Goal: Task Accomplishment & Management: Manage account settings

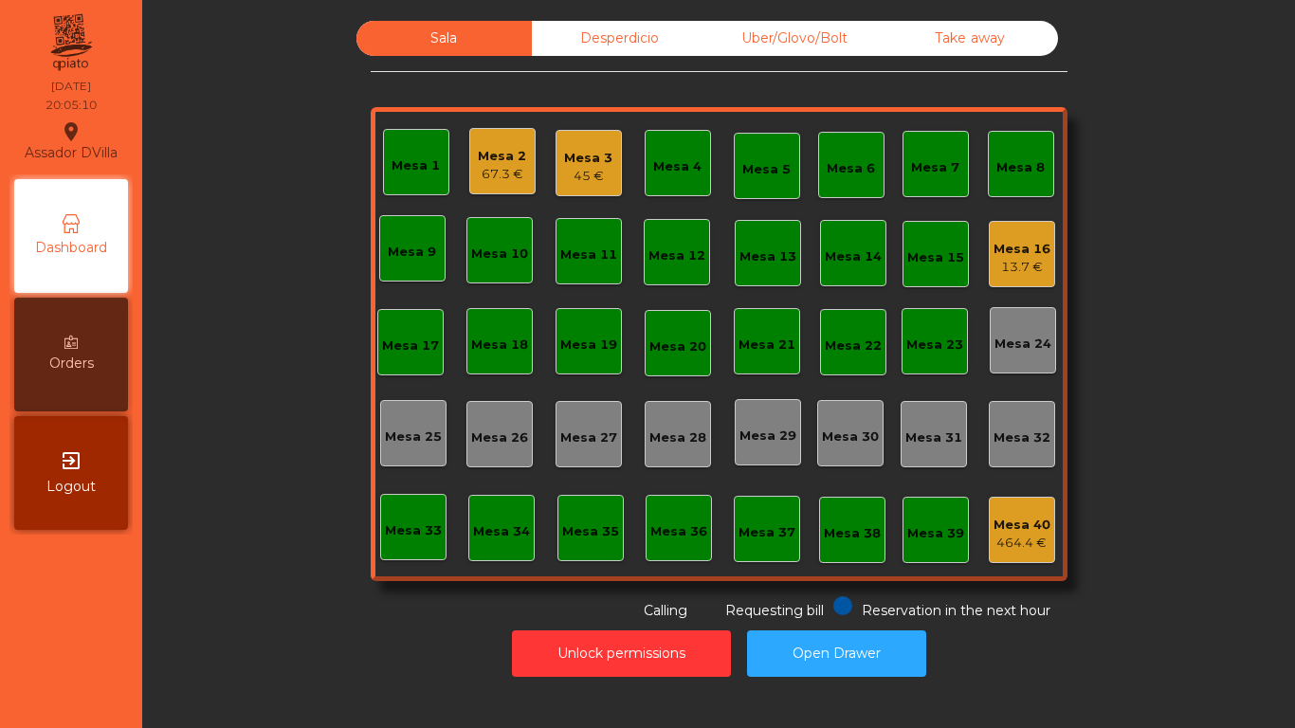
click at [998, 258] on div "13.7 €" at bounding box center [1021, 267] width 57 height 19
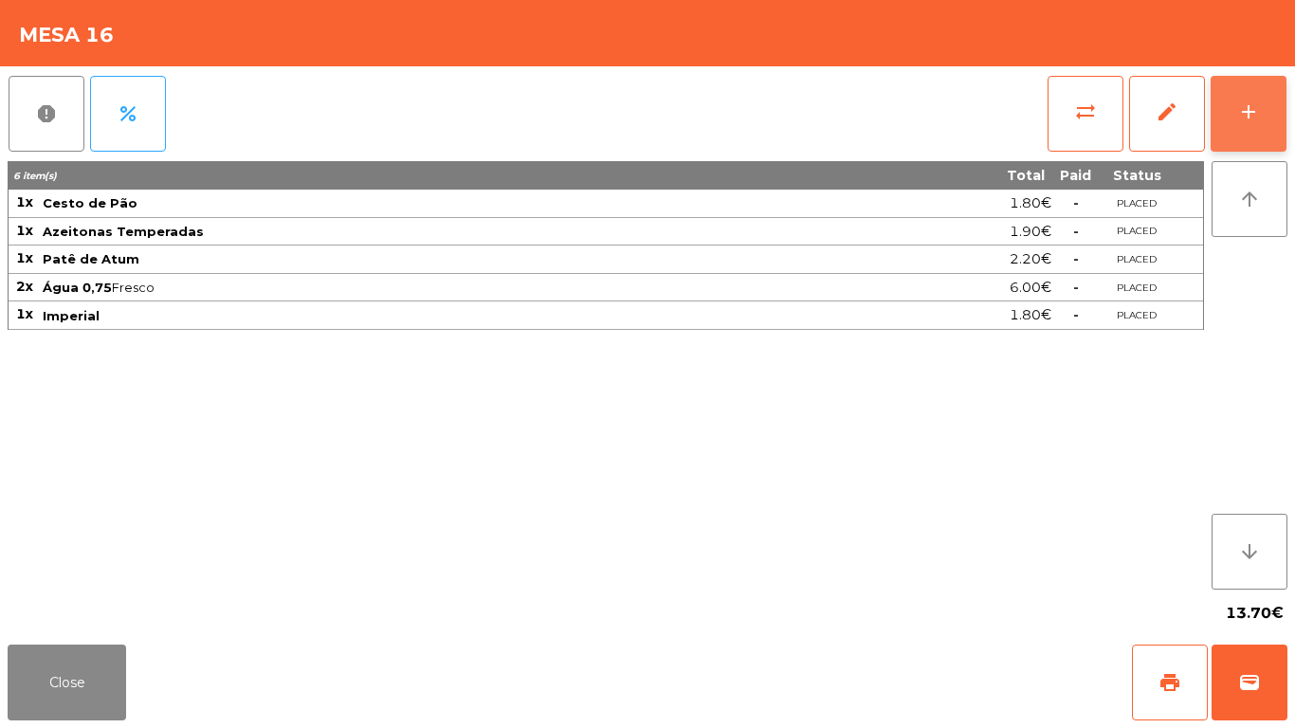
click at [1255, 110] on div "add" at bounding box center [1248, 111] width 23 height 23
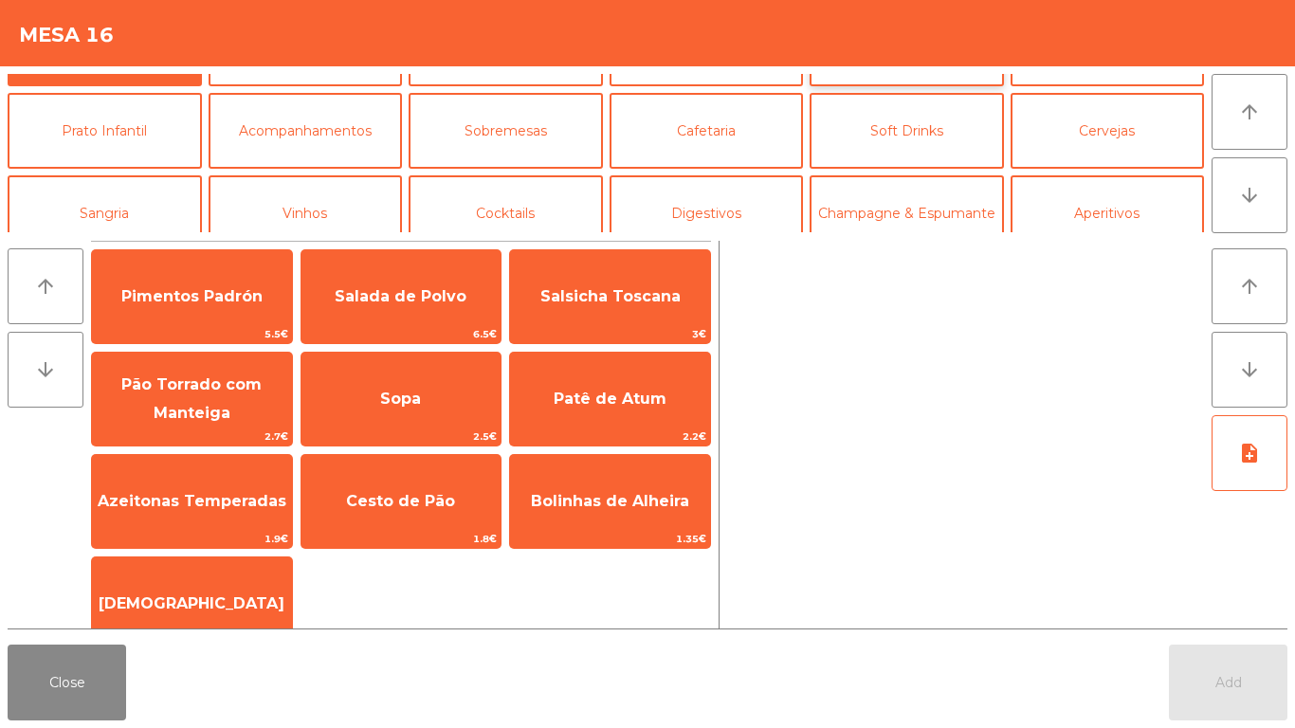
scroll to position [95, 0]
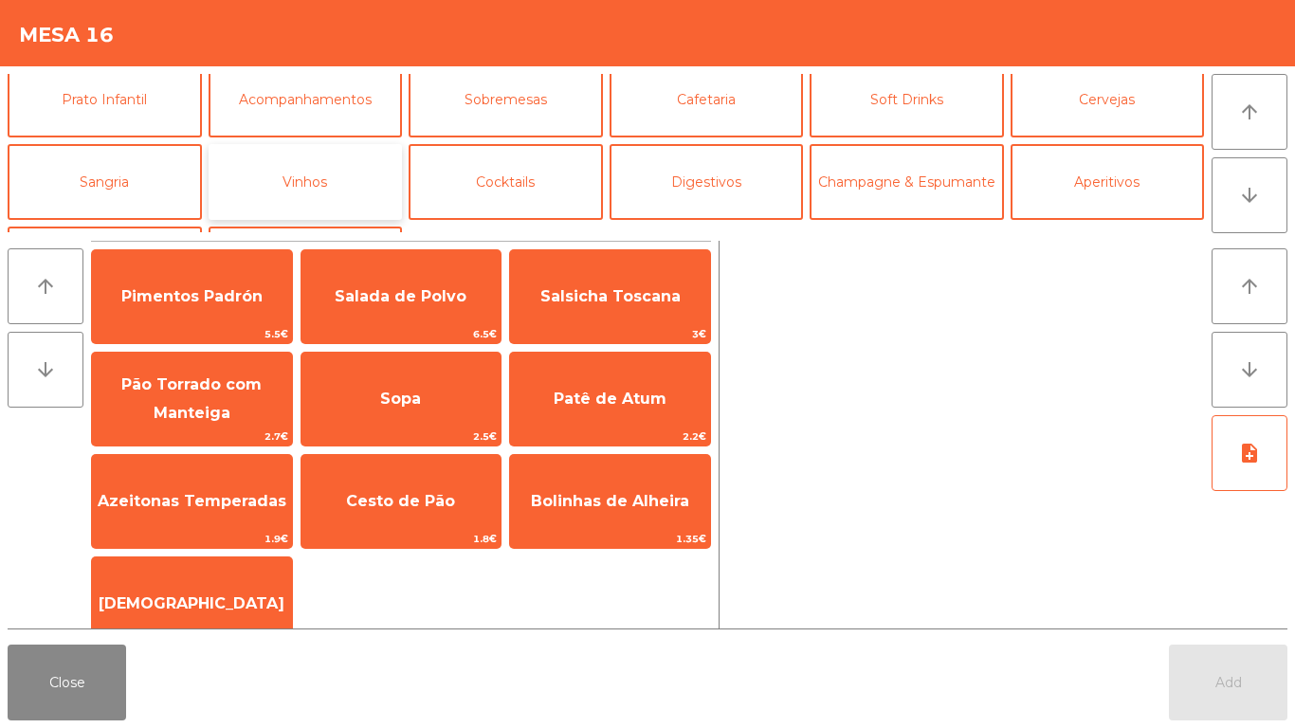
click at [253, 197] on button "Vinhos" at bounding box center [305, 182] width 194 height 76
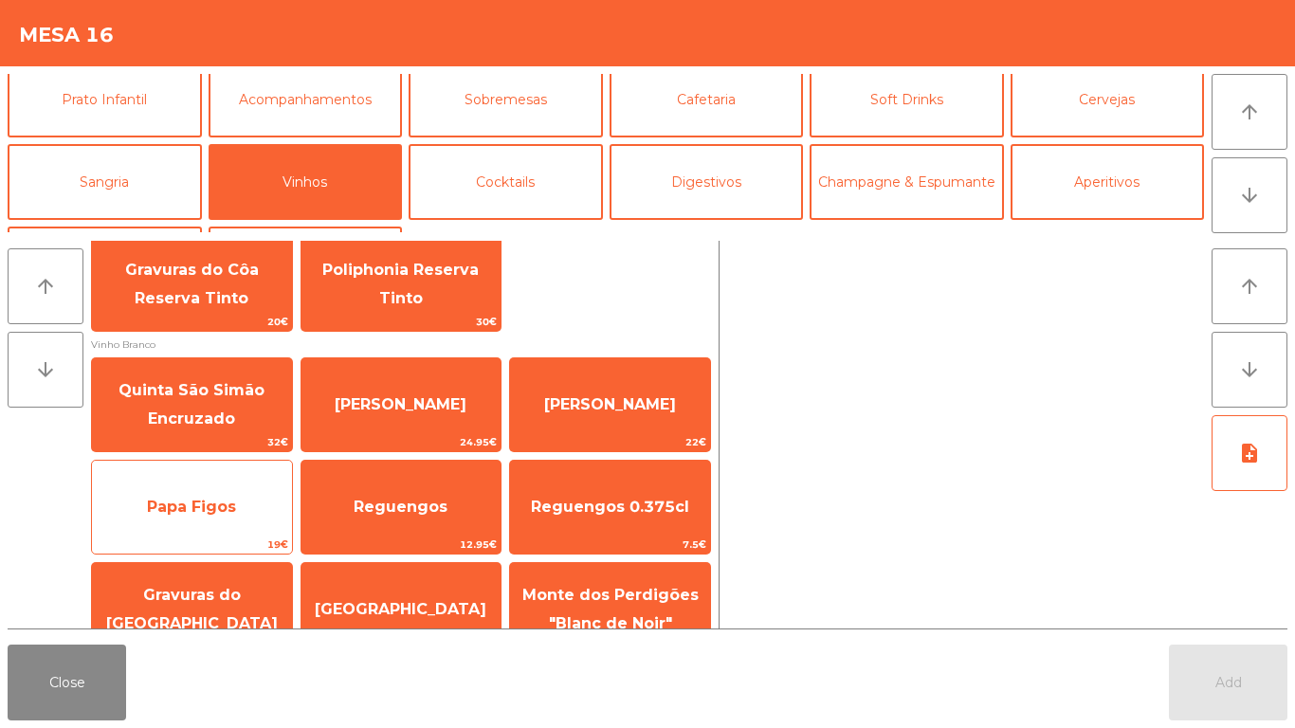
scroll to position [641, 0]
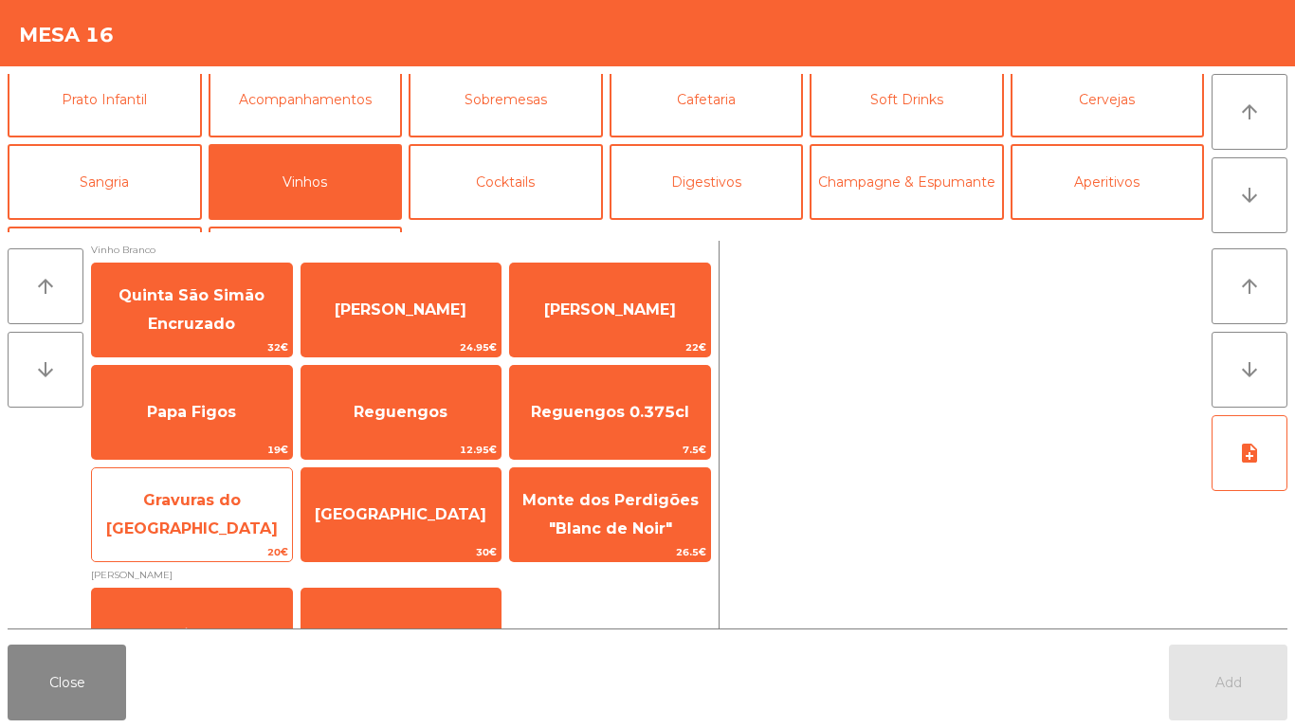
click at [207, 484] on div "Gravuras do [GEOGRAPHIC_DATA] 20€" at bounding box center [192, 514] width 202 height 95
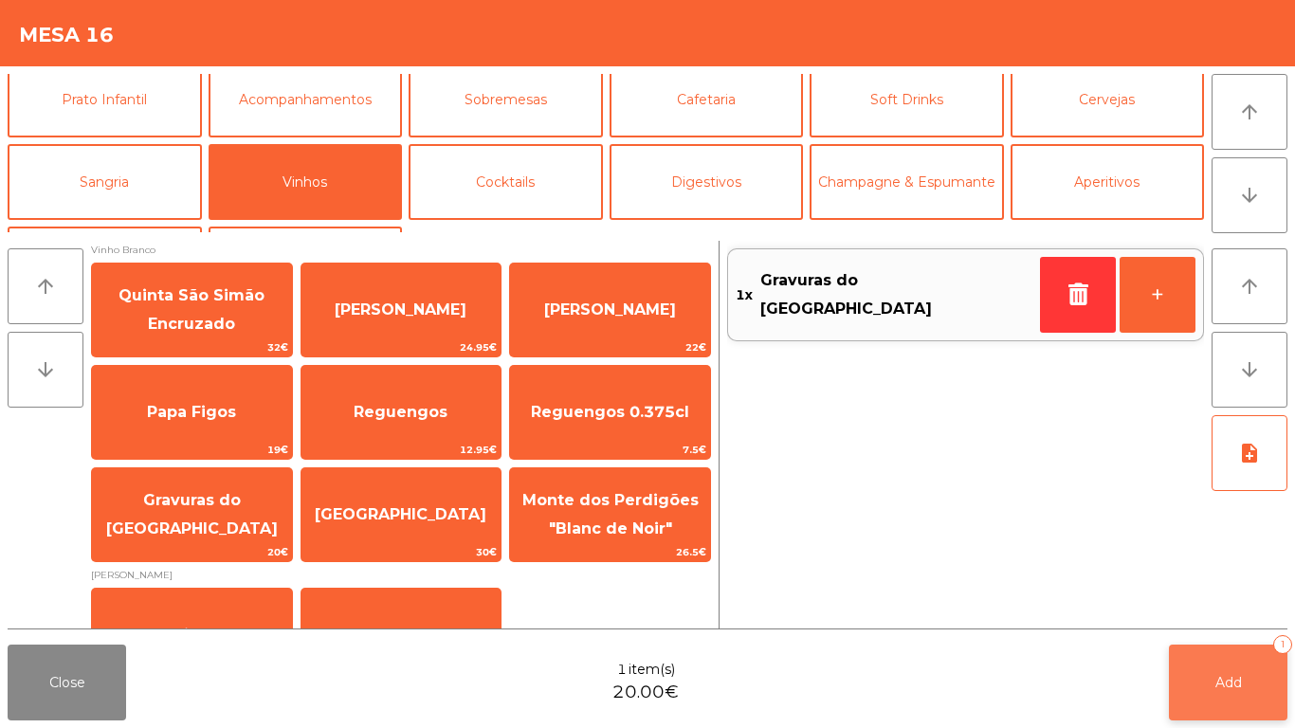
click at [1204, 688] on button "Add 1" at bounding box center [1227, 682] width 118 height 76
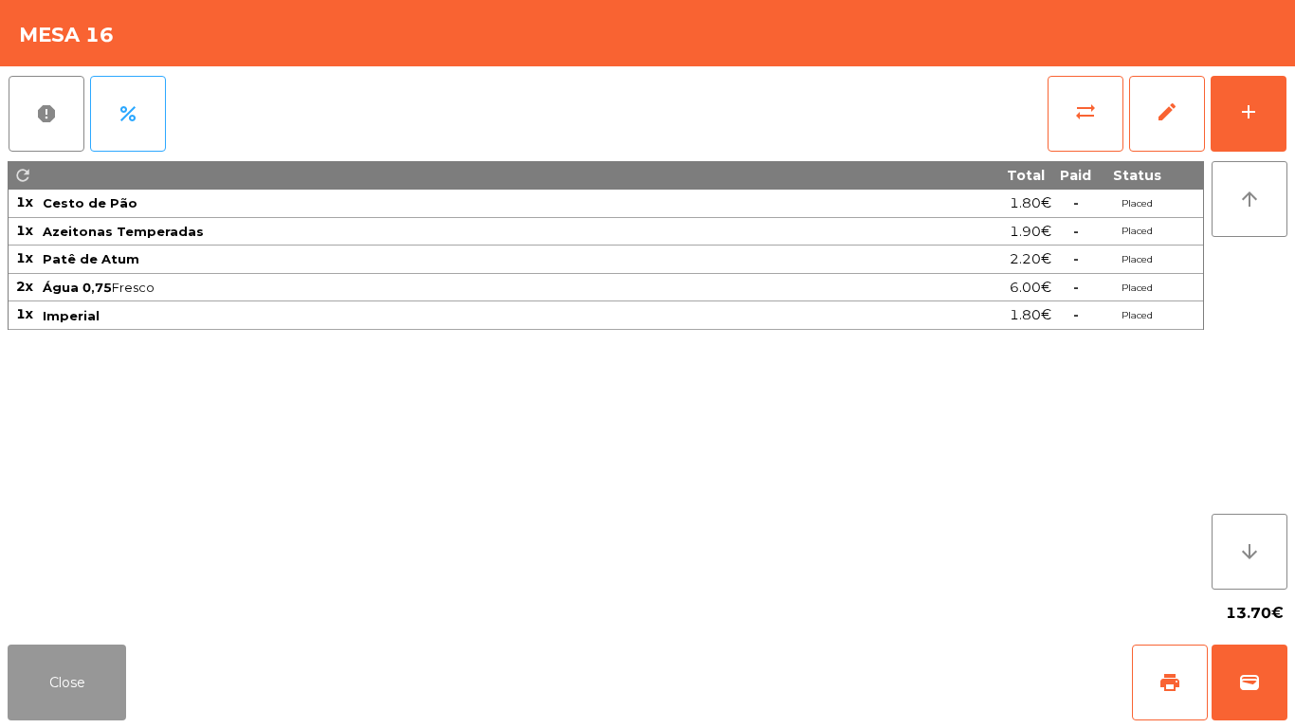
click at [117, 670] on button "Close" at bounding box center [67, 682] width 118 height 76
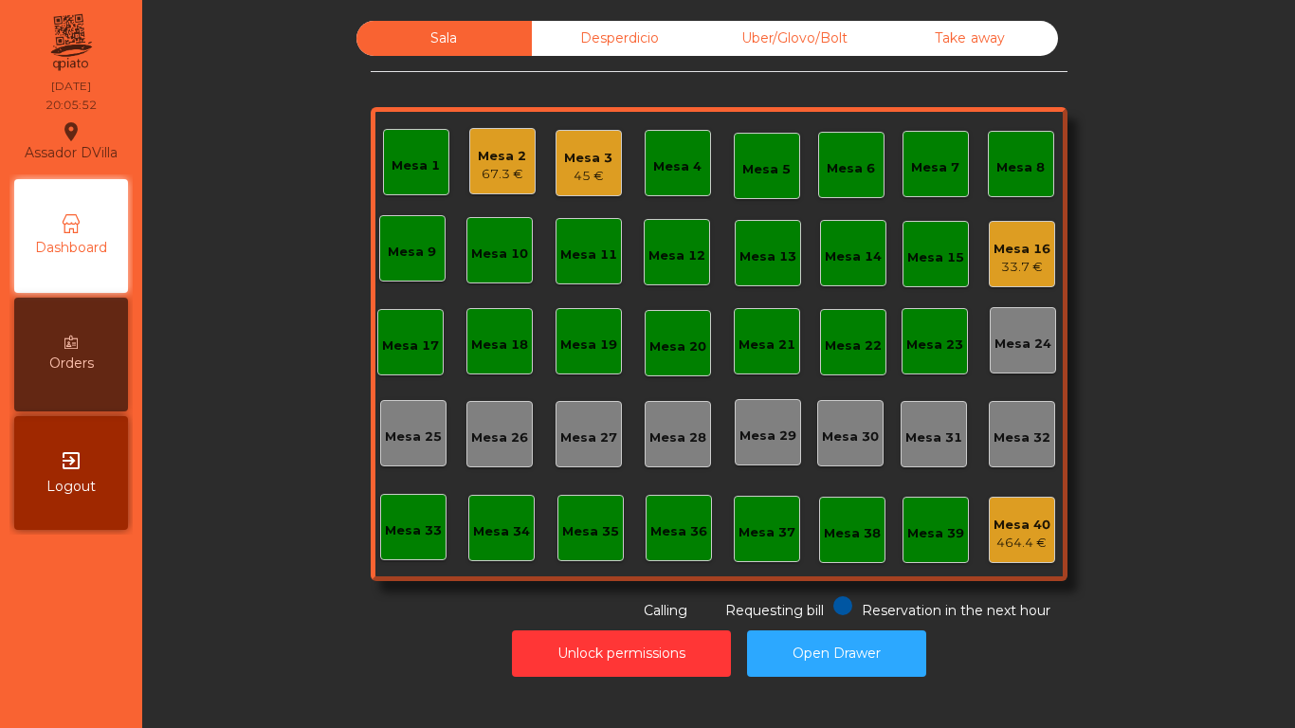
click at [1018, 281] on div "Mesa 16 33.7 €" at bounding box center [1021, 254] width 66 height 66
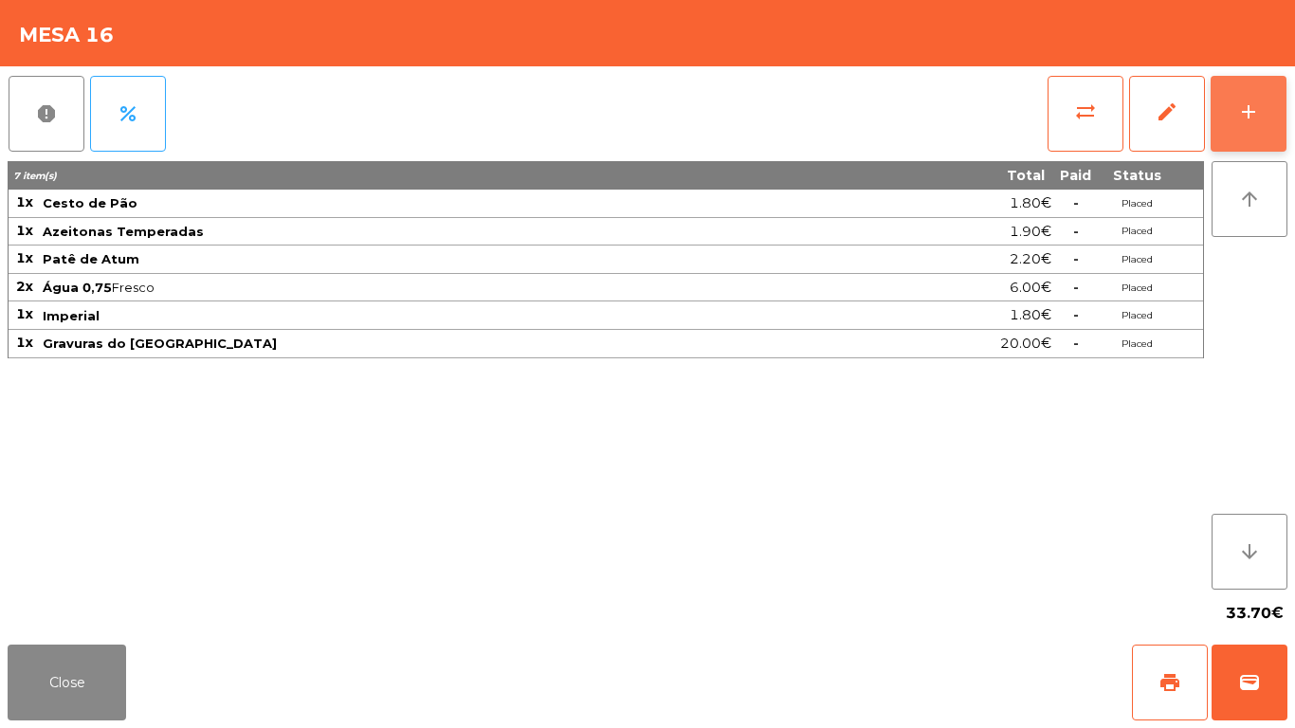
click at [1259, 111] on div "add" at bounding box center [1248, 111] width 23 height 23
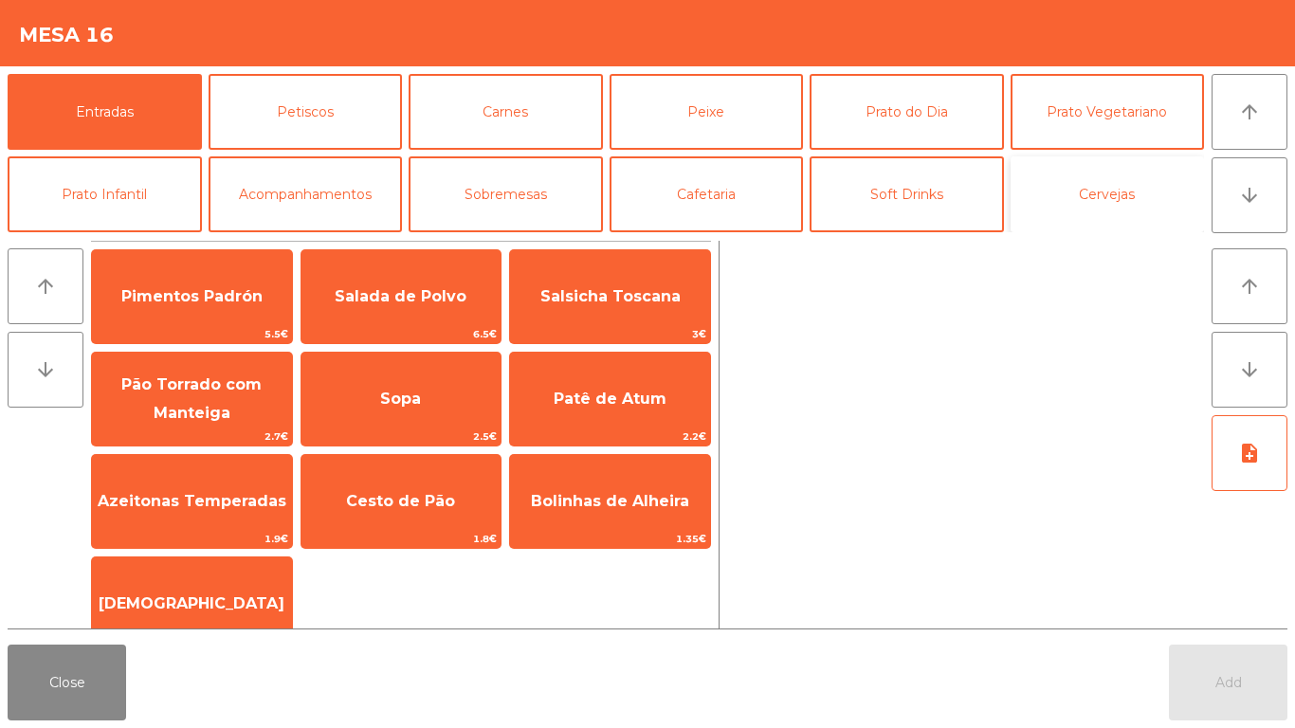
click at [1118, 199] on button "Cervejas" at bounding box center [1107, 194] width 194 height 76
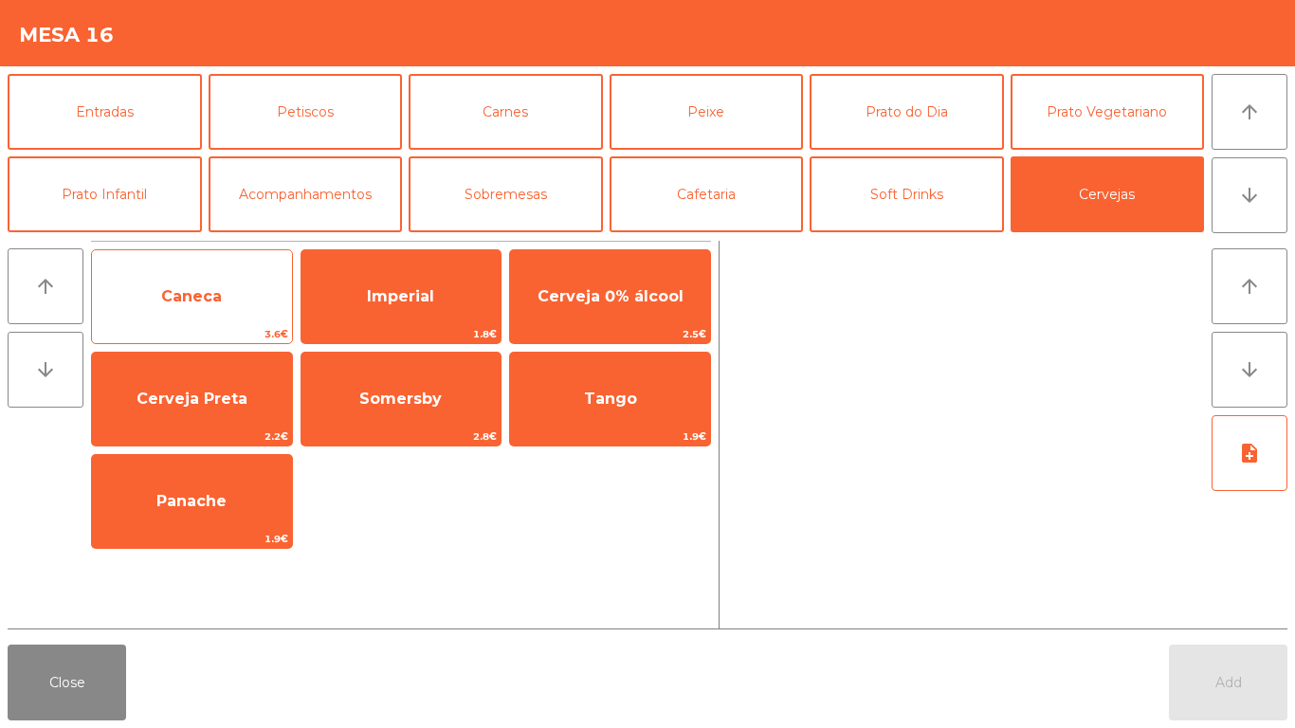
click at [238, 277] on span "Caneca" at bounding box center [192, 296] width 200 height 51
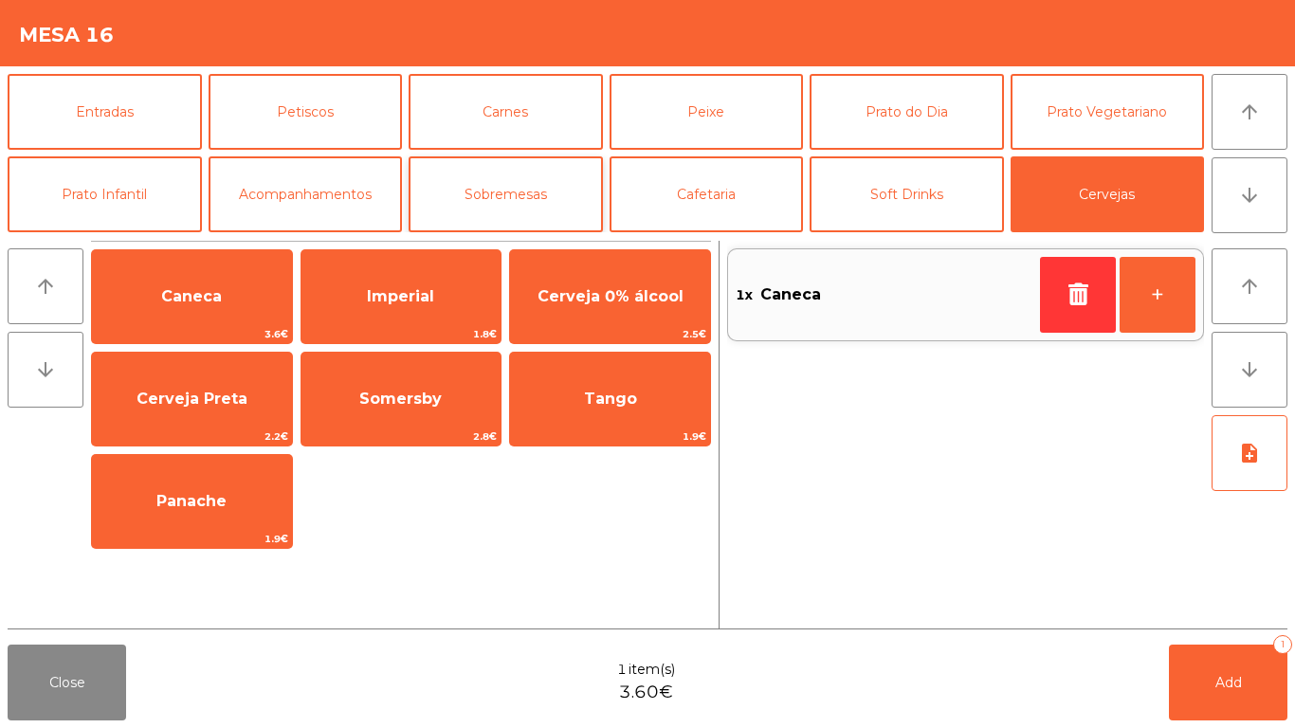
scroll to position [95, 0]
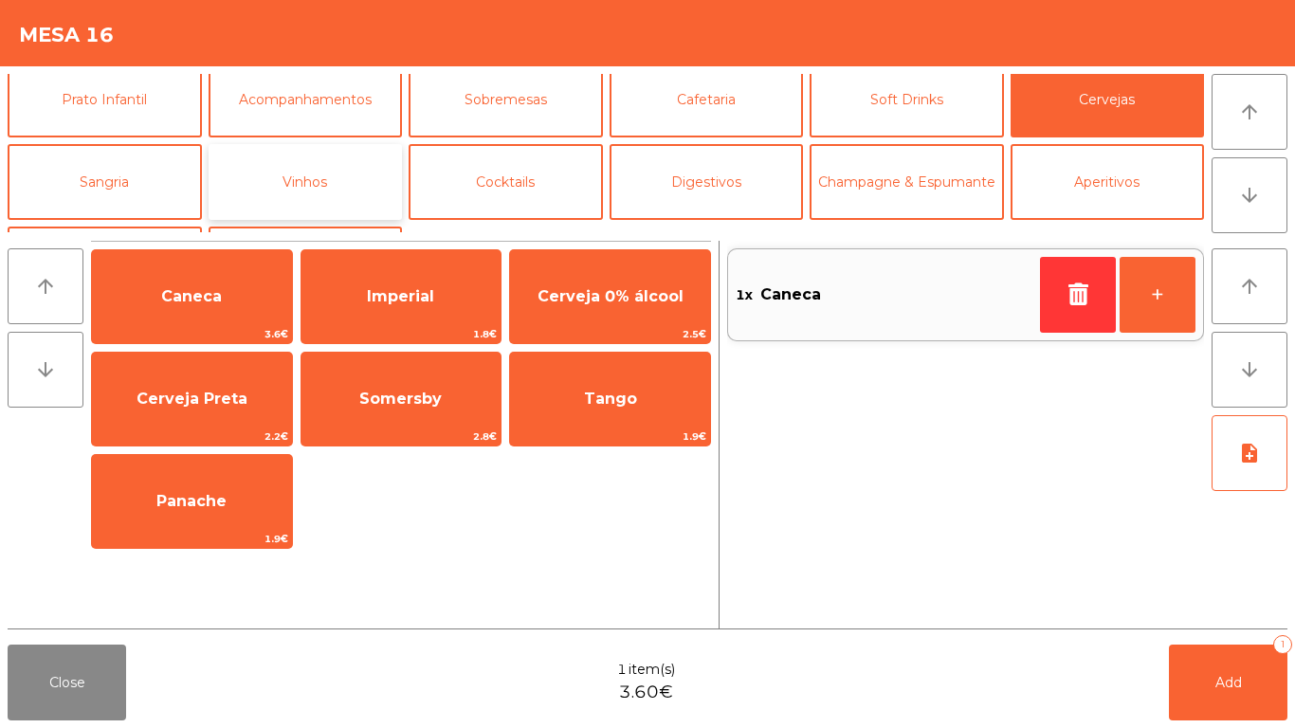
click at [289, 181] on button "Vinhos" at bounding box center [305, 182] width 194 height 76
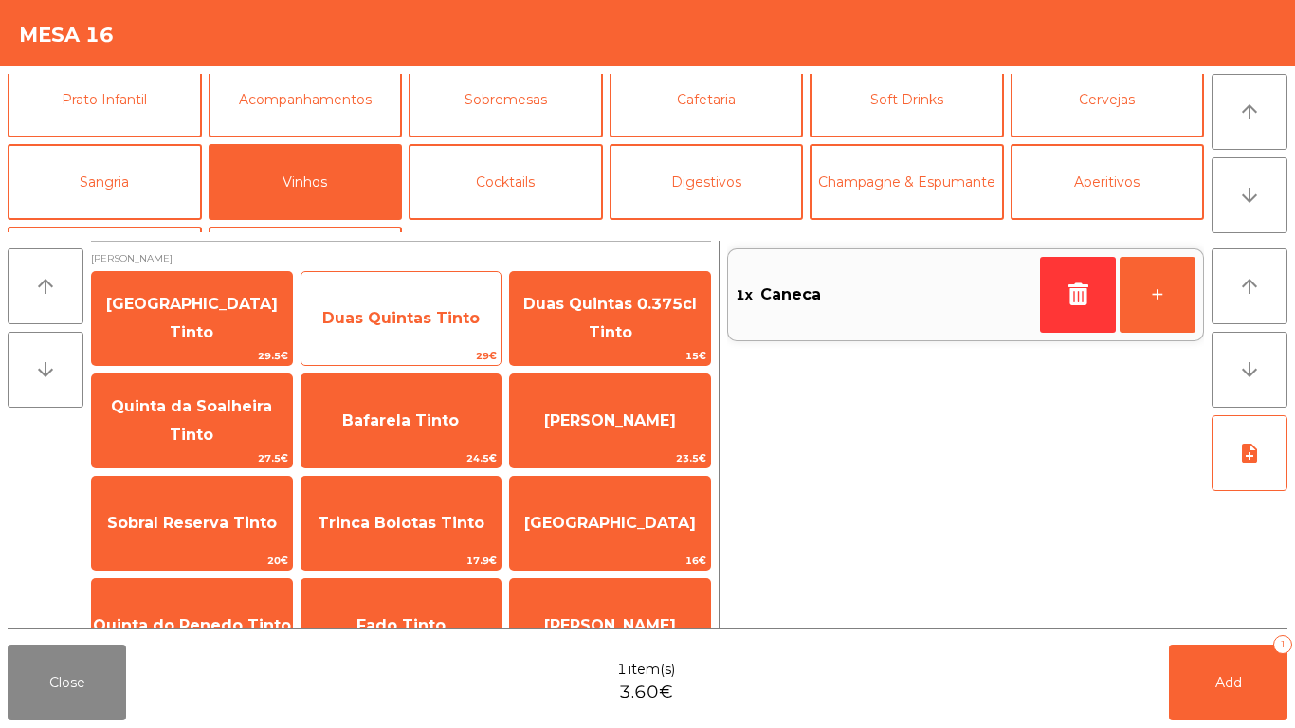
click at [393, 327] on span "Duas Quintas Tinto" at bounding box center [401, 318] width 200 height 51
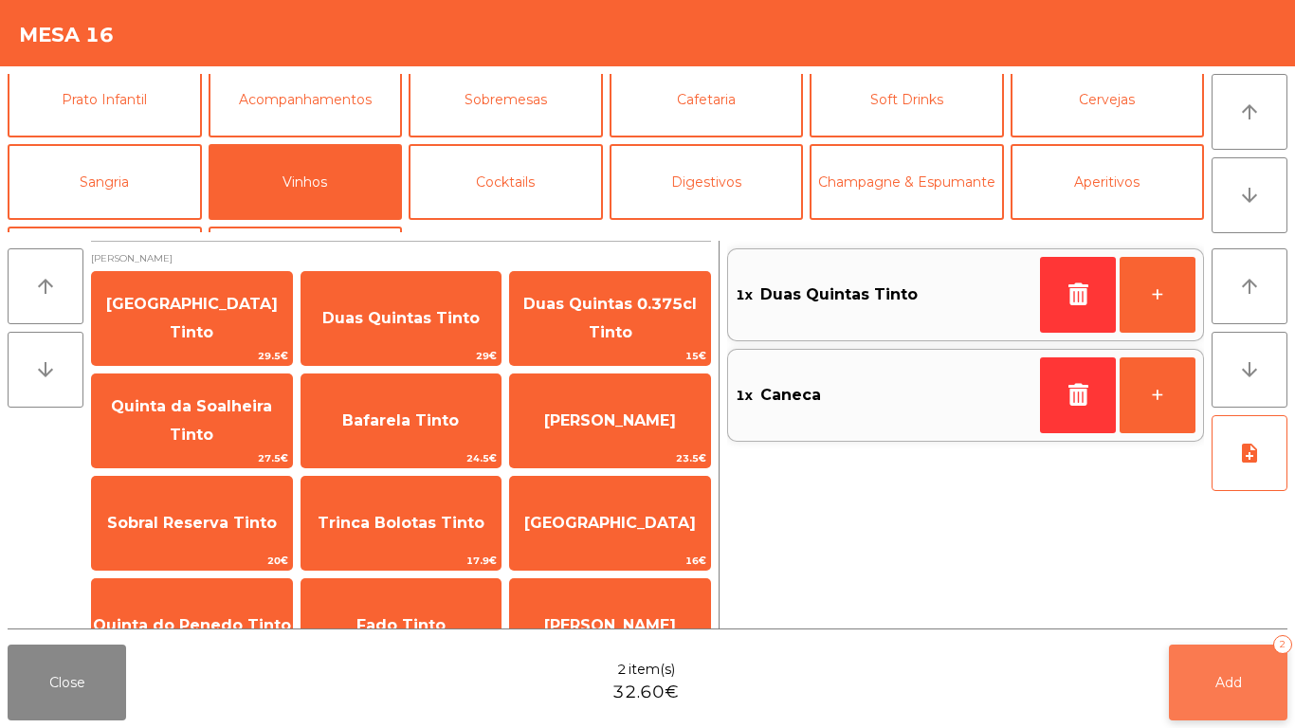
click at [1226, 657] on button "Add 2" at bounding box center [1227, 682] width 118 height 76
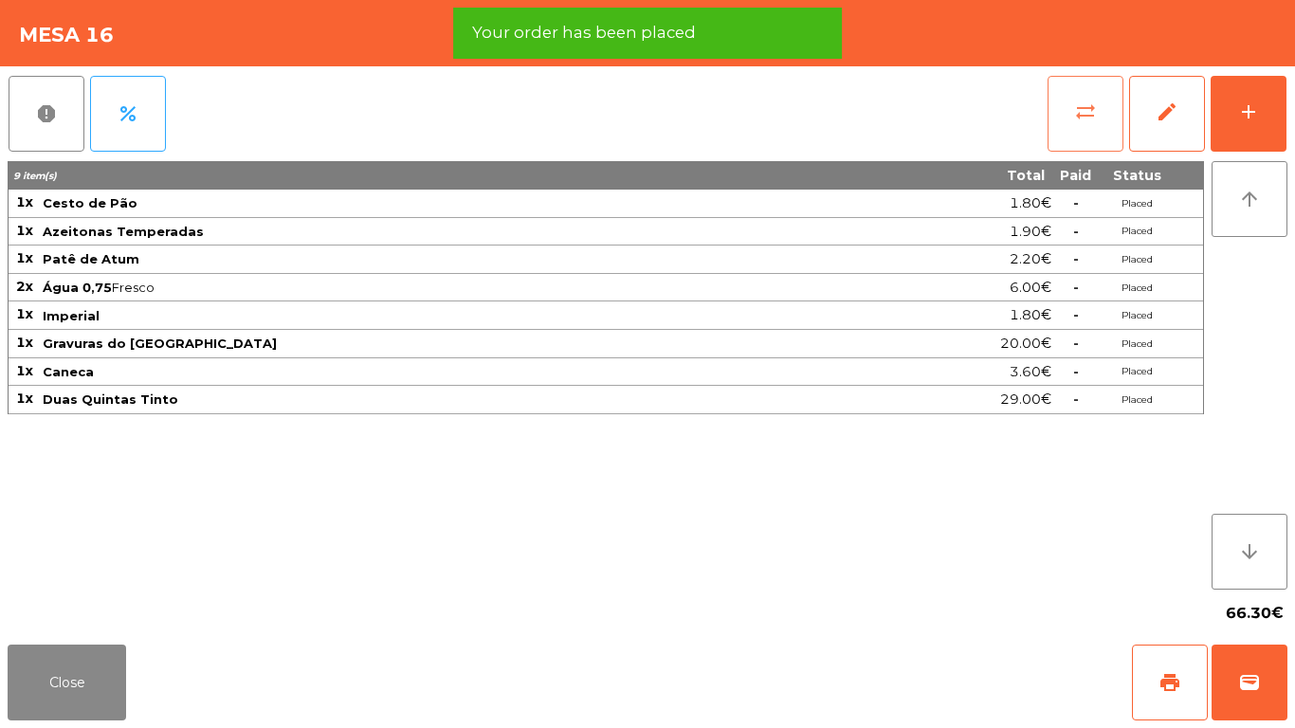
click at [1087, 101] on span "sync_alt" at bounding box center [1085, 111] width 23 height 23
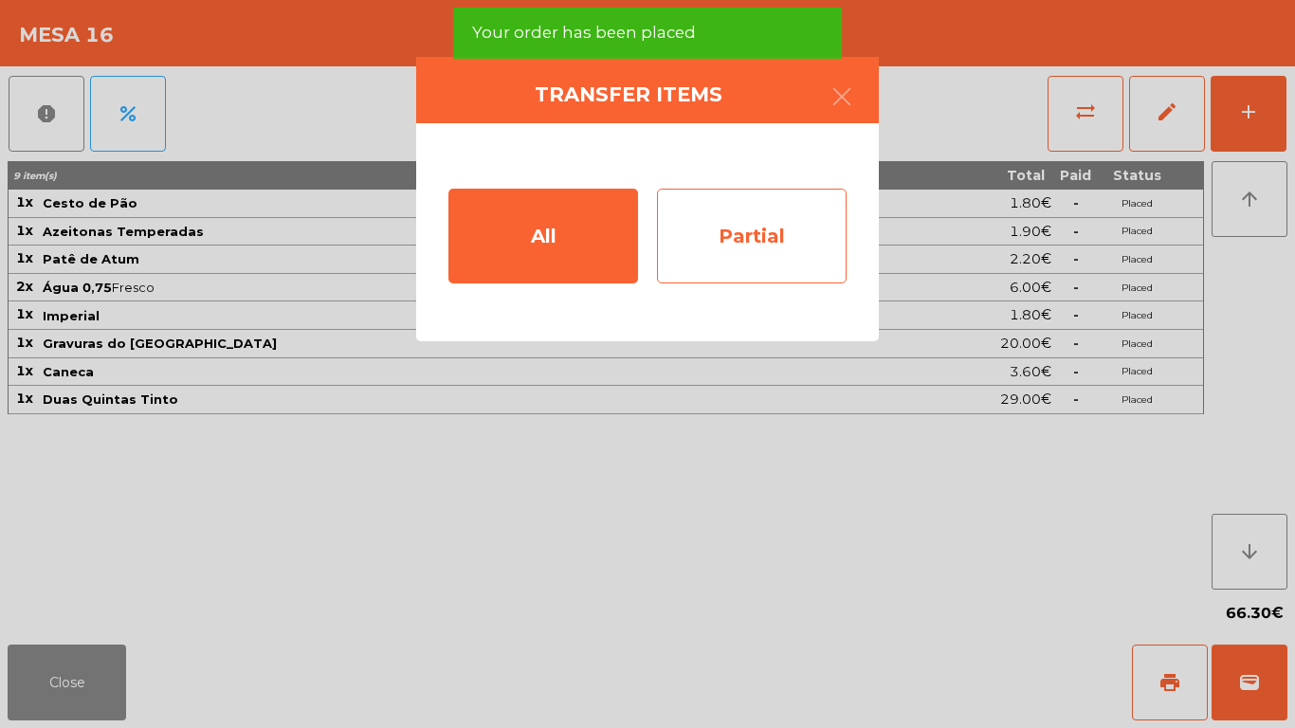
click at [733, 247] on div "Partial" at bounding box center [752, 236] width 190 height 95
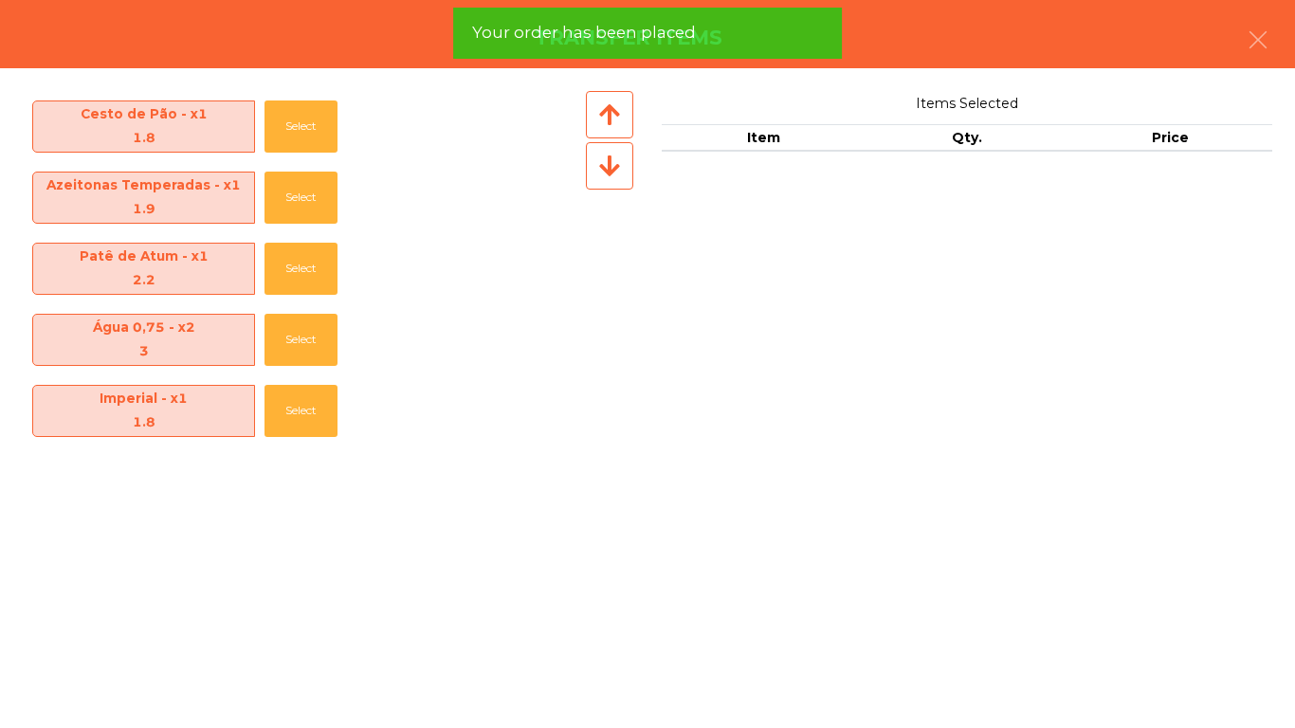
scroll to position [208, 0]
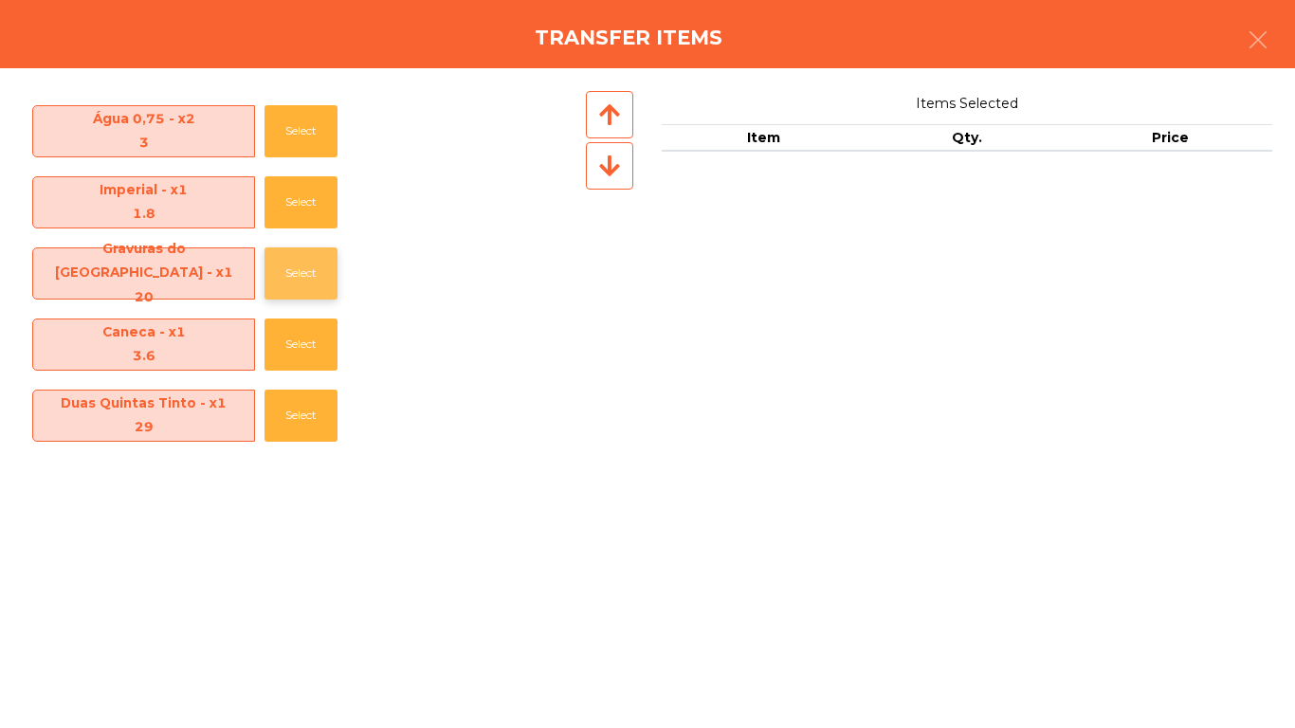
click at [281, 291] on button "Select" at bounding box center [300, 273] width 73 height 52
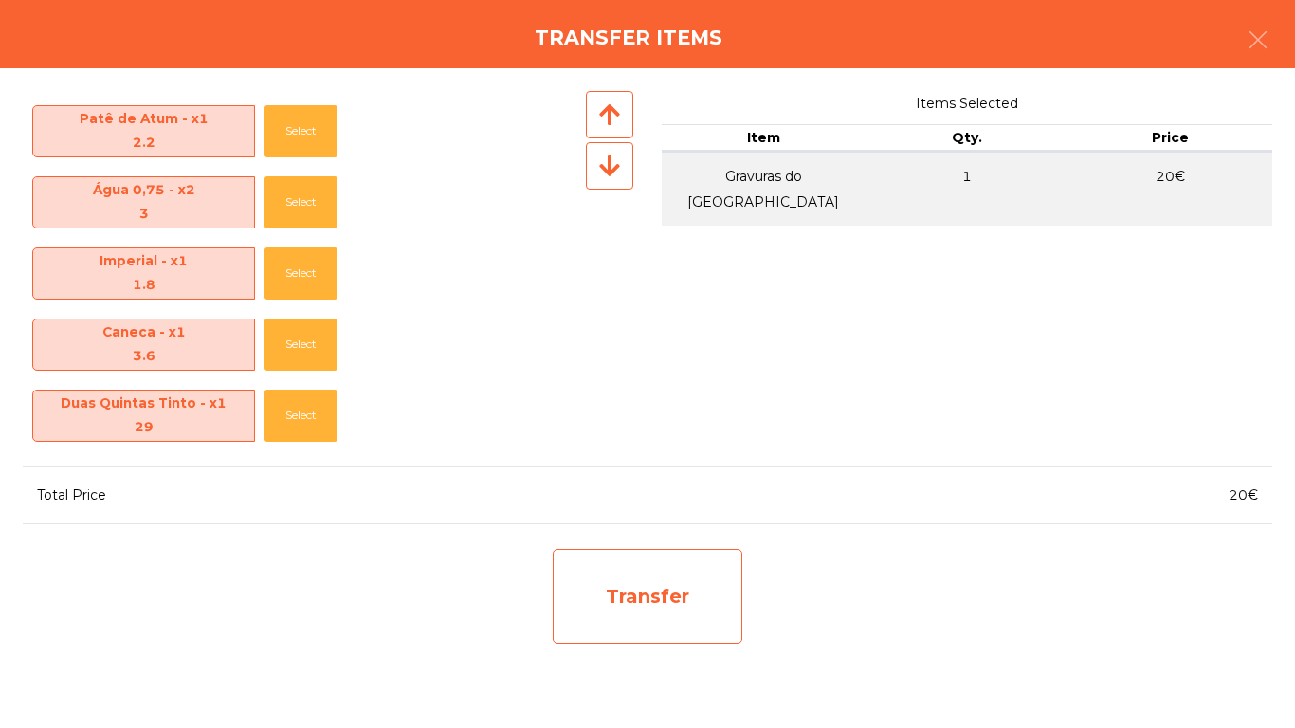
drag, startPoint x: 588, startPoint y: 608, endPoint x: 589, endPoint y: 594, distance: 14.3
click at [589, 594] on div "Transfer" at bounding box center [647, 596] width 190 height 95
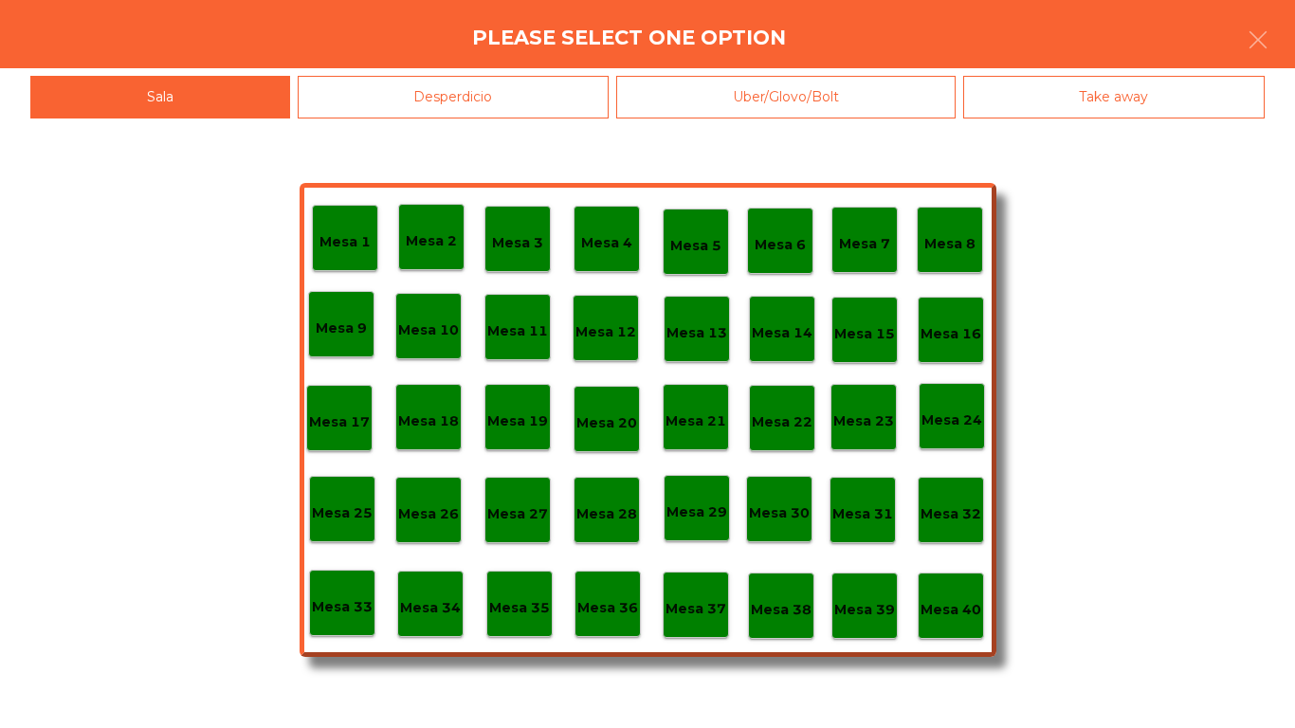
drag, startPoint x: 459, startPoint y: 87, endPoint x: 421, endPoint y: 206, distance: 124.4
click at [459, 88] on div "Desperdicio" at bounding box center [454, 97] width 312 height 43
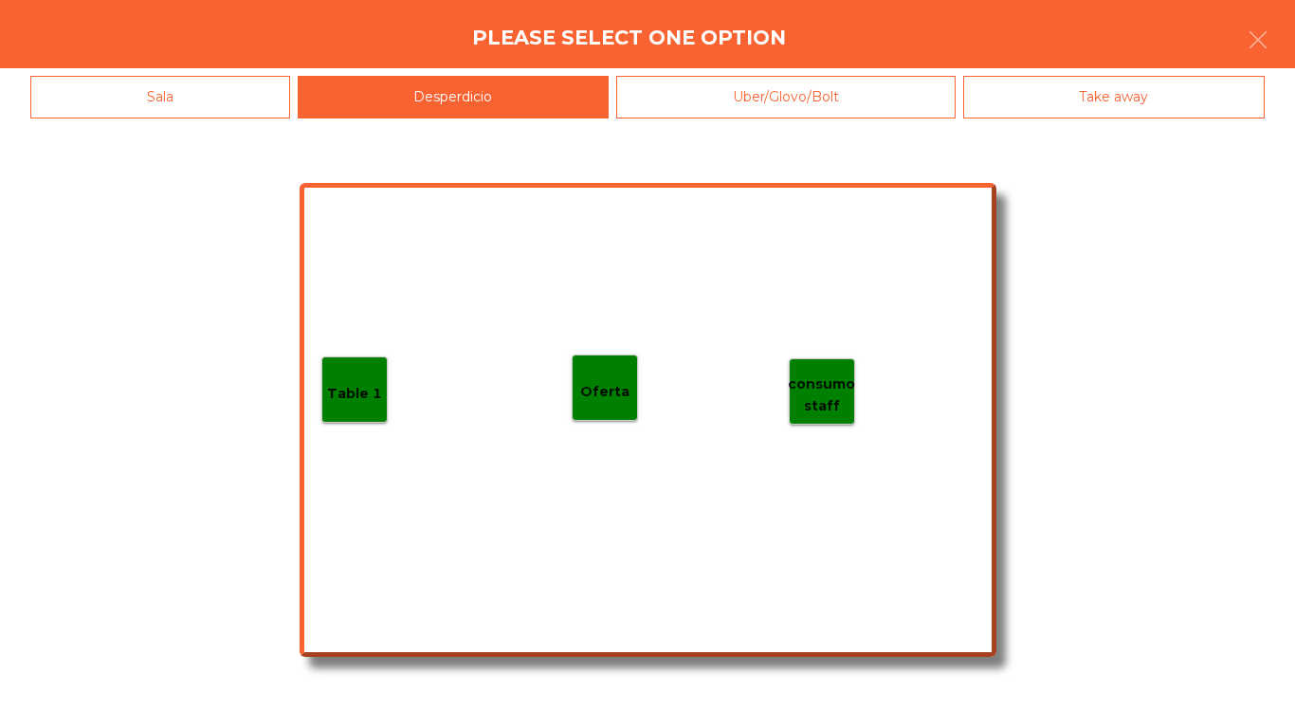
click at [357, 407] on div "Table 1" at bounding box center [354, 389] width 66 height 66
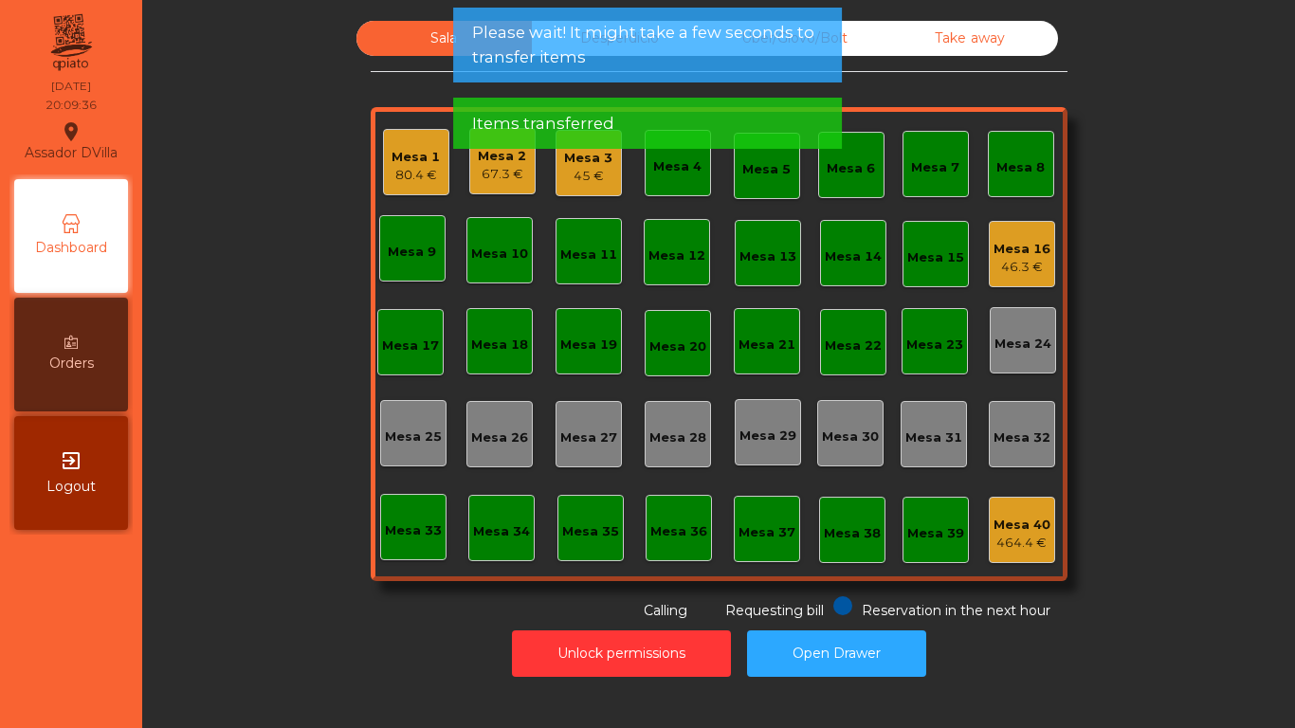
click at [616, 30] on span "Please wait! It might take a few seconds to transfer items" at bounding box center [647, 44] width 351 height 47
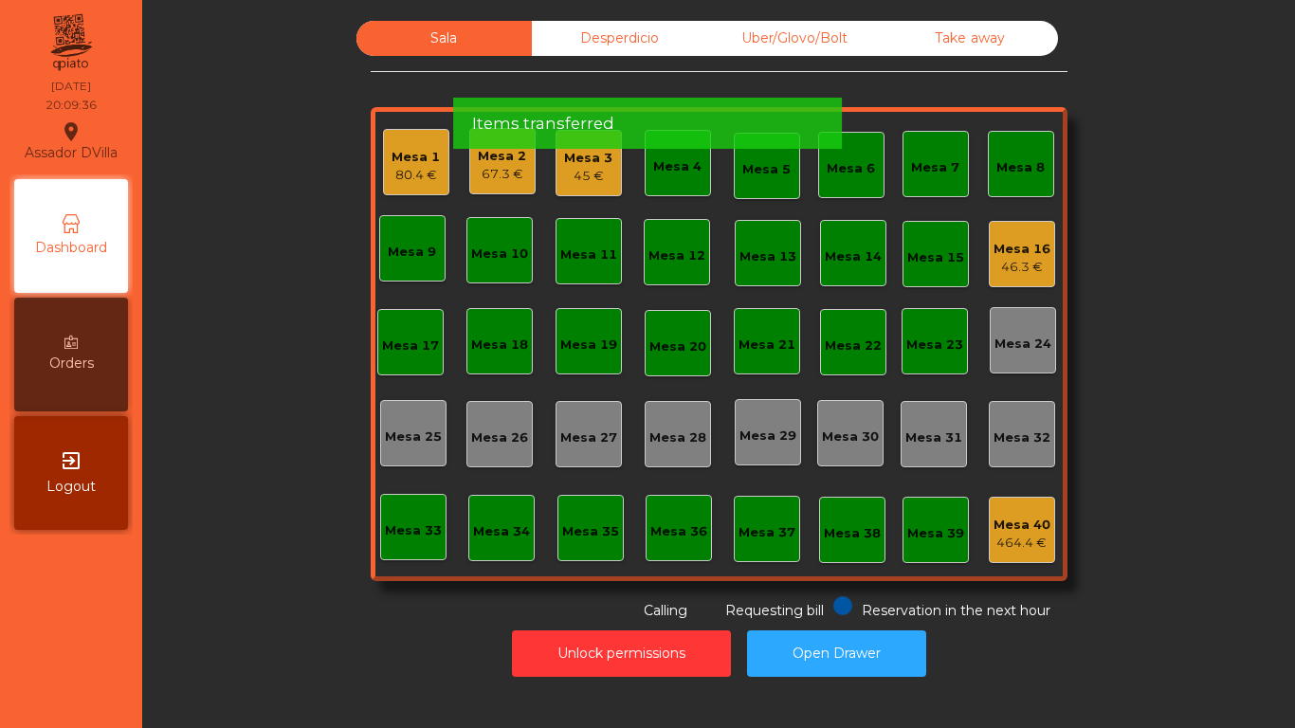
click at [592, 112] on span "Items transferred" at bounding box center [543, 124] width 142 height 24
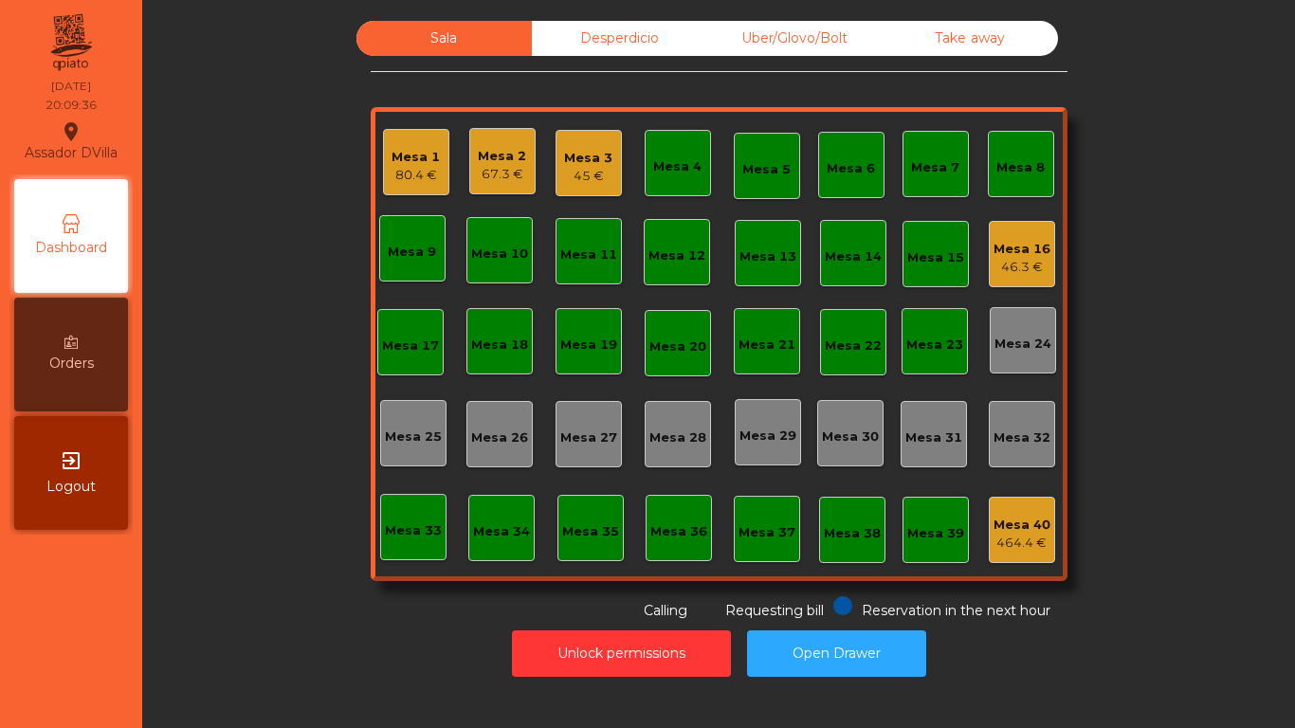
click at [585, 36] on div "Desperdicio" at bounding box center [619, 38] width 175 height 35
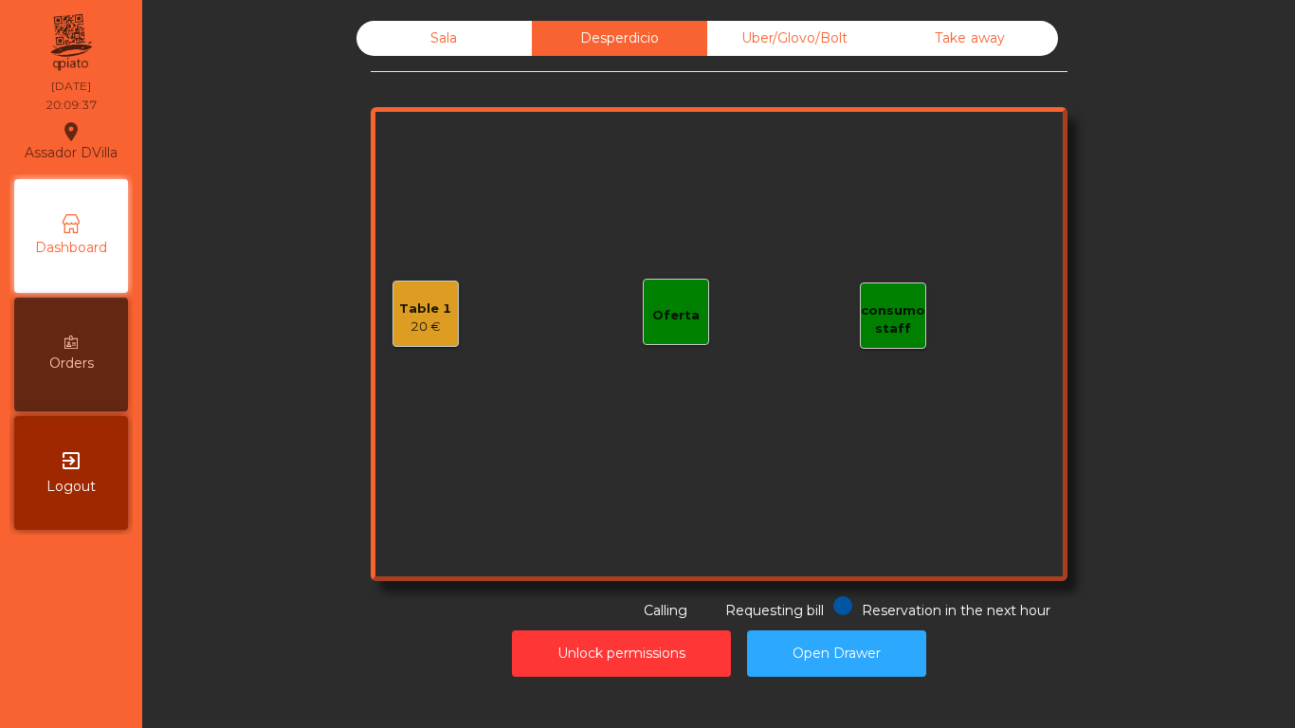
click at [499, 45] on div "Sala" at bounding box center [443, 38] width 175 height 35
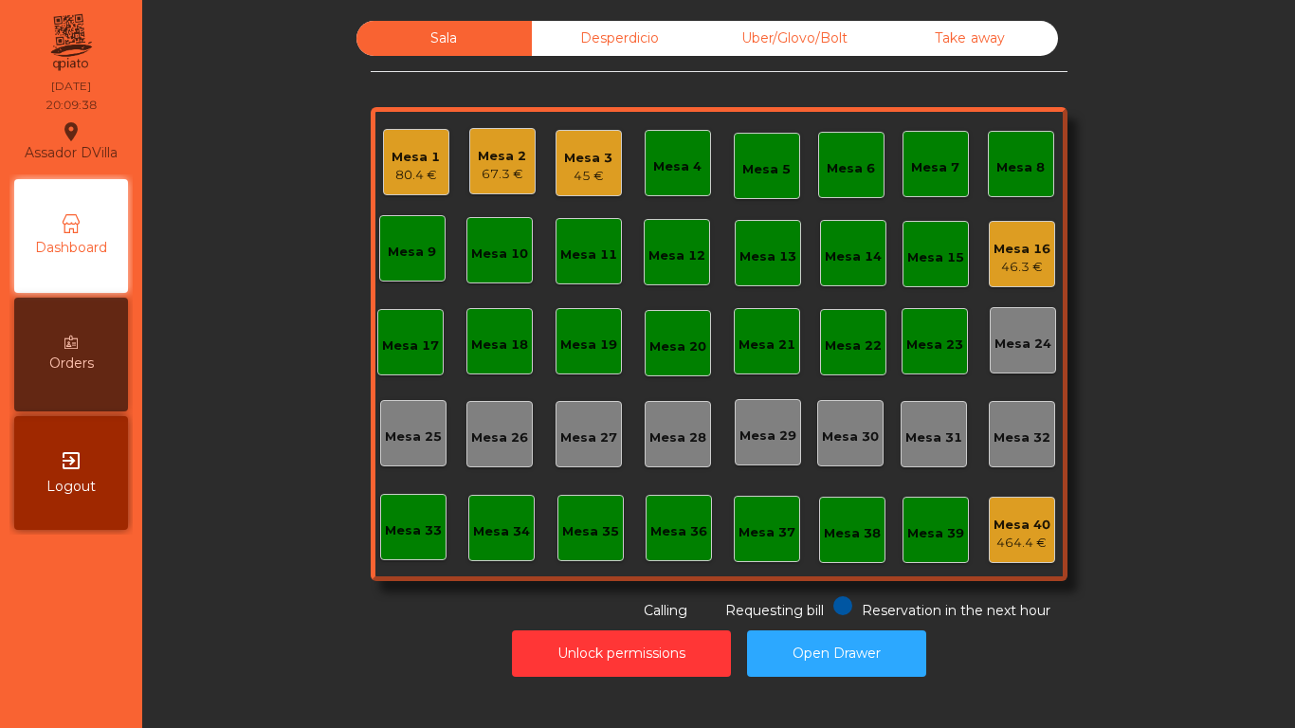
click at [1037, 264] on div "46.3 €" at bounding box center [1021, 267] width 57 height 19
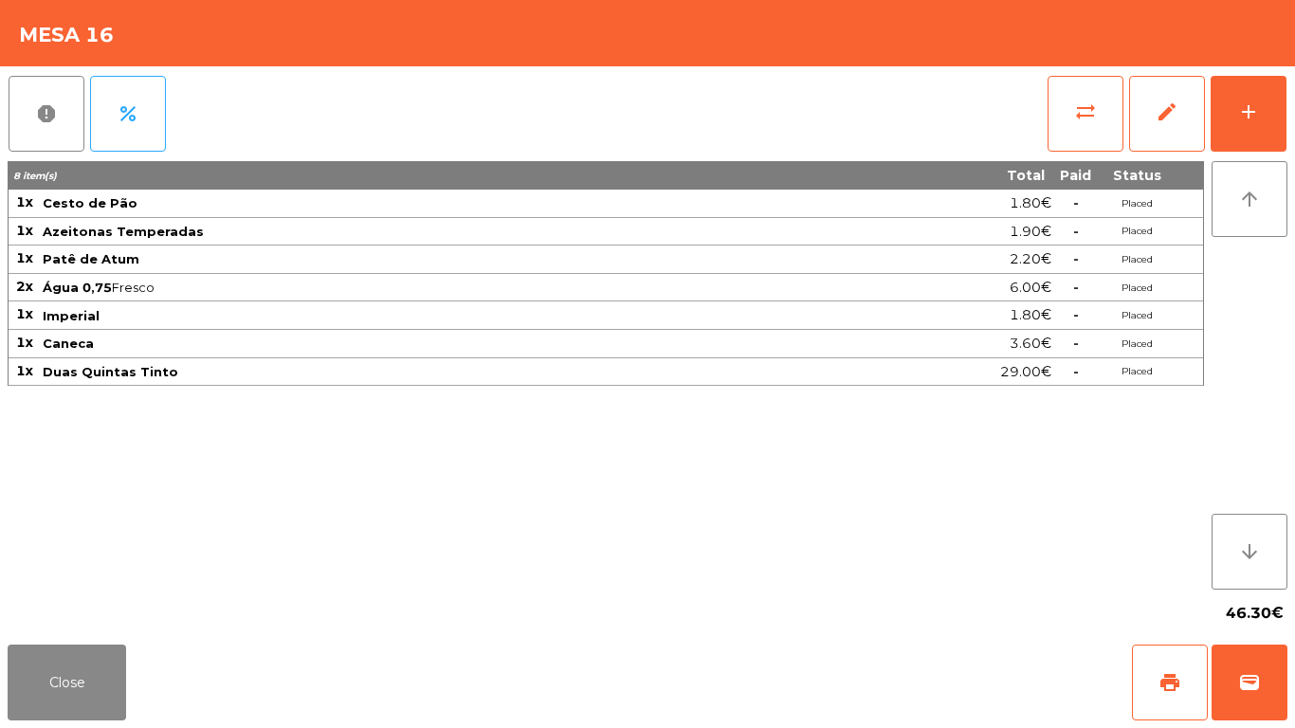
click at [2, 727] on div "Close print wallet" at bounding box center [647, 682] width 1295 height 91
click at [54, 683] on button "Close" at bounding box center [67, 682] width 118 height 76
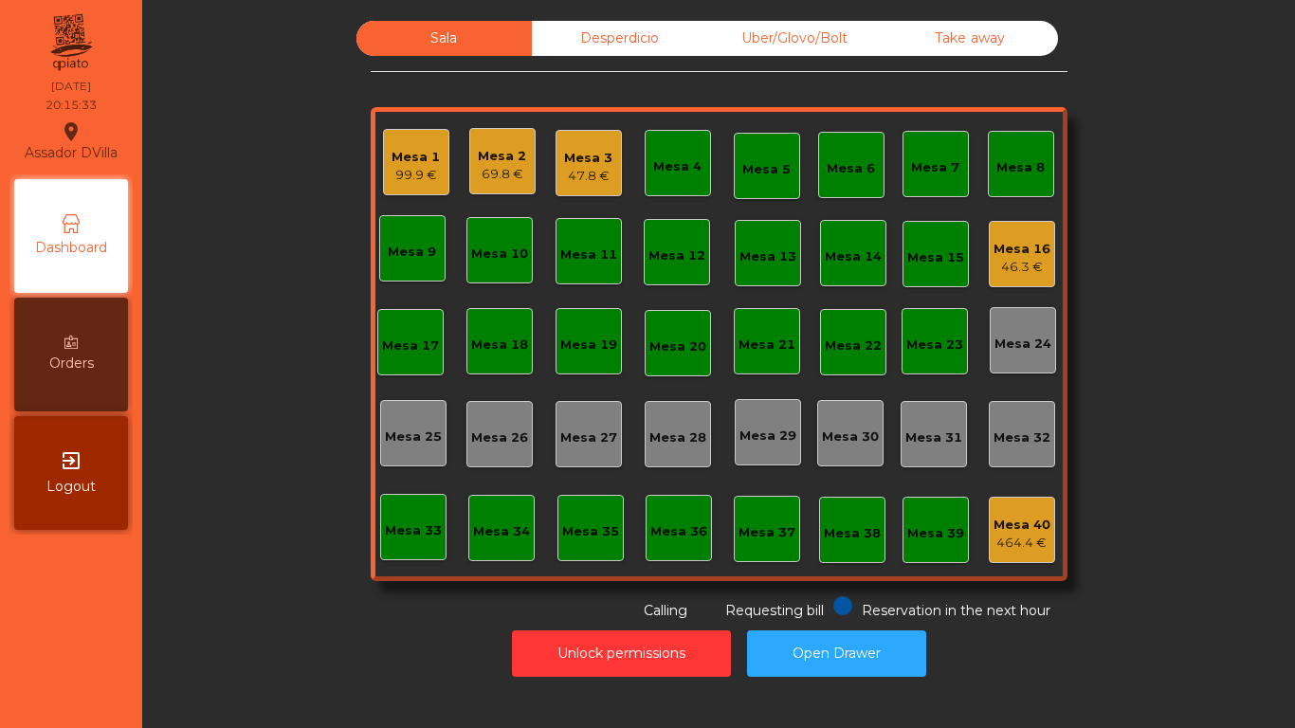
click at [418, 166] on div "Mesa 1 99.9 €" at bounding box center [415, 166] width 48 height 37
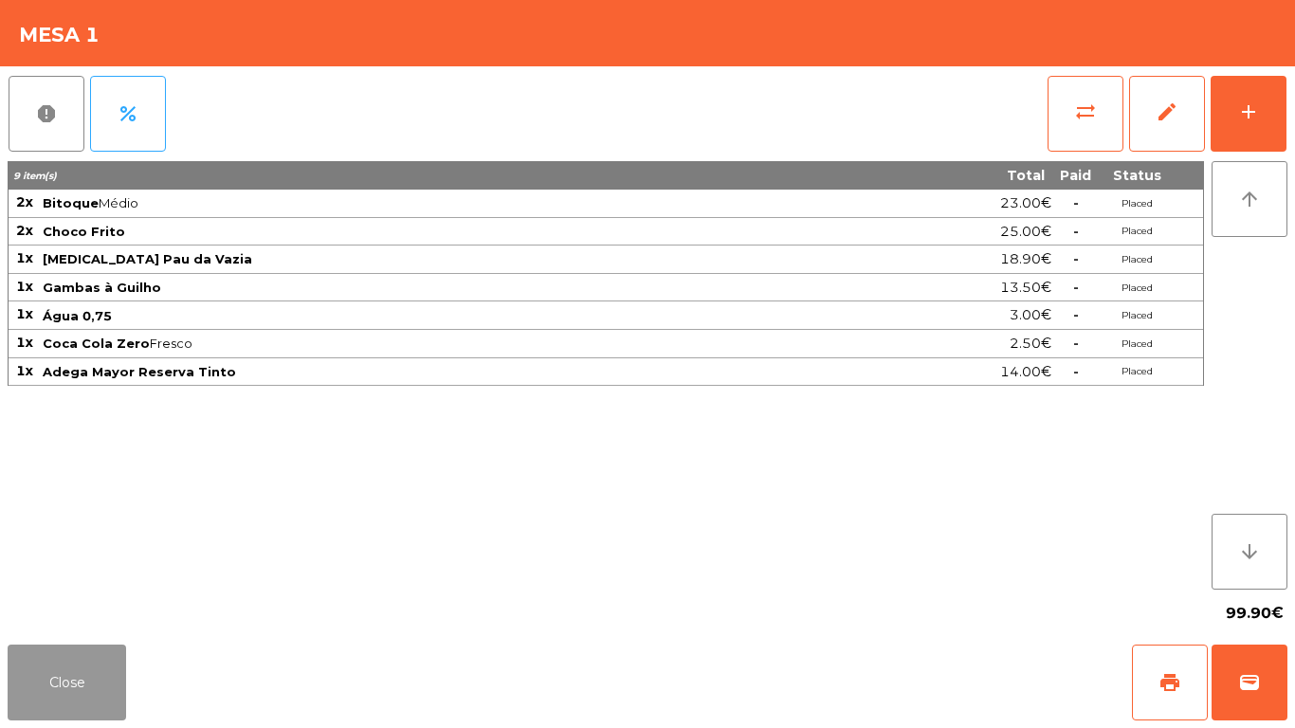
click at [59, 680] on button "Close" at bounding box center [67, 682] width 118 height 76
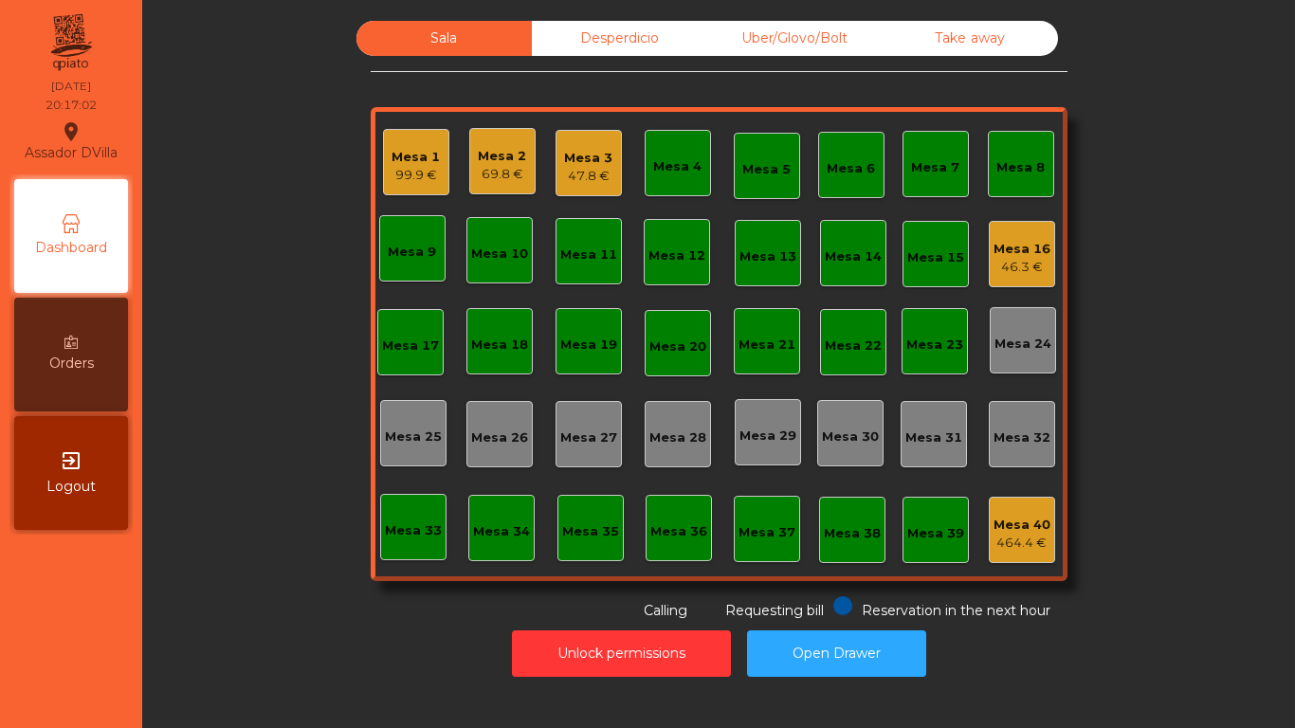
click at [414, 136] on div "Mesa 1 99.9 €" at bounding box center [416, 162] width 66 height 66
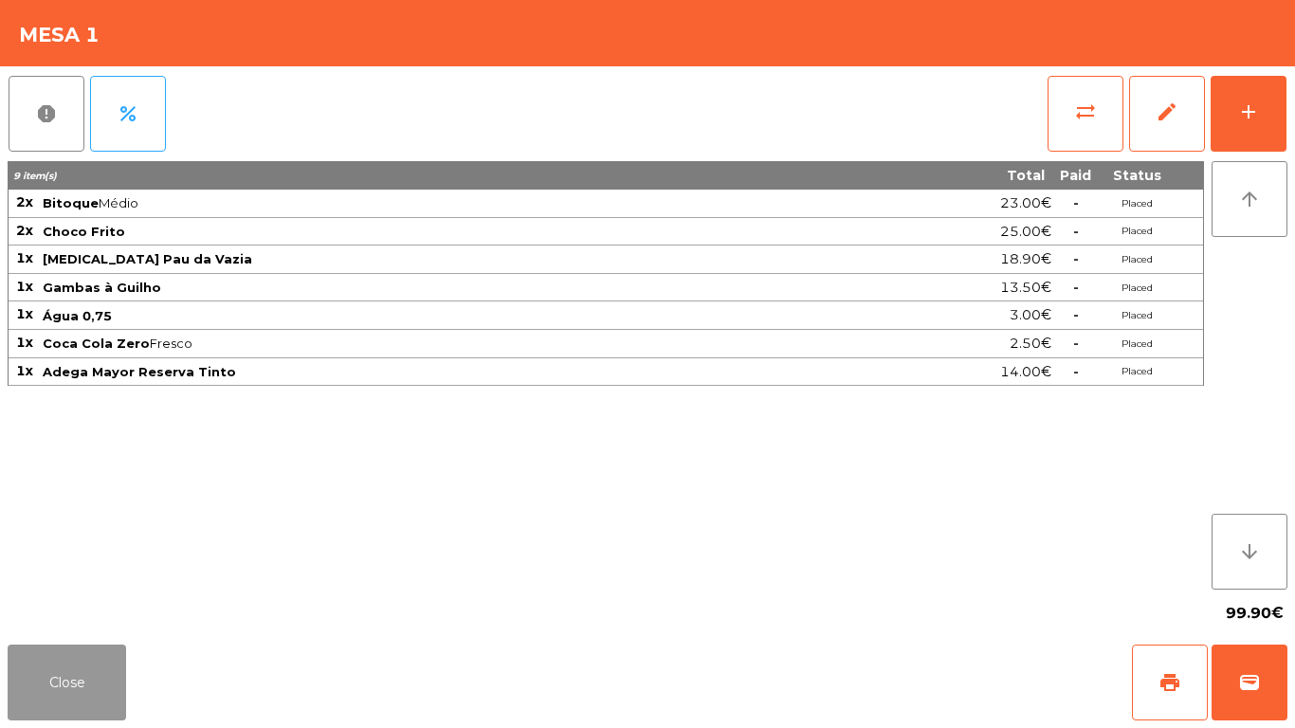
drag, startPoint x: 39, startPoint y: 648, endPoint x: 442, endPoint y: 509, distance: 426.2
click at [40, 644] on button "Close" at bounding box center [67, 682] width 118 height 76
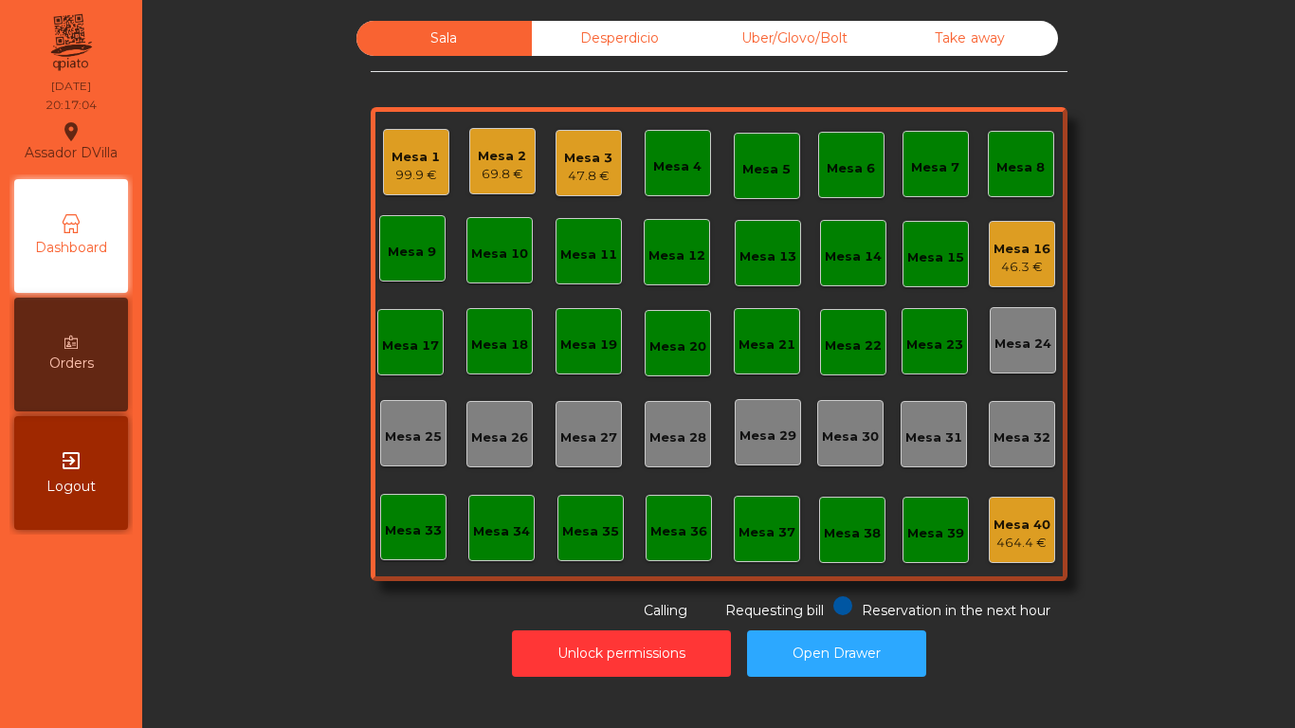
click at [740, 42] on div "Uber/Glovo/Bolt" at bounding box center [794, 38] width 175 height 35
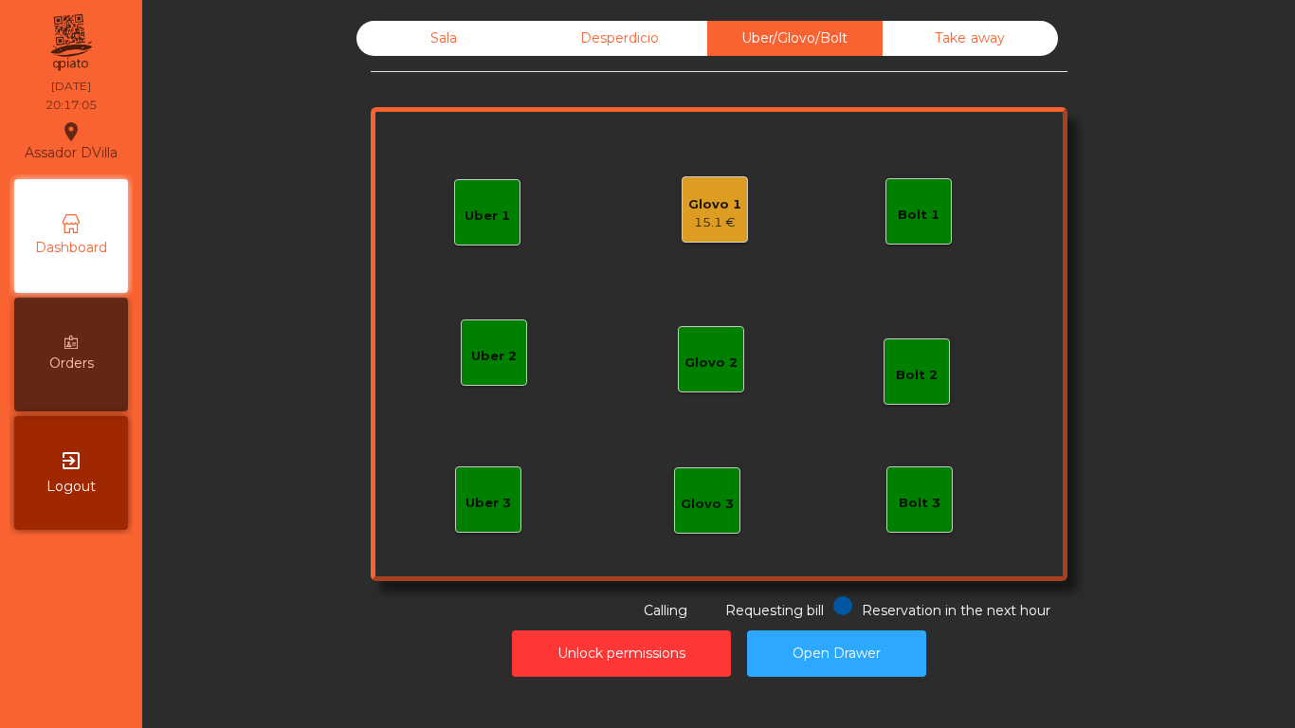
click at [685, 221] on div "Glovo 1 15.1 €" at bounding box center [714, 209] width 66 height 66
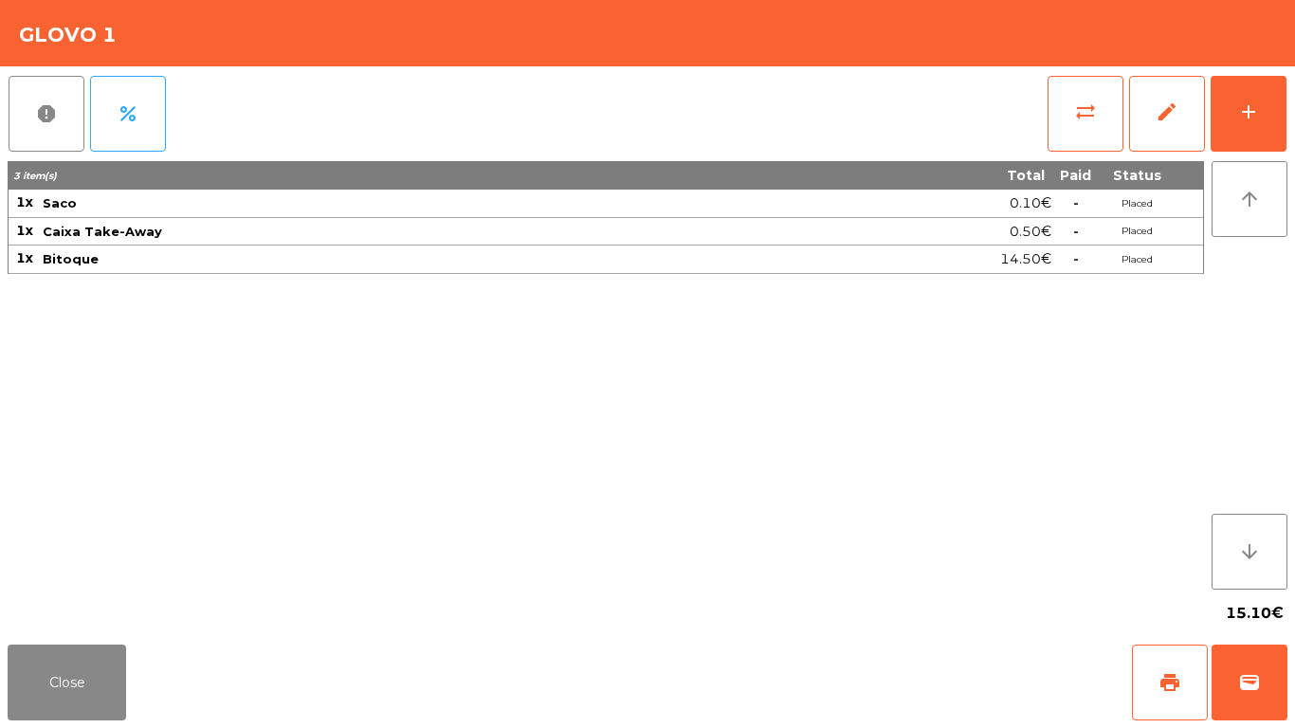
drag, startPoint x: 0, startPoint y: 651, endPoint x: 516, endPoint y: 625, distance: 516.2
click at [25, 644] on div "Close print wallet" at bounding box center [647, 682] width 1295 height 91
click at [98, 688] on button "Close" at bounding box center [67, 682] width 118 height 76
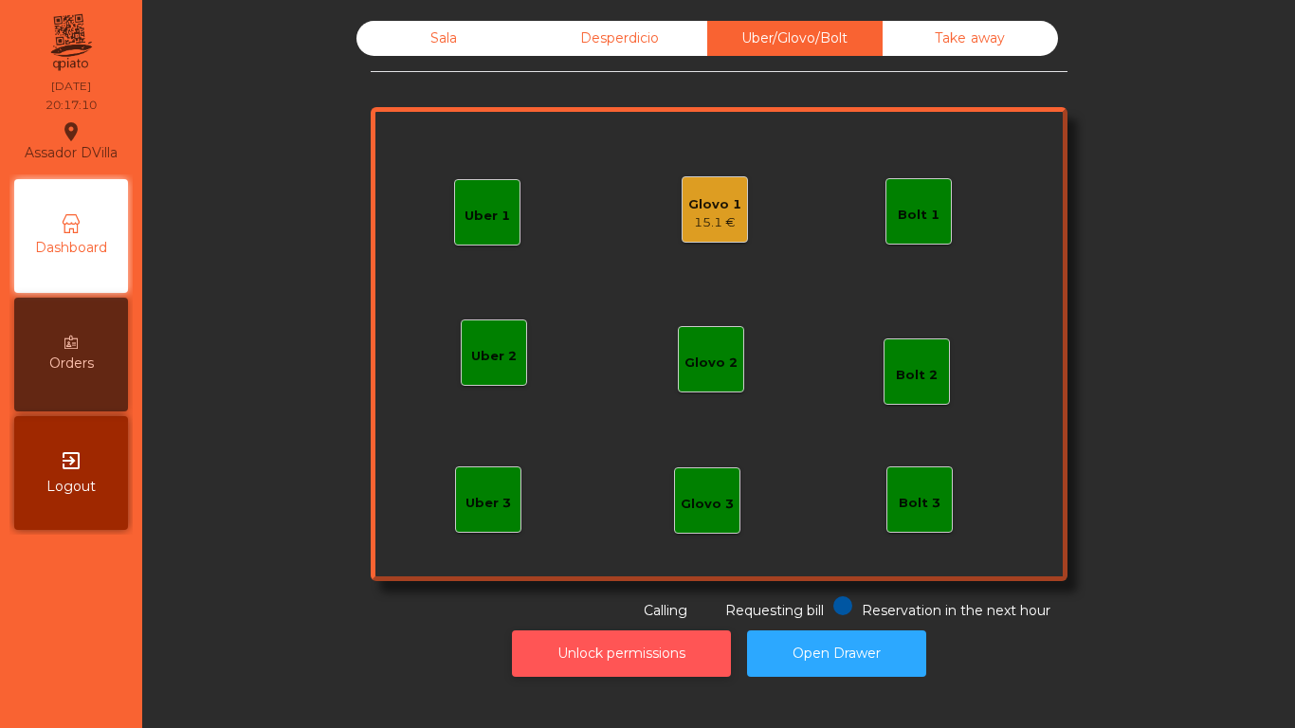
click at [616, 648] on button "Unlock permissions" at bounding box center [621, 653] width 219 height 46
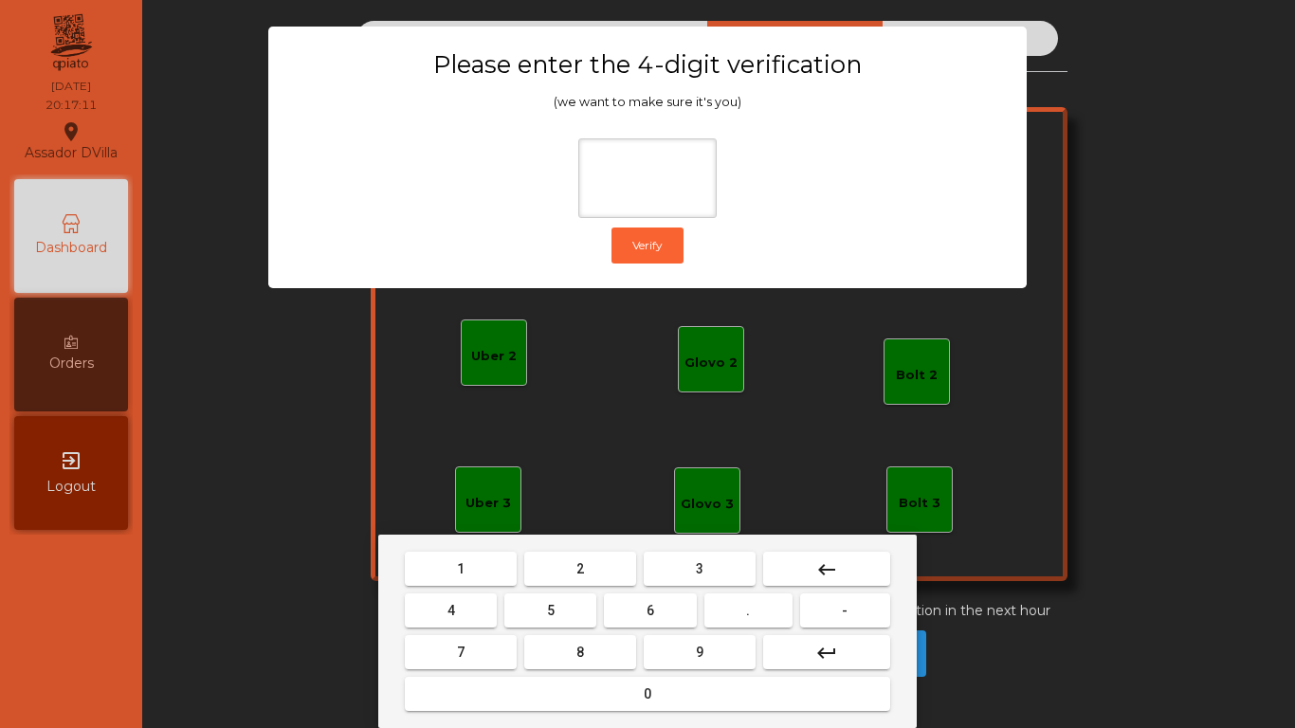
drag, startPoint x: 581, startPoint y: 577, endPoint x: 311, endPoint y: 579, distance: 270.1
click at [578, 577] on button "2" at bounding box center [580, 569] width 112 height 34
click at [451, 594] on button "4" at bounding box center [451, 610] width 92 height 34
drag, startPoint x: 649, startPoint y: 622, endPoint x: 674, endPoint y: 643, distance: 32.3
click at [653, 625] on button "6" at bounding box center [650, 610] width 92 height 34
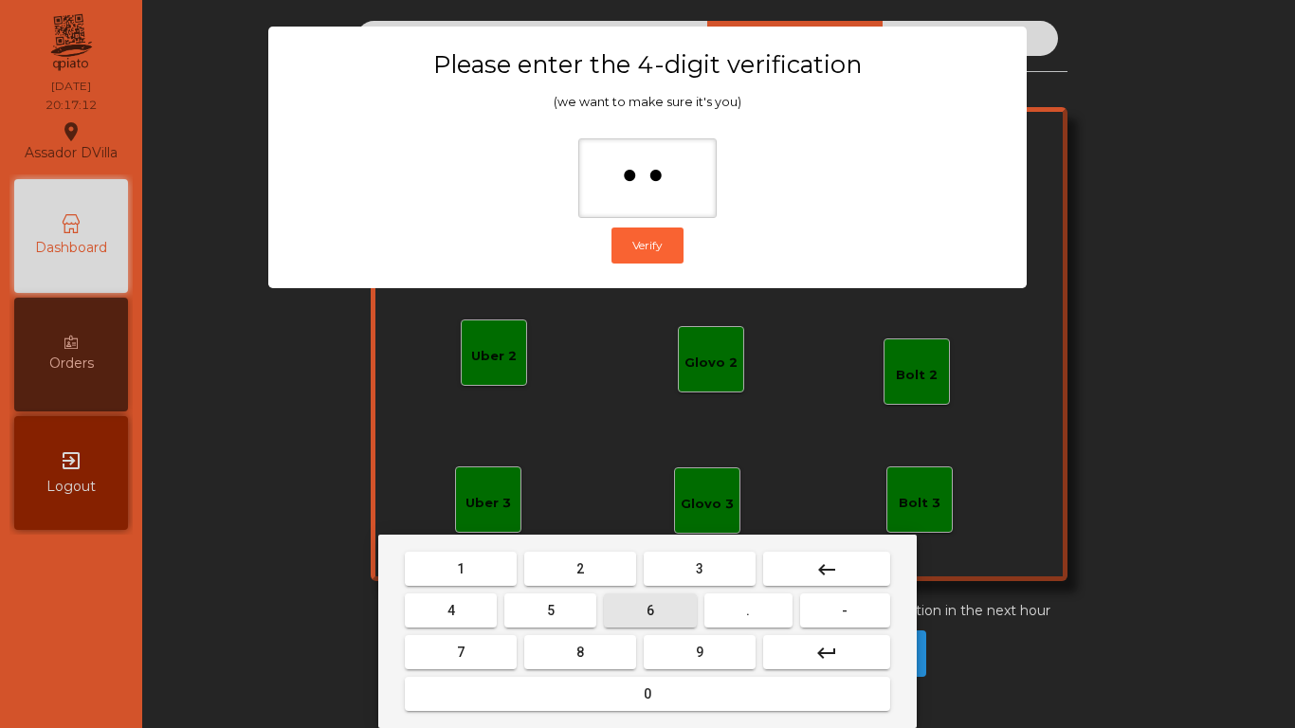
type input "***"
click at [674, 643] on button "9" at bounding box center [699, 652] width 112 height 34
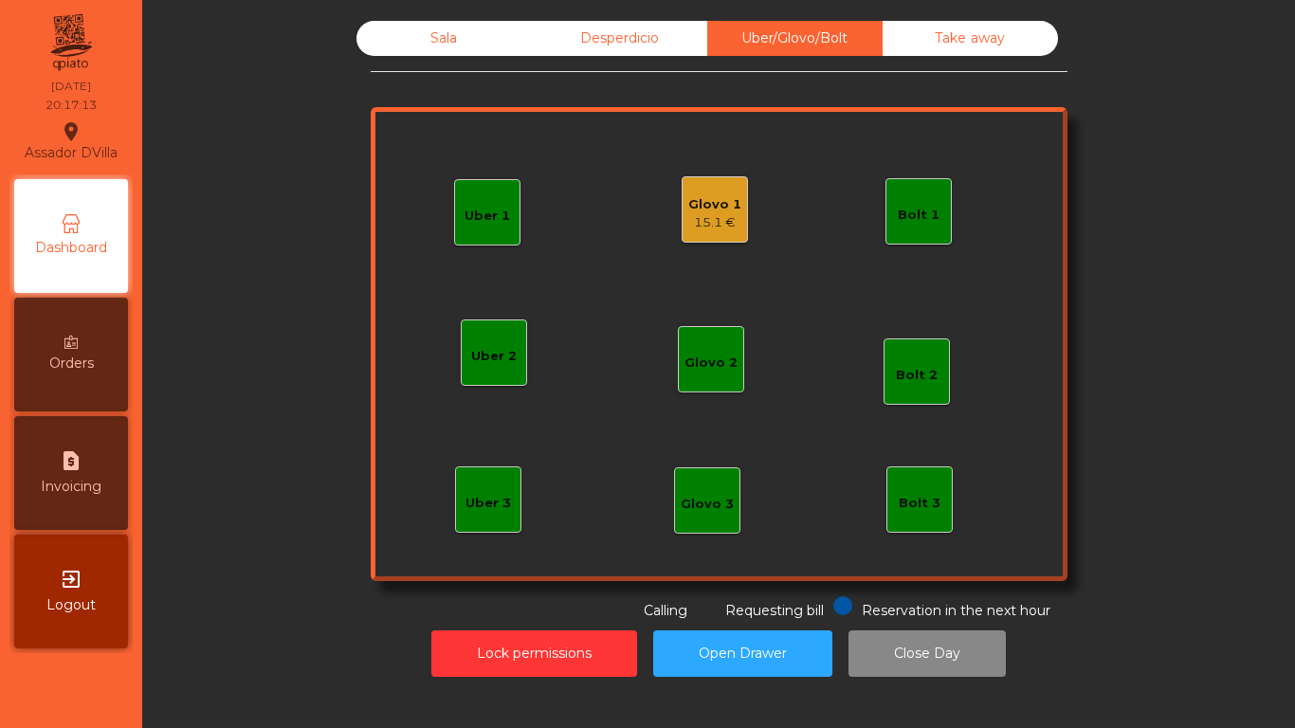
click at [714, 212] on div "Glovo 1" at bounding box center [714, 204] width 53 height 19
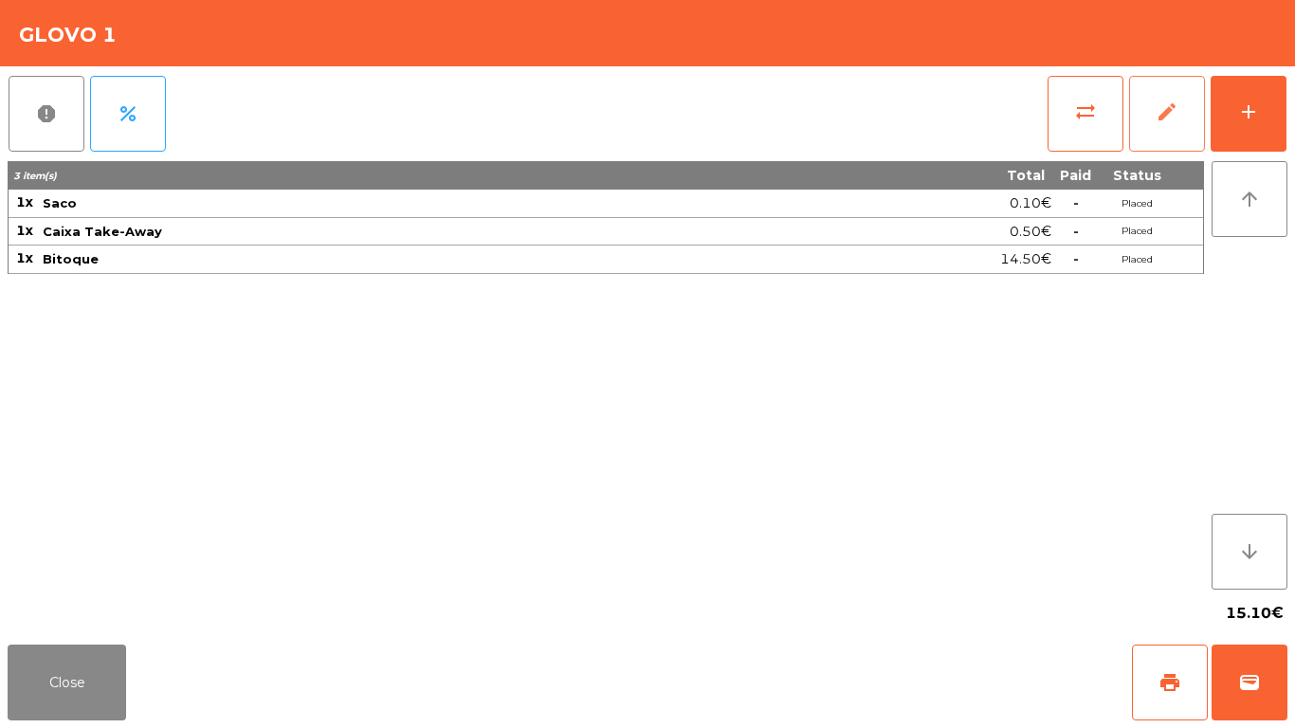
click at [1164, 120] on span "edit" at bounding box center [1166, 111] width 23 height 23
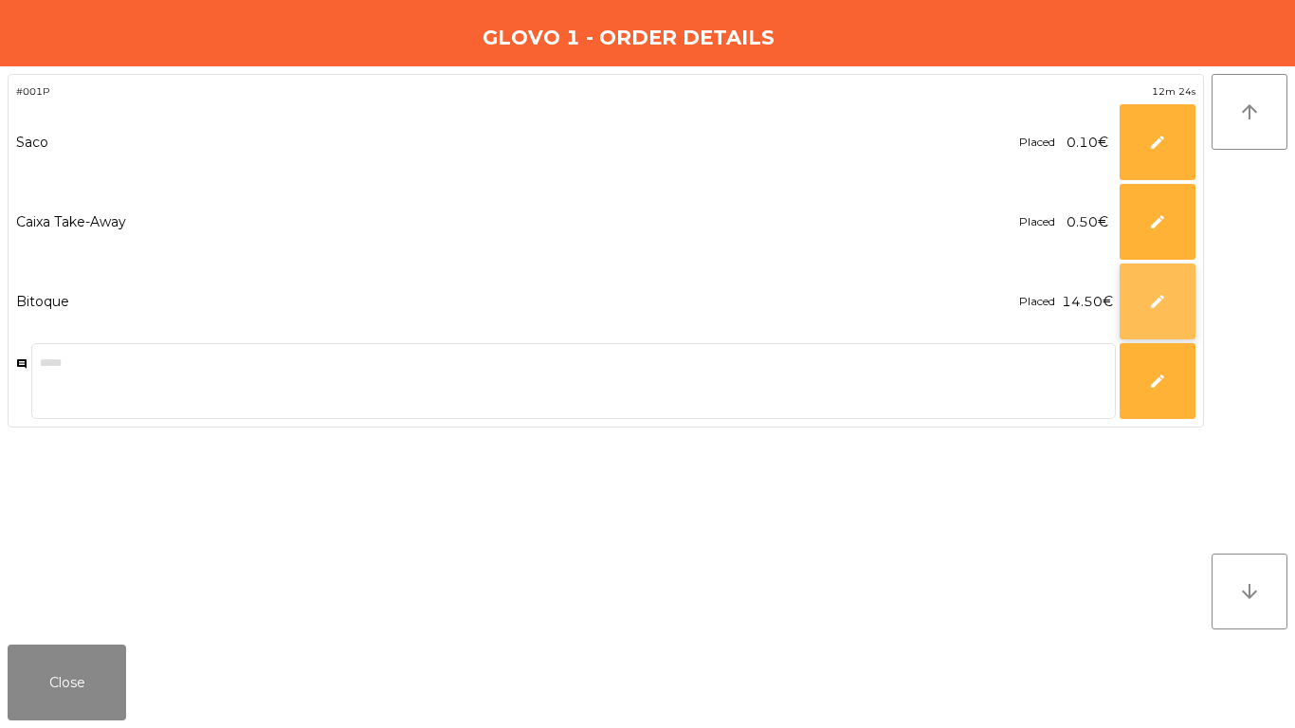
click at [1168, 317] on button "edit" at bounding box center [1157, 301] width 76 height 76
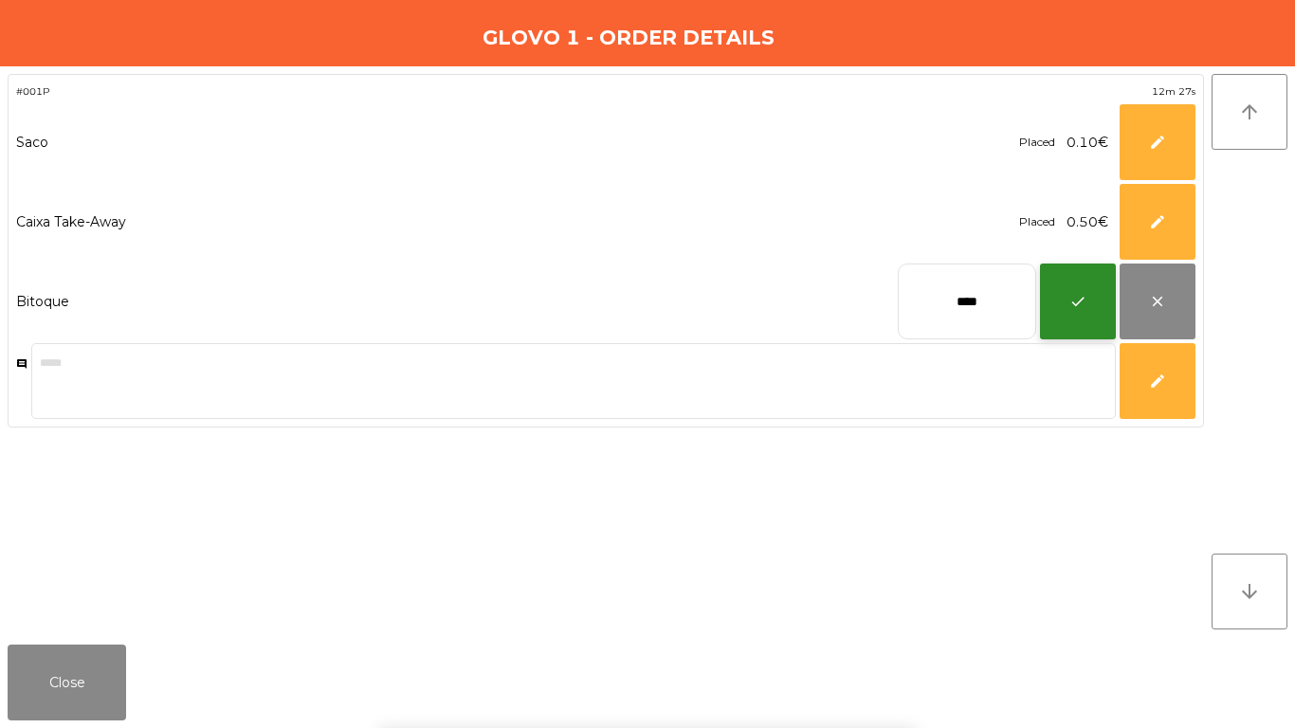
click at [1091, 306] on button "check" at bounding box center [1078, 301] width 76 height 76
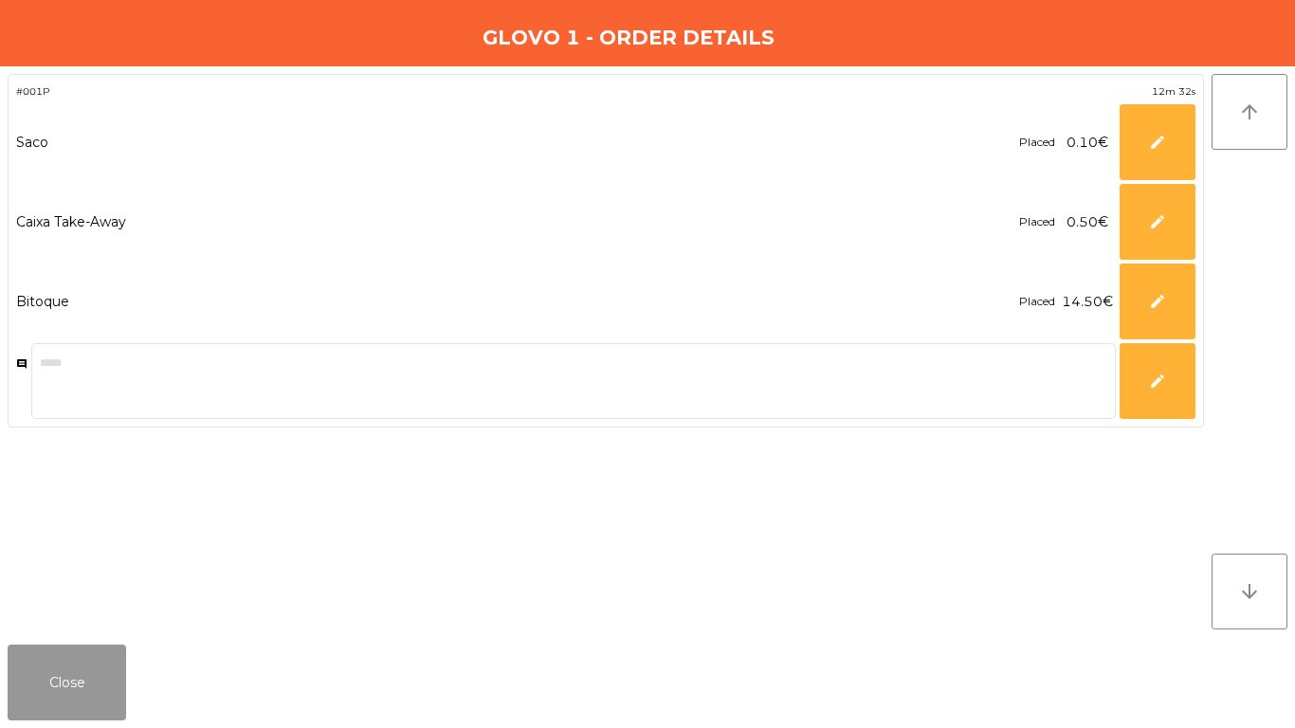
click at [74, 679] on button "Close" at bounding box center [67, 682] width 118 height 76
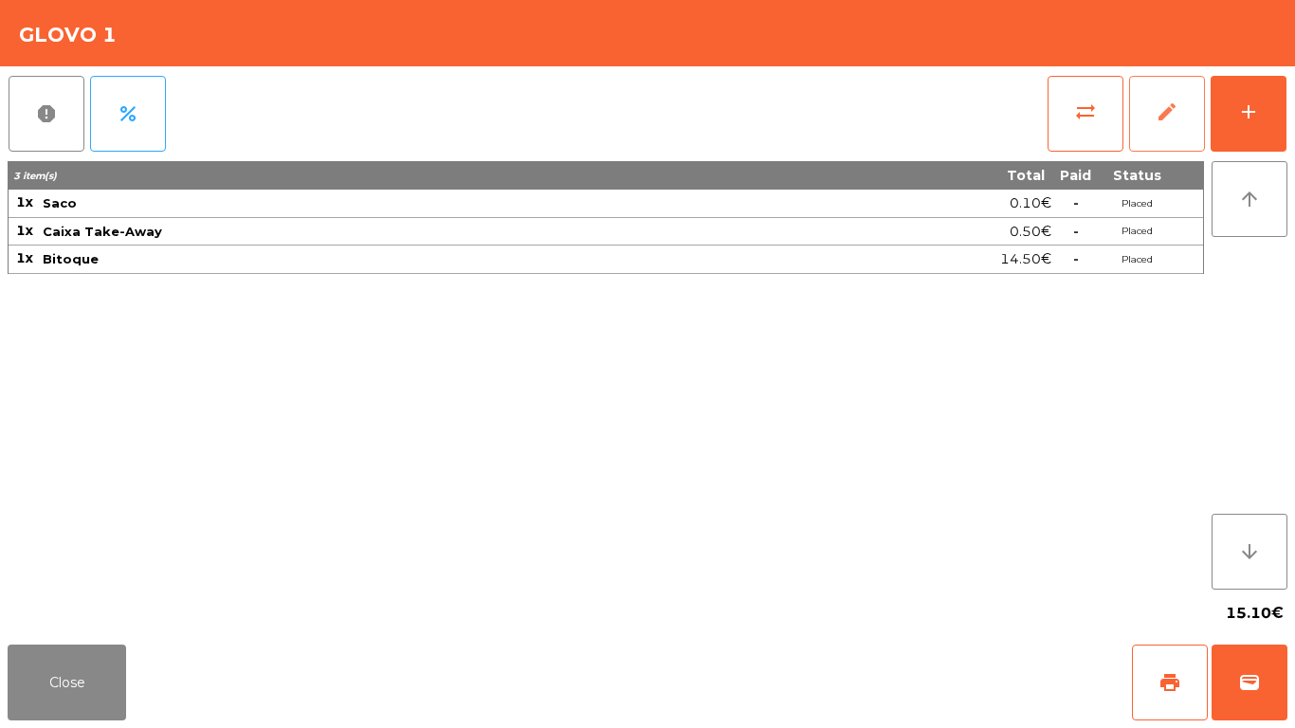
click at [1167, 105] on span "edit" at bounding box center [1166, 111] width 23 height 23
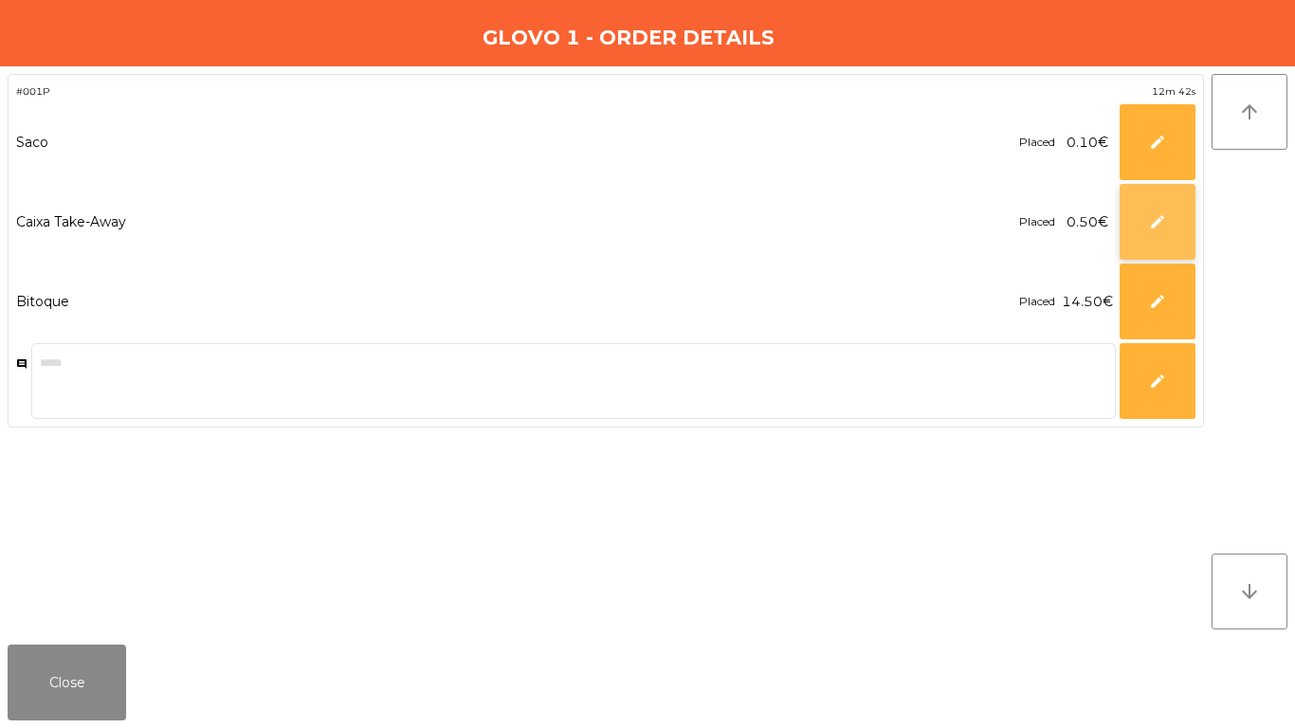
click at [1153, 195] on button "edit" at bounding box center [1157, 222] width 76 height 76
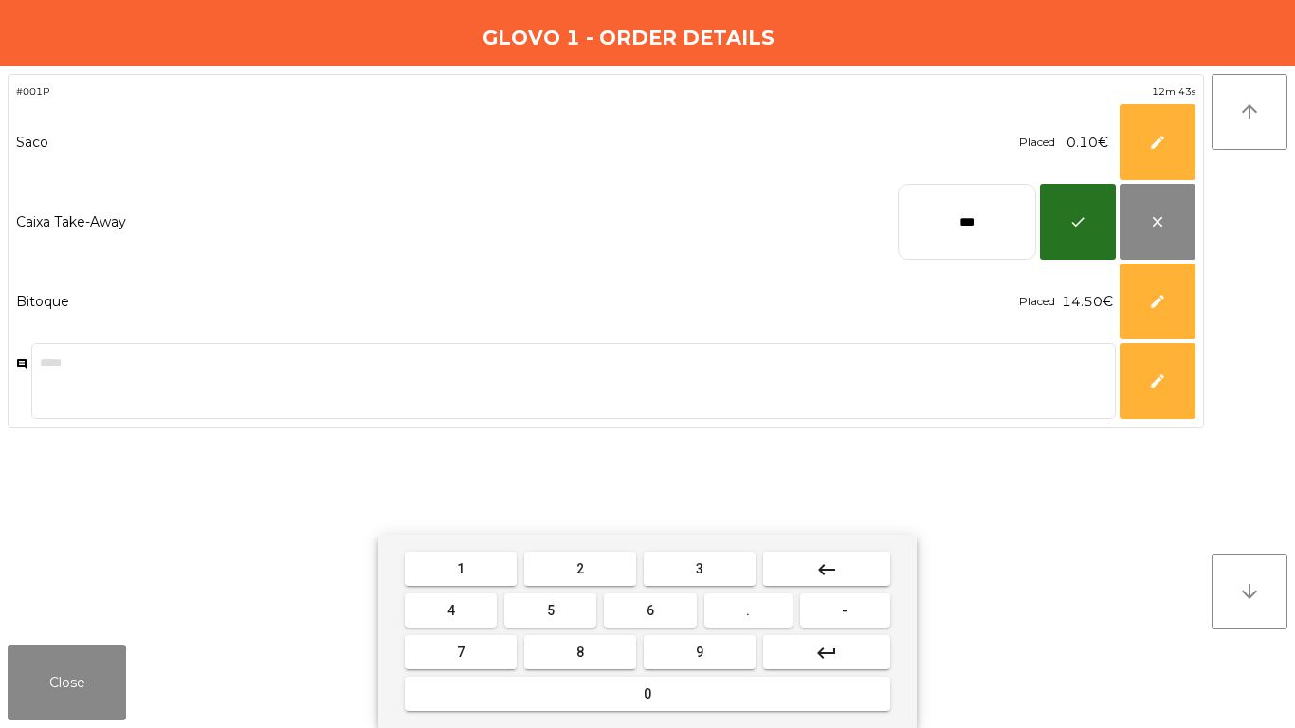
click at [961, 212] on input "***" at bounding box center [966, 222] width 138 height 76
type input "****"
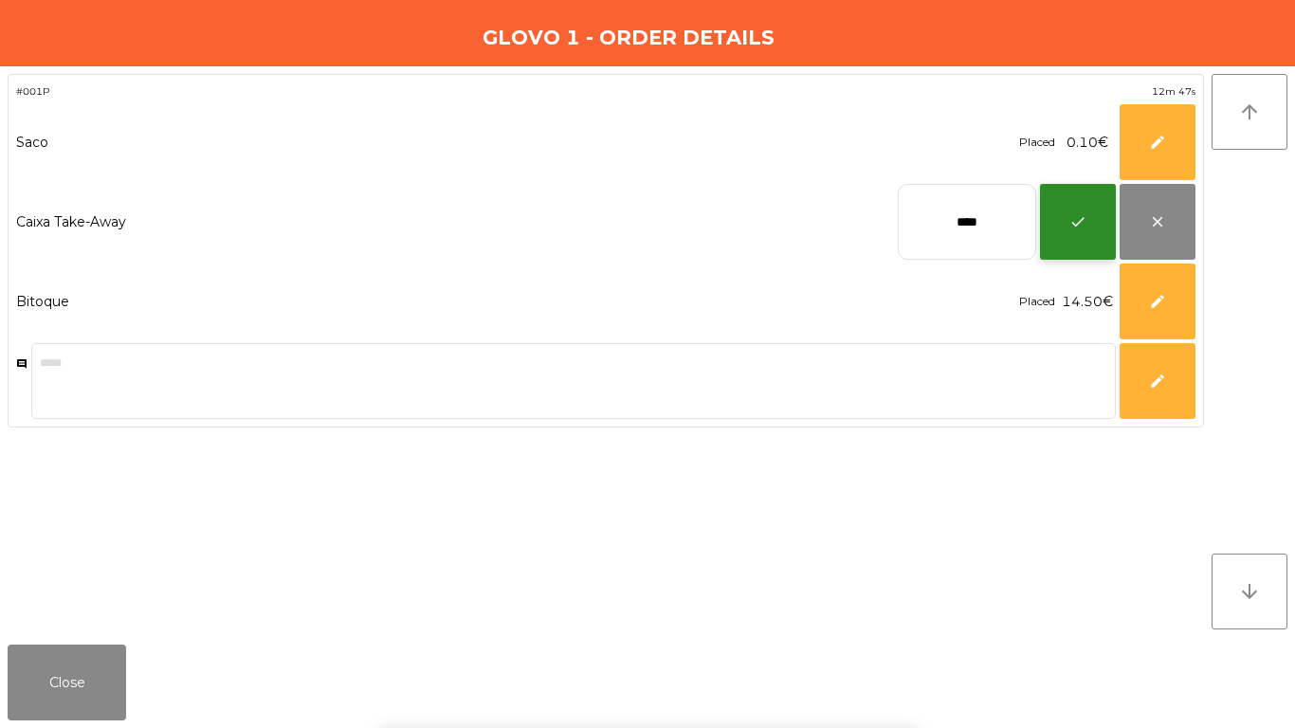
click at [1090, 210] on button "check" at bounding box center [1078, 222] width 76 height 76
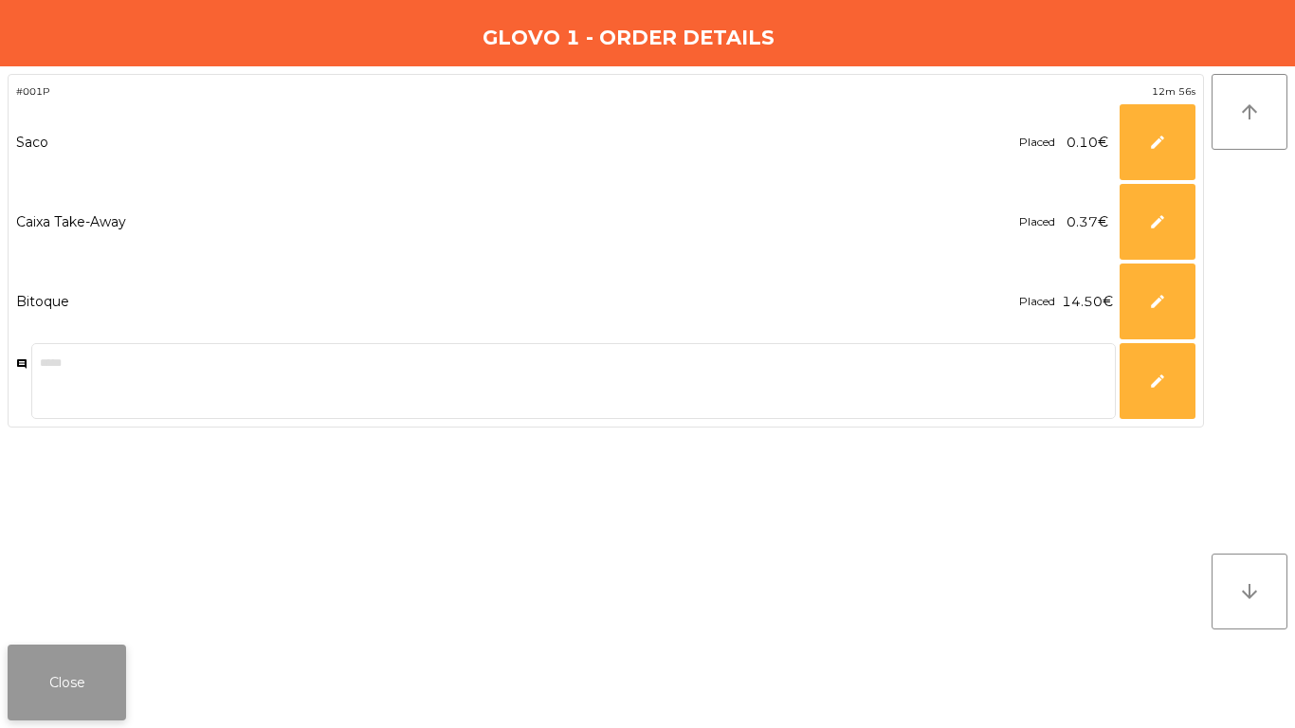
click at [98, 692] on button "Close" at bounding box center [67, 682] width 118 height 76
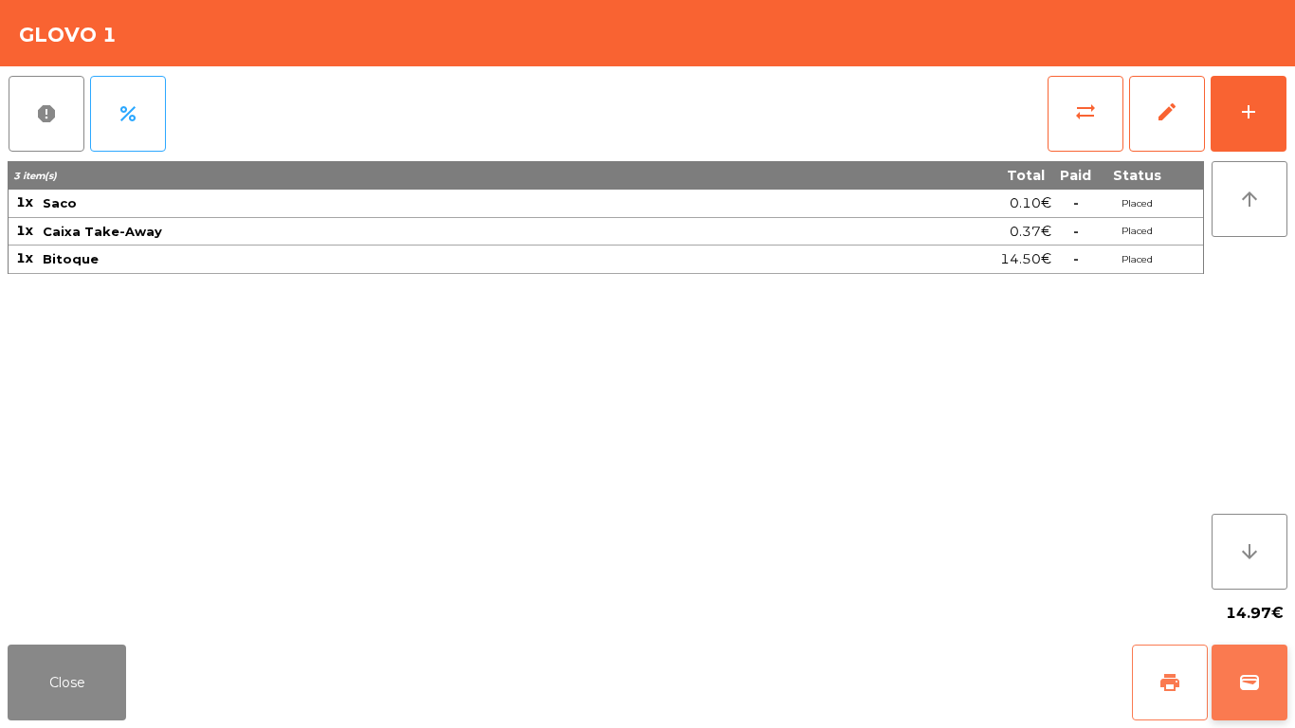
drag, startPoint x: 1134, startPoint y: 683, endPoint x: 1271, endPoint y: 716, distance: 140.4
click at [1137, 683] on button "print" at bounding box center [1170, 682] width 76 height 76
click at [1279, 709] on button "wallet" at bounding box center [1249, 682] width 76 height 76
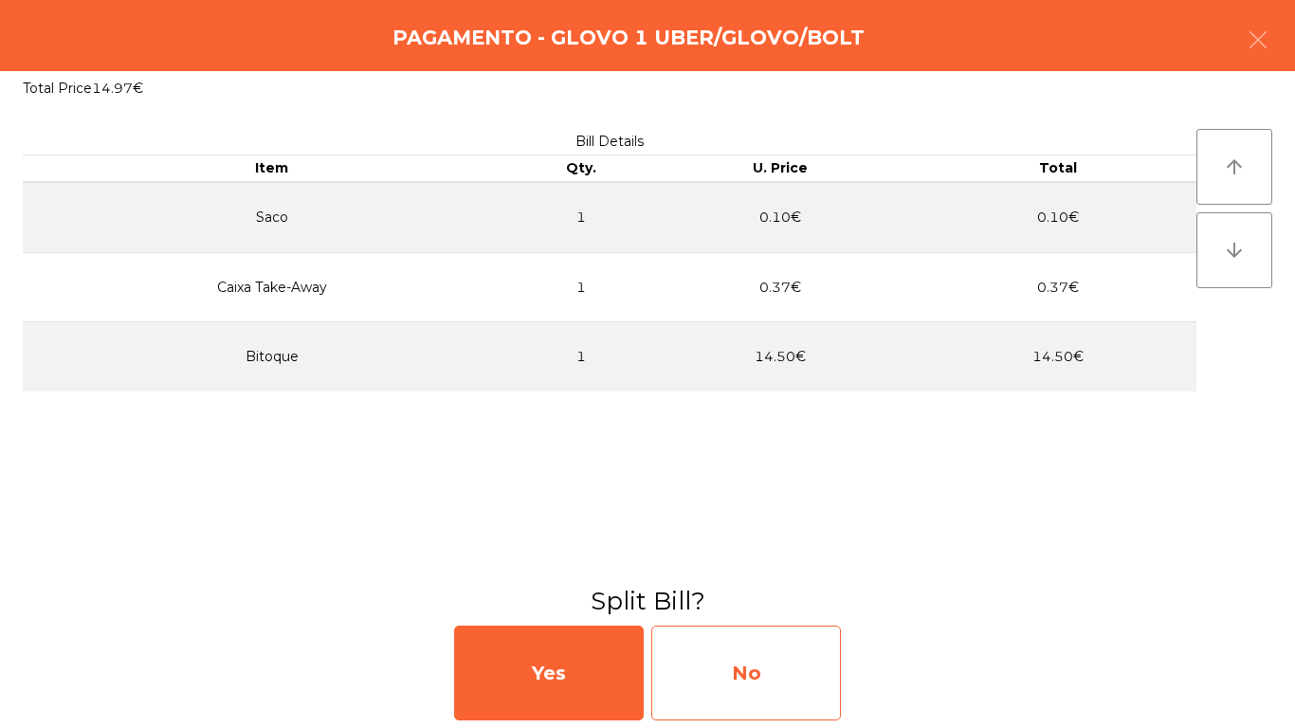
click at [739, 694] on div "No" at bounding box center [746, 672] width 190 height 95
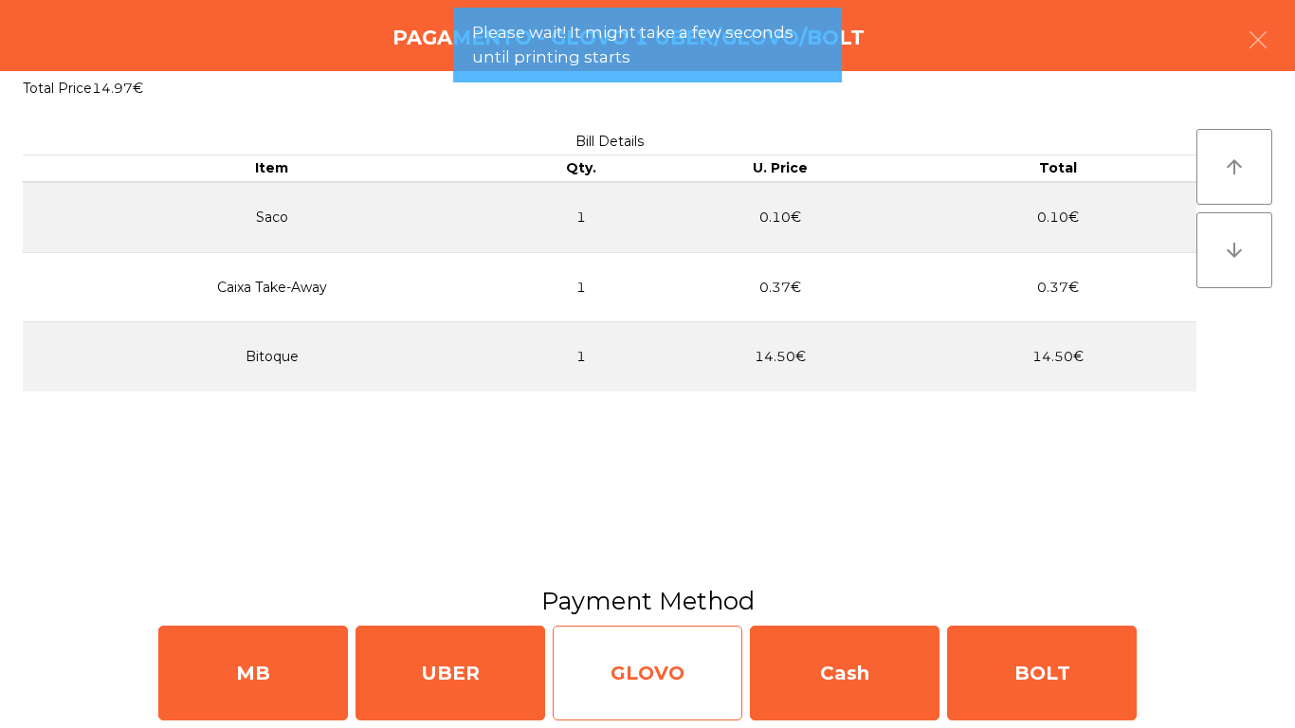
click at [636, 679] on div "GLOVO" at bounding box center [647, 672] width 190 height 95
select select "**"
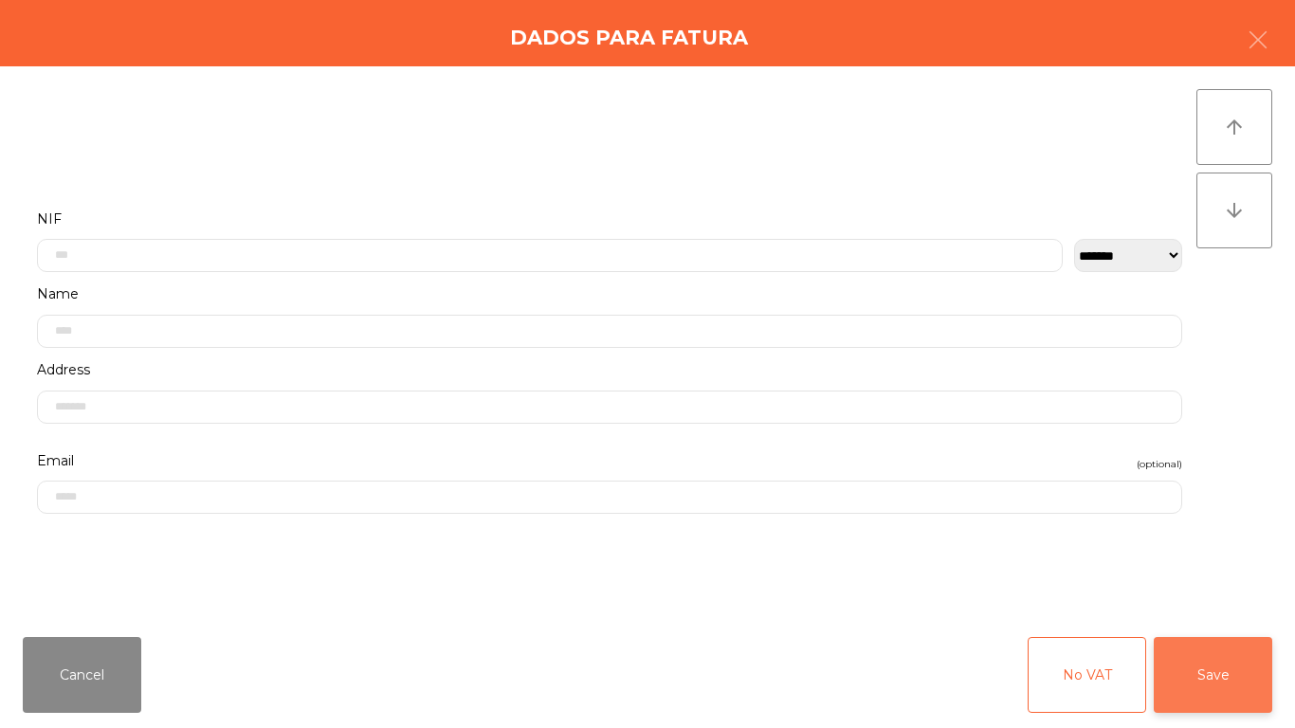
click at [1236, 679] on button "Save" at bounding box center [1212, 675] width 118 height 76
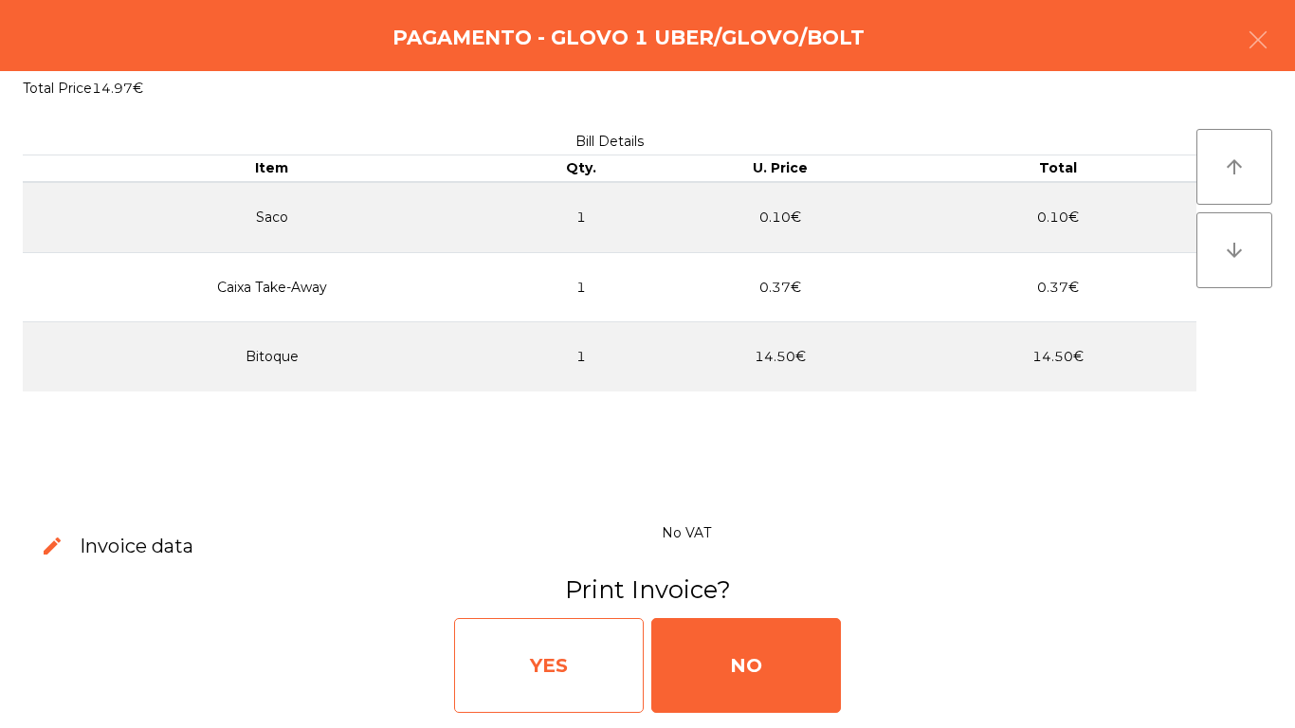
click at [589, 677] on div "YES" at bounding box center [549, 665] width 190 height 95
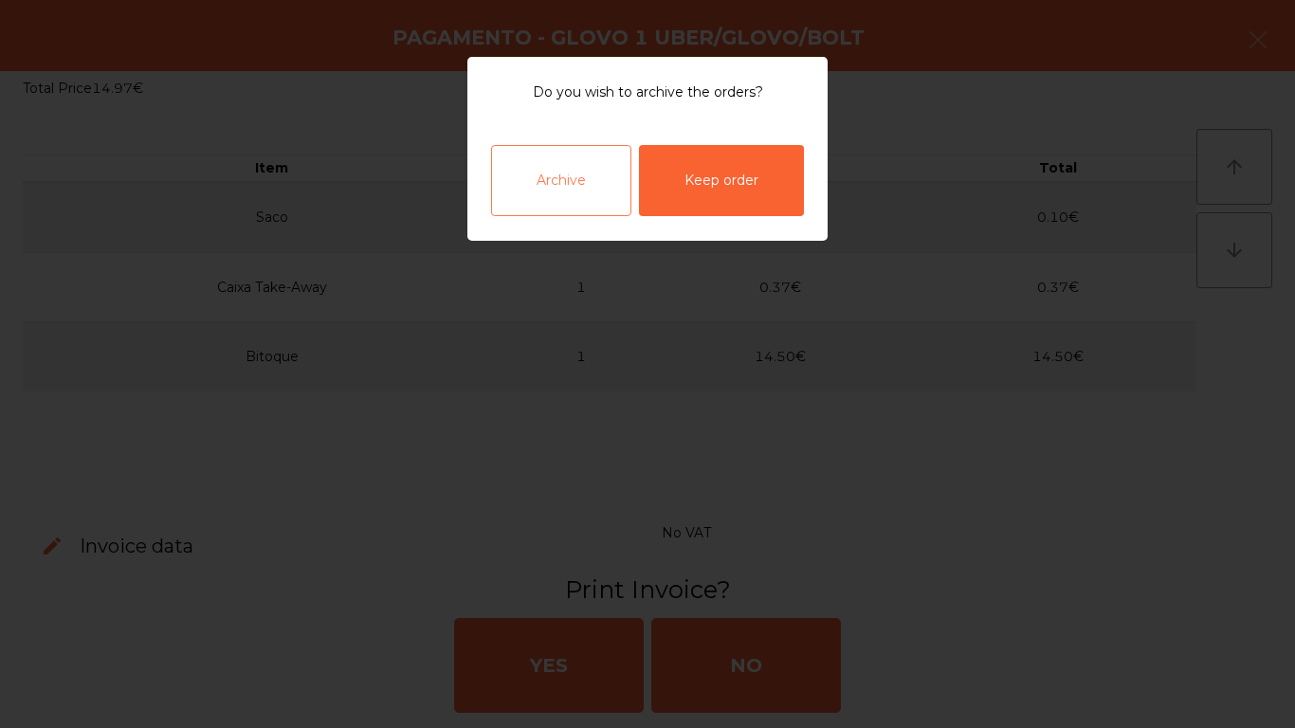
click at [578, 172] on div "Archive" at bounding box center [561, 180] width 140 height 71
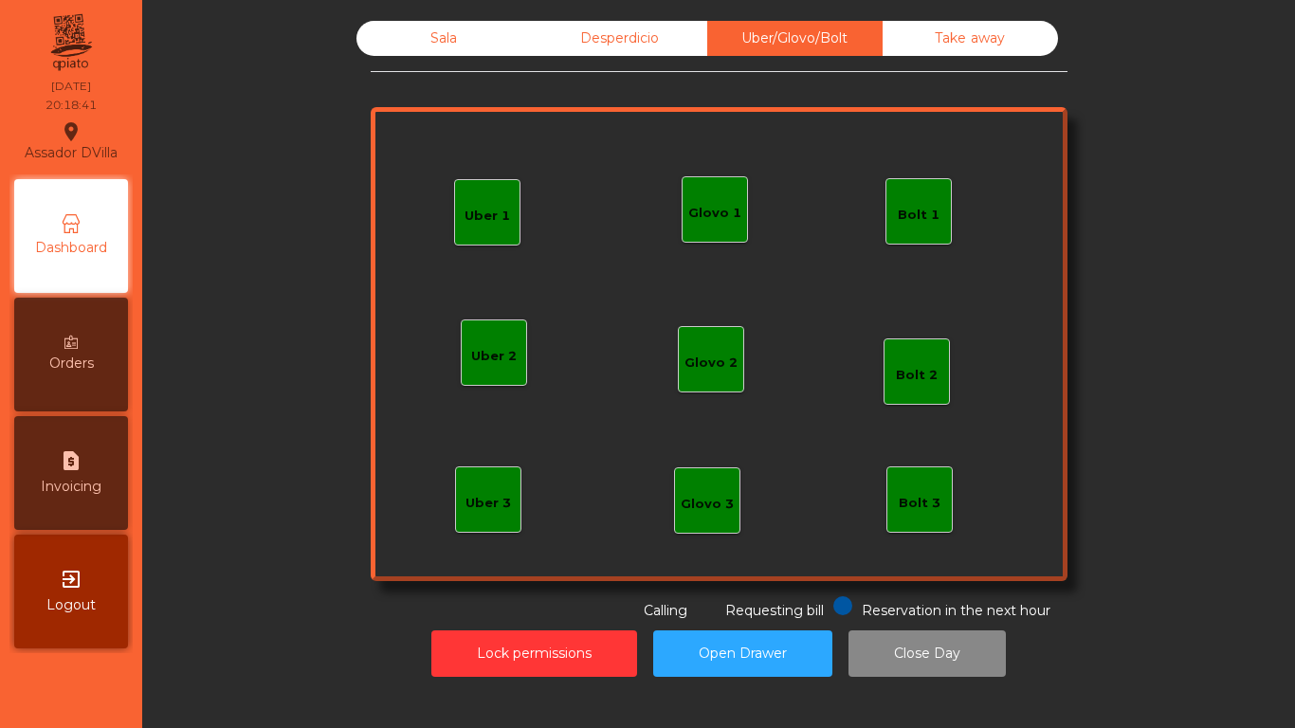
click at [625, 20] on div "Sala Desperdicio Uber/Glovo/Bolt Take away Uber 1 Uber 3 Bolt 2 Glovo 2 Uber 2 …" at bounding box center [719, 348] width 1130 height 675
click at [620, 27] on div "Desperdicio" at bounding box center [619, 38] width 175 height 35
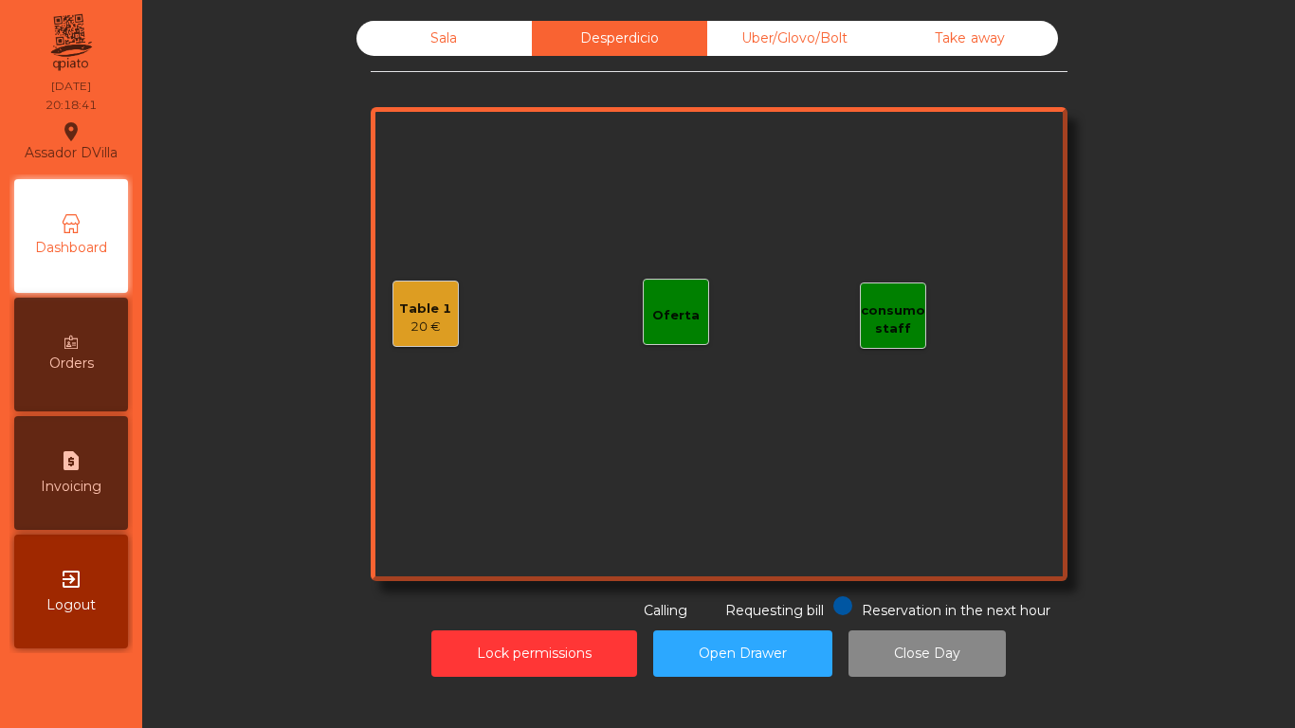
click at [449, 16] on div "Sala Desperdicio Uber/Glovo/Bolt Take away Table 1 20 € consumo staff Oferta Re…" at bounding box center [719, 348] width 1130 height 675
click at [463, 36] on div "Sala" at bounding box center [443, 38] width 175 height 35
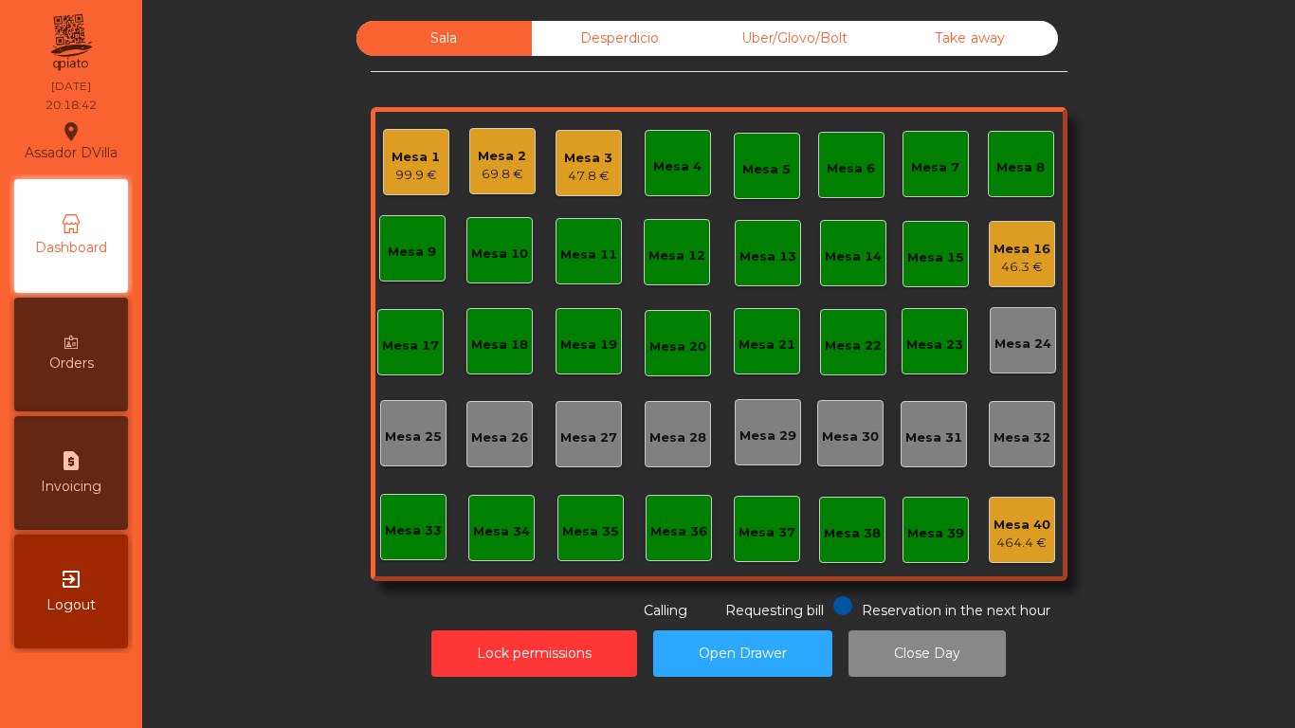
click at [993, 245] on div "Mesa 16" at bounding box center [1021, 249] width 57 height 19
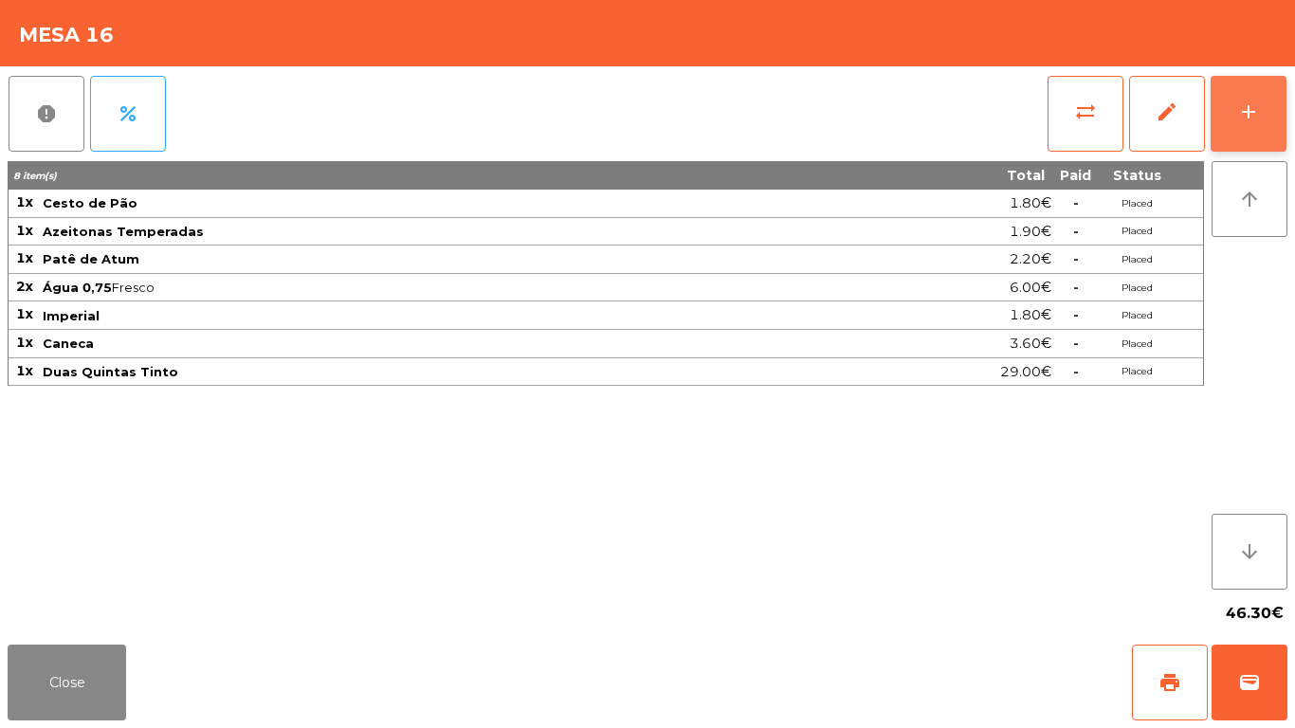
click at [1273, 99] on button "add" at bounding box center [1248, 114] width 76 height 76
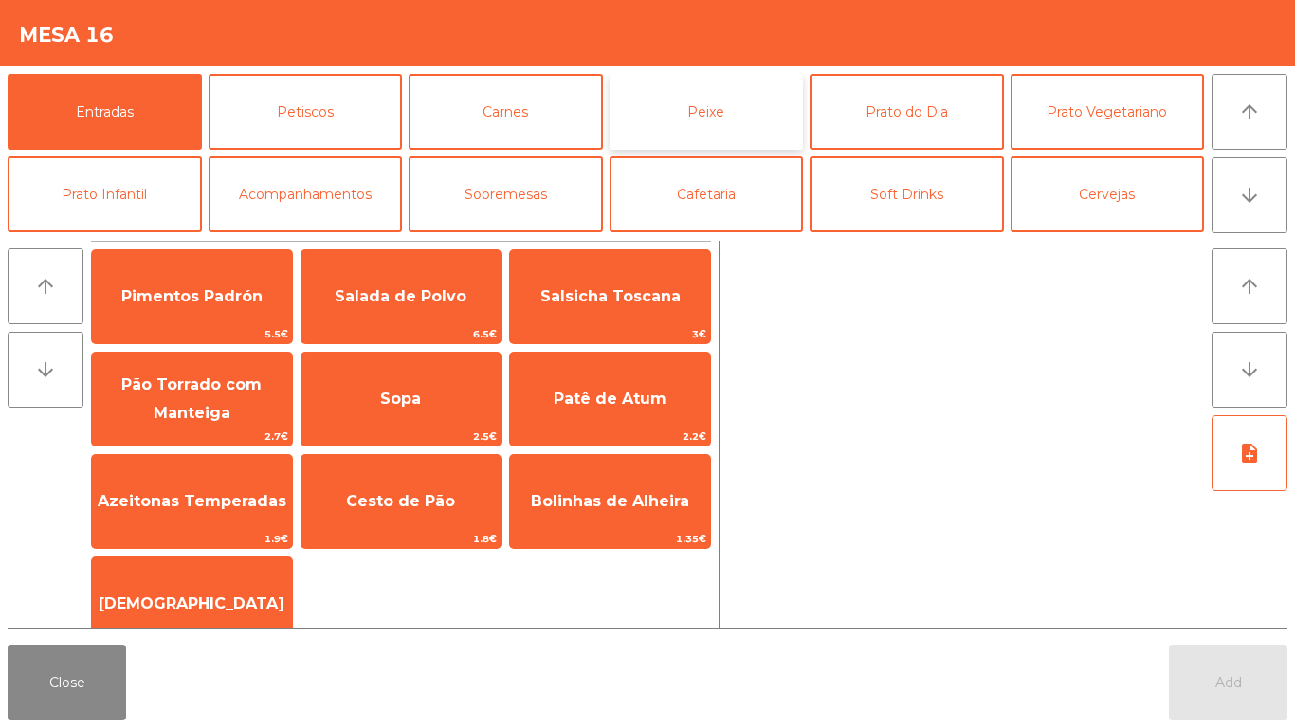
click at [733, 121] on button "Peixe" at bounding box center [706, 112] width 194 height 76
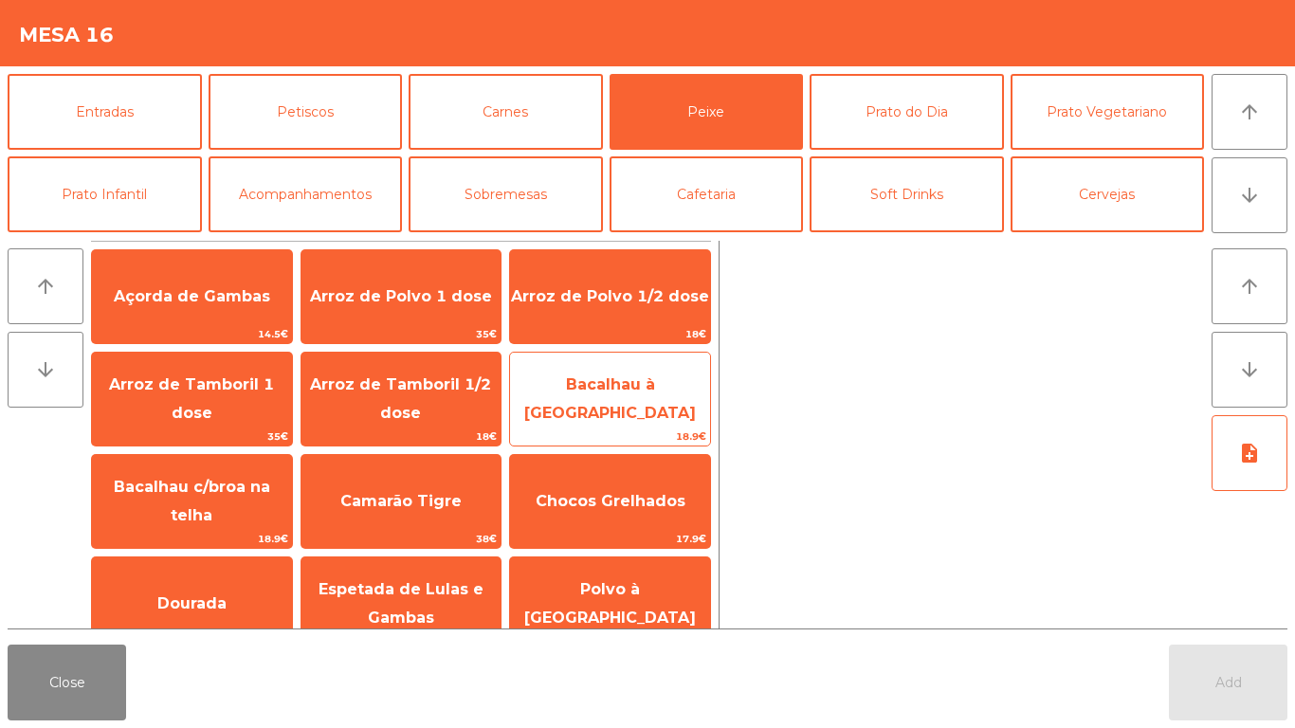
click at [672, 395] on span "Bacalhau à [GEOGRAPHIC_DATA]" at bounding box center [610, 398] width 172 height 46
click at [672, 394] on span "Bacalhau à [GEOGRAPHIC_DATA]" at bounding box center [610, 398] width 172 height 46
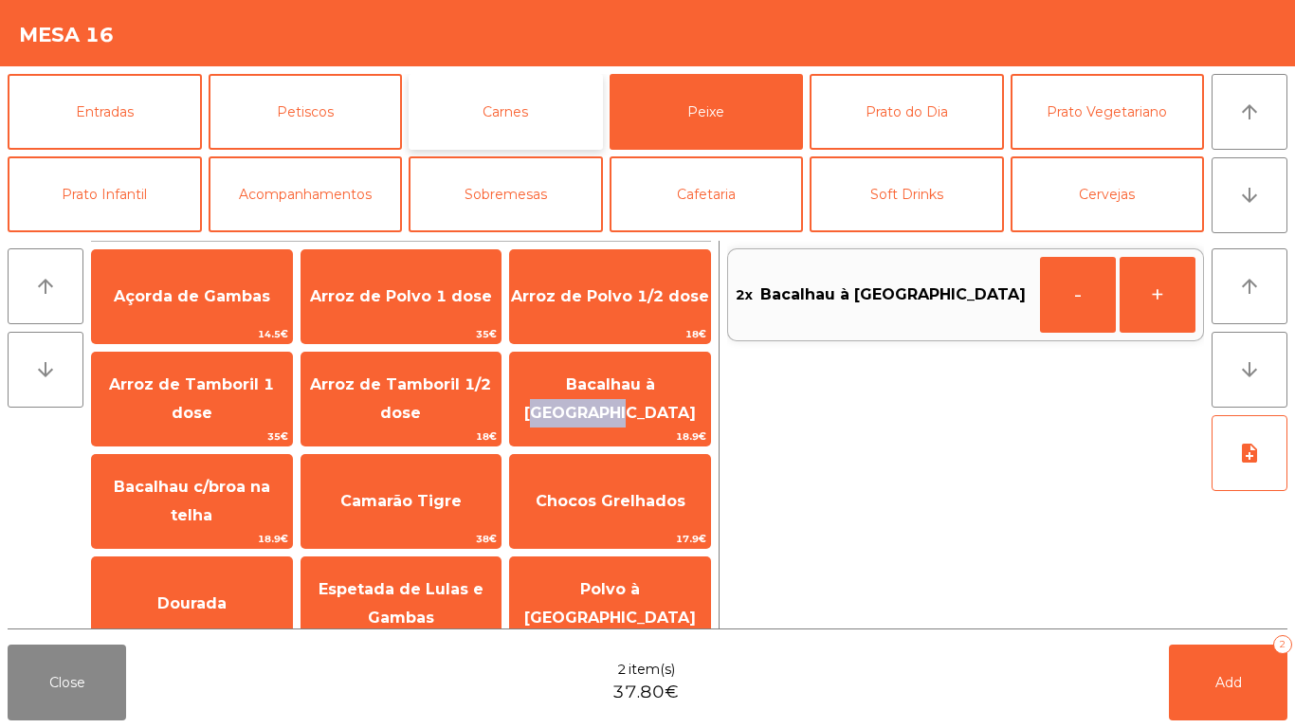
click at [517, 122] on button "Carnes" at bounding box center [505, 112] width 194 height 76
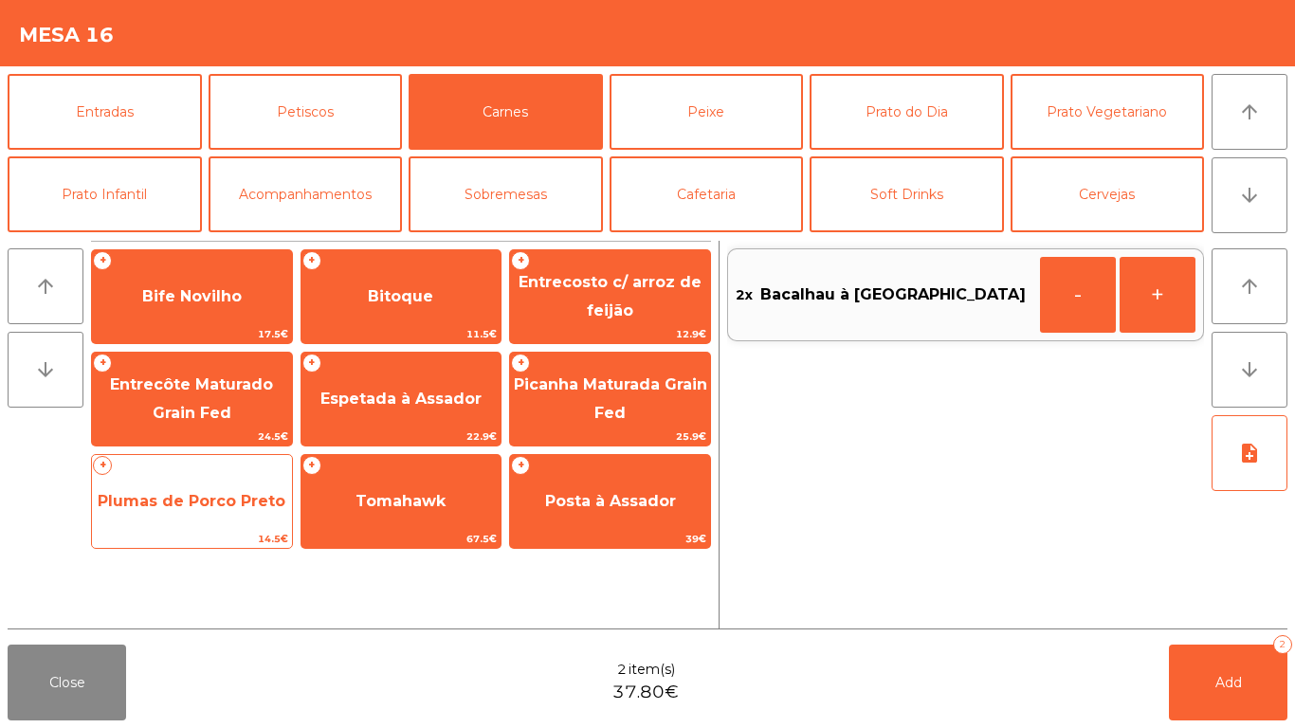
click at [175, 518] on span "Plumas de Porco Preto" at bounding box center [192, 501] width 200 height 51
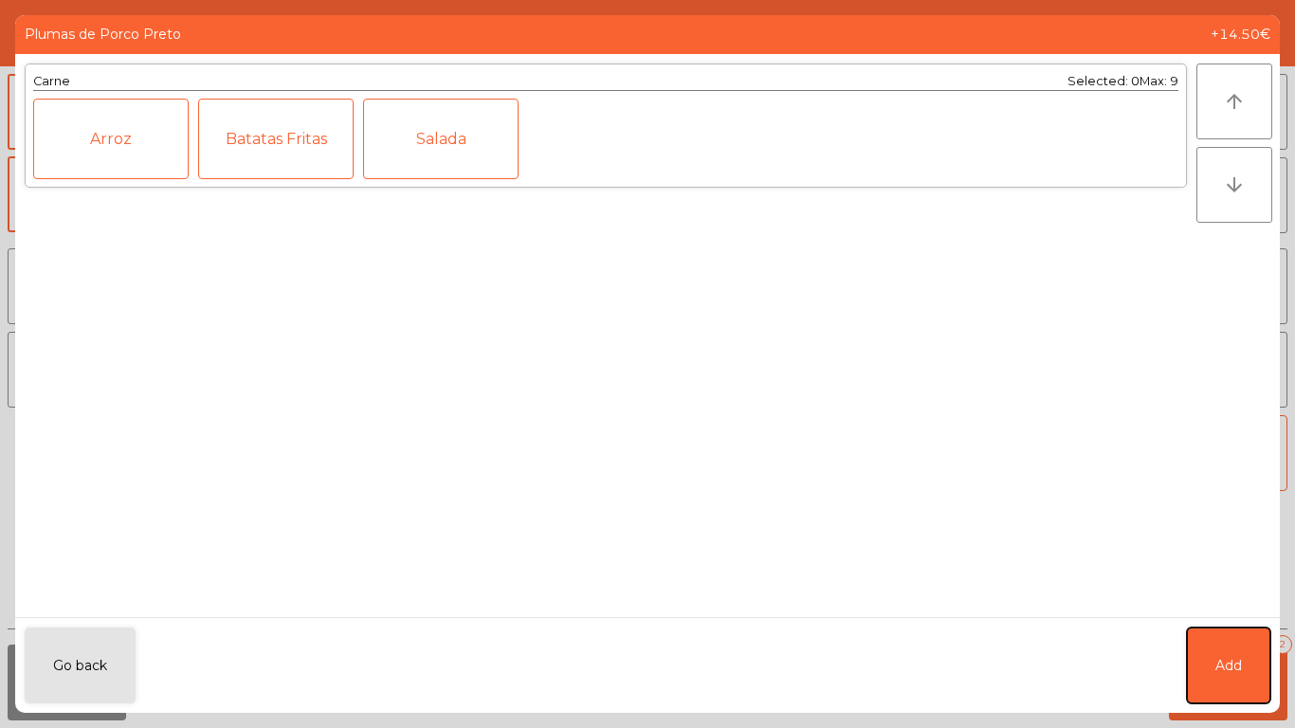
click at [1208, 675] on button "Add" at bounding box center [1227, 665] width 83 height 76
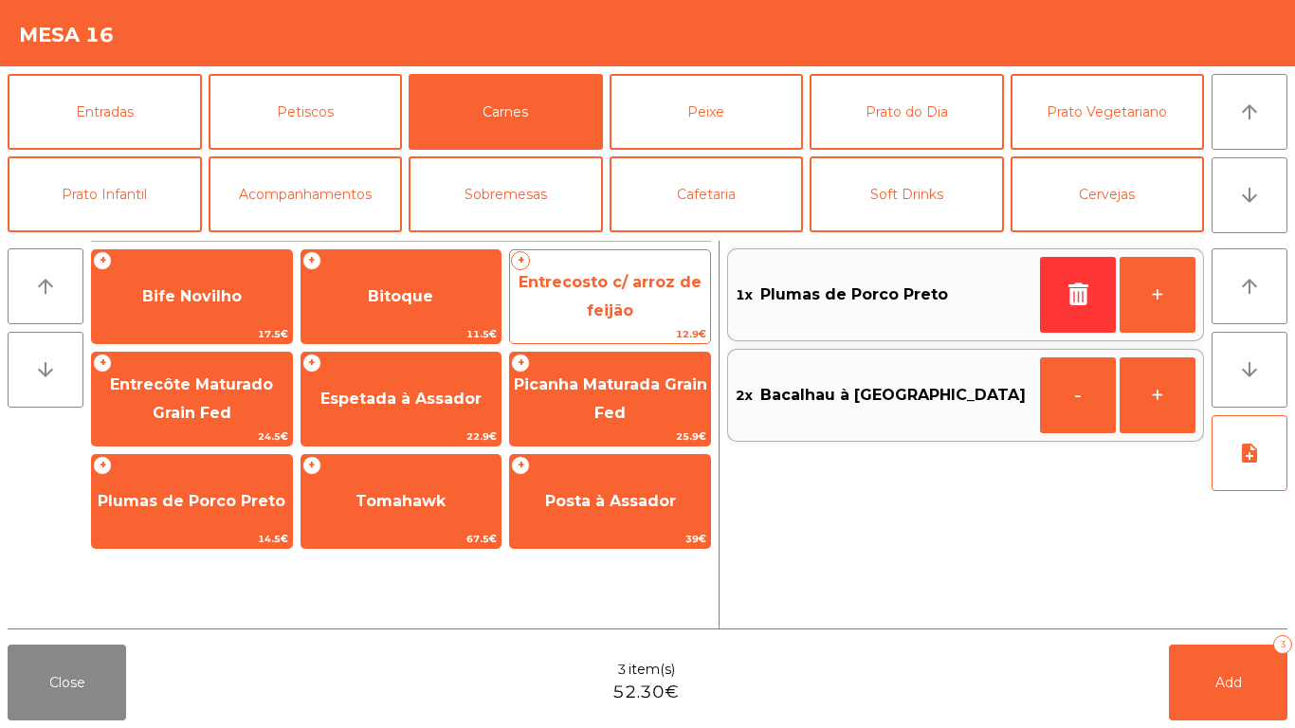
click at [552, 333] on span "12.9€" at bounding box center [610, 334] width 200 height 18
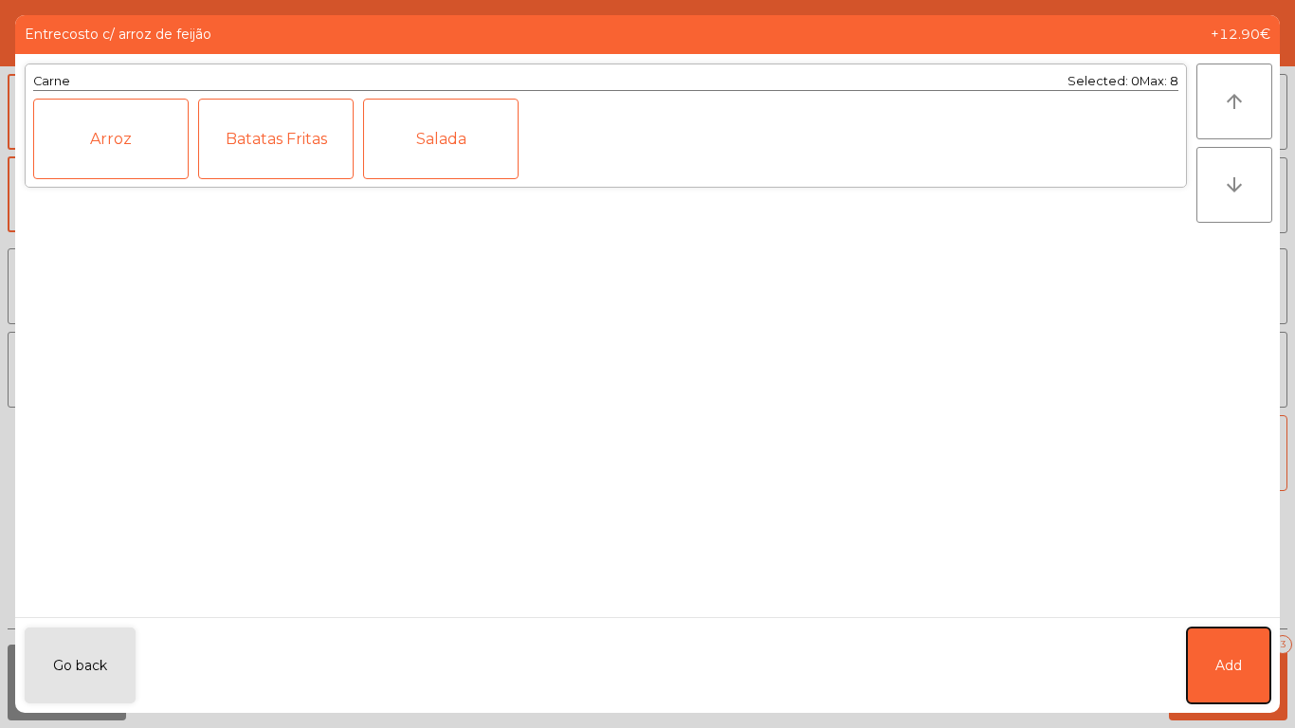
drag, startPoint x: 1218, startPoint y: 660, endPoint x: 319, endPoint y: 396, distance: 936.2
click at [1218, 659] on span "Add" at bounding box center [1228, 666] width 27 height 20
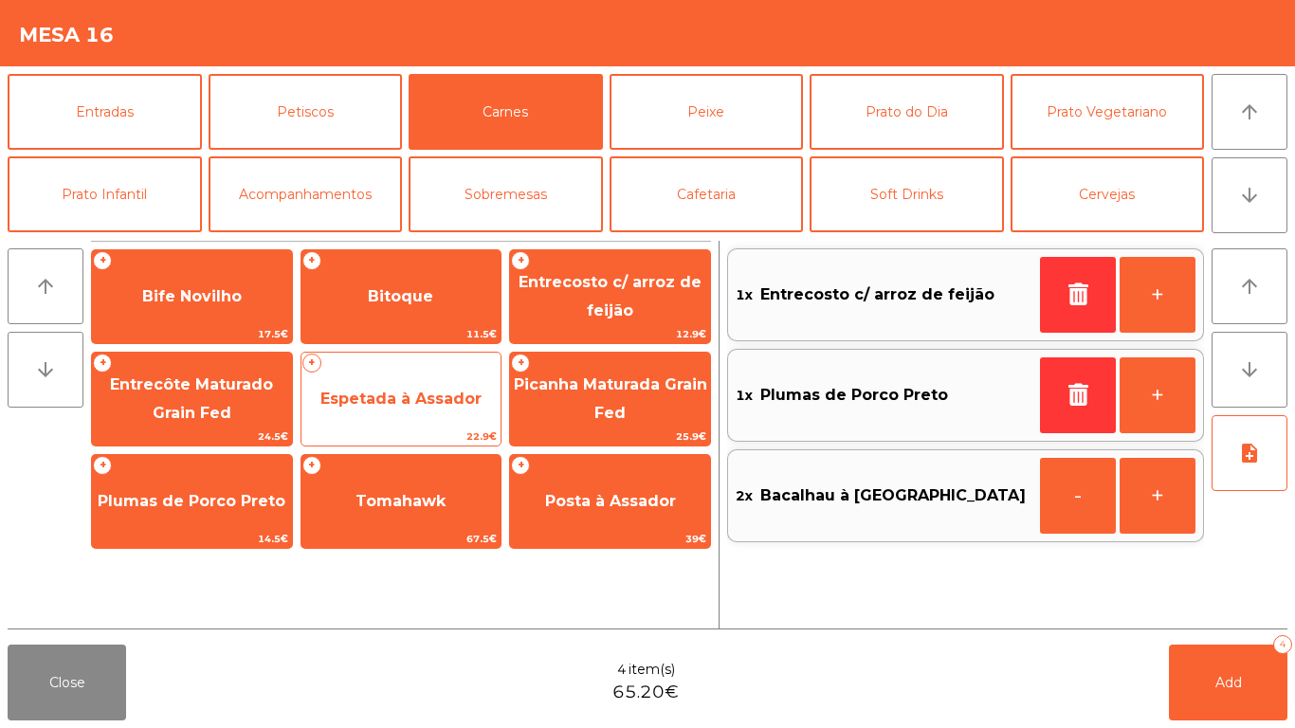
click at [381, 397] on span "Espetada à Assador" at bounding box center [400, 398] width 161 height 18
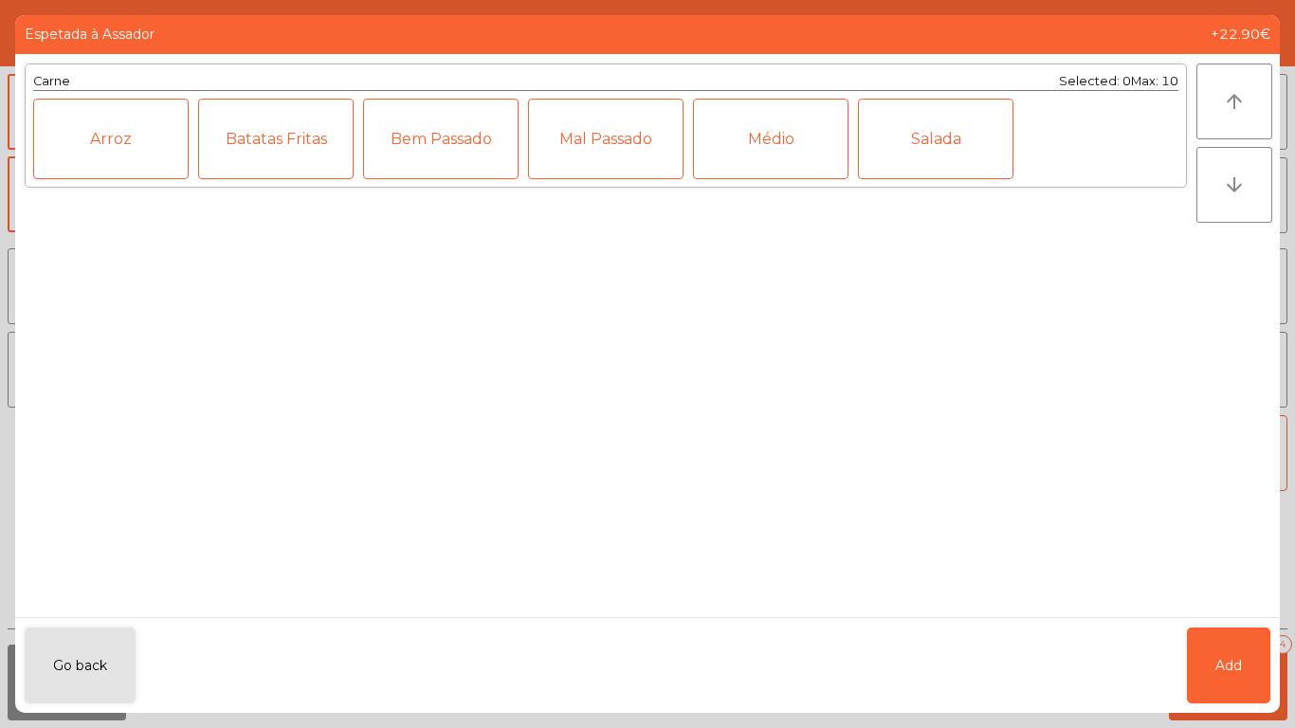
click at [381, 397] on div "Carne Selected: 0 Max: 10 Arroz Batatas Fritas Bem Passado Mal Passado Médio Sa…" at bounding box center [605, 335] width 1181 height 563
click at [94, 641] on button "Go back" at bounding box center [80, 665] width 111 height 76
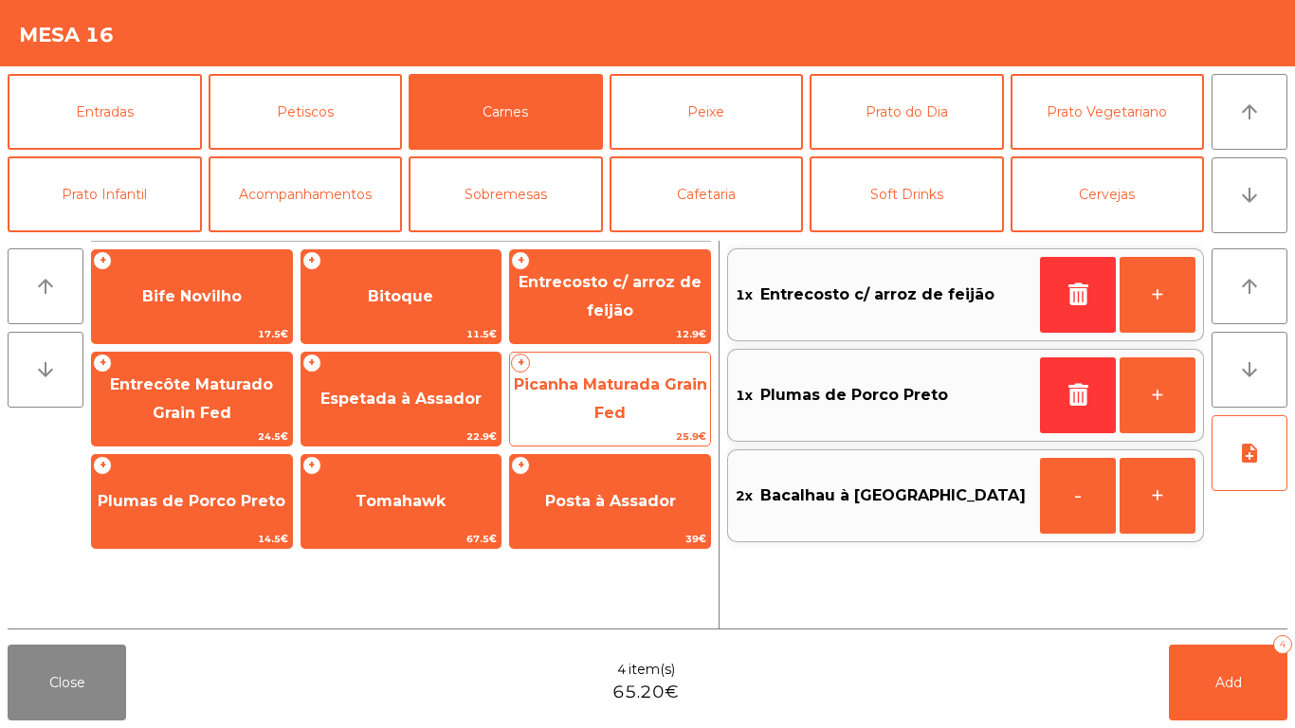
click at [634, 401] on span "Picanha Maturada Grain Fed" at bounding box center [610, 399] width 200 height 81
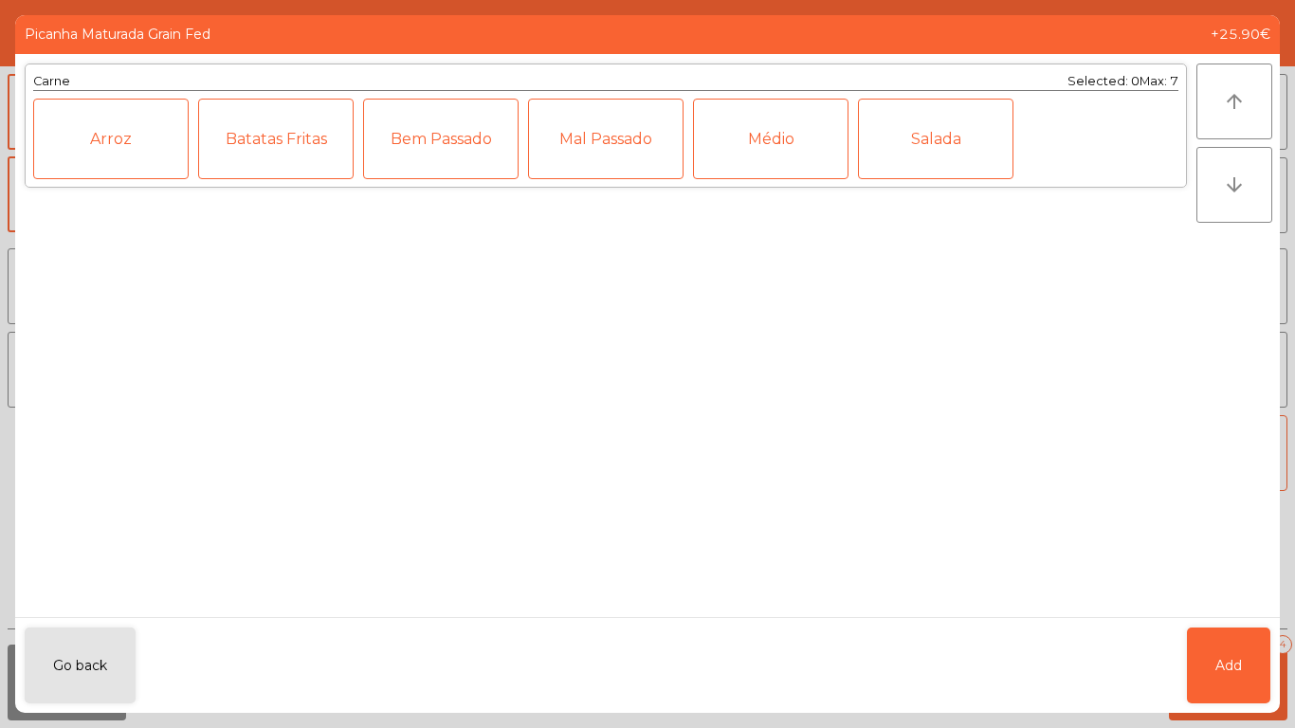
click at [583, 168] on div "Mal Passado" at bounding box center [605, 139] width 155 height 81
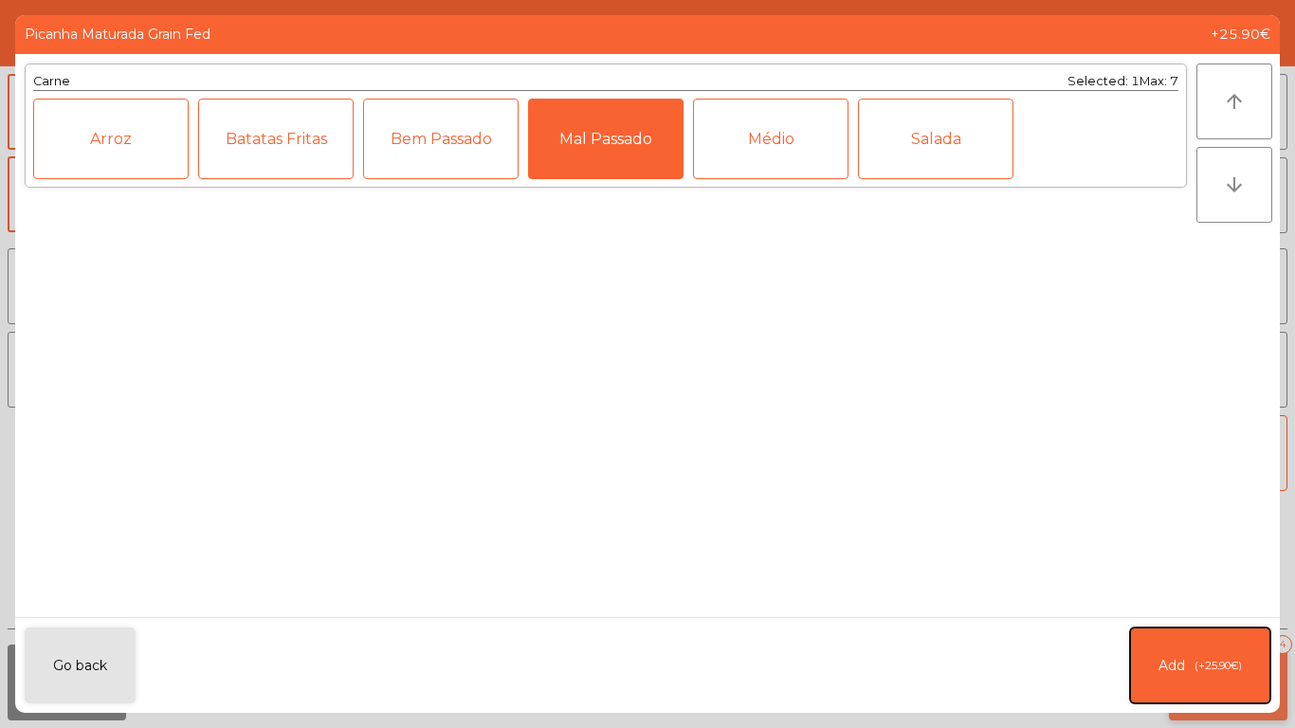
drag, startPoint x: 1222, startPoint y: 682, endPoint x: 1209, endPoint y: 676, distance: 14.0
click at [1221, 681] on button "Add (+25.90€)" at bounding box center [1200, 665] width 140 height 76
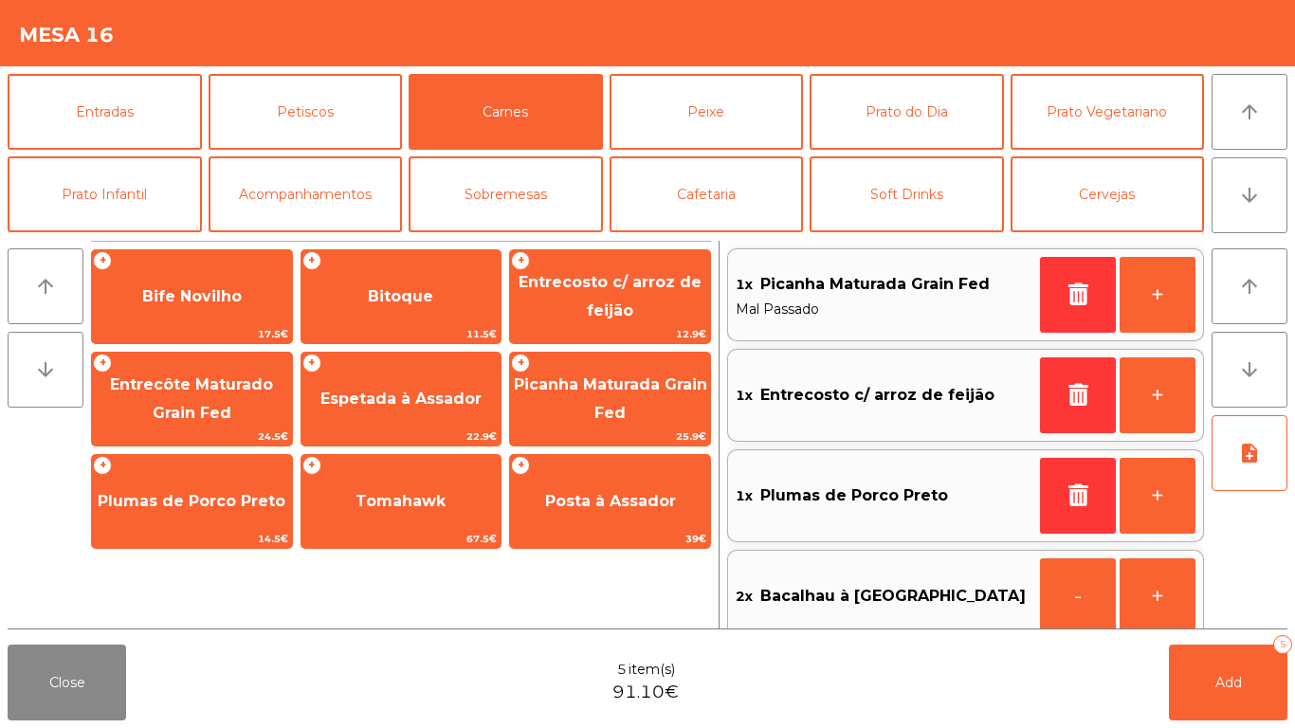
scroll to position [22, 0]
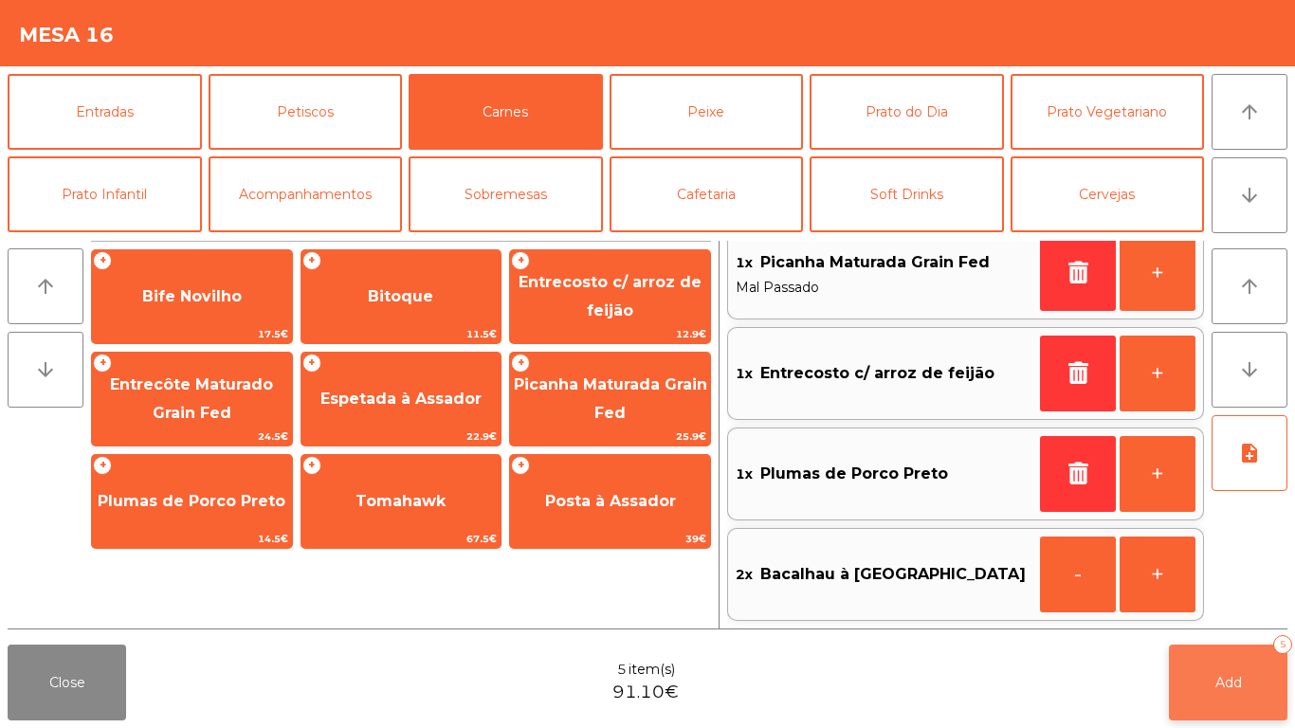
click at [1215, 685] on span "Add" at bounding box center [1228, 682] width 27 height 17
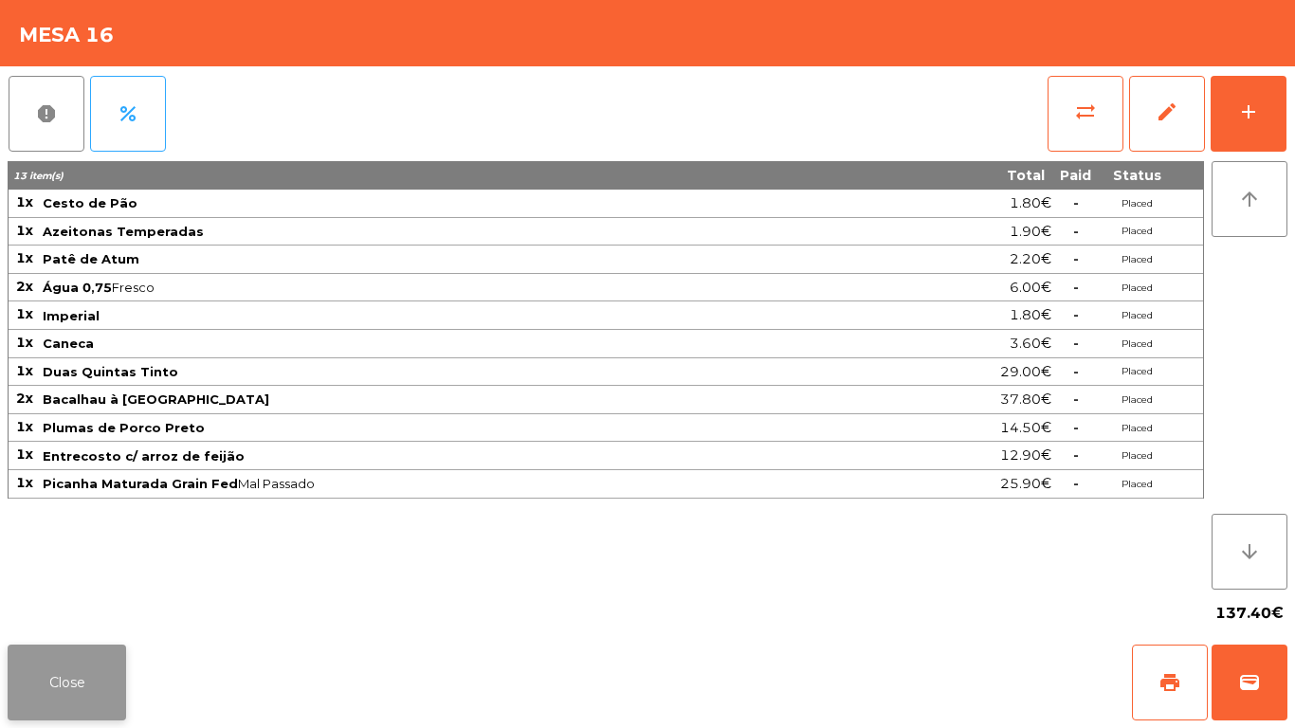
click at [30, 710] on button "Close" at bounding box center [67, 682] width 118 height 76
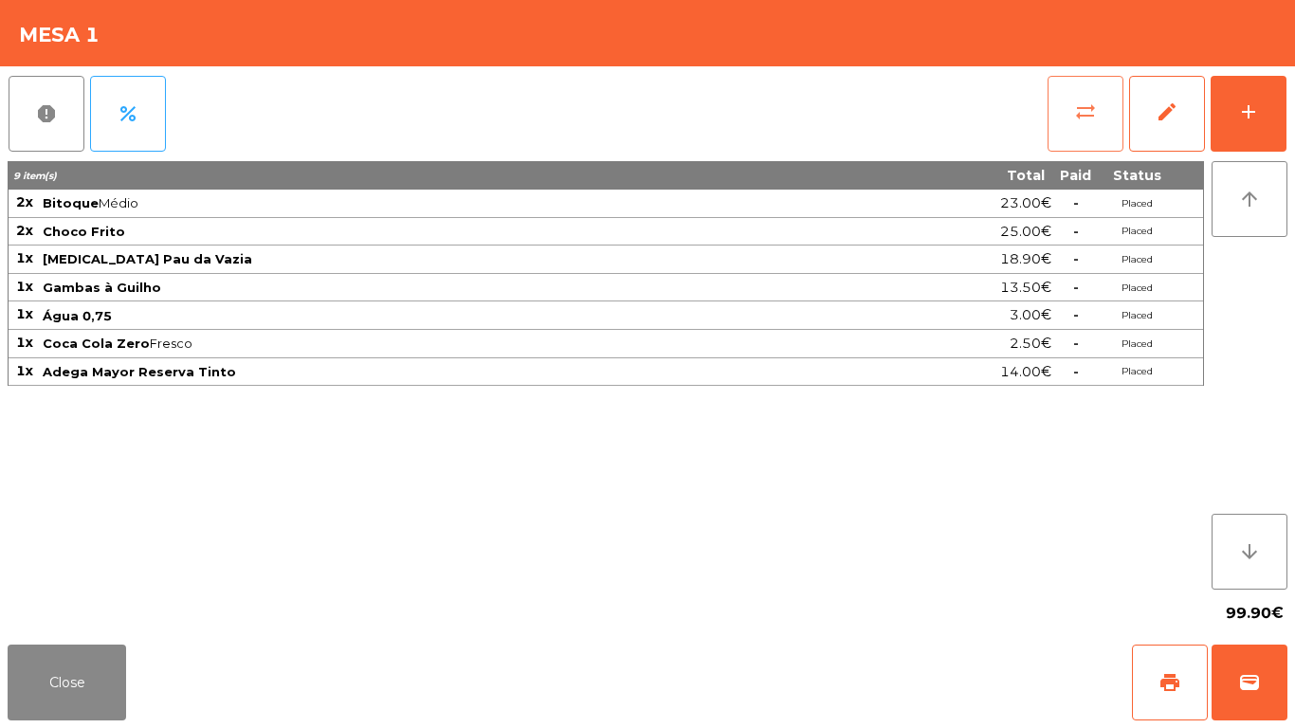
click at [1074, 112] on span "sync_alt" at bounding box center [1085, 111] width 23 height 23
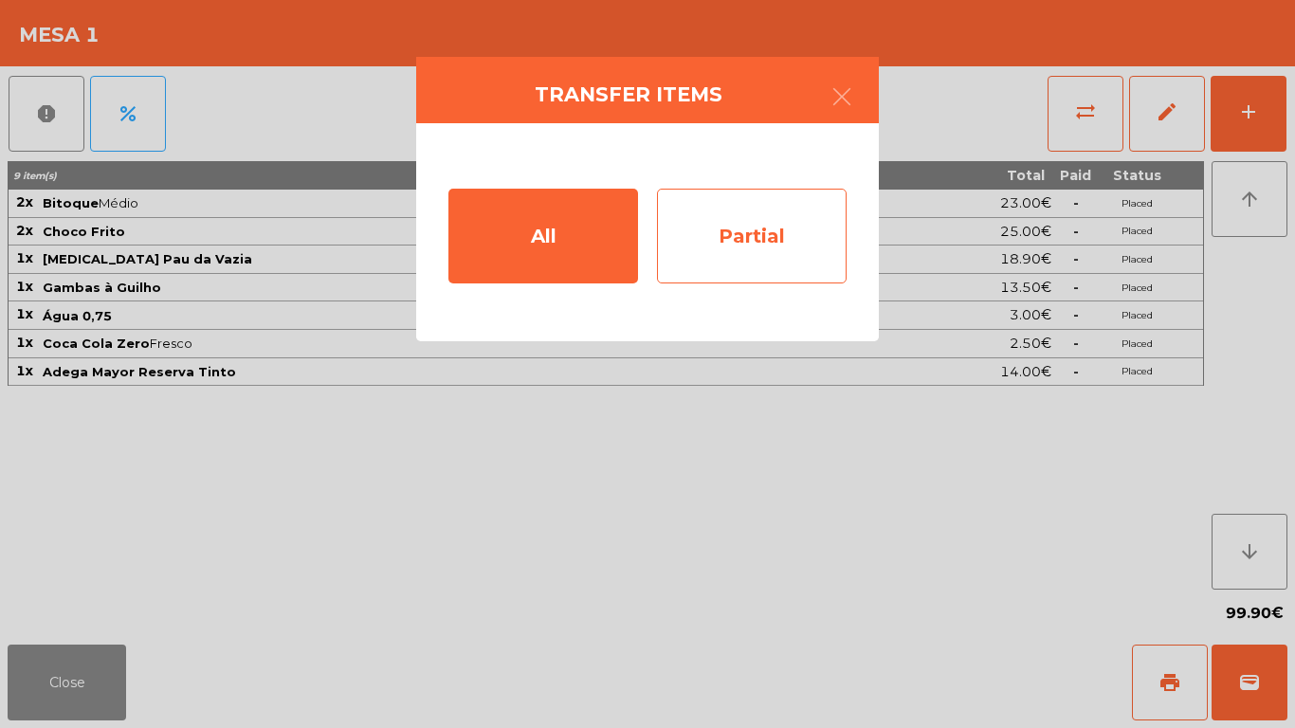
click at [729, 274] on div "Partial" at bounding box center [752, 236] width 190 height 95
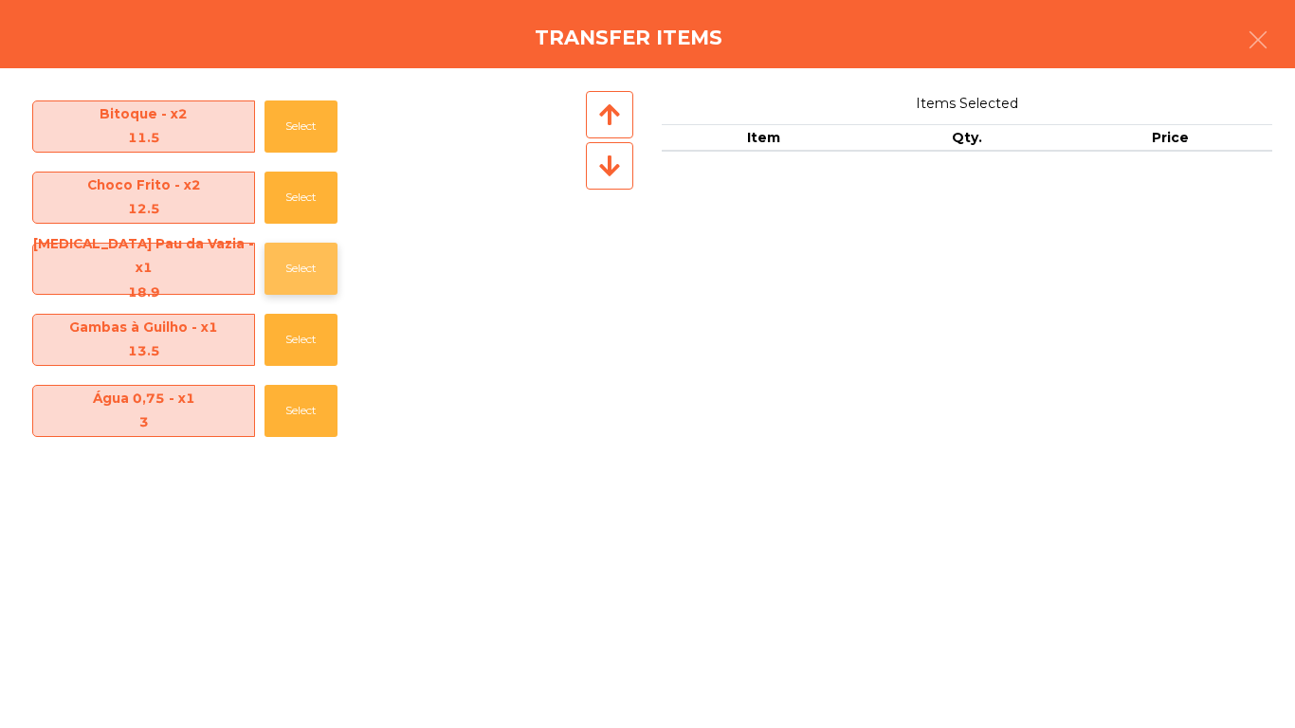
click at [294, 278] on button "Select" at bounding box center [300, 269] width 73 height 52
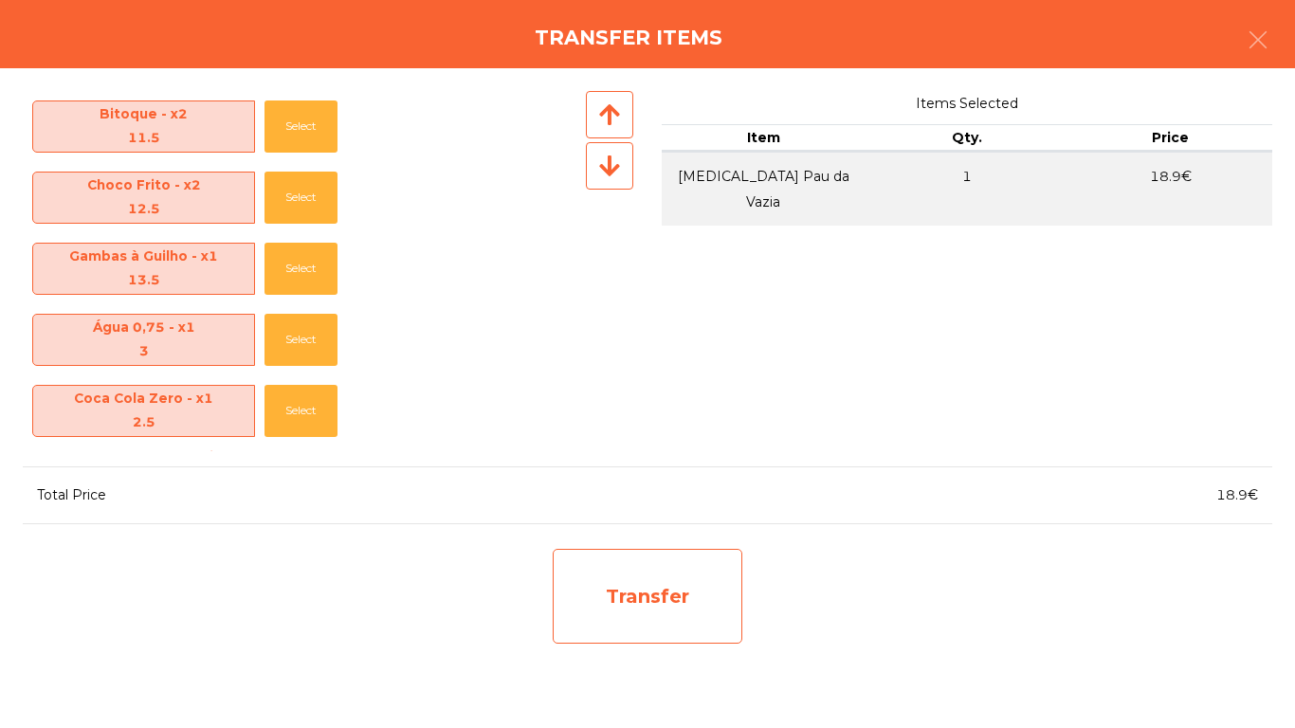
click at [574, 571] on div "Transfer" at bounding box center [647, 596] width 190 height 95
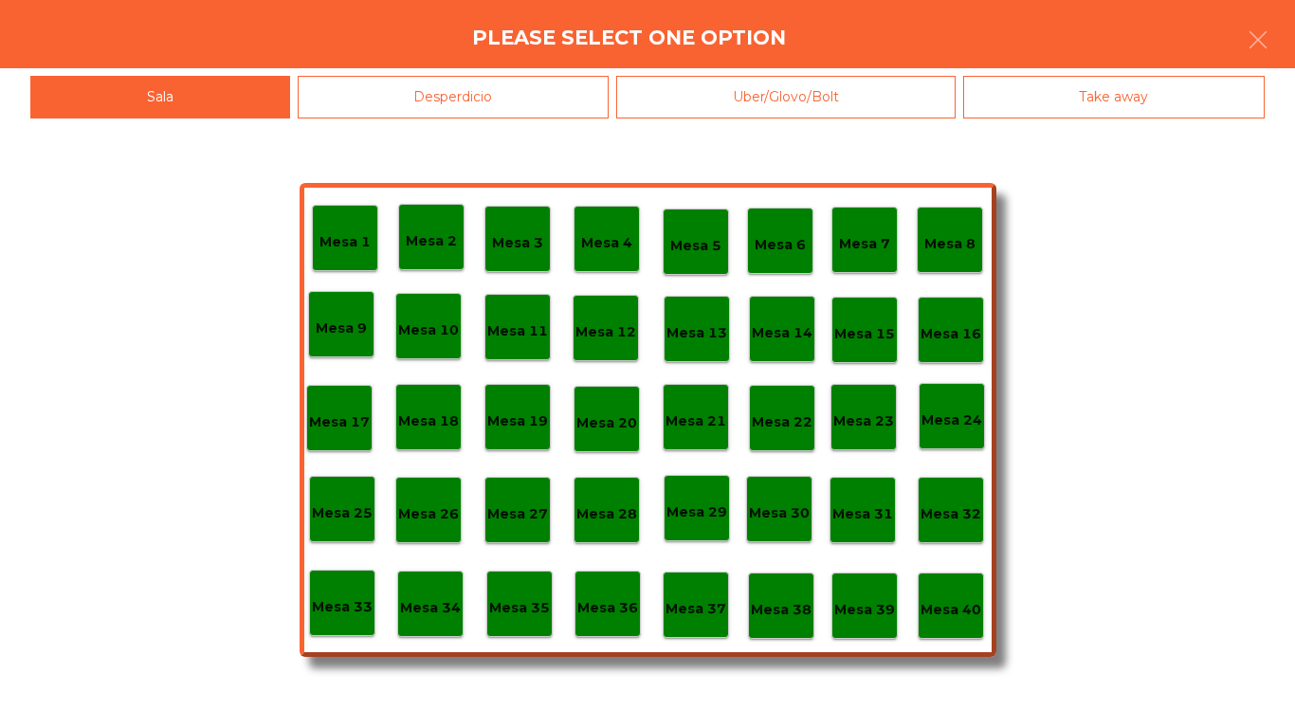
click at [426, 107] on div "Desperdicio" at bounding box center [454, 97] width 312 height 43
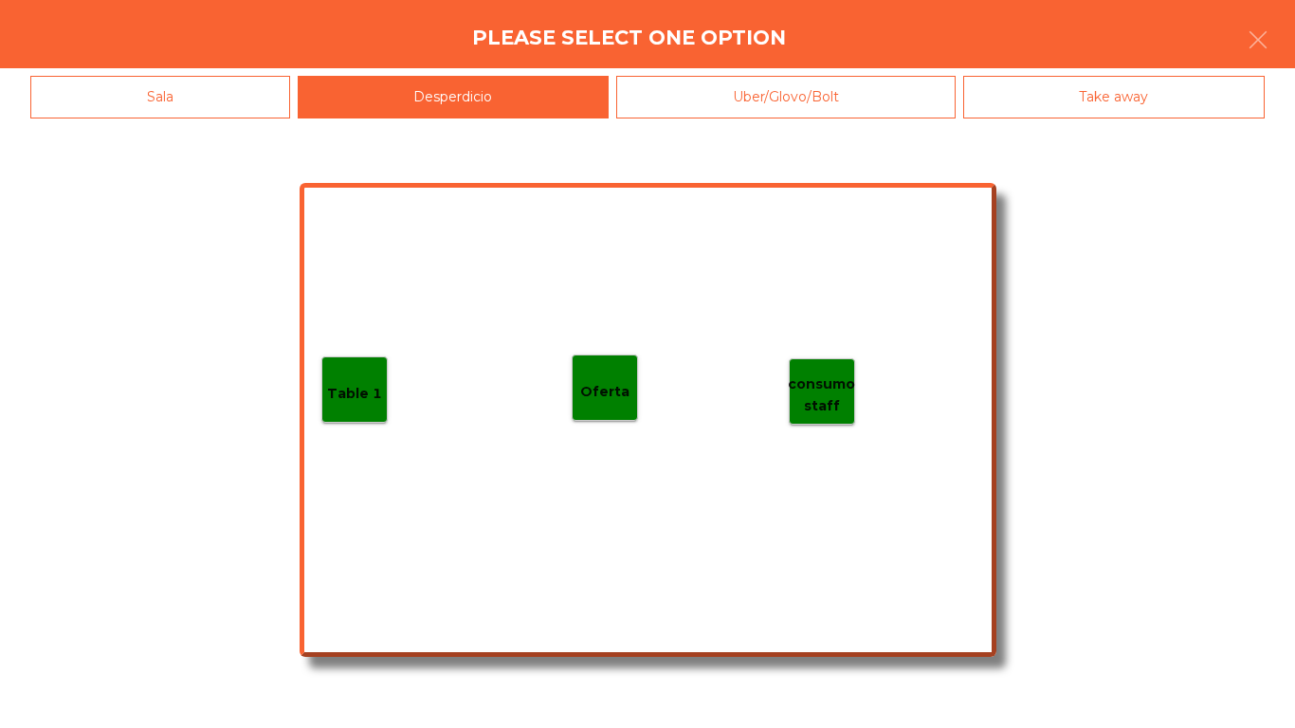
click at [372, 397] on p "Table 1" at bounding box center [354, 394] width 55 height 22
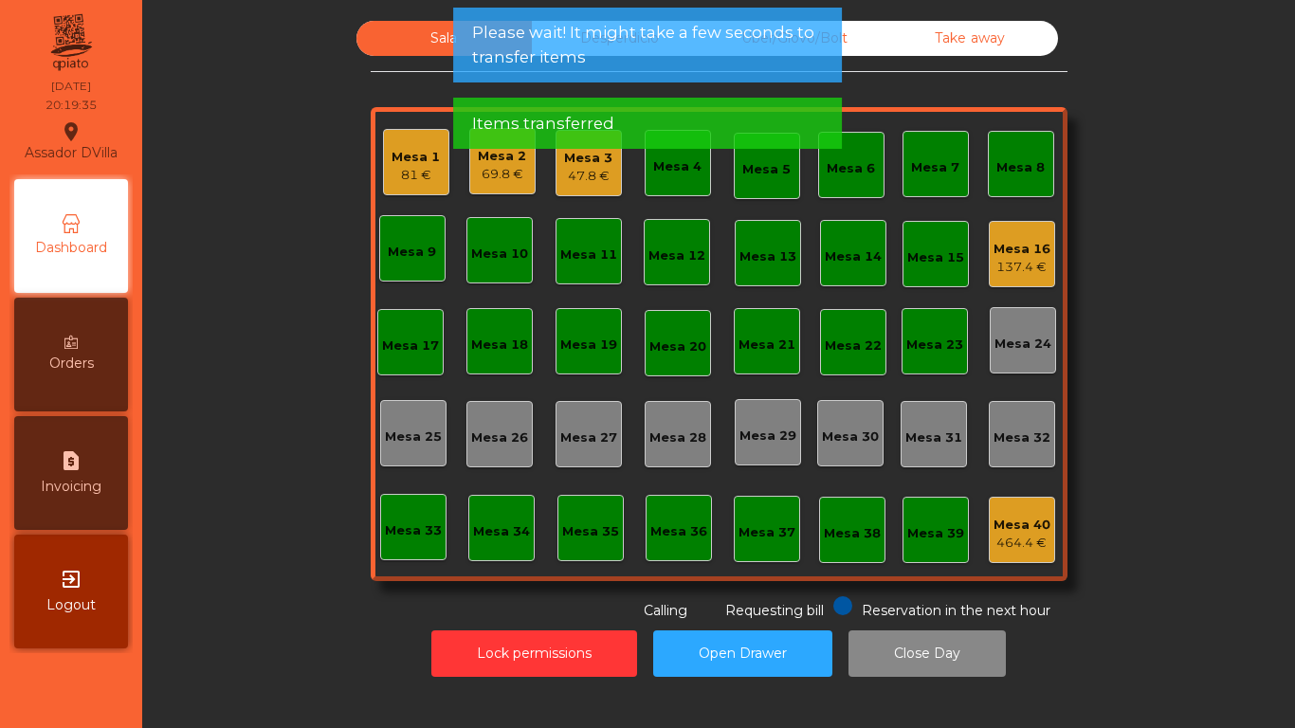
drag, startPoint x: 455, startPoint y: 165, endPoint x: 414, endPoint y: 175, distance: 42.1
click at [450, 164] on div "Mesa 1 81 € Mesa 2 69.8 € Mesa 3 47.8 € Mesa 4 Mesa 5 Mesa 6 Mesa 7 Mesa 8 Mesa…" at bounding box center [719, 344] width 697 height 474
click at [407, 179] on div "81 €" at bounding box center [415, 175] width 48 height 19
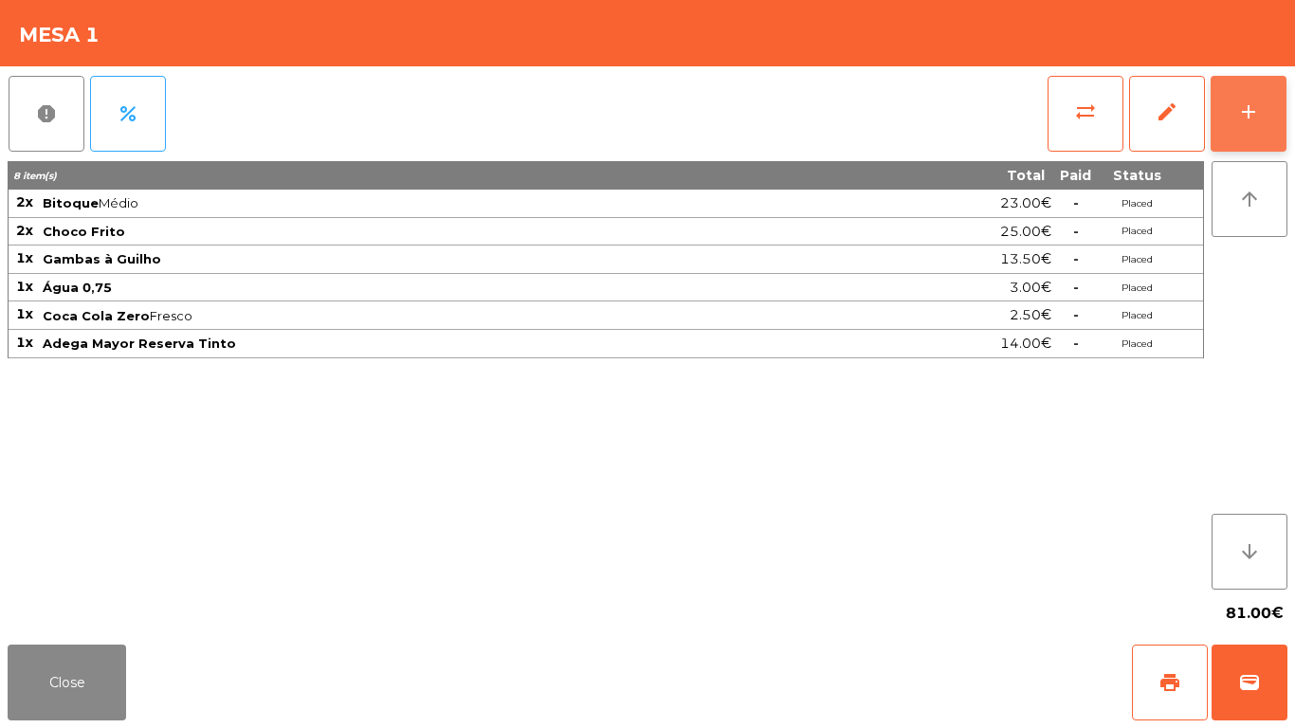
click at [1269, 112] on button "add" at bounding box center [1248, 114] width 76 height 76
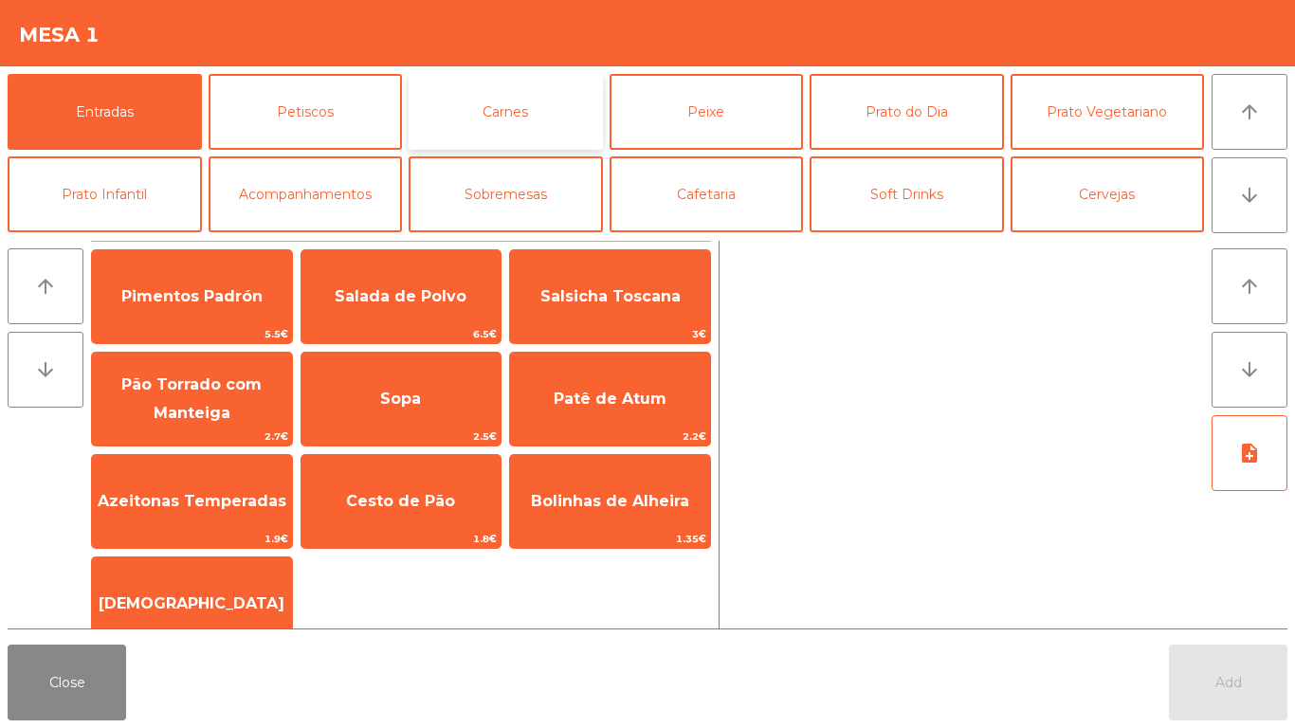
click at [558, 93] on button "Carnes" at bounding box center [505, 112] width 194 height 76
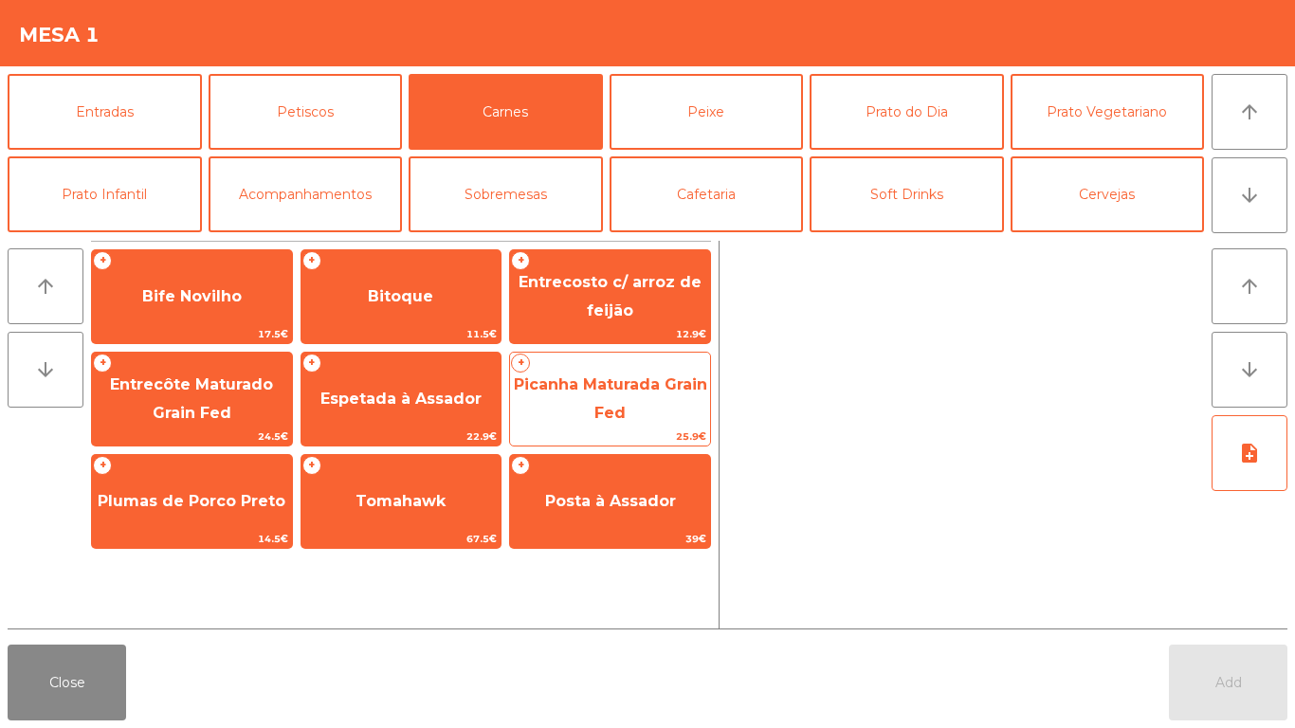
click at [563, 407] on span "Picanha Maturada Grain Fed" at bounding box center [610, 399] width 200 height 81
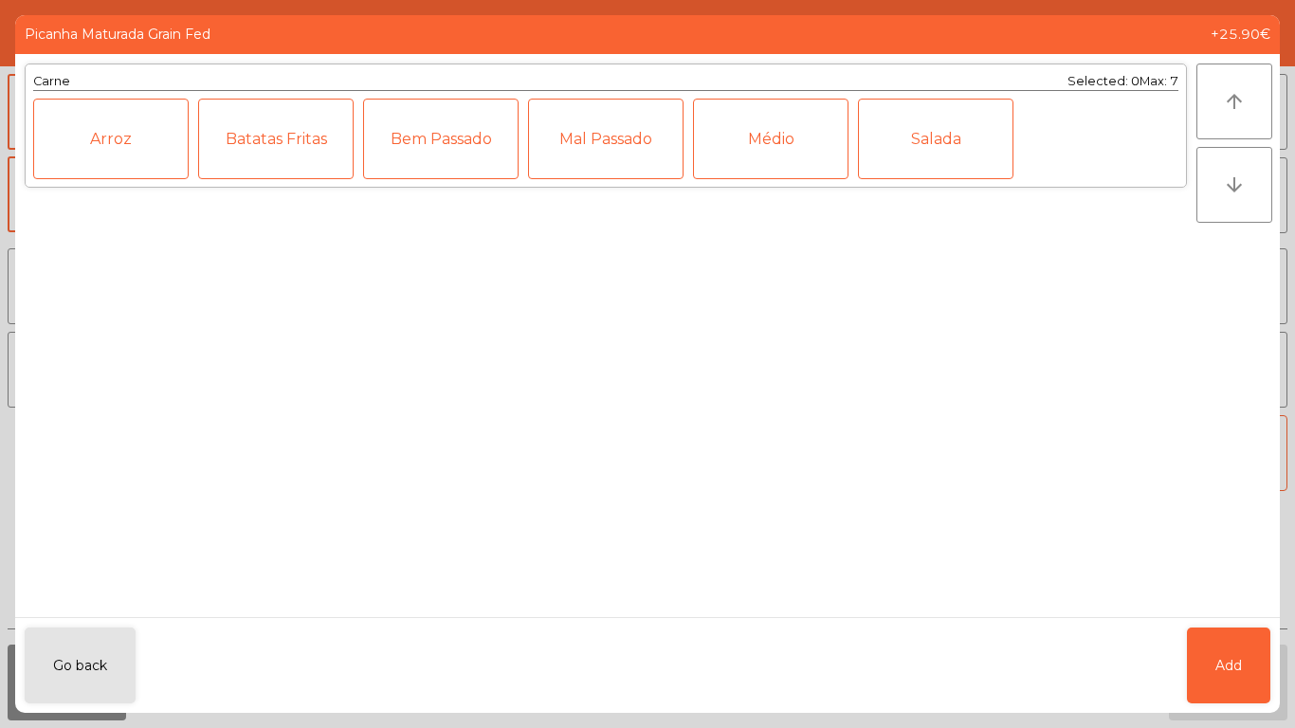
drag, startPoint x: 788, startPoint y: 127, endPoint x: 1139, endPoint y: 515, distance: 523.3
click at [793, 131] on div "Médio" at bounding box center [770, 139] width 155 height 81
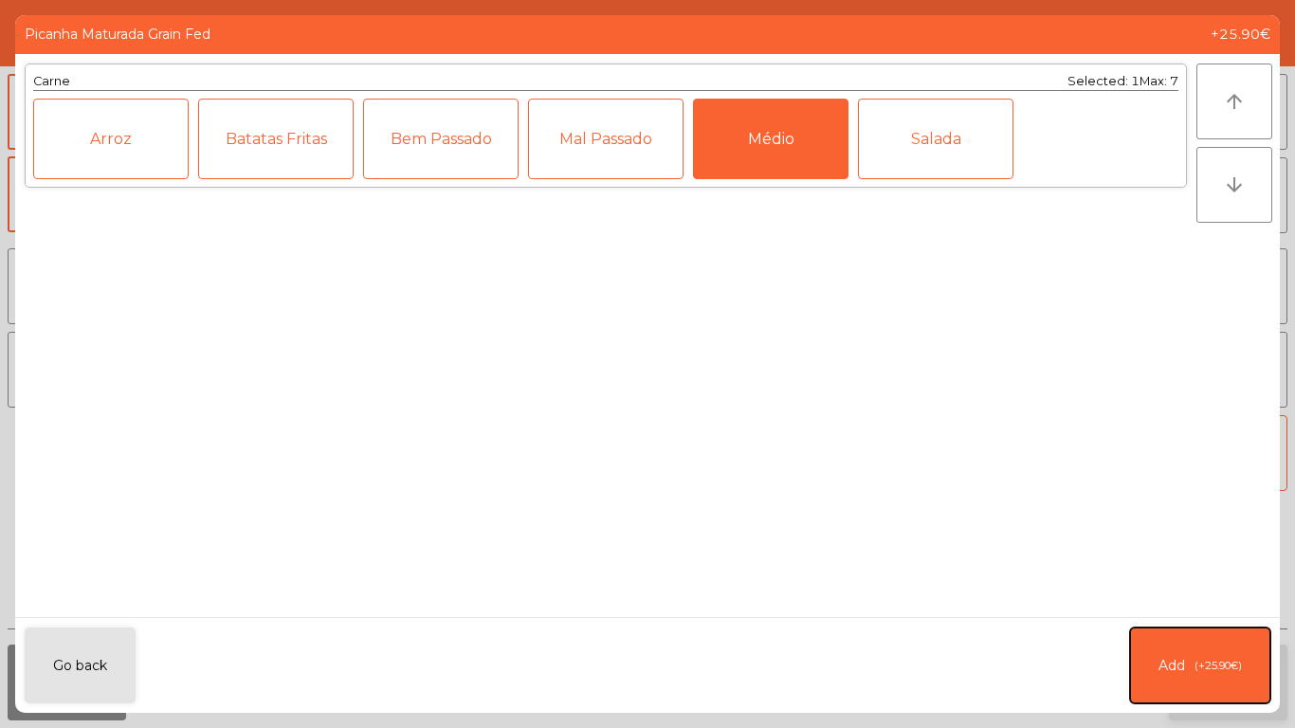
click at [1248, 643] on button "Add (+25.90€)" at bounding box center [1200, 665] width 140 height 76
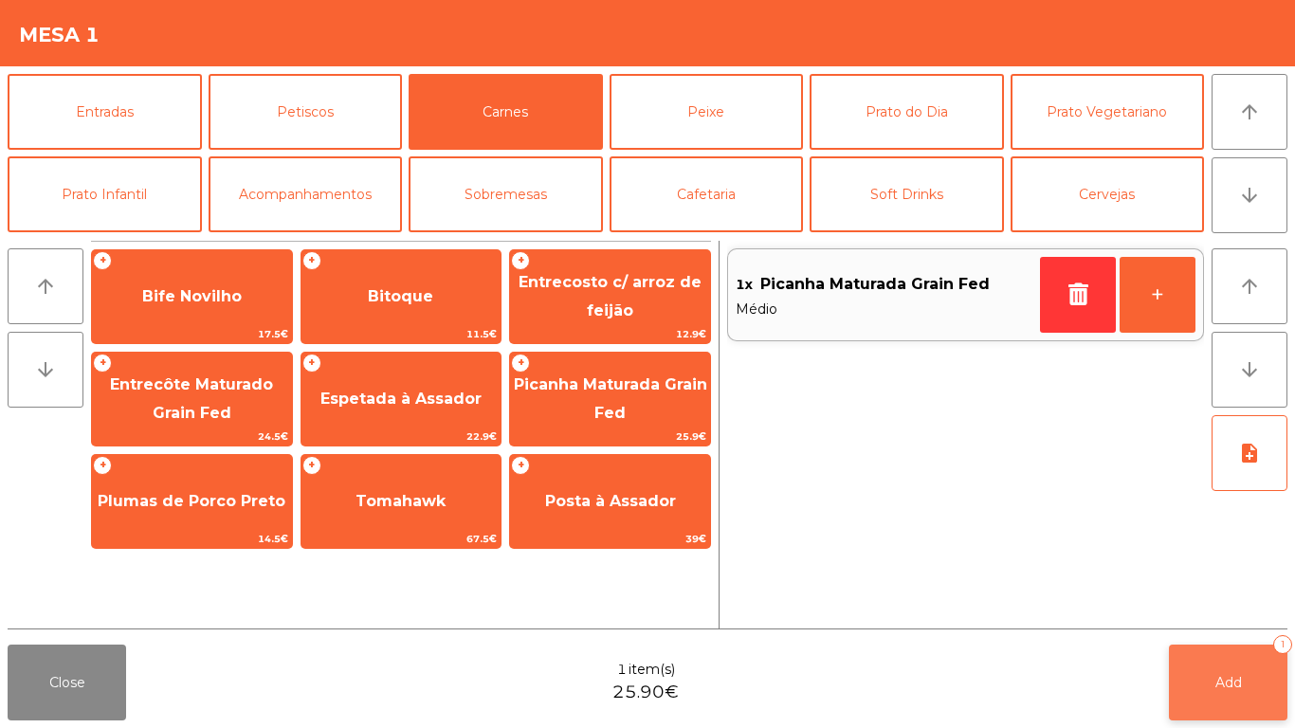
click at [1241, 678] on button "Add 1" at bounding box center [1227, 682] width 118 height 76
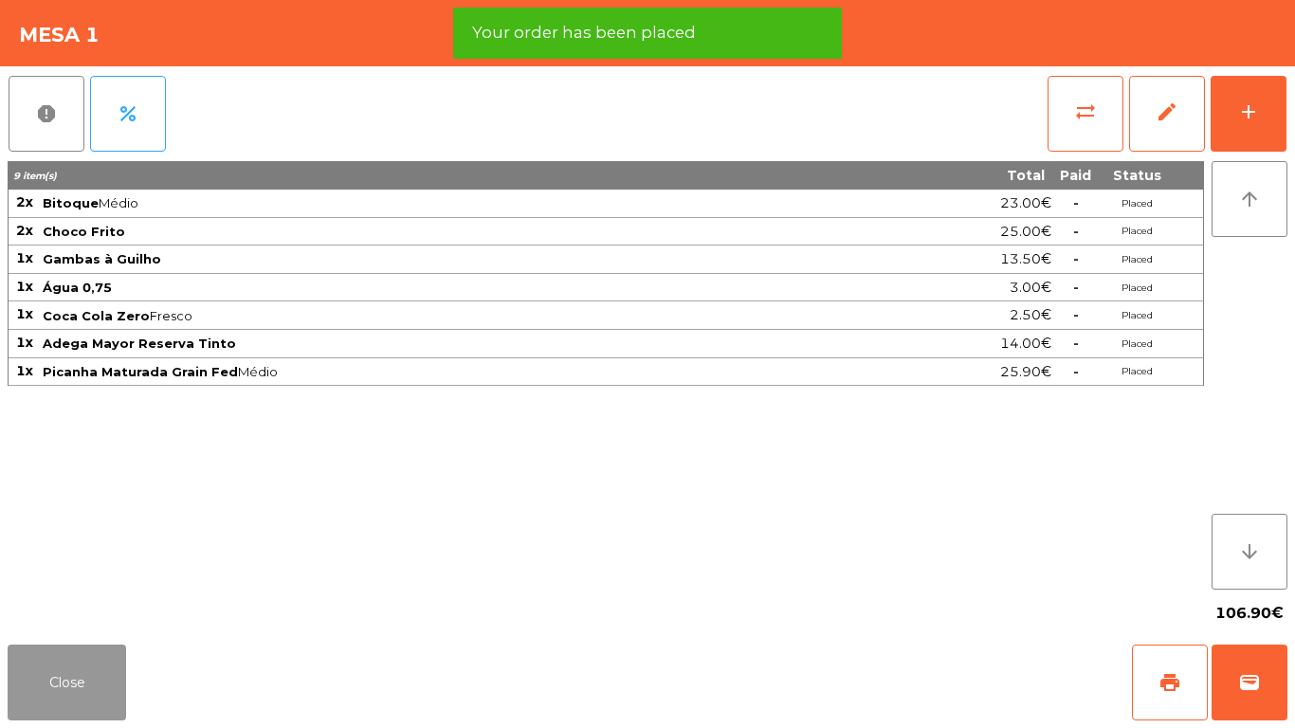
click at [65, 689] on button "Close" at bounding box center [67, 682] width 118 height 76
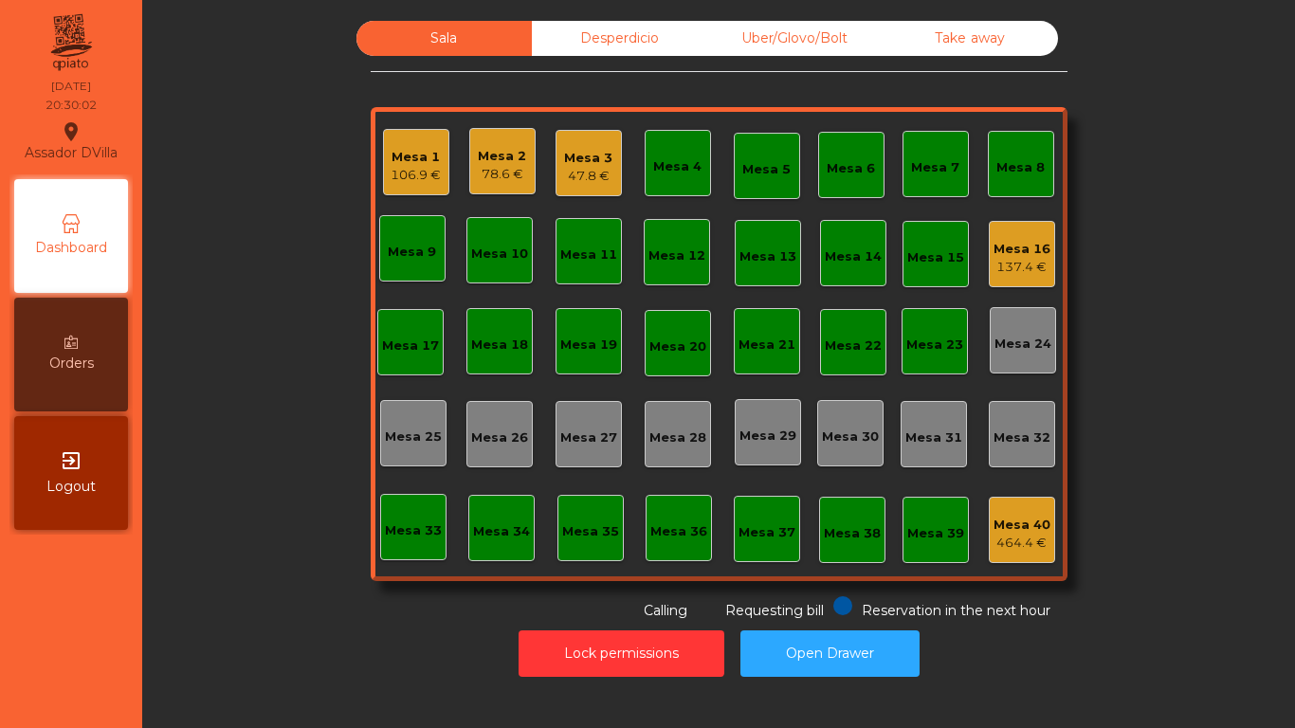
click at [433, 168] on div "Mesa 1 106.9 €" at bounding box center [416, 162] width 66 height 66
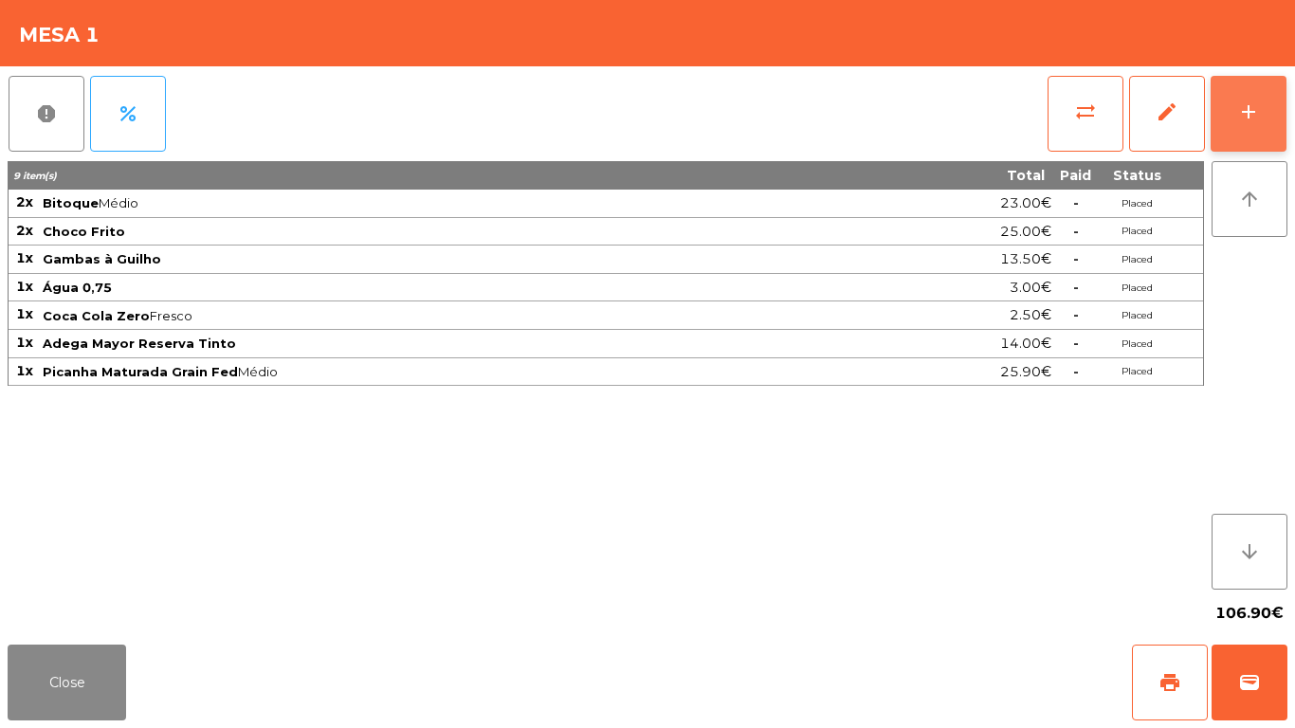
click at [1259, 118] on button "add" at bounding box center [1248, 114] width 76 height 76
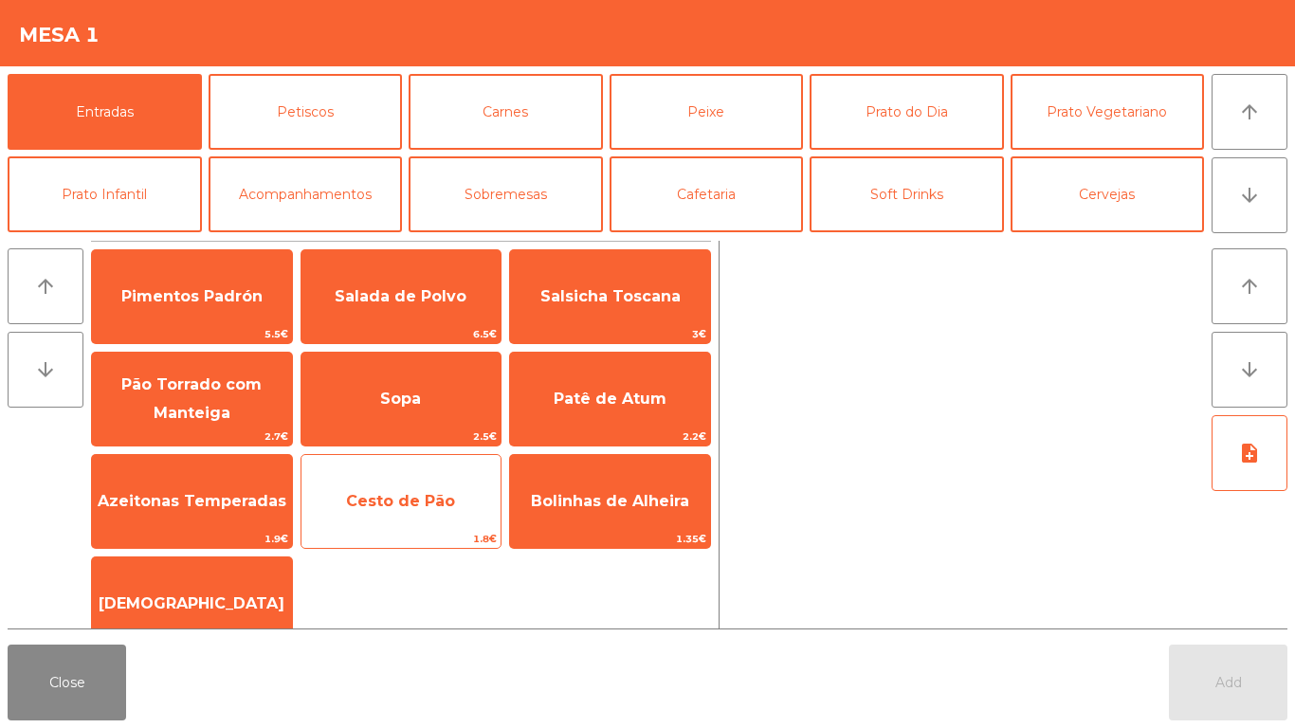
click at [384, 480] on span "Cesto de Pão" at bounding box center [401, 501] width 200 height 51
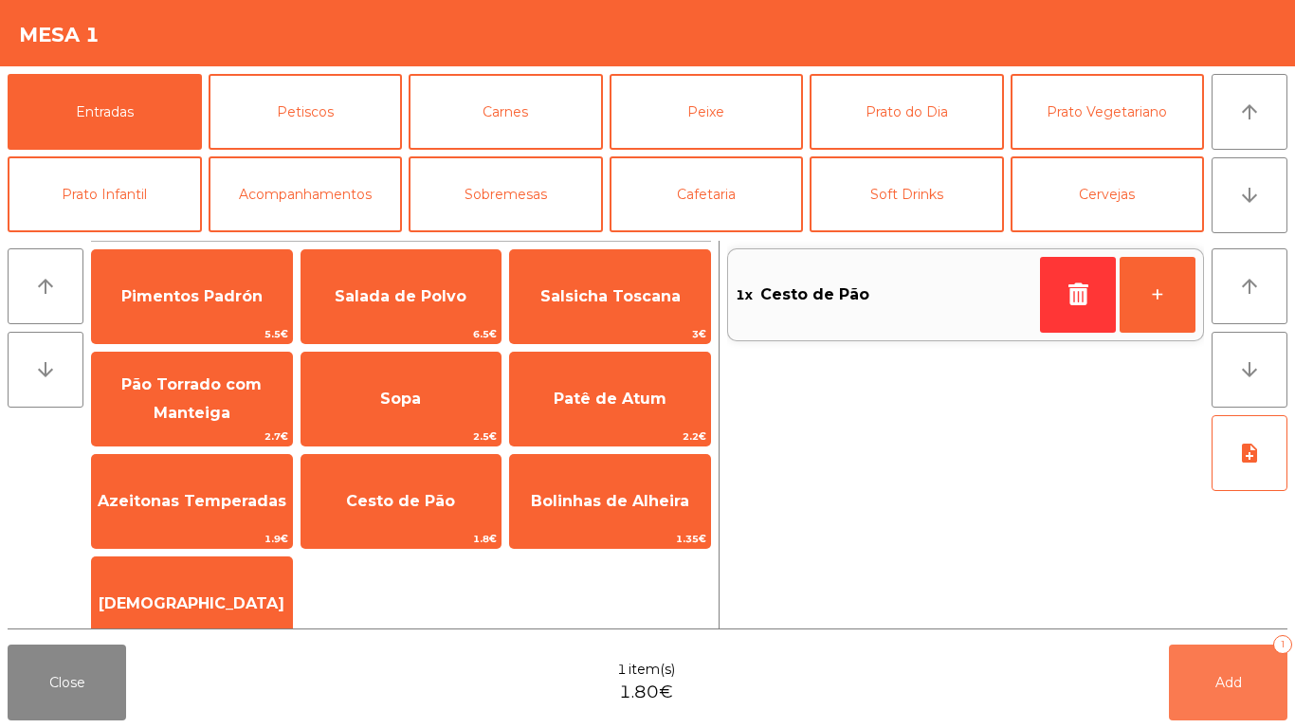
click at [1277, 675] on button "Add 1" at bounding box center [1227, 682] width 118 height 76
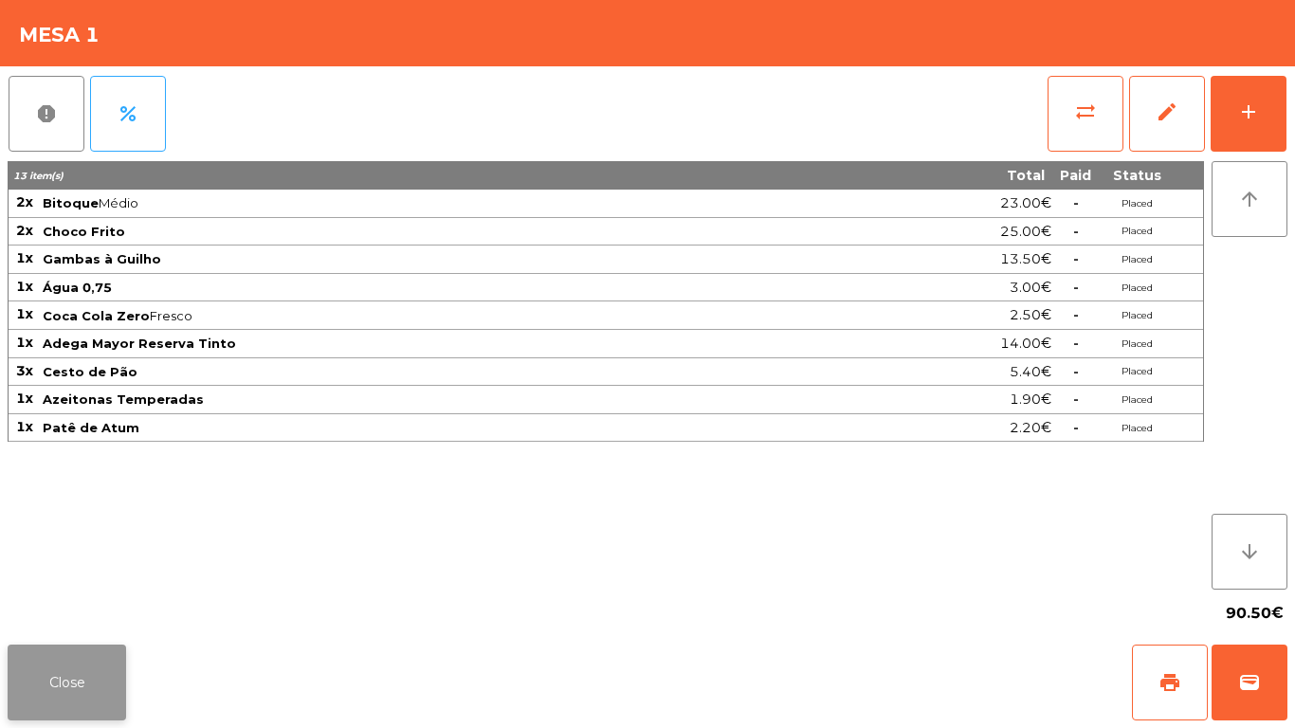
click at [53, 689] on button "Close" at bounding box center [67, 682] width 118 height 76
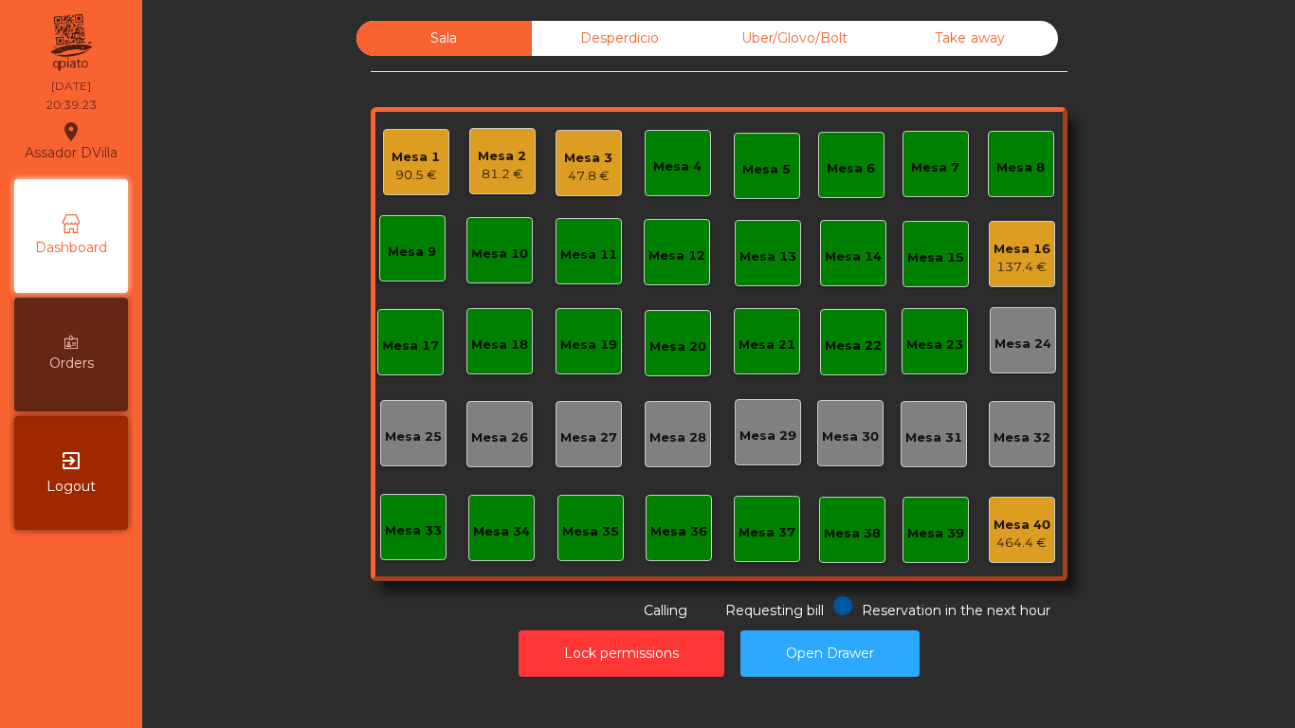
click at [1030, 273] on div "137.4 €" at bounding box center [1021, 267] width 57 height 19
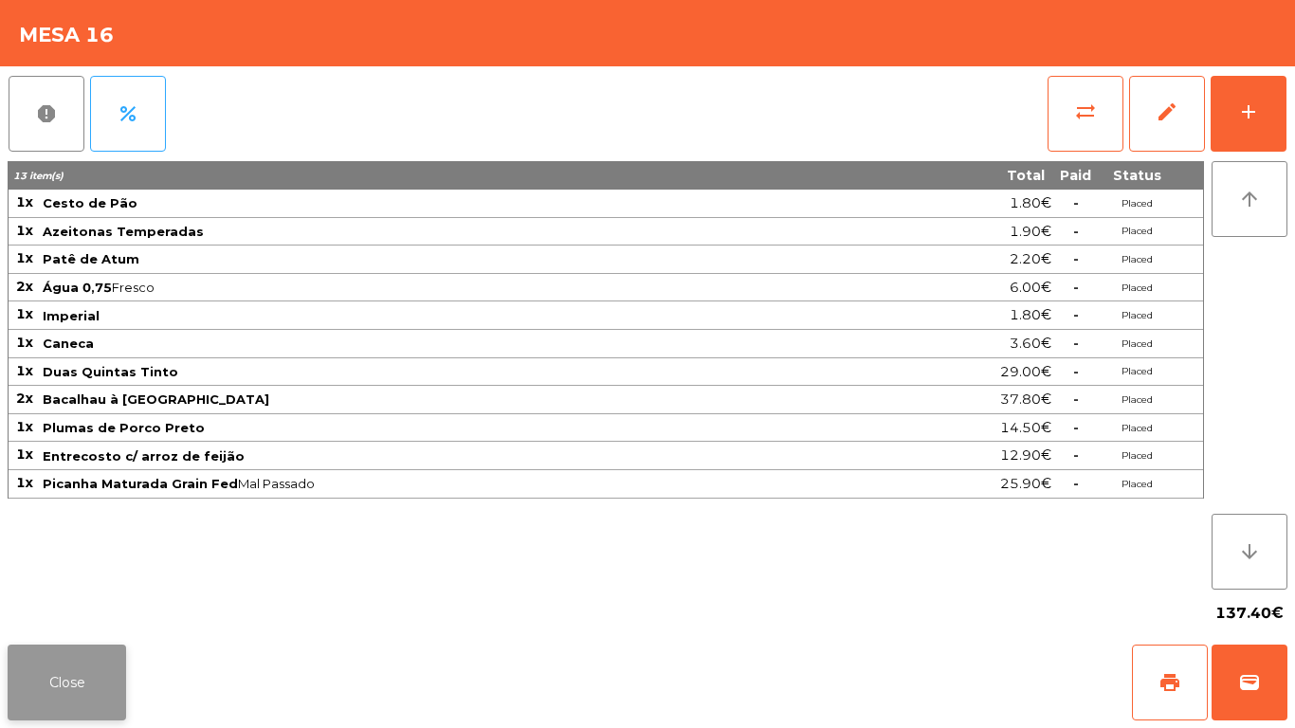
click at [58, 691] on button "Close" at bounding box center [67, 682] width 118 height 76
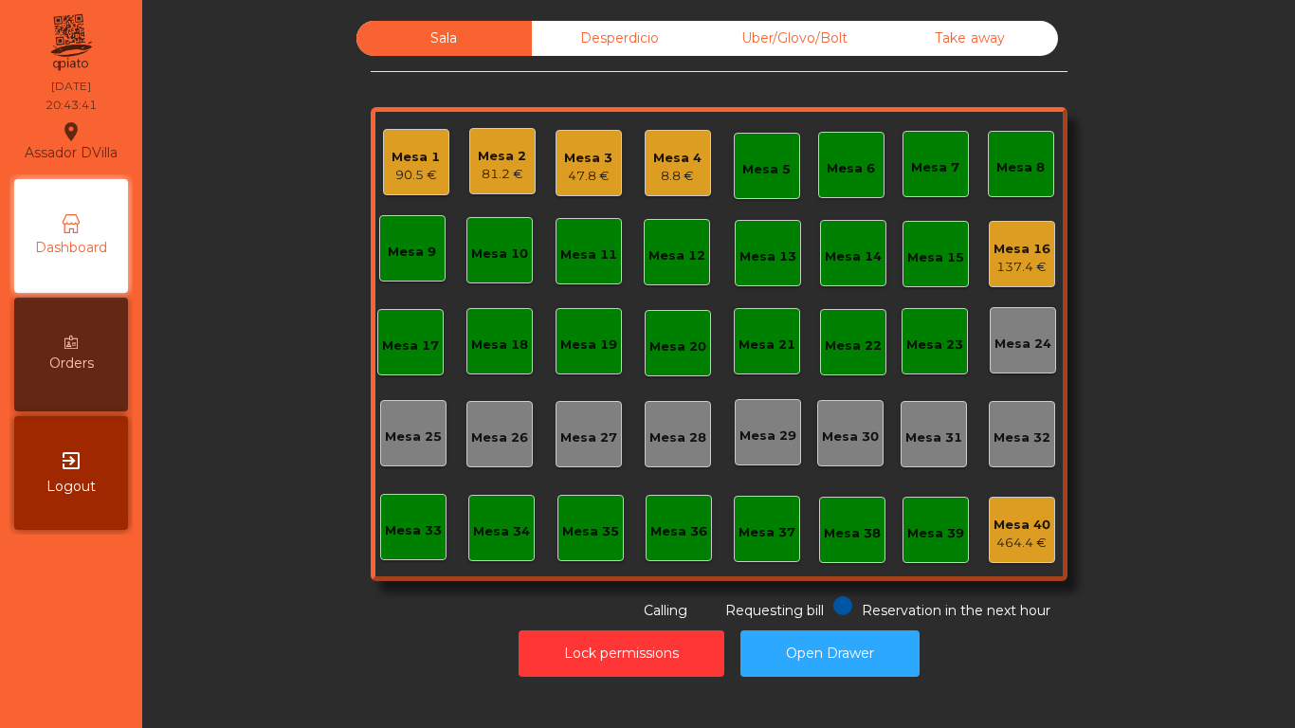
click at [1019, 242] on div "Mesa 16" at bounding box center [1021, 249] width 57 height 19
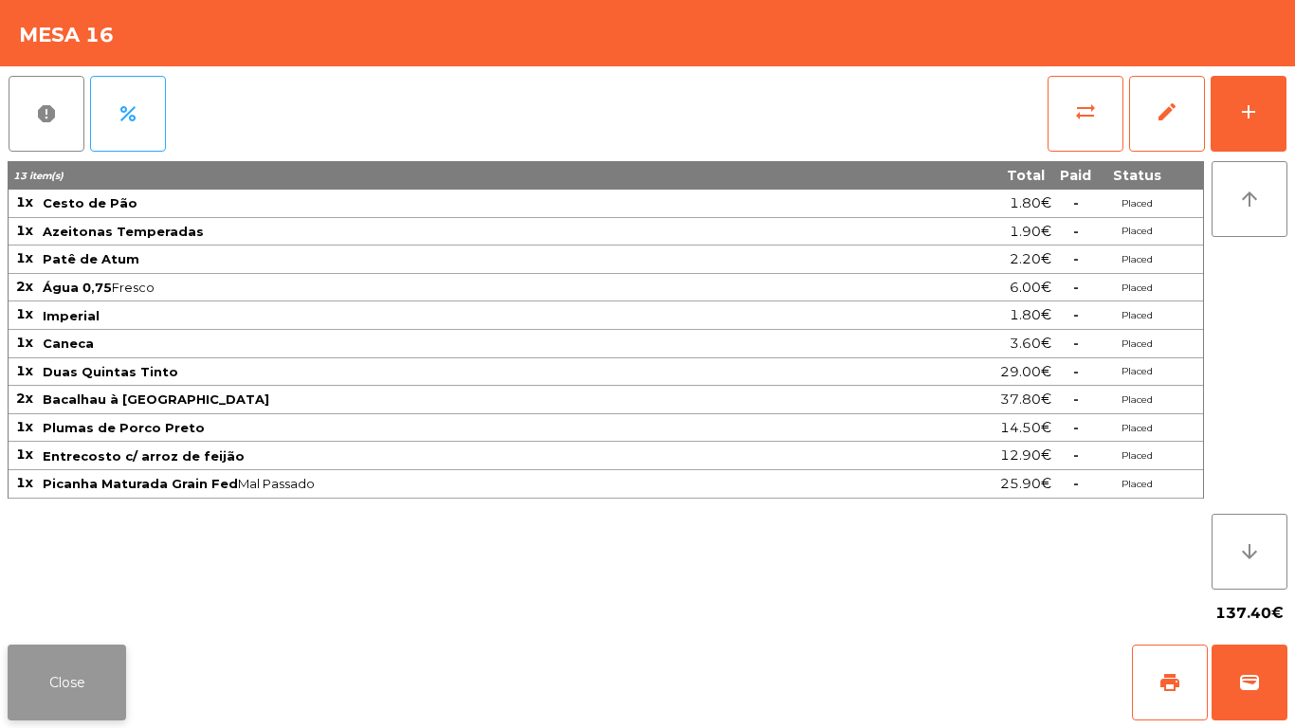
click at [63, 681] on button "Close" at bounding box center [67, 682] width 118 height 76
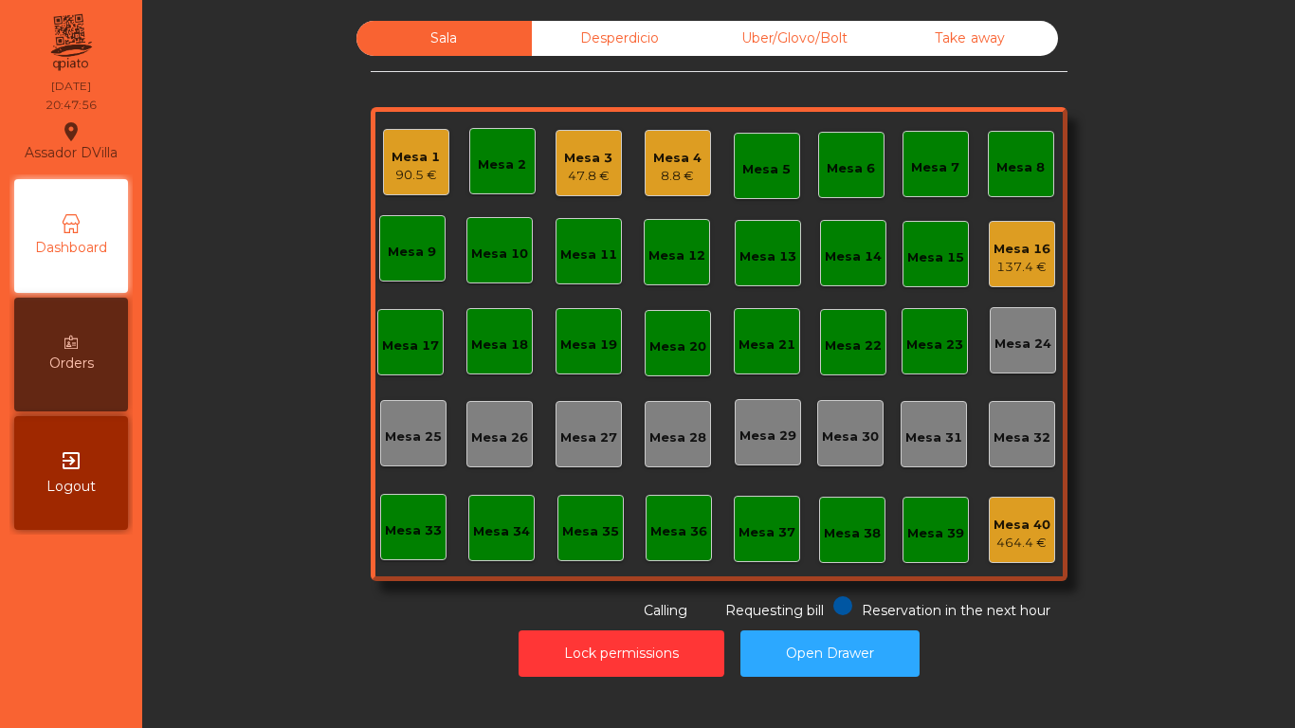
click at [591, 172] on div "47.8 €" at bounding box center [588, 176] width 48 height 19
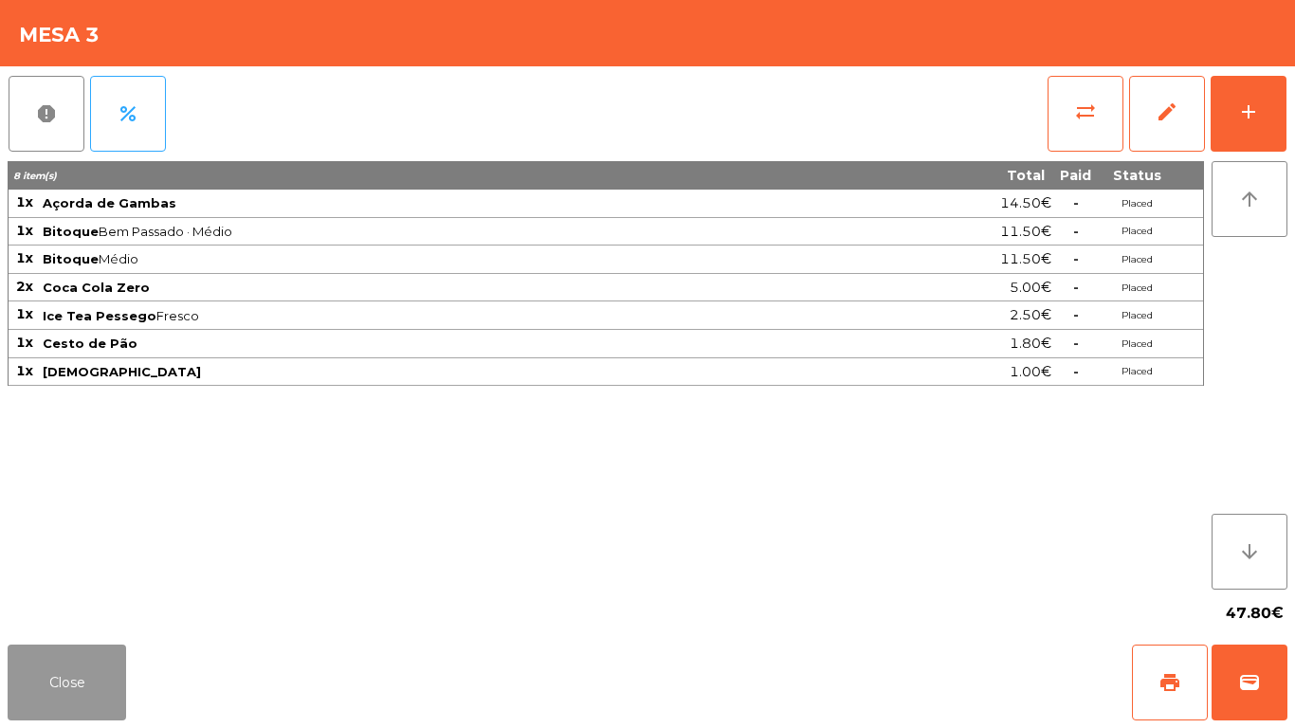
click at [55, 681] on button "Close" at bounding box center [67, 682] width 118 height 76
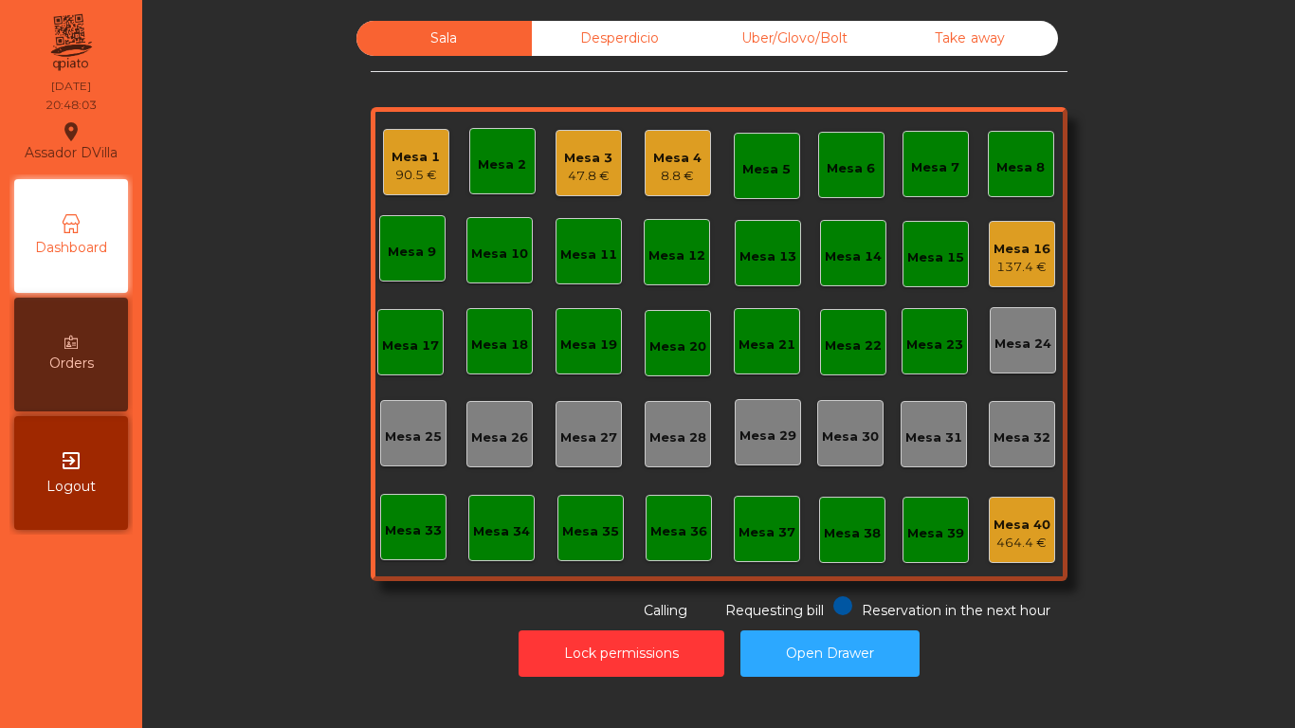
click at [712, 177] on div "Mesa 1 90.5 € Mesa 2 Mesa 3 47.8 € Mesa 4 8.8 € Mesa 5 Mesa 6 Mesa 7 Mesa 8 [GE…" at bounding box center [719, 344] width 697 height 474
click at [679, 170] on div "8.8 €" at bounding box center [677, 176] width 48 height 19
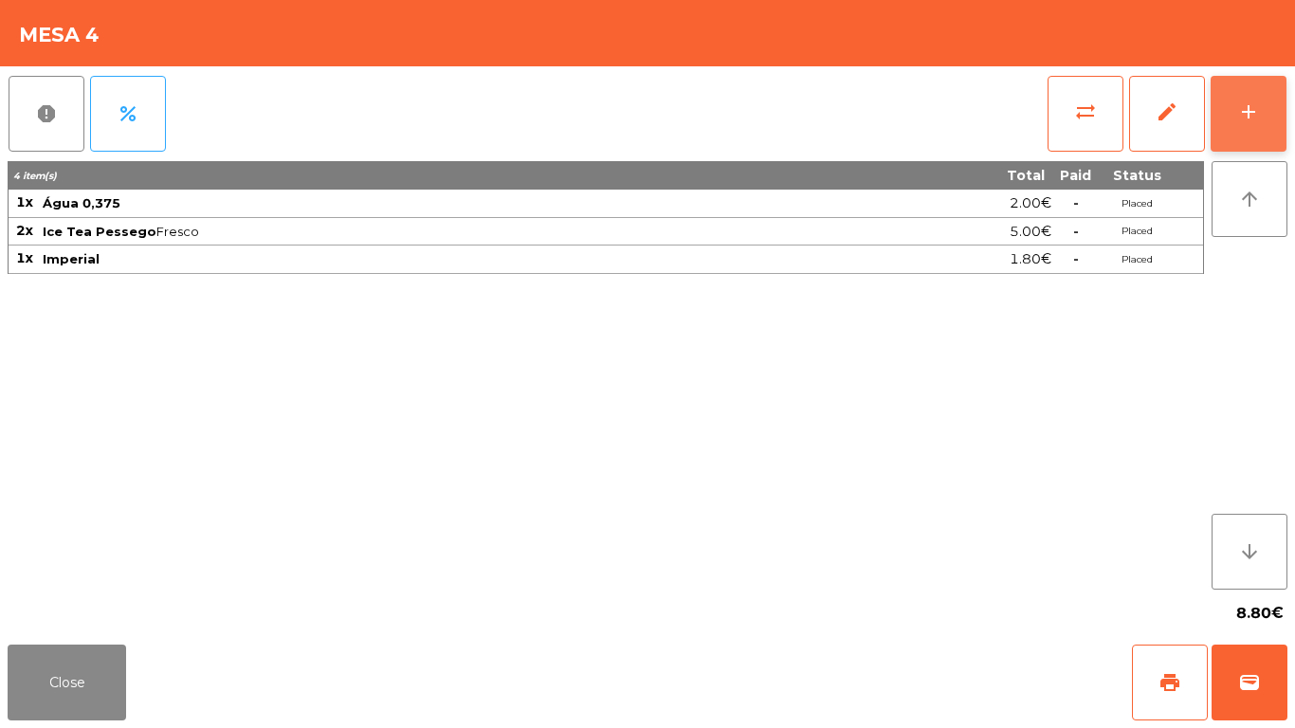
click at [1266, 111] on button "add" at bounding box center [1248, 114] width 76 height 76
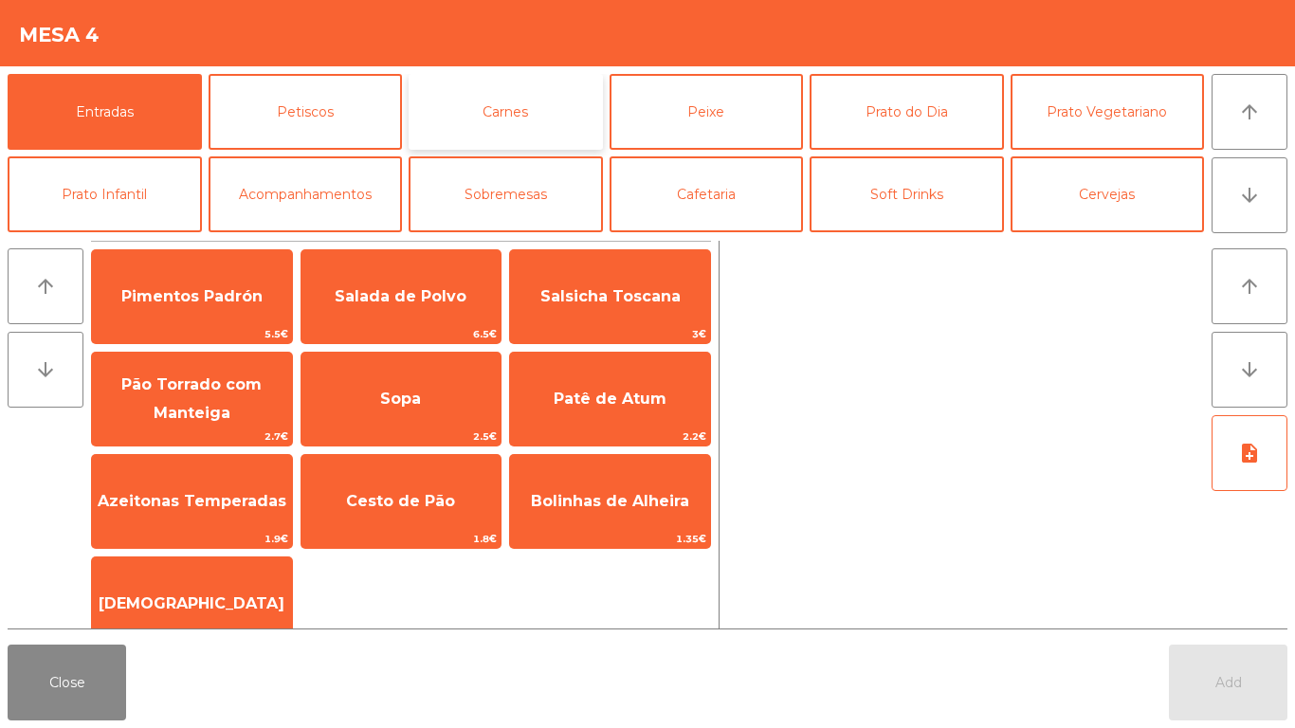
click at [563, 127] on button "Carnes" at bounding box center [505, 112] width 194 height 76
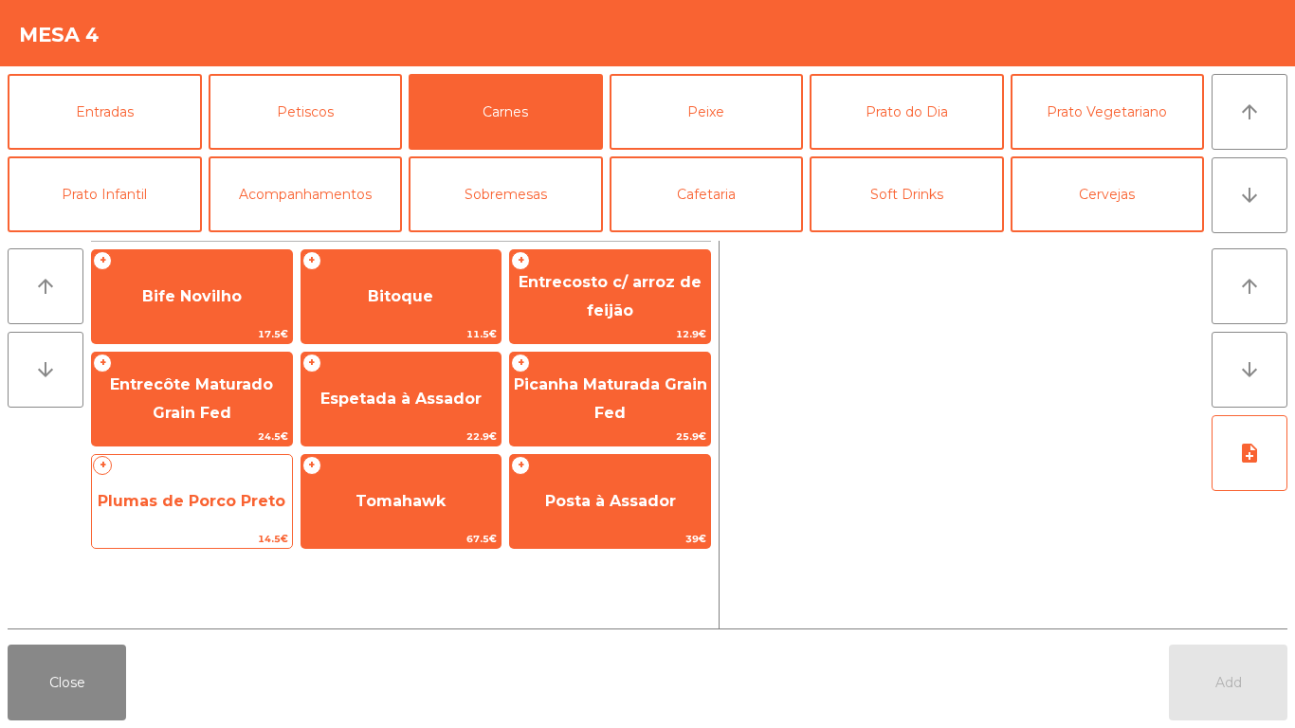
click at [167, 497] on span "Plumas de Porco Preto" at bounding box center [192, 501] width 188 height 18
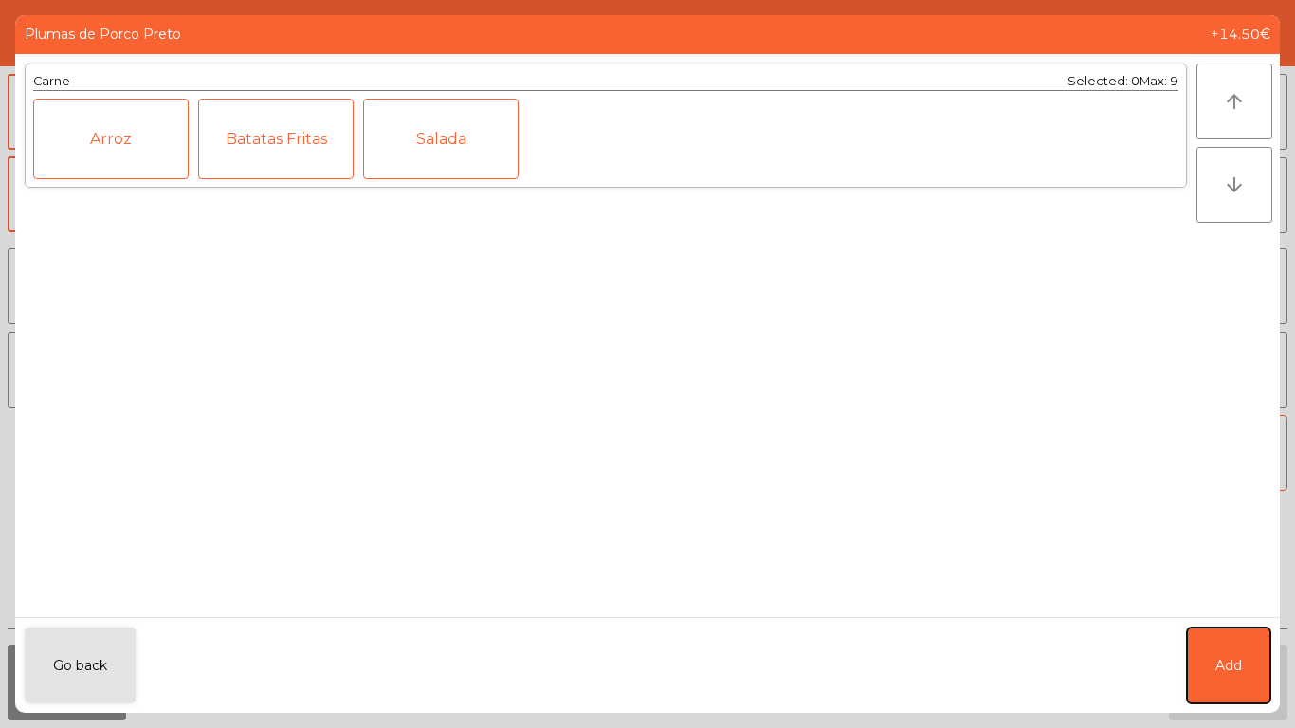
drag, startPoint x: 1244, startPoint y: 669, endPoint x: 1147, endPoint y: 541, distance: 160.9
click at [1240, 666] on button "Add" at bounding box center [1227, 665] width 83 height 76
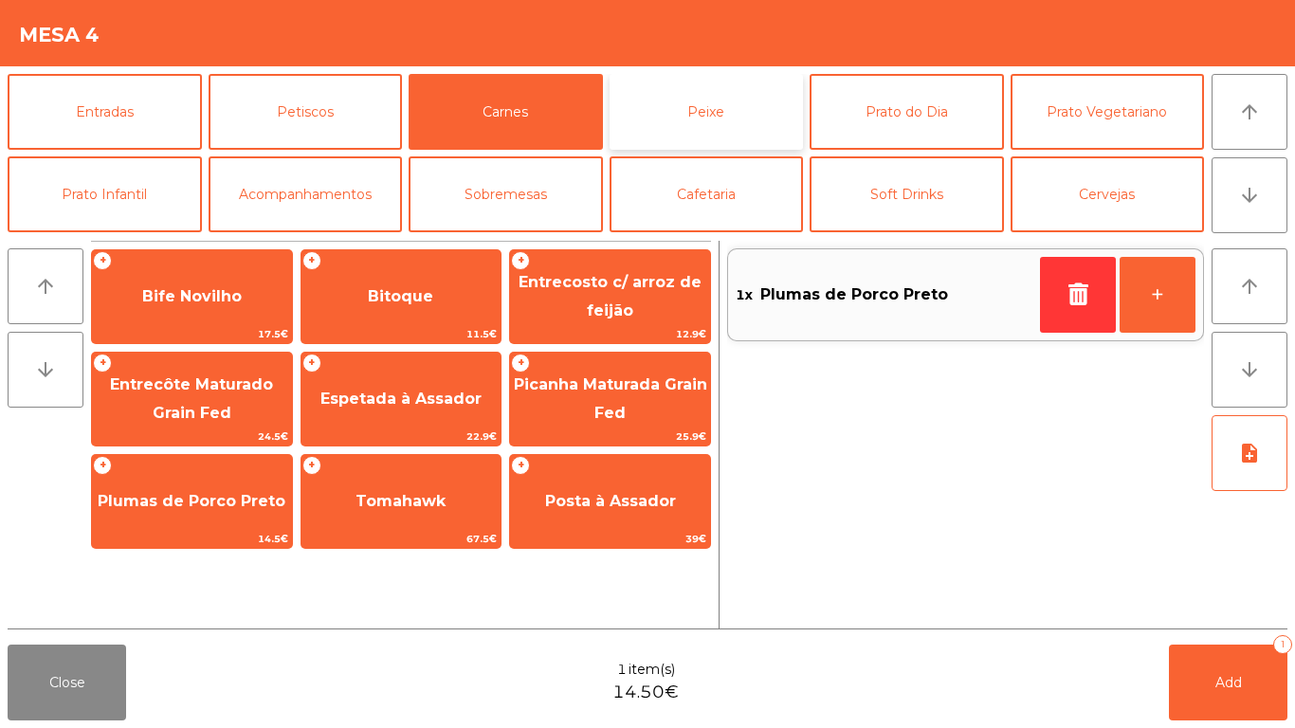
click at [683, 108] on button "Peixe" at bounding box center [706, 112] width 194 height 76
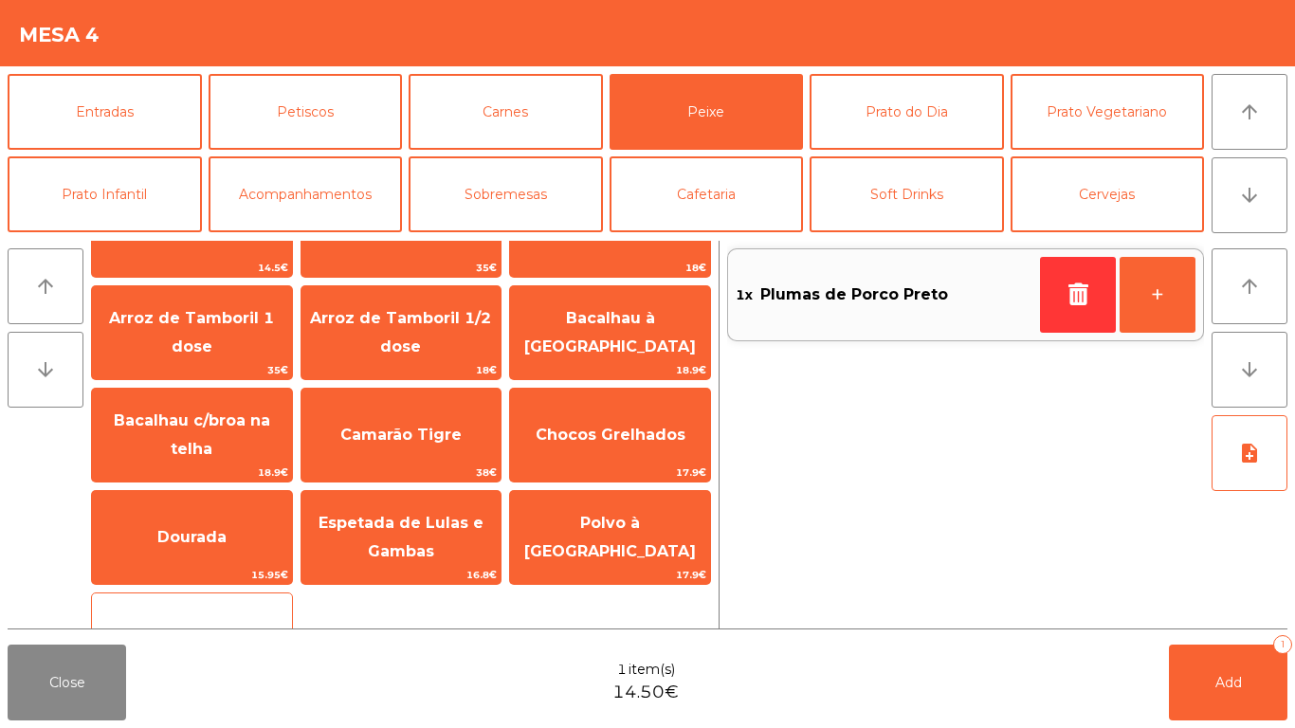
scroll to position [133, 0]
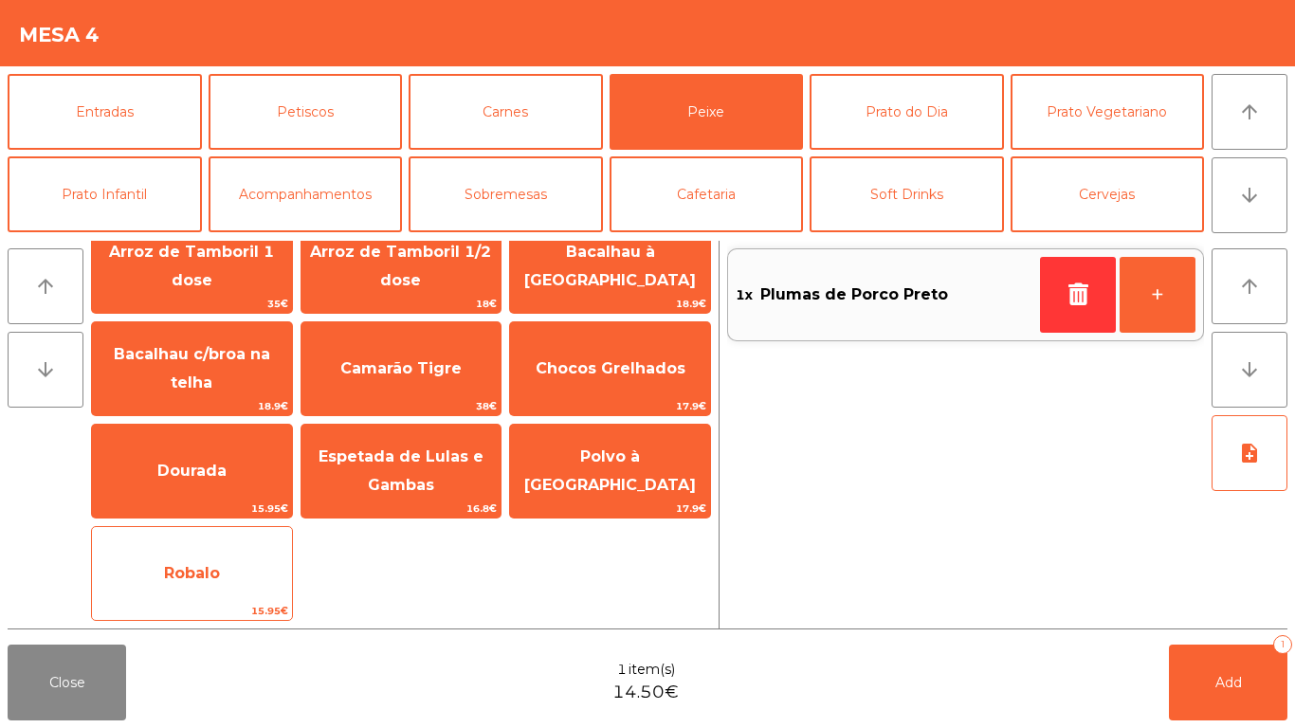
click at [222, 558] on span "Robalo" at bounding box center [192, 573] width 200 height 51
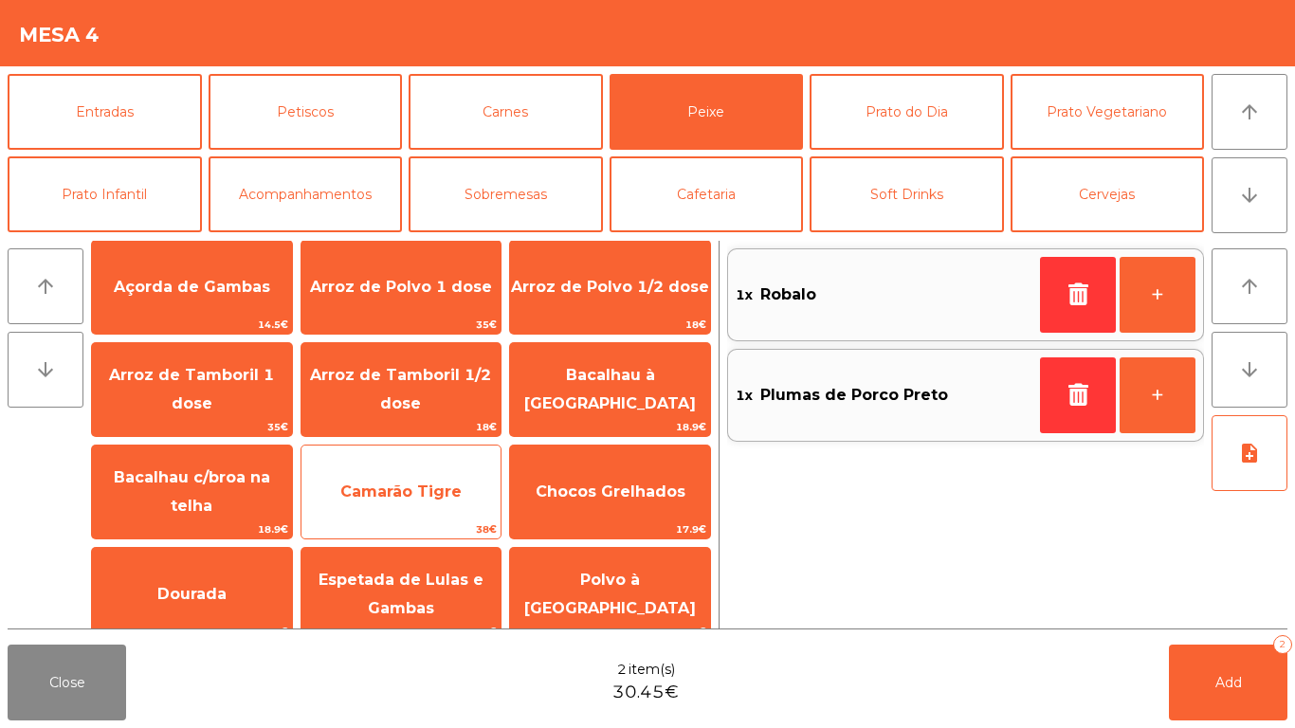
scroll to position [0, 0]
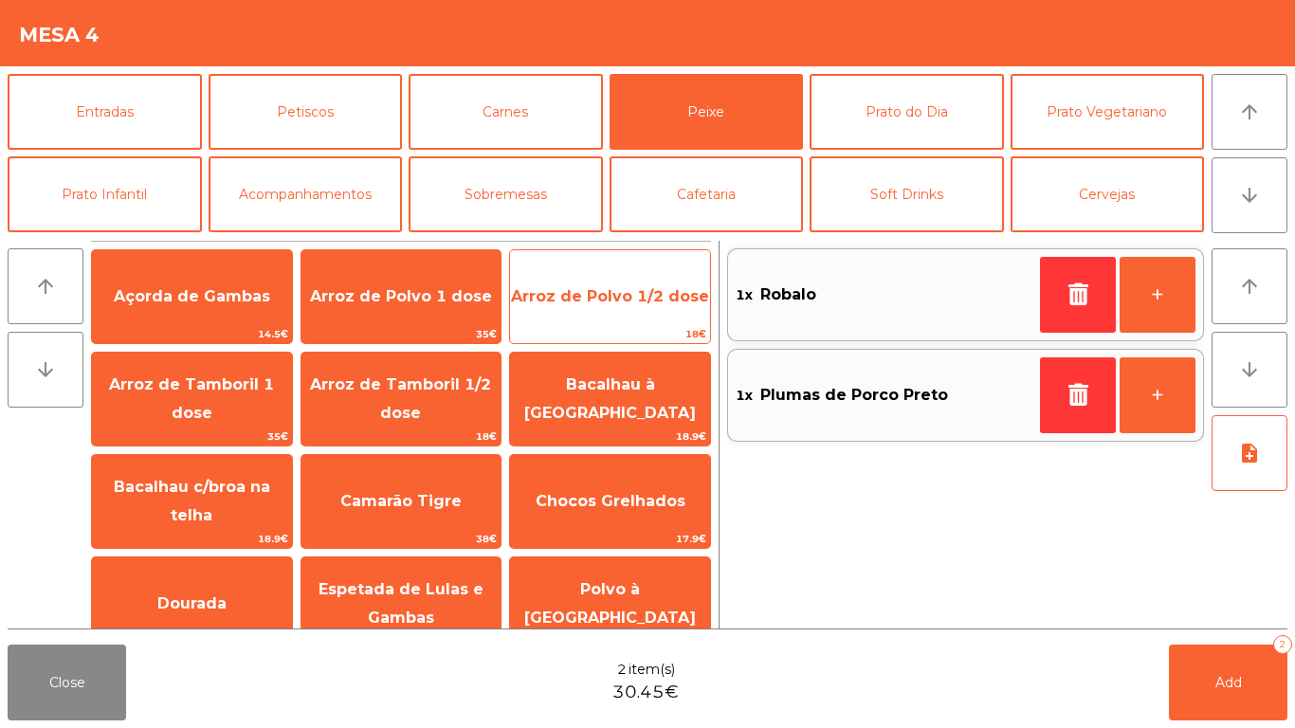
click at [535, 302] on span "Arroz de Polvo 1/2 dose" at bounding box center [610, 296] width 198 height 18
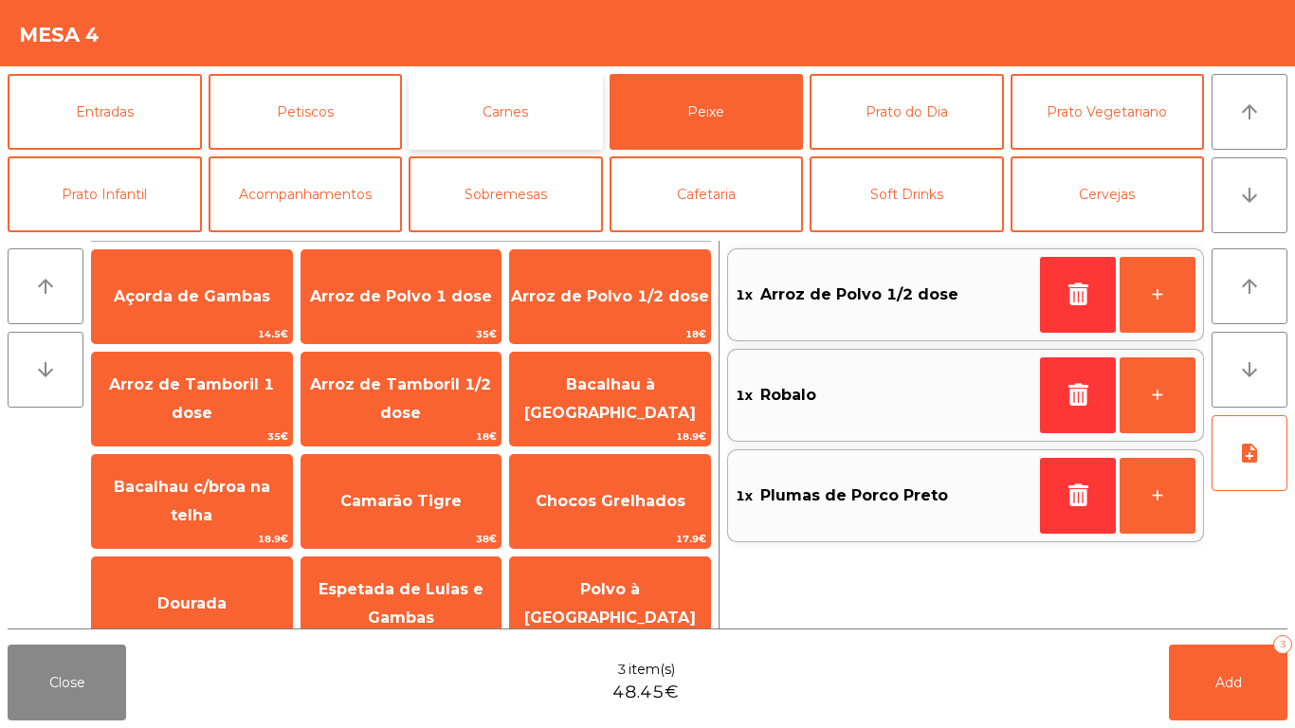
click at [538, 88] on button "Carnes" at bounding box center [505, 112] width 194 height 76
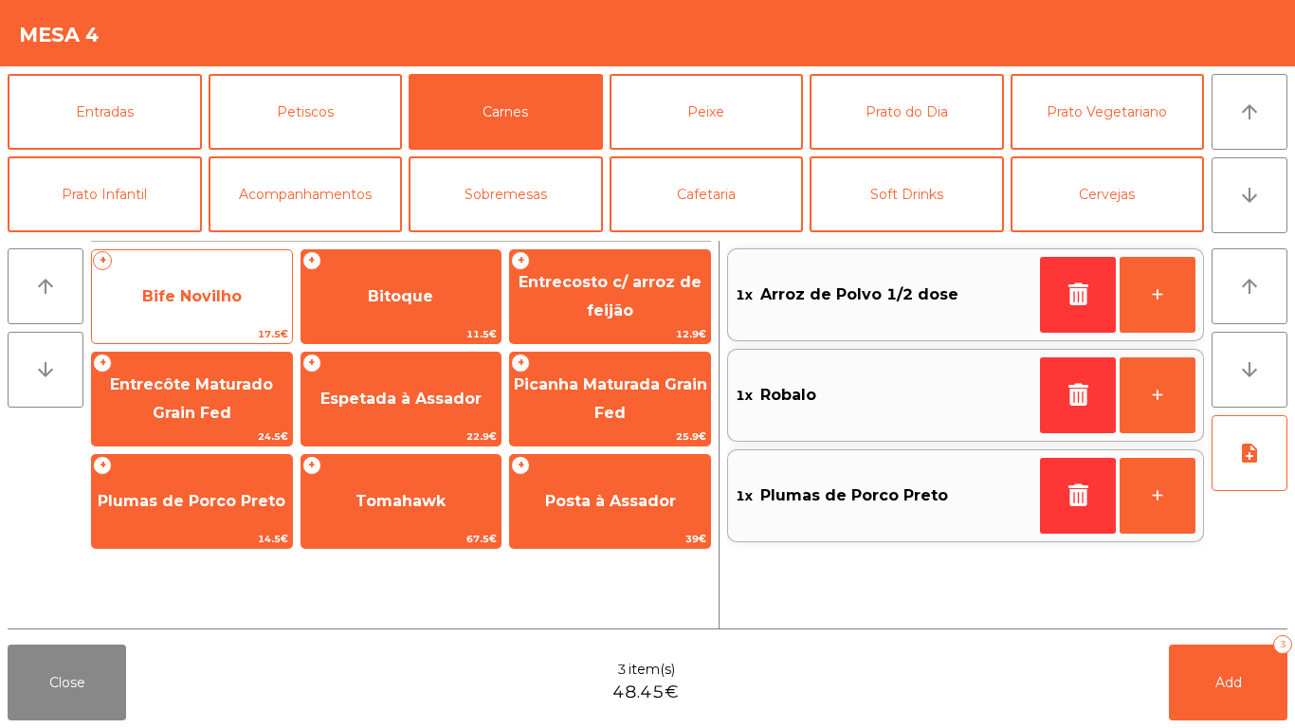
click at [273, 319] on span "Bife Novilho" at bounding box center [192, 296] width 200 height 51
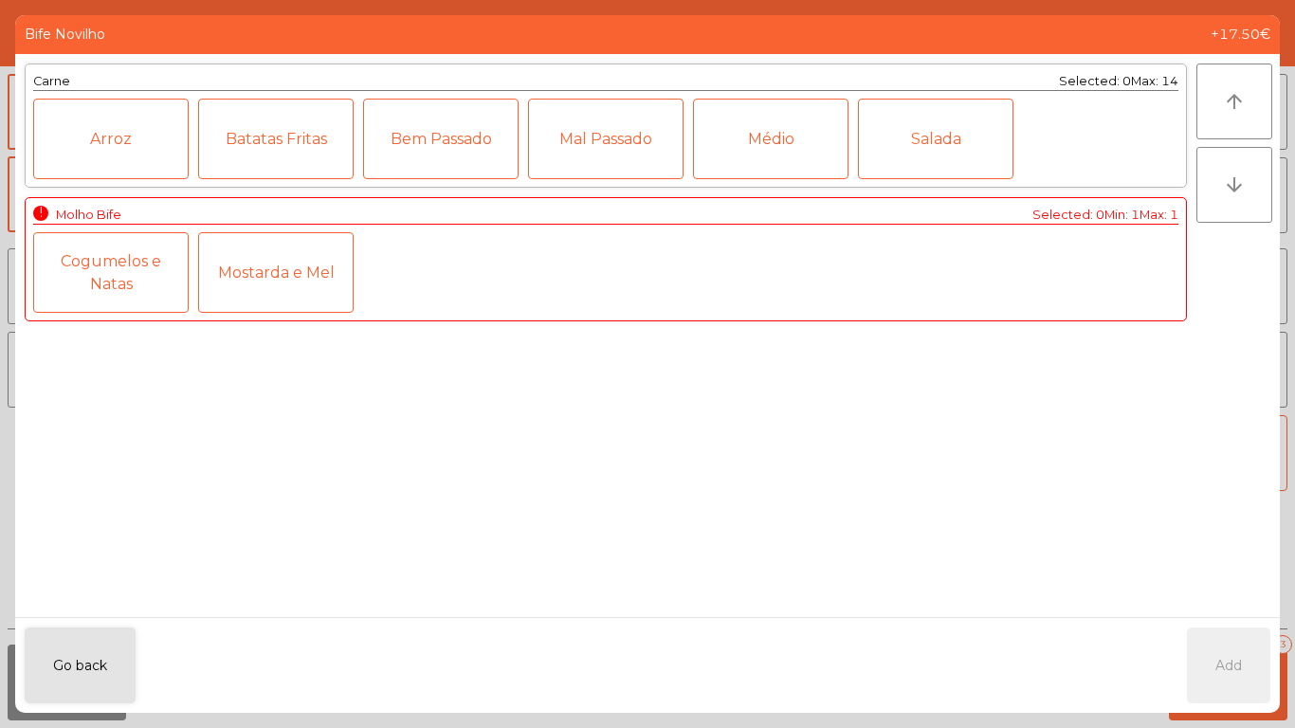
click at [297, 261] on div "Mostarda e Mel" at bounding box center [275, 272] width 155 height 81
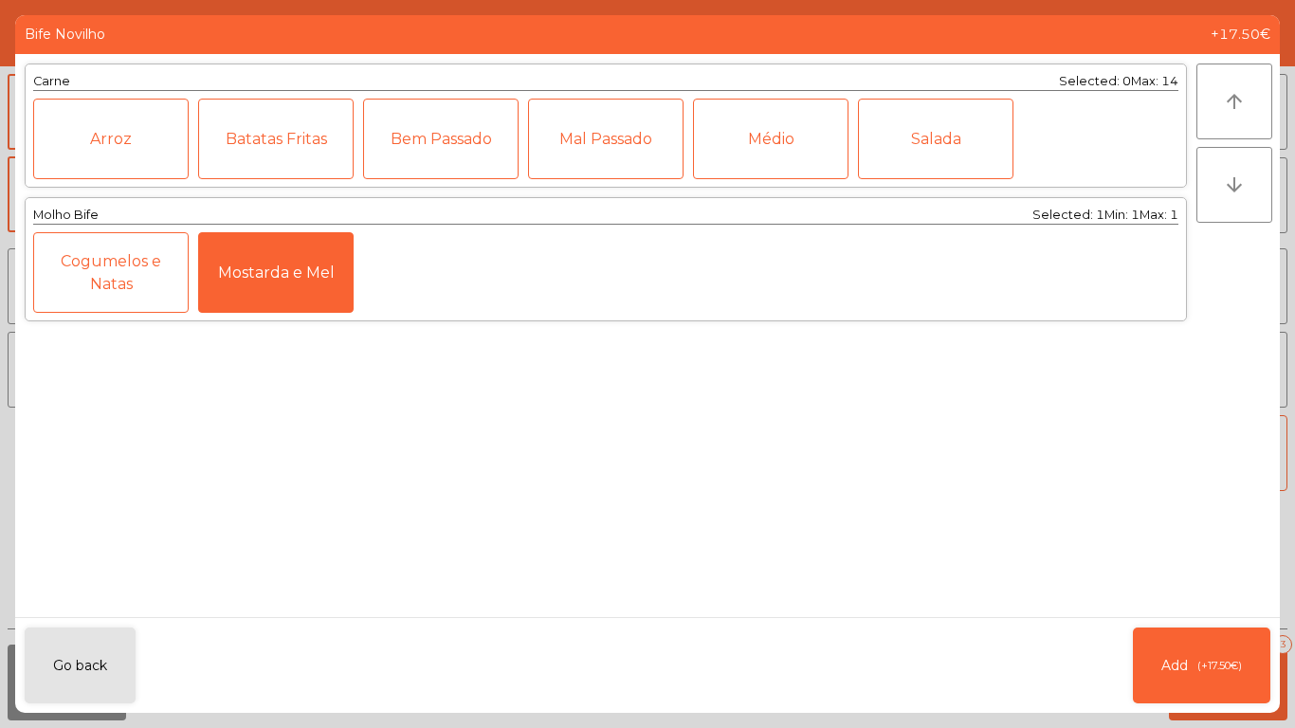
click at [819, 146] on div "Médio" at bounding box center [770, 139] width 155 height 81
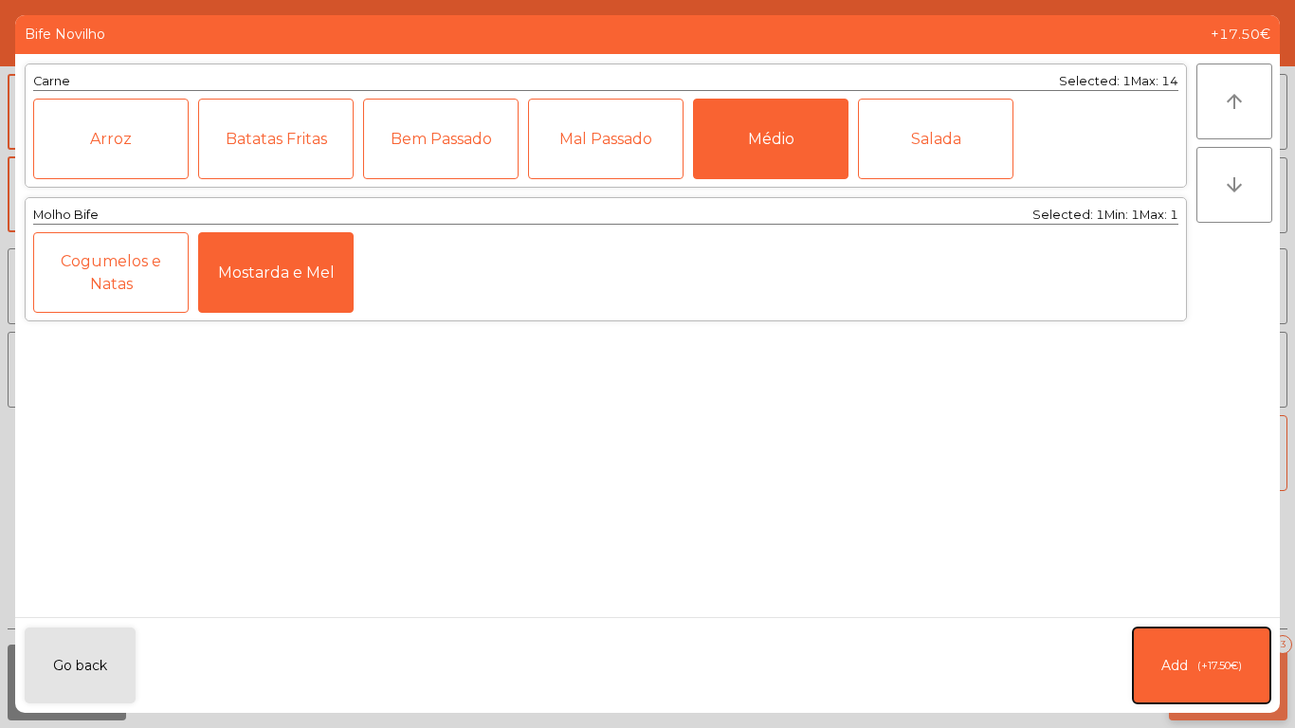
click at [1204, 682] on button "Add (+17.50€)" at bounding box center [1200, 665] width 137 height 76
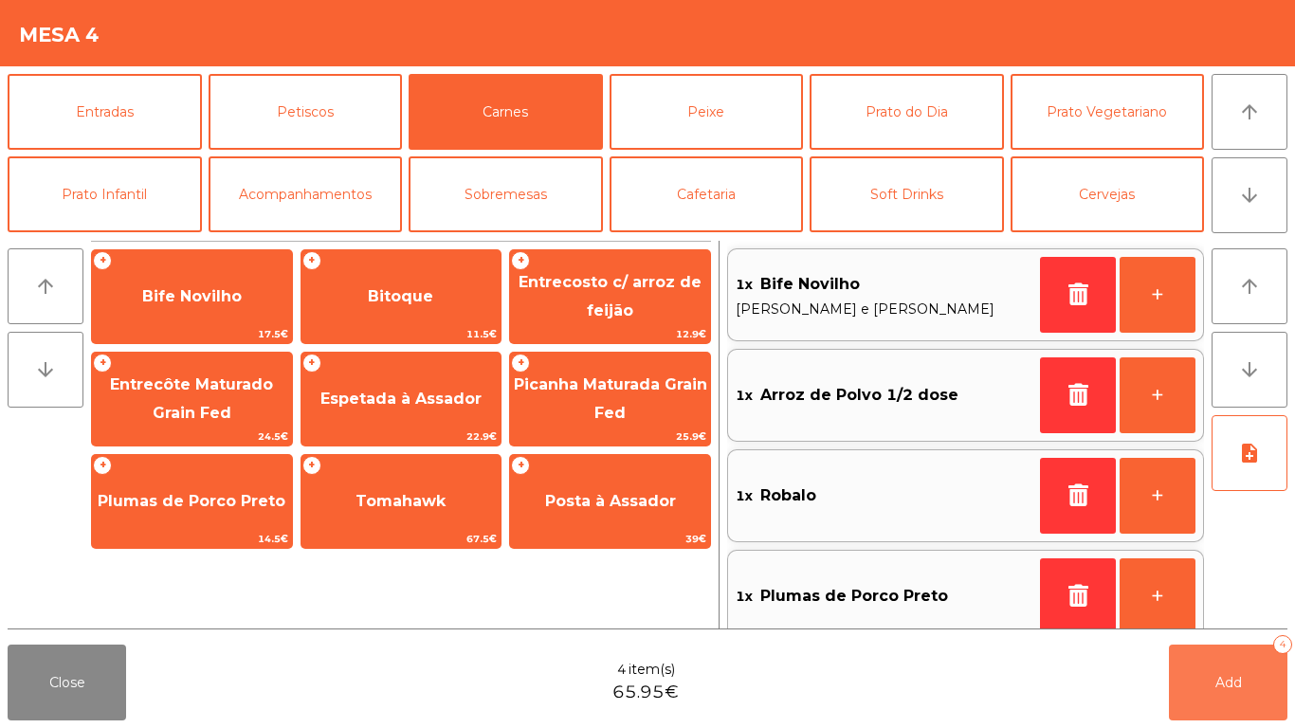
click at [1205, 682] on button "Add 4" at bounding box center [1227, 682] width 118 height 76
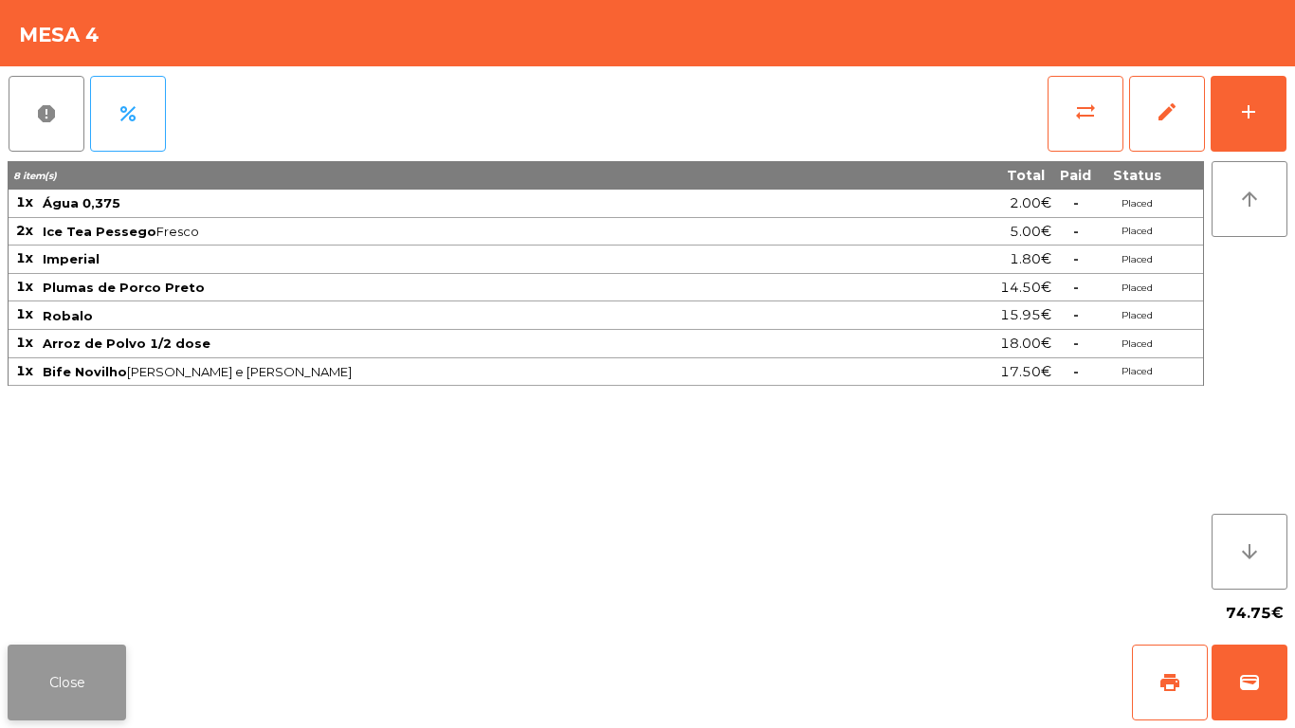
click at [54, 689] on button "Close" at bounding box center [67, 682] width 118 height 76
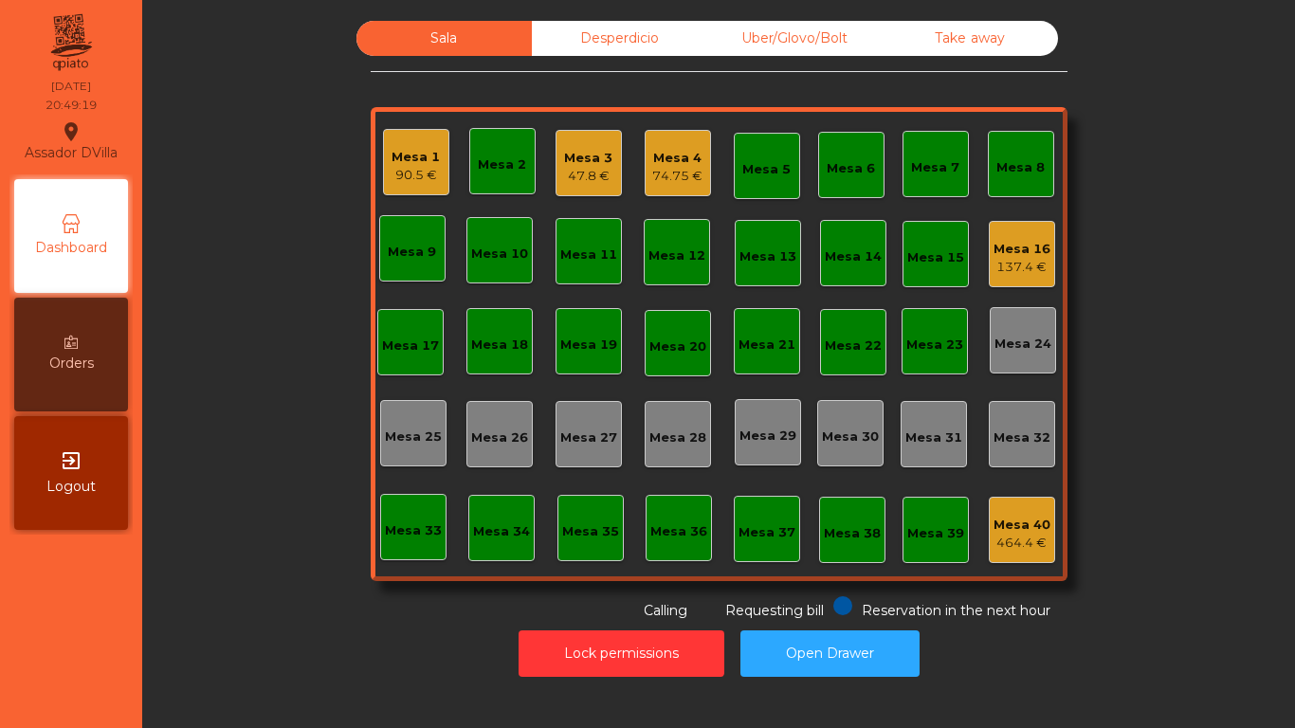
click at [1028, 227] on div "Mesa 16 137.4 €" at bounding box center [1021, 254] width 66 height 66
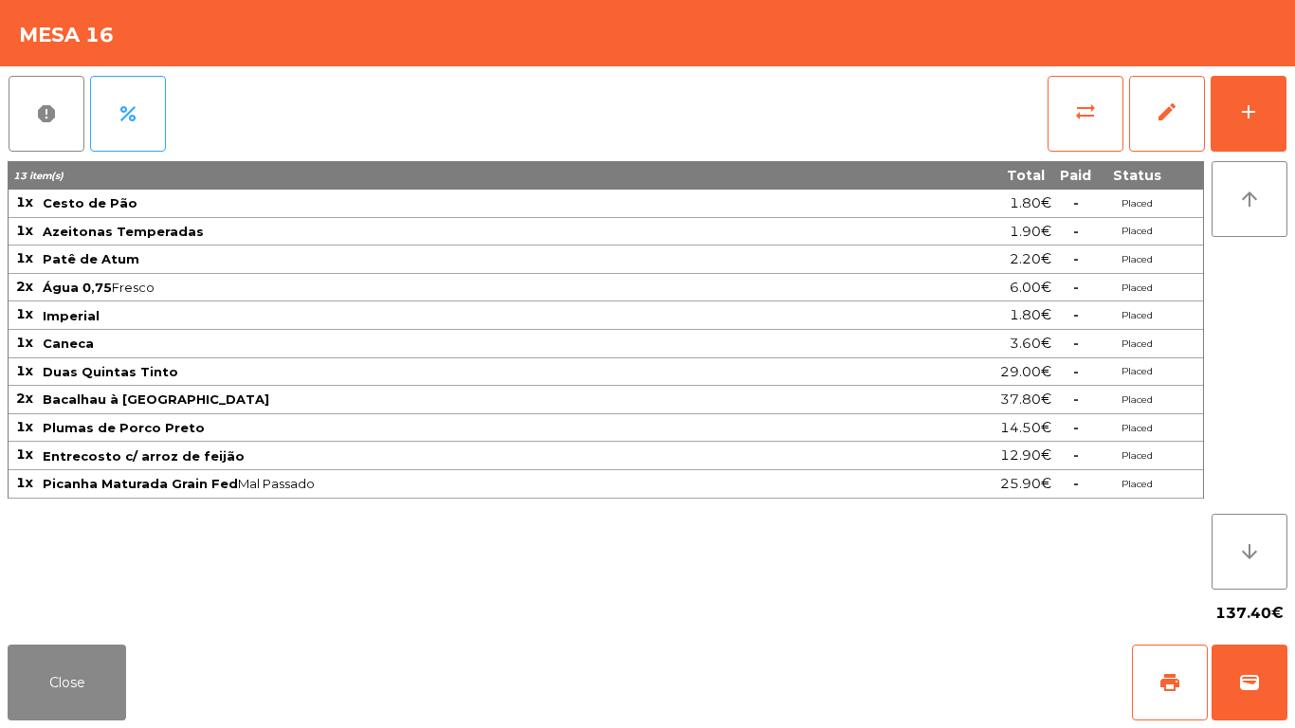
click at [1294, 102] on div "report percent sync_alt edit add 13 item(s) Total Paid Status 1x Cesto de Pão 1…" at bounding box center [647, 351] width 1295 height 570
click at [1270, 101] on button "add" at bounding box center [1248, 114] width 76 height 76
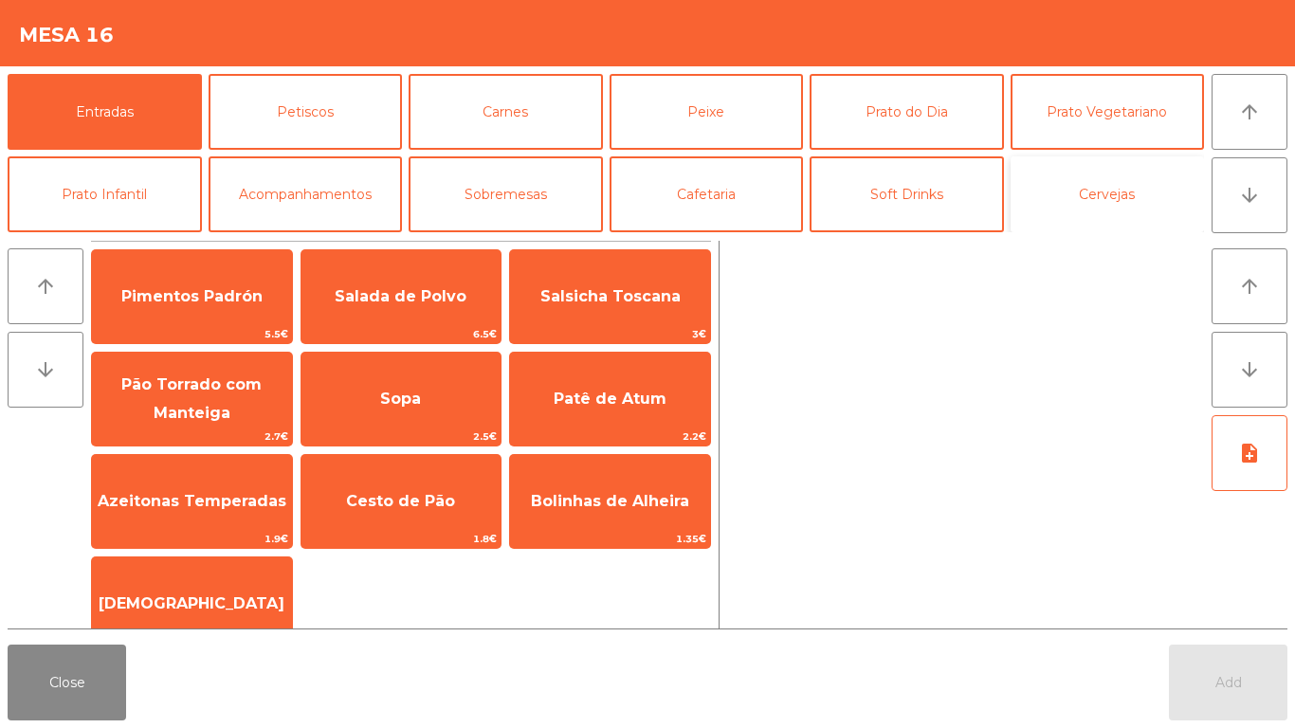
click at [1100, 201] on button "Cervejas" at bounding box center [1107, 194] width 194 height 76
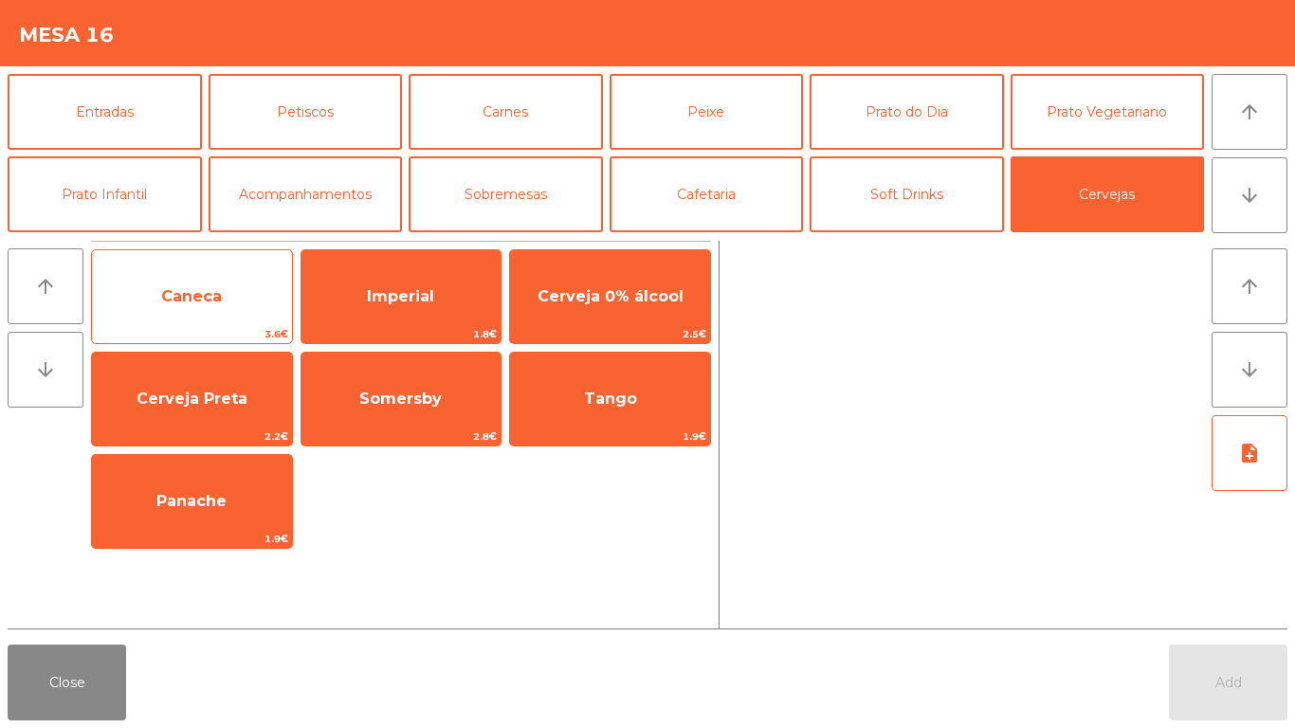
click at [214, 289] on span "Caneca" at bounding box center [191, 296] width 61 height 18
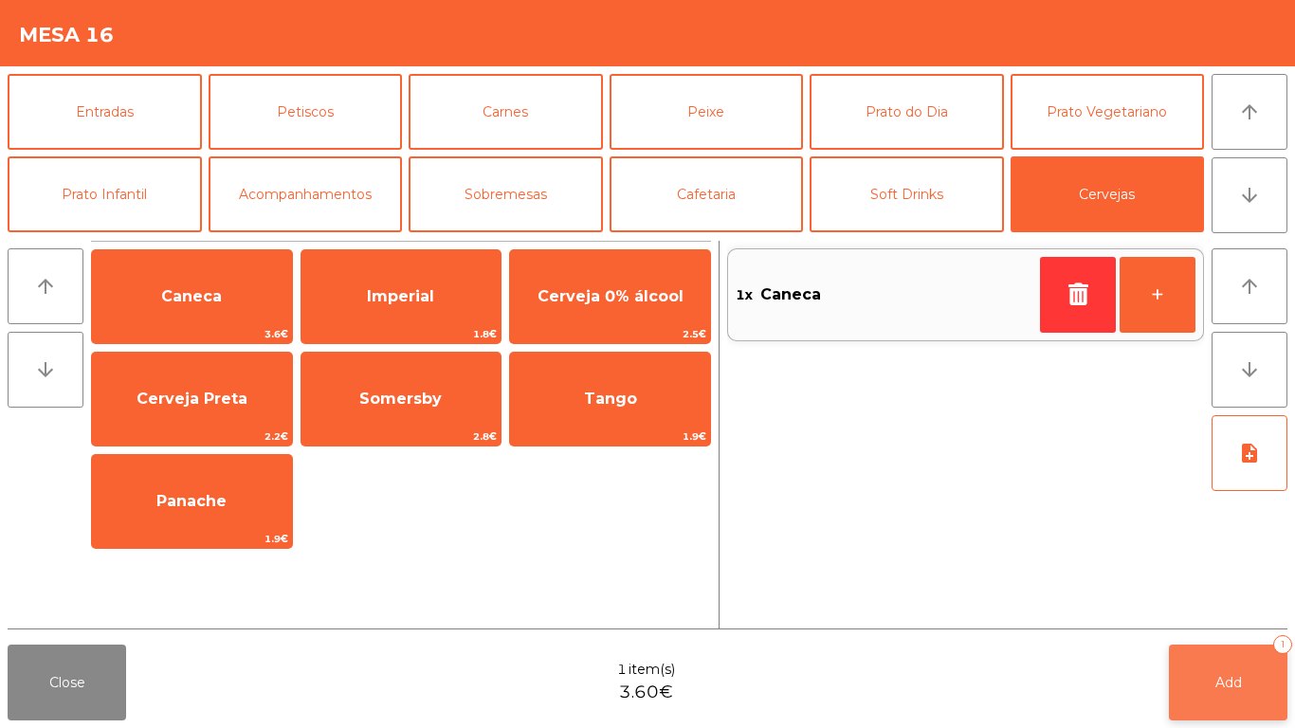
click at [1206, 691] on button "Add 1" at bounding box center [1227, 682] width 118 height 76
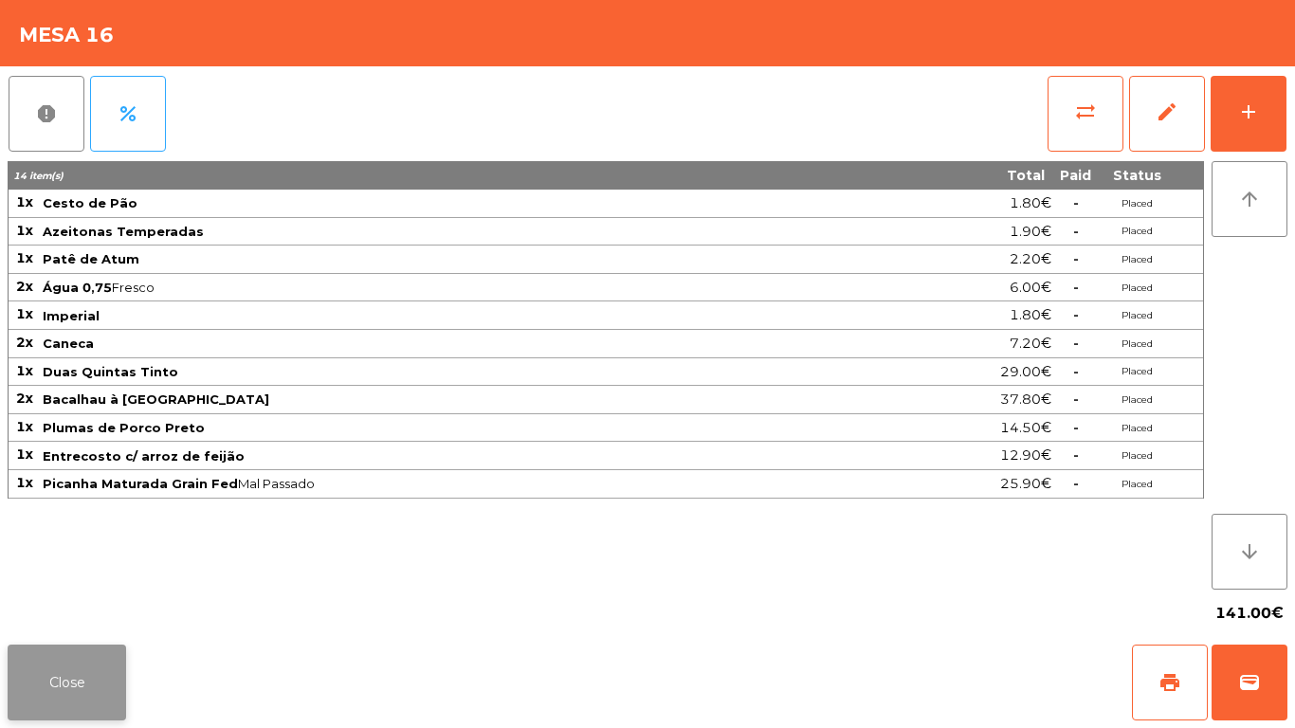
click at [85, 662] on button "Close" at bounding box center [67, 682] width 118 height 76
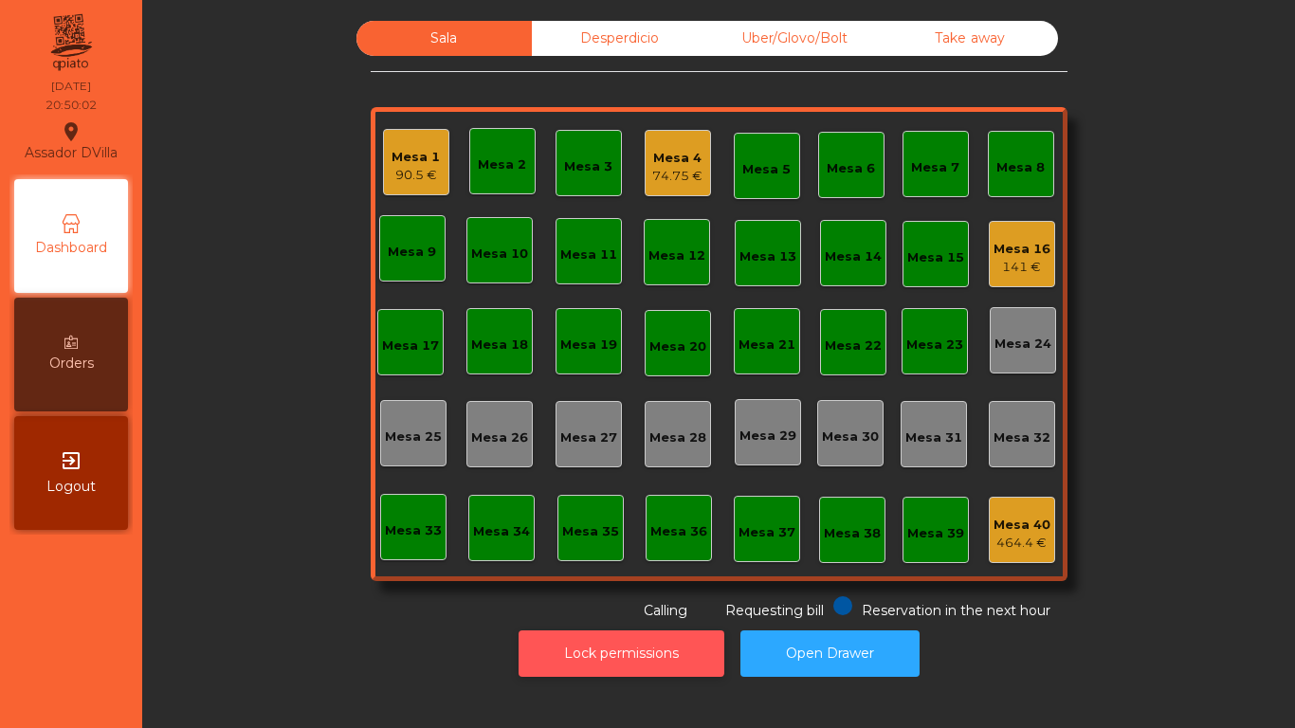
click at [586, 650] on button "Lock permissions" at bounding box center [621, 653] width 206 height 46
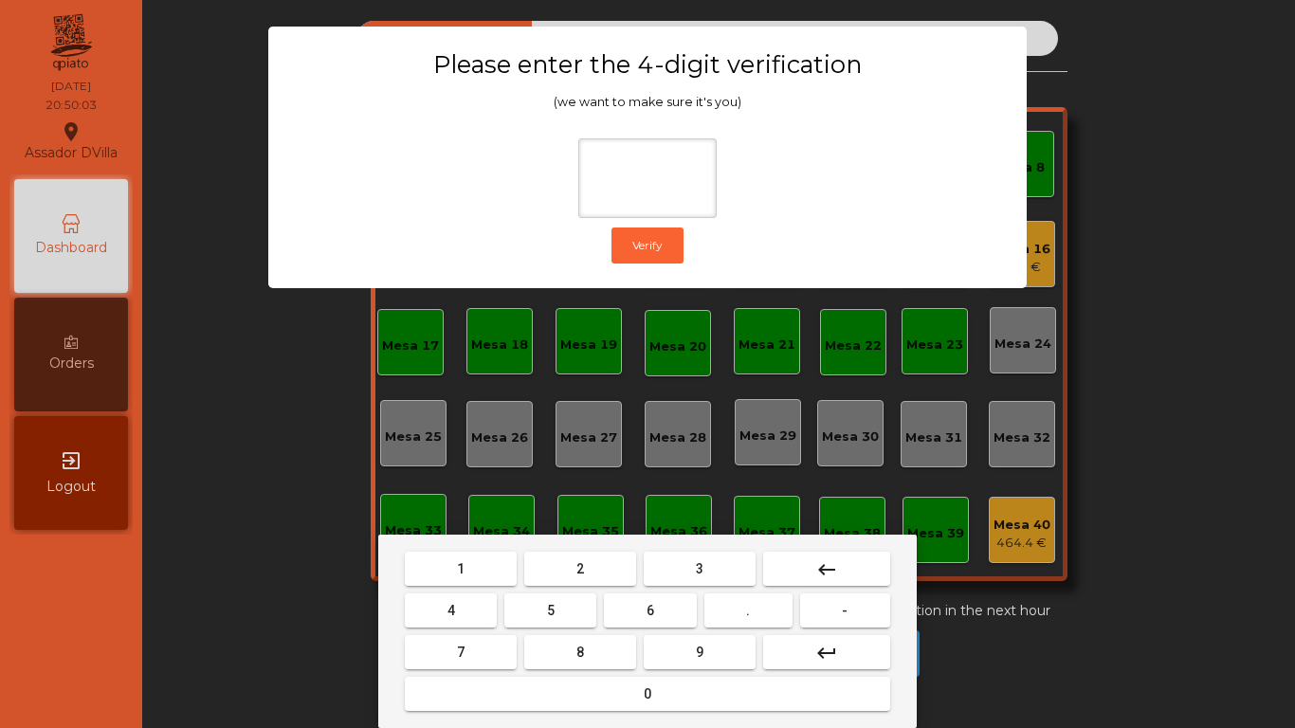
click at [570, 577] on button "2" at bounding box center [580, 569] width 112 height 34
drag, startPoint x: 426, startPoint y: 616, endPoint x: 587, endPoint y: 617, distance: 160.2
click at [427, 616] on button "4" at bounding box center [451, 610] width 92 height 34
click at [599, 614] on mat-keyboard-key "5" at bounding box center [550, 610] width 100 height 42
click at [657, 625] on button "6" at bounding box center [650, 610] width 92 height 34
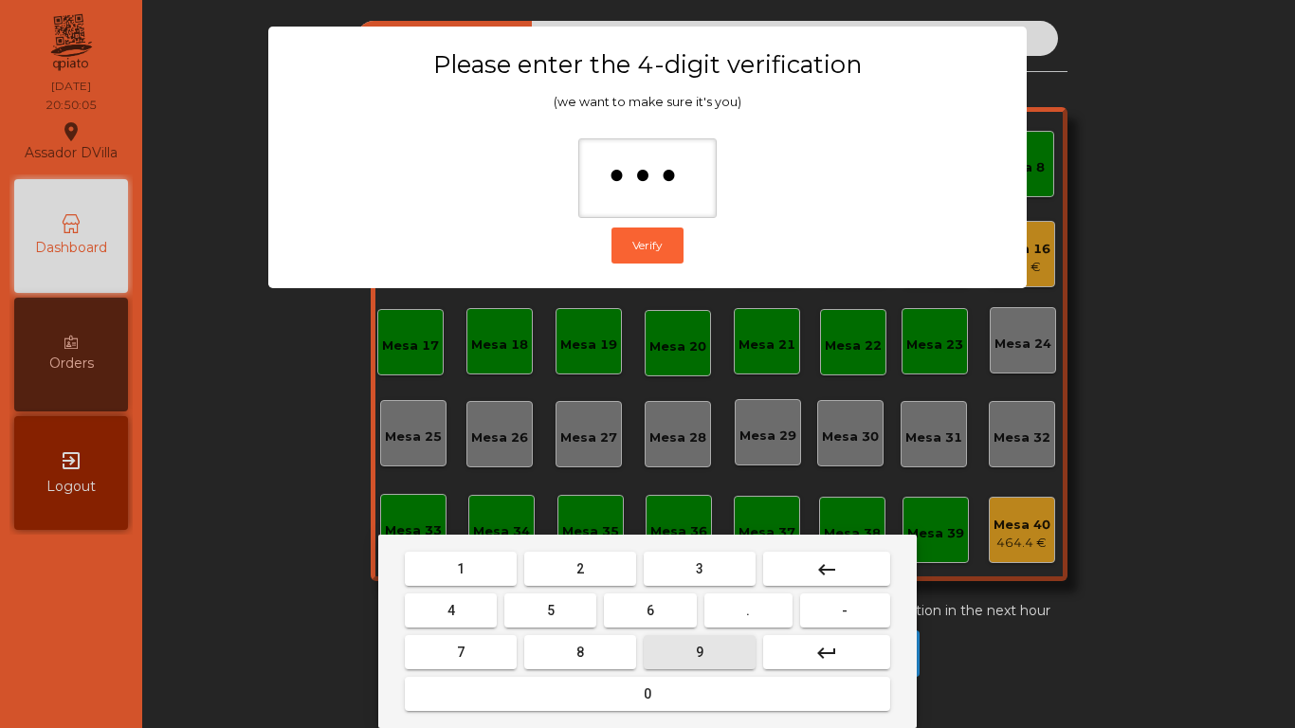
click at [676, 638] on button "9" at bounding box center [699, 652] width 112 height 34
type input "****"
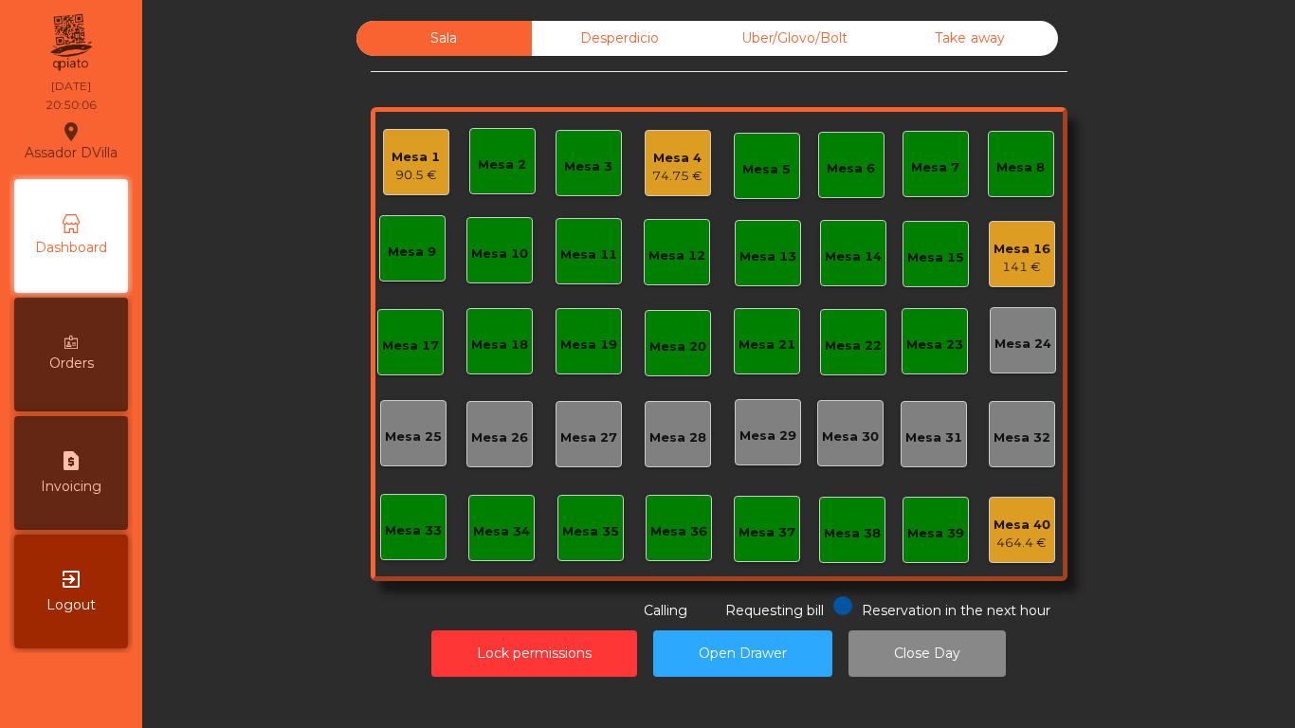
click at [96, 447] on div "request_page Invoicing" at bounding box center [71, 473] width 114 height 114
select select "*"
select select "****"
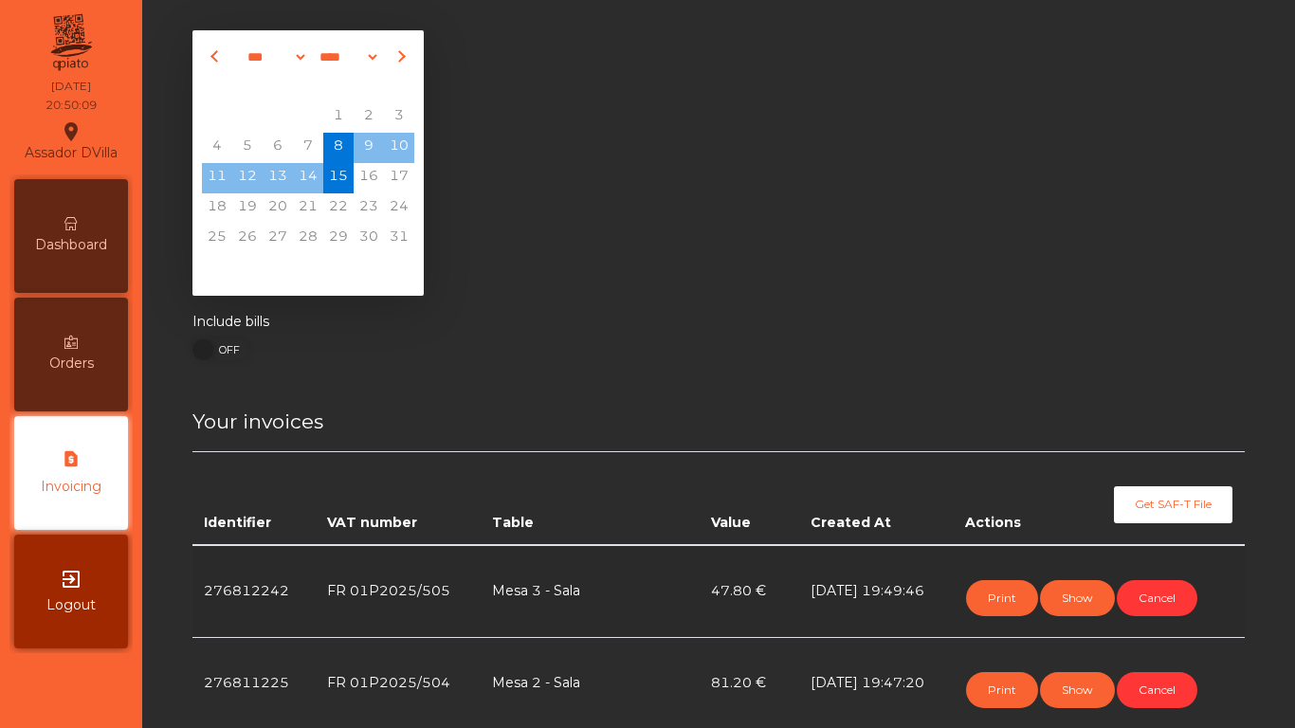
click at [95, 221] on div "Dashboard" at bounding box center [71, 236] width 114 height 114
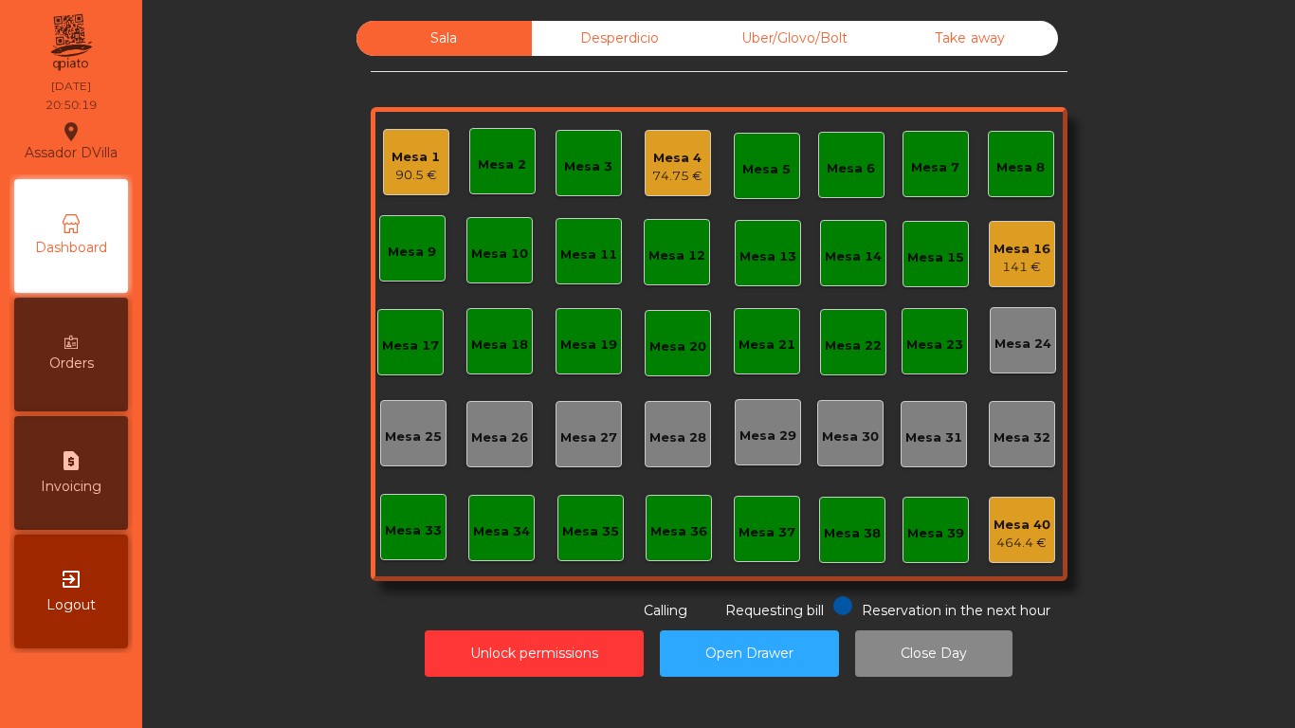
click at [669, 27] on div "Desperdicio" at bounding box center [619, 38] width 175 height 35
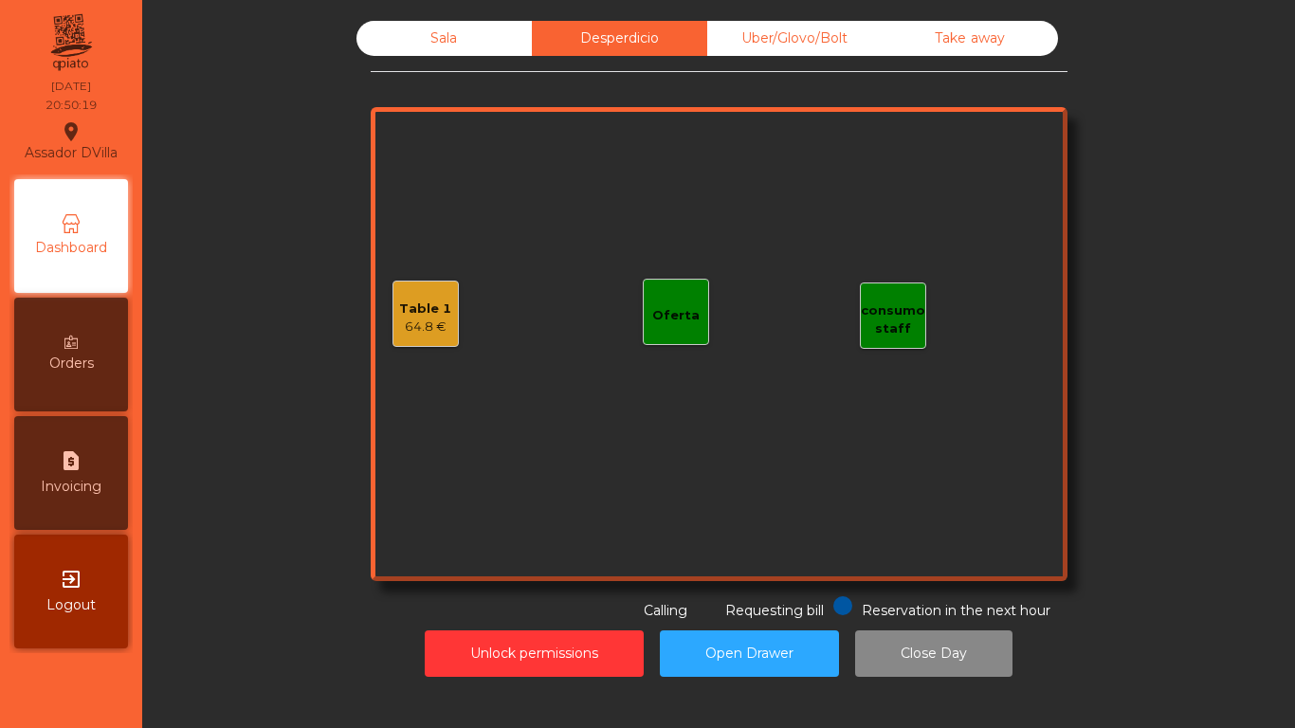
click at [742, 45] on div "Uber/Glovo/Bolt" at bounding box center [794, 38] width 175 height 35
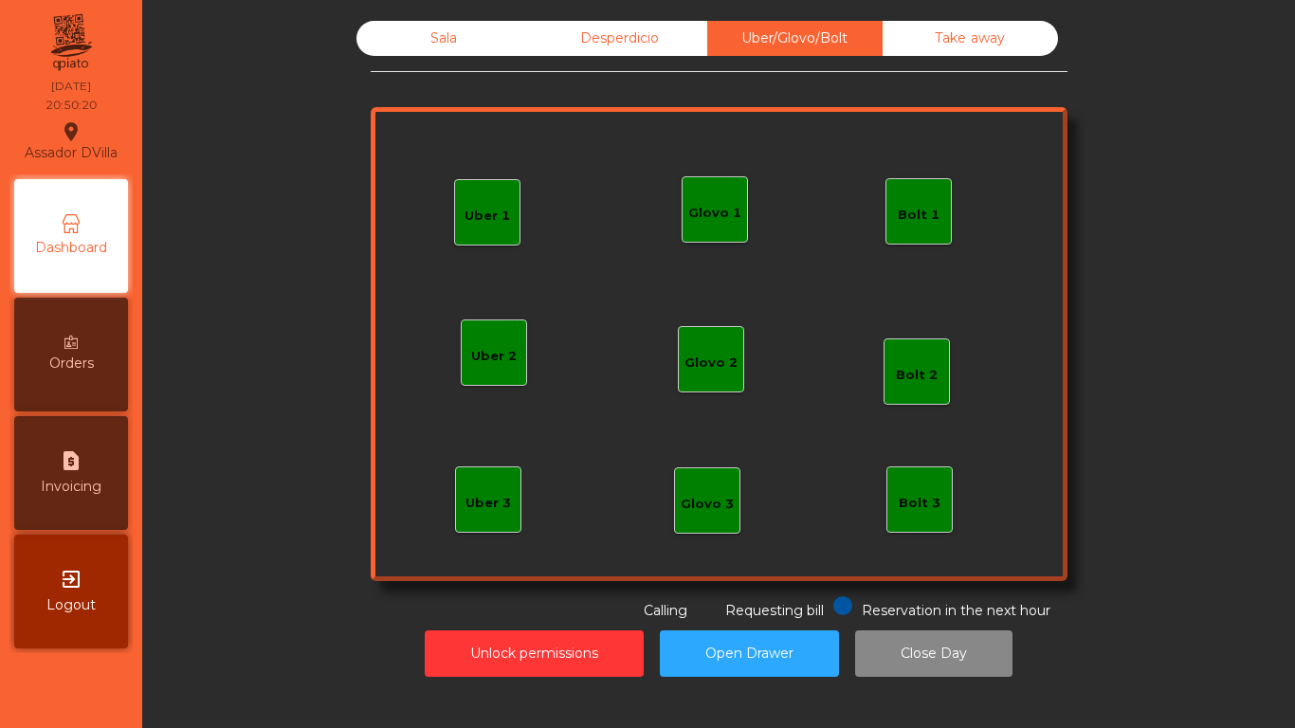
click at [641, 56] on div "Sala Desperdicio Uber/Glovo/Bolt Take away Uber 1 Uber 3 Bolt 2 Glovo 2 Uber 2 …" at bounding box center [719, 321] width 697 height 600
drag, startPoint x: 607, startPoint y: 25, endPoint x: 596, endPoint y: 36, distance: 16.1
click at [608, 27] on div "Desperdicio" at bounding box center [619, 38] width 175 height 35
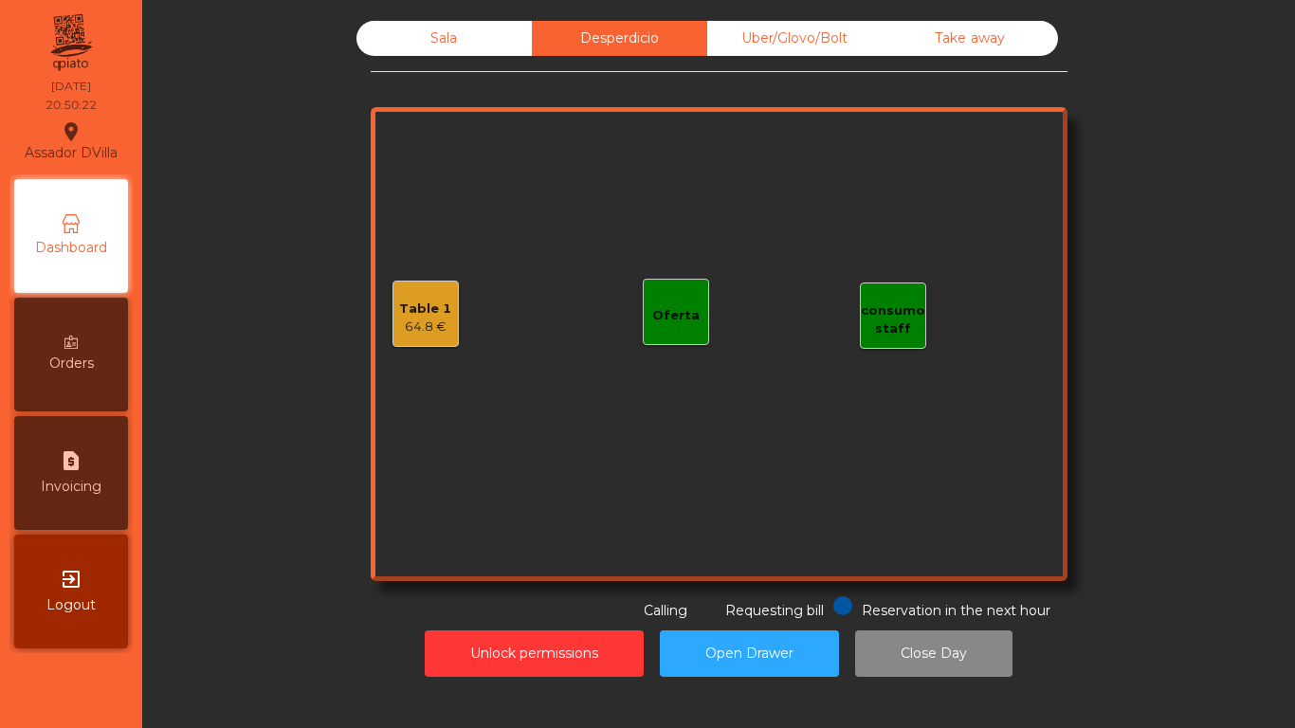
click at [439, 315] on div "Table 1" at bounding box center [425, 308] width 52 height 19
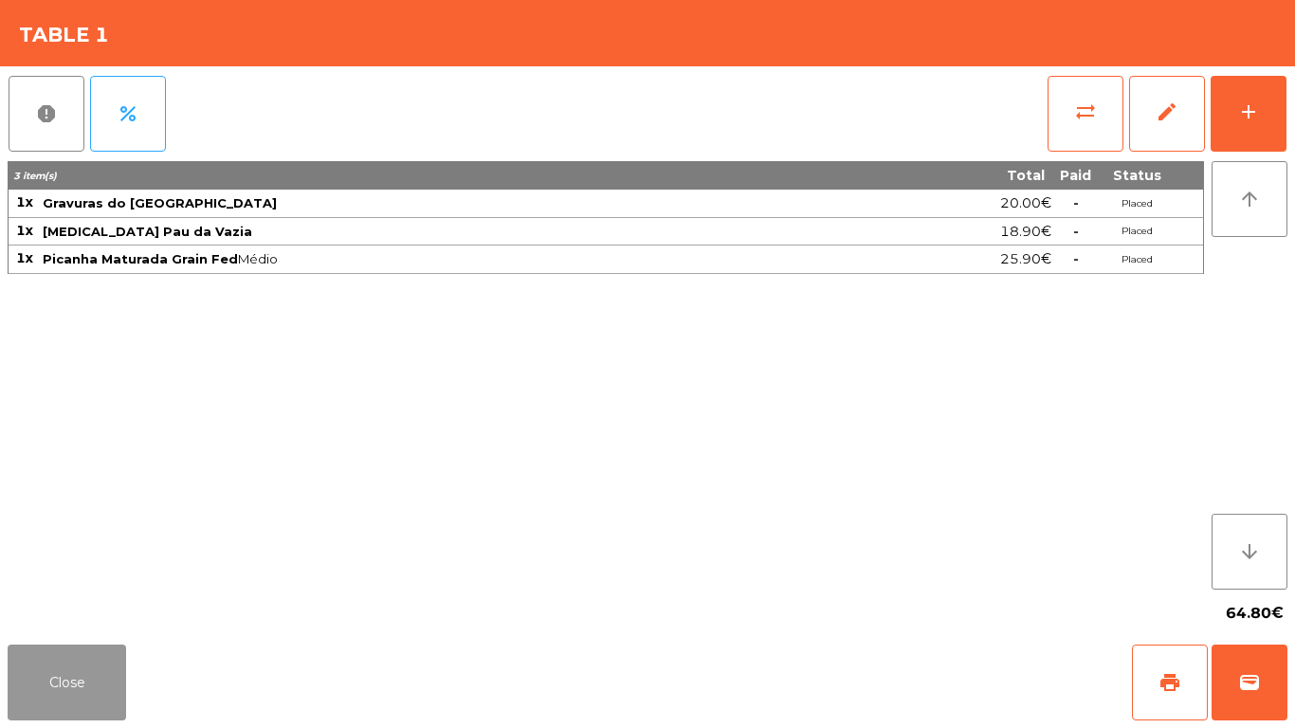
drag, startPoint x: 72, startPoint y: 664, endPoint x: 63, endPoint y: 660, distance: 9.8
click at [73, 664] on button "Close" at bounding box center [67, 682] width 118 height 76
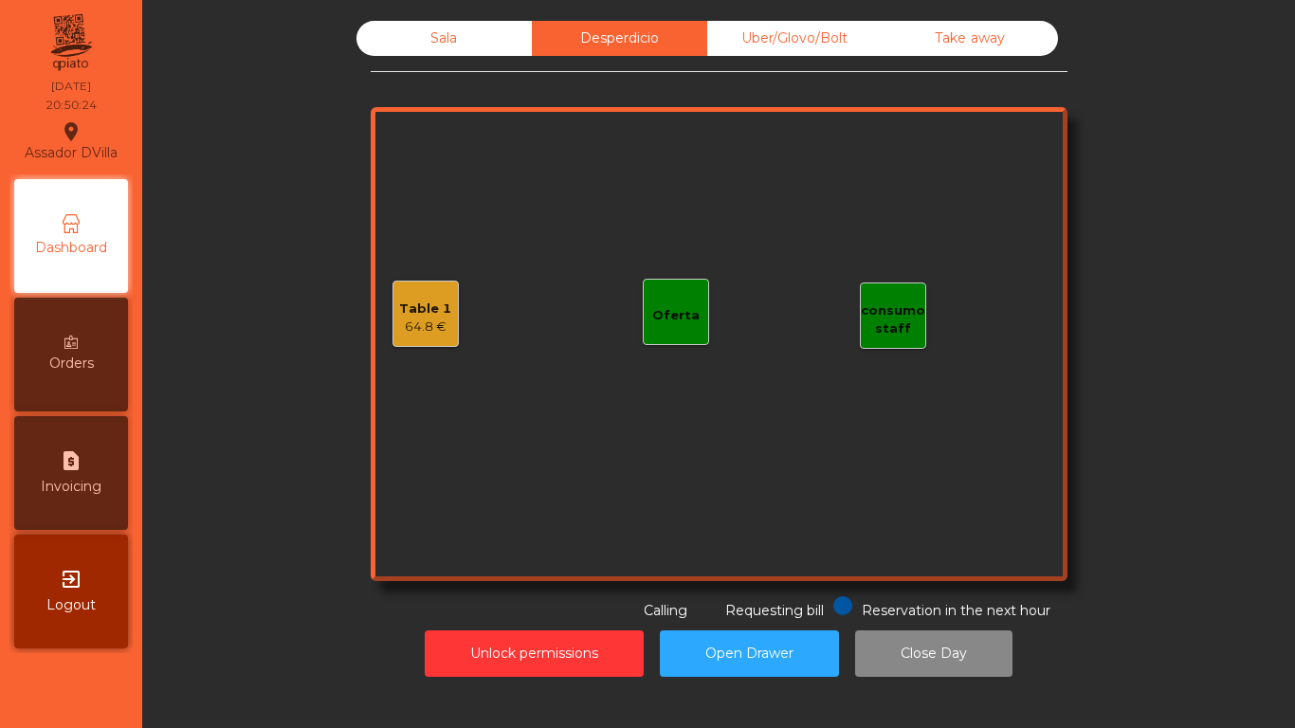
click at [445, 31] on div "Sala" at bounding box center [443, 38] width 175 height 35
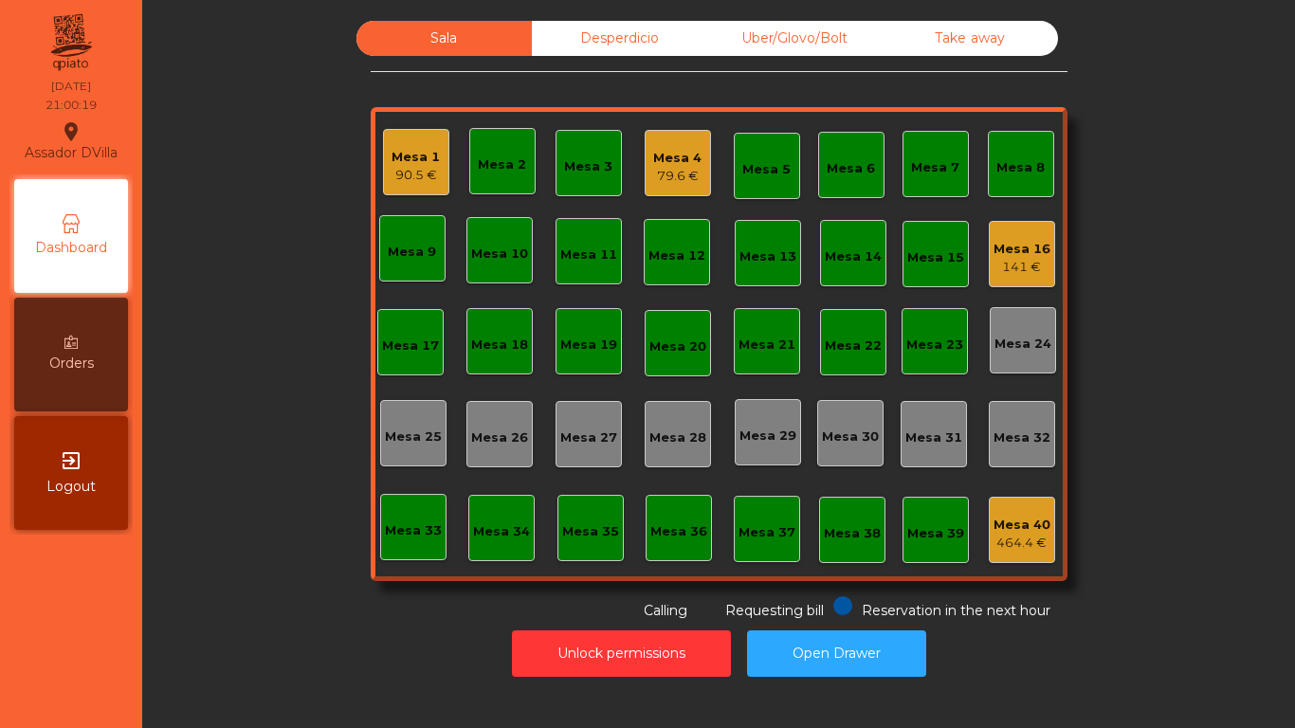
click at [478, 178] on div "Mesa 2" at bounding box center [502, 161] width 66 height 66
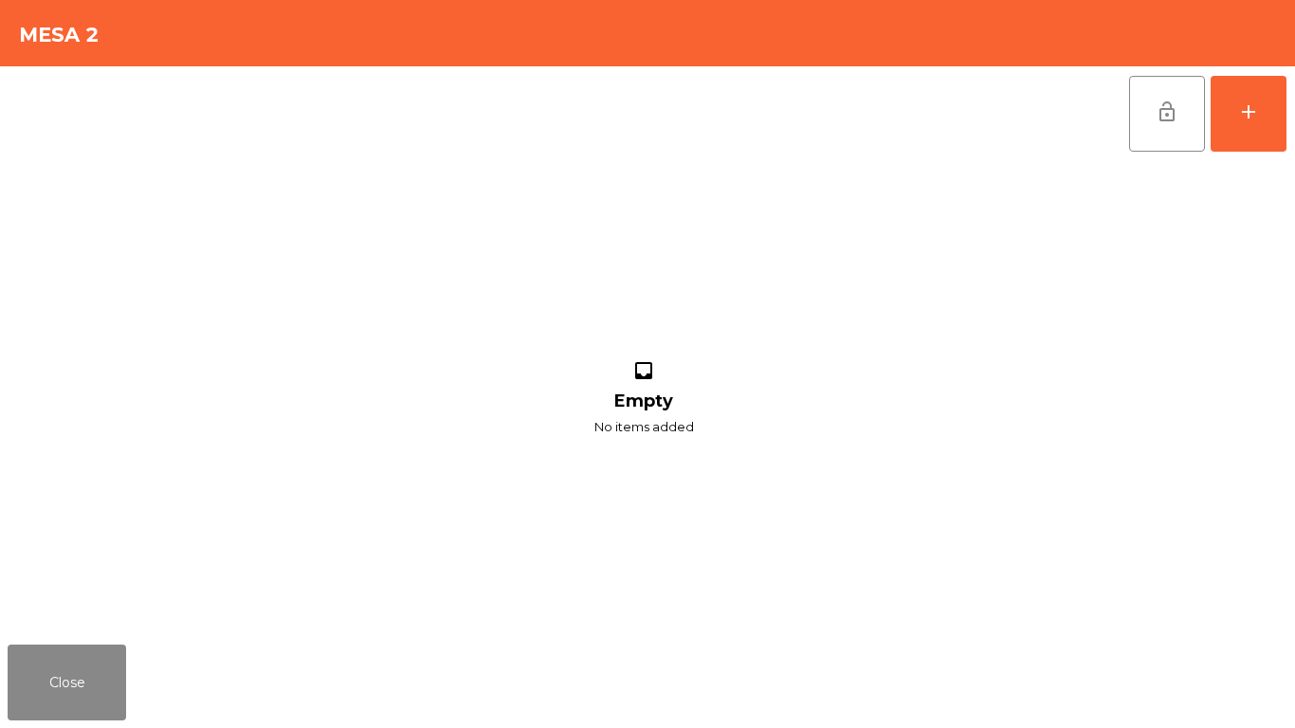
click at [1287, 115] on div "lock_open add inbox Empty No items added" at bounding box center [647, 351] width 1295 height 570
click at [1269, 124] on button "add" at bounding box center [1248, 114] width 76 height 76
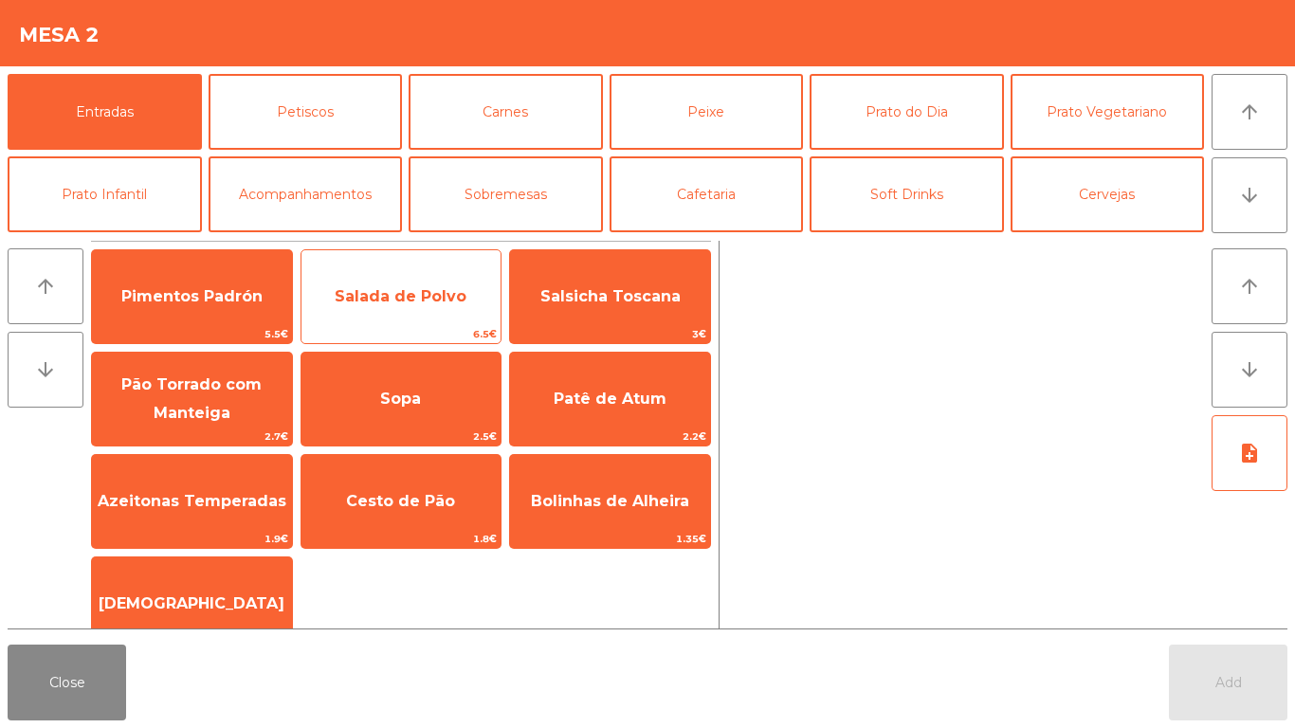
click at [389, 292] on span "Salada de Polvo" at bounding box center [401, 296] width 132 height 18
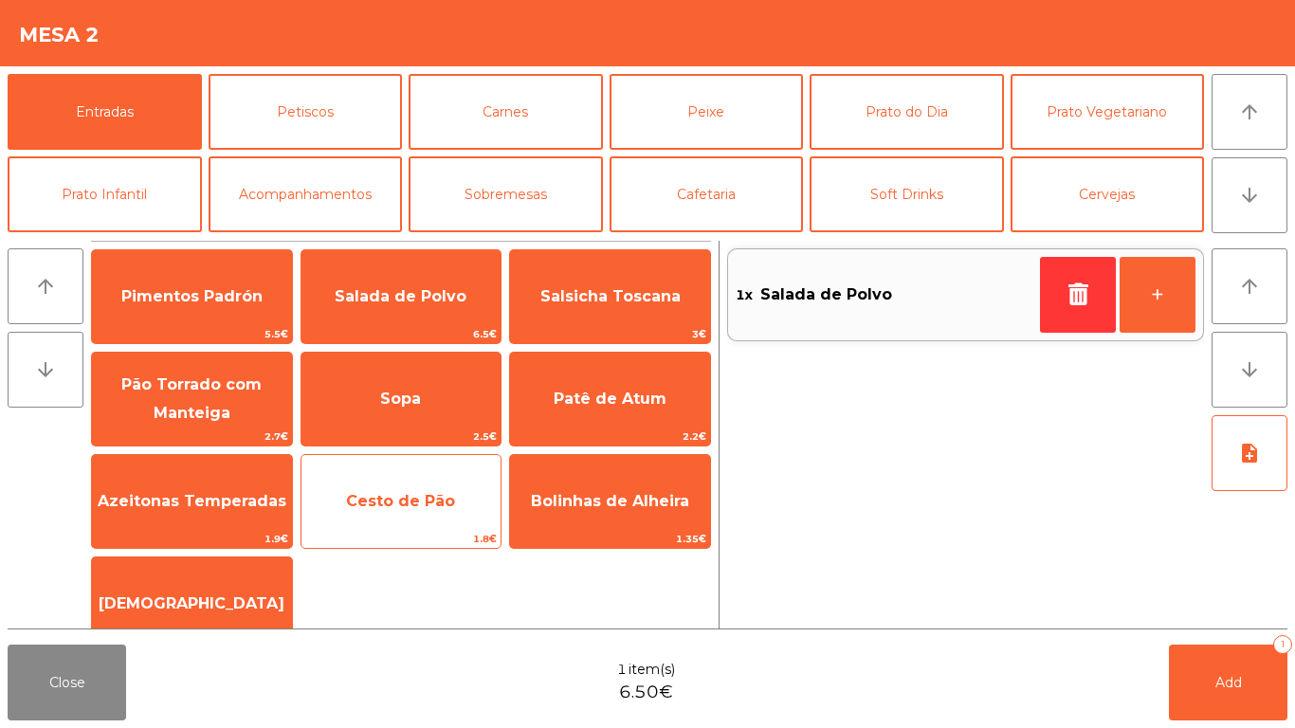
click at [379, 488] on span "Cesto de Pão" at bounding box center [401, 501] width 200 height 51
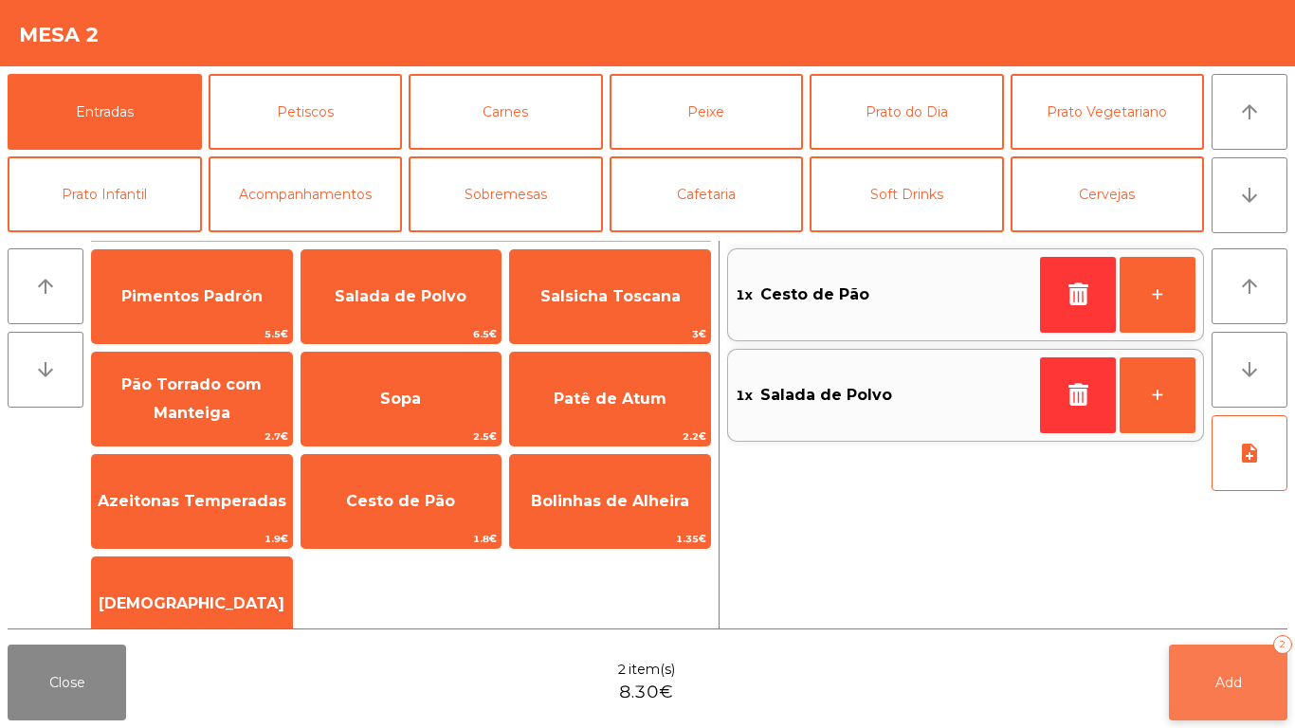
click at [1248, 661] on button "Add 2" at bounding box center [1227, 682] width 118 height 76
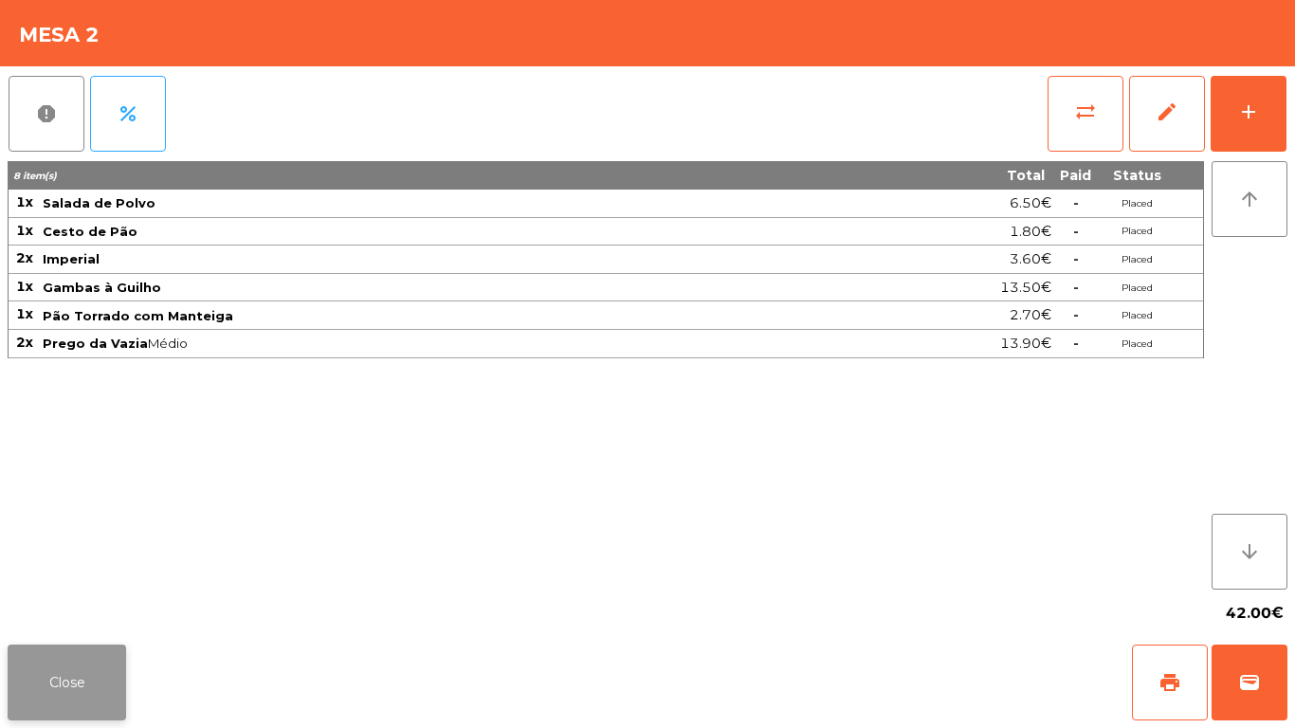
click at [69, 662] on button "Close" at bounding box center [67, 682] width 118 height 76
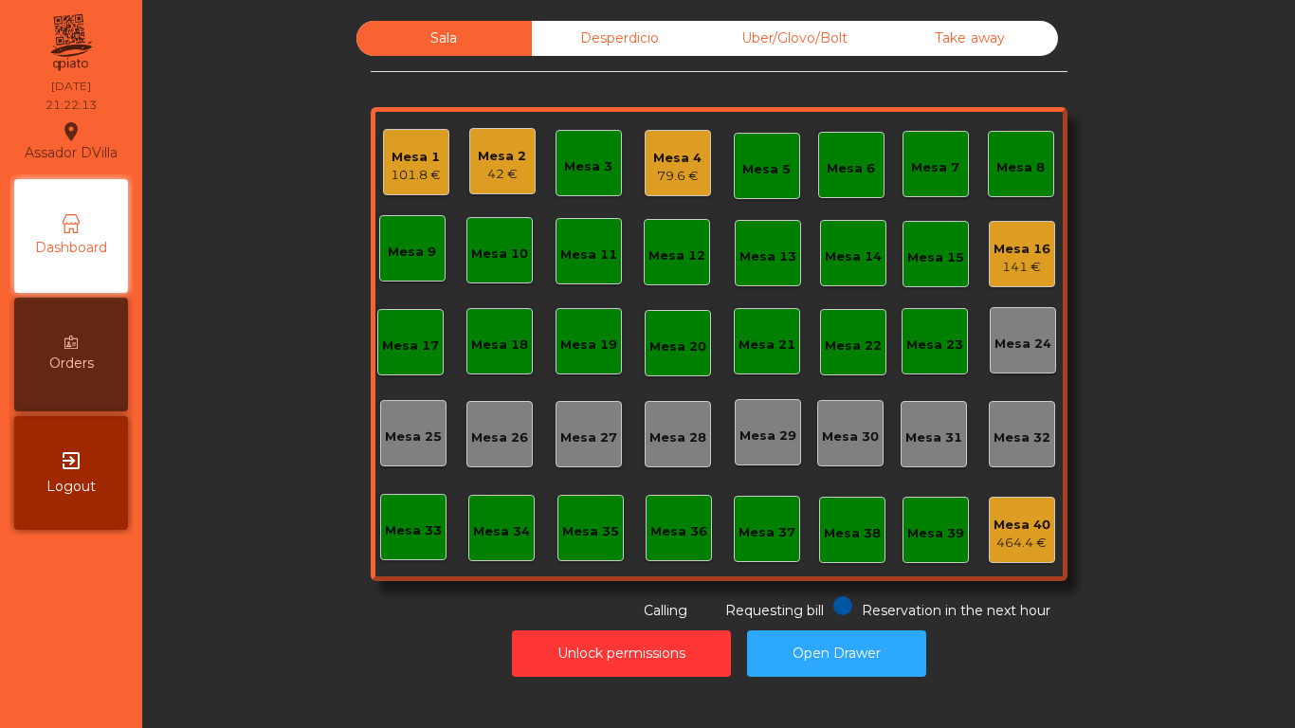
click at [1040, 245] on div "Mesa 16" at bounding box center [1021, 249] width 57 height 19
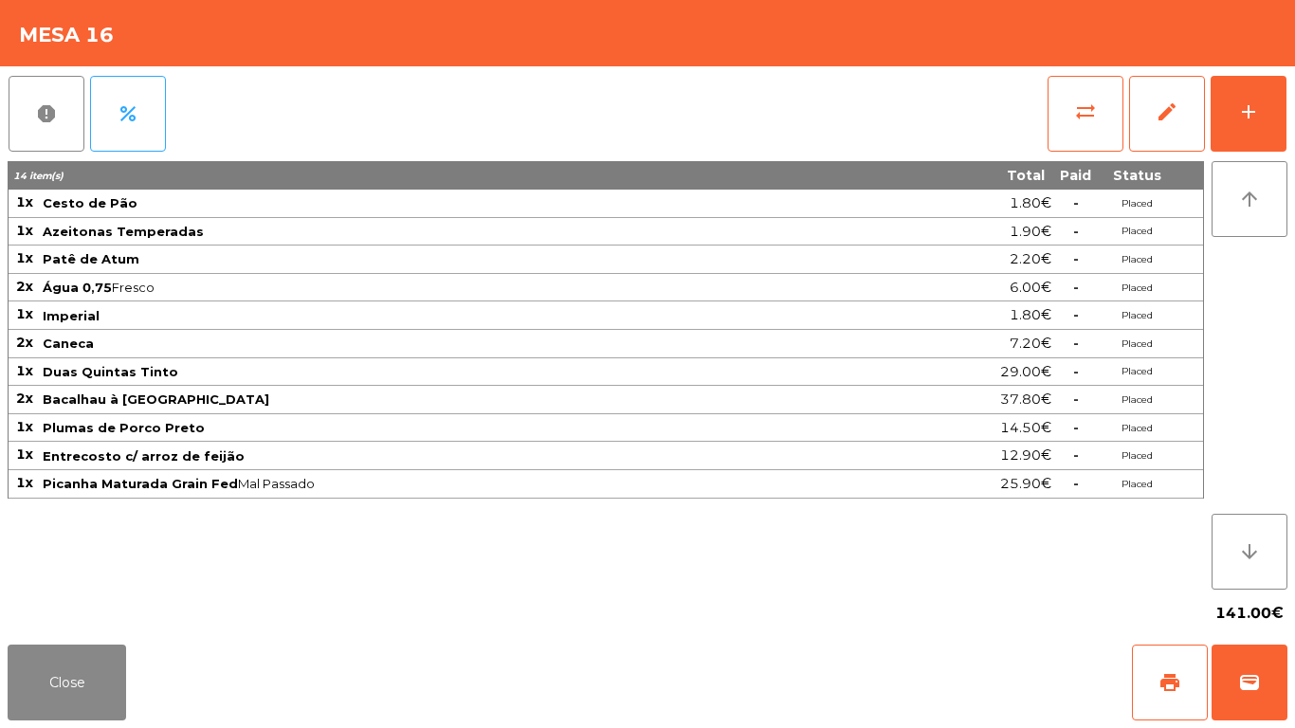
click at [1292, 110] on div "report percent sync_alt edit add 14 item(s) Total Paid Status 1x Cesto de Pão 1…" at bounding box center [647, 351] width 1295 height 570
click at [1247, 105] on div "add" at bounding box center [1248, 111] width 23 height 23
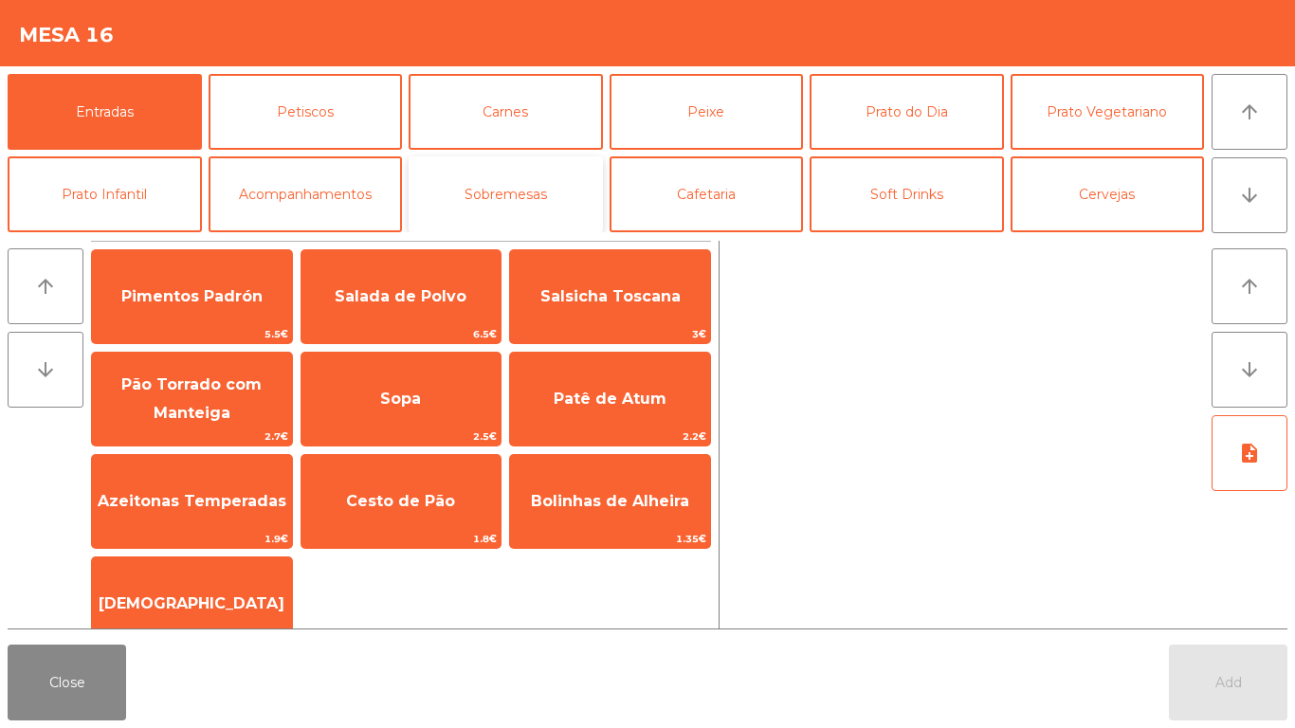
click at [504, 213] on button "Sobremesas" at bounding box center [505, 194] width 194 height 76
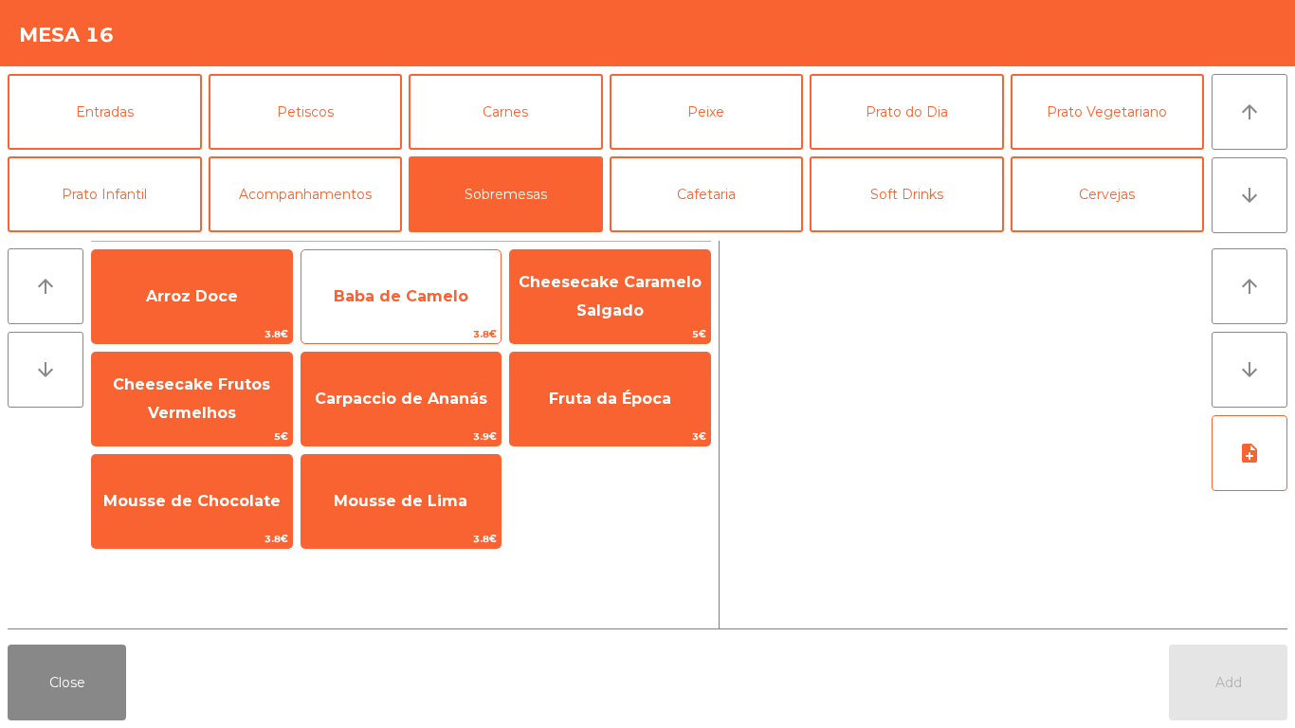
click at [399, 298] on span "Baba de Camelo" at bounding box center [401, 296] width 135 height 18
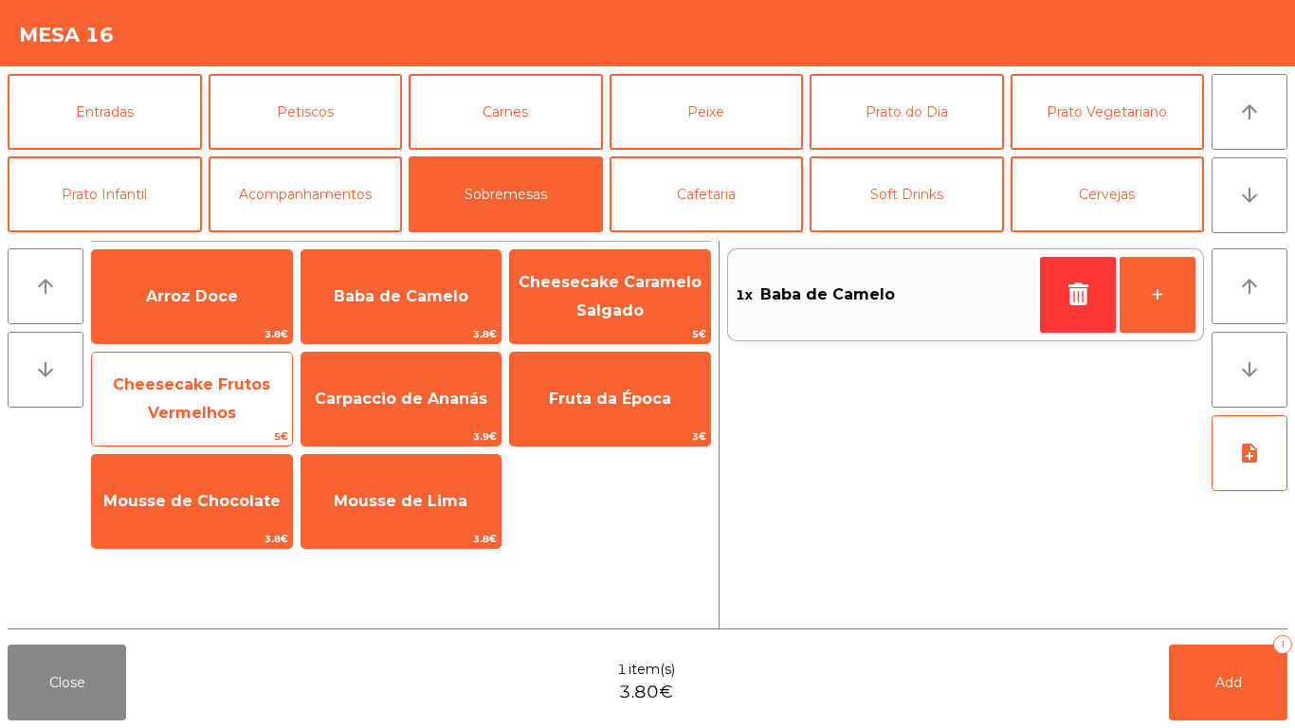
click at [180, 395] on span "Cheesecake Frutos Vermelhos" at bounding box center [192, 399] width 200 height 81
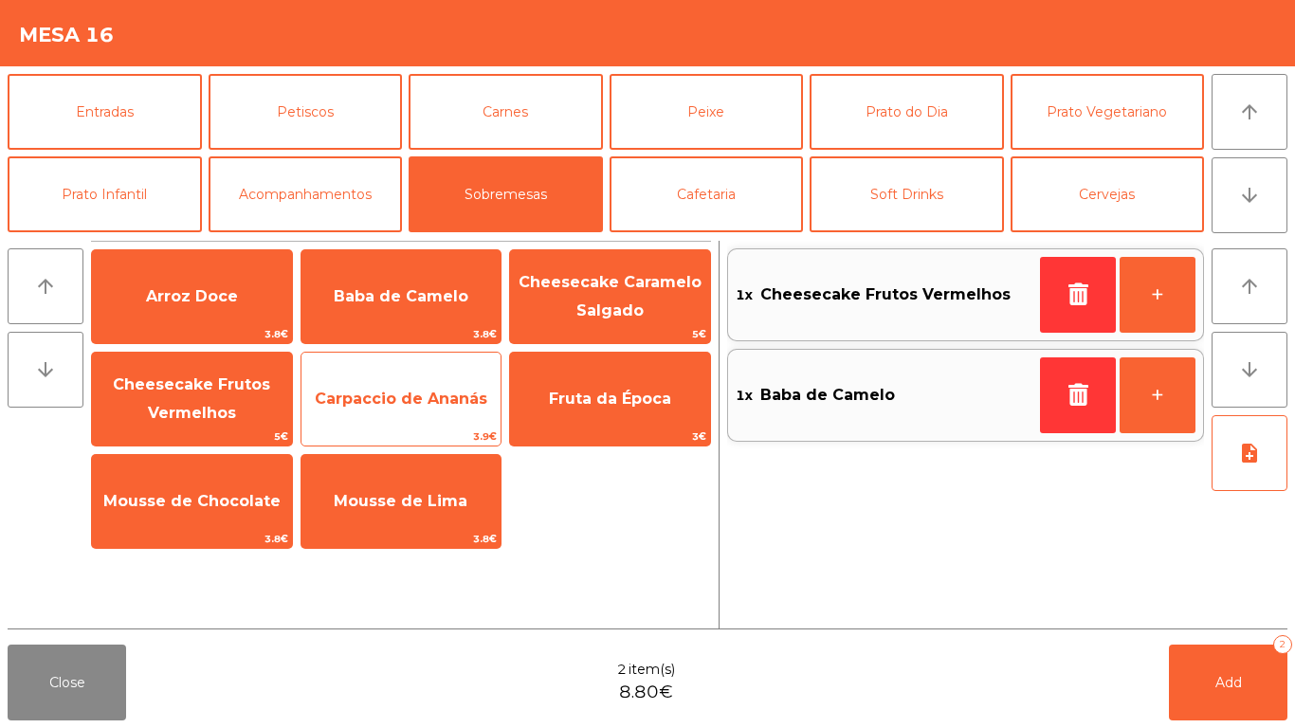
click at [412, 383] on span "Carpaccio de Ananás" at bounding box center [401, 398] width 200 height 51
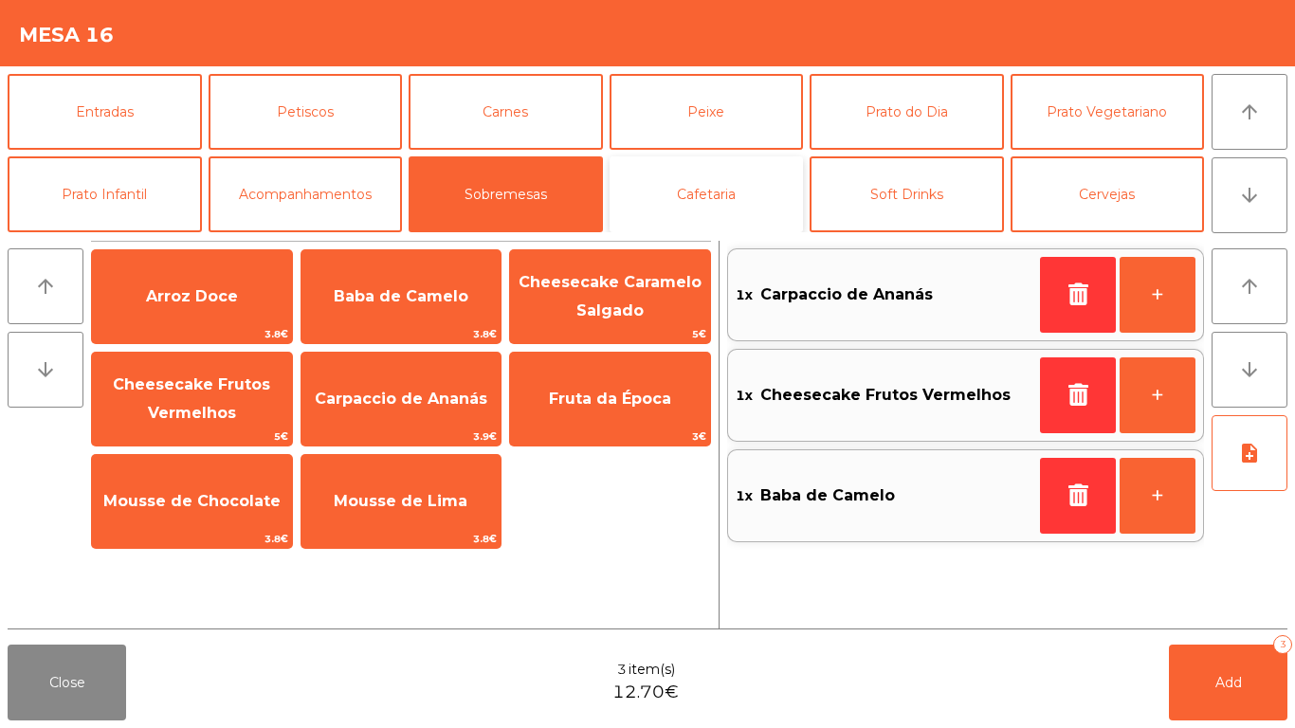
click at [733, 211] on button "Cafetaria" at bounding box center [706, 194] width 194 height 76
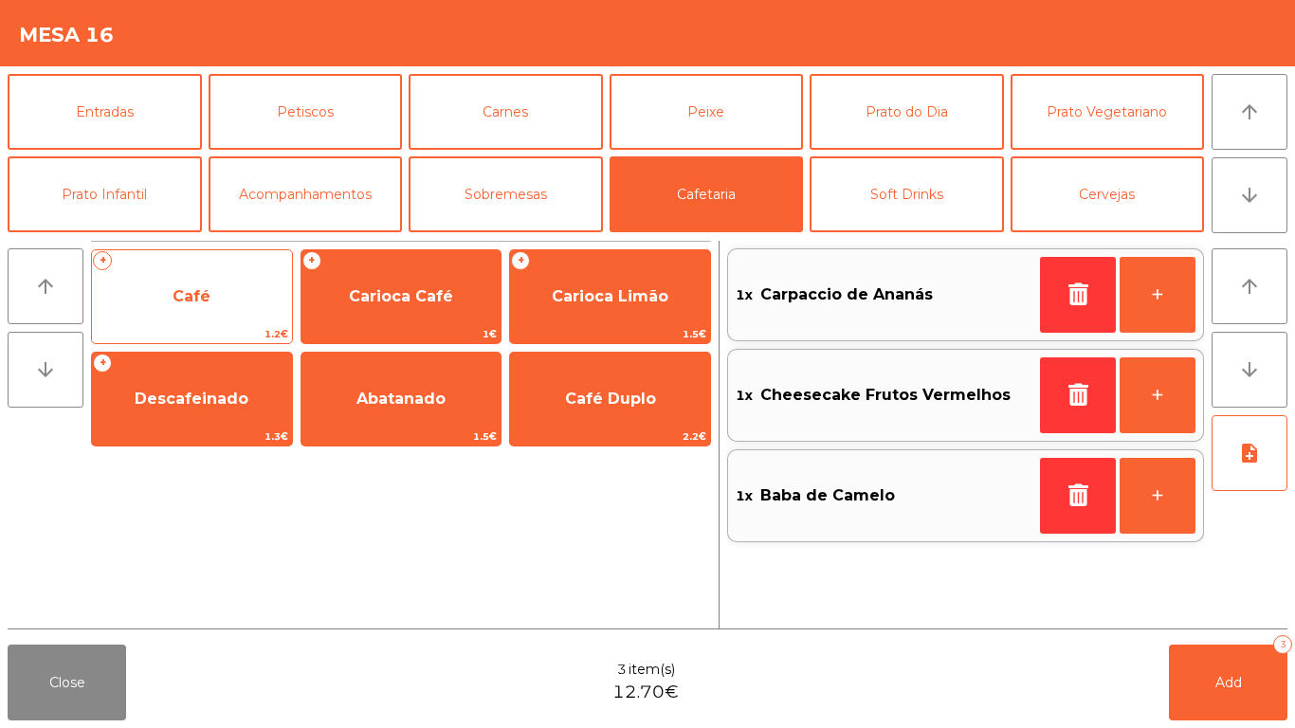
click at [197, 281] on span "Café" at bounding box center [192, 296] width 200 height 51
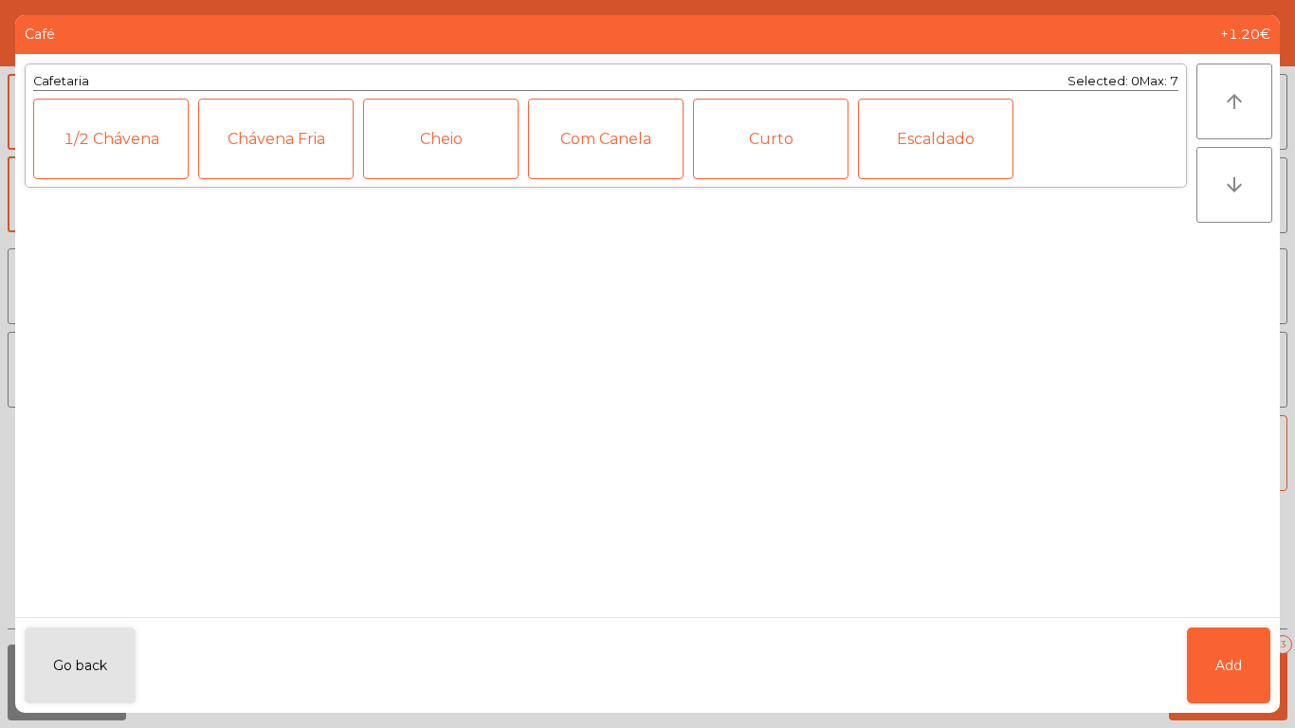
click at [804, 117] on div "Curto" at bounding box center [770, 139] width 155 height 81
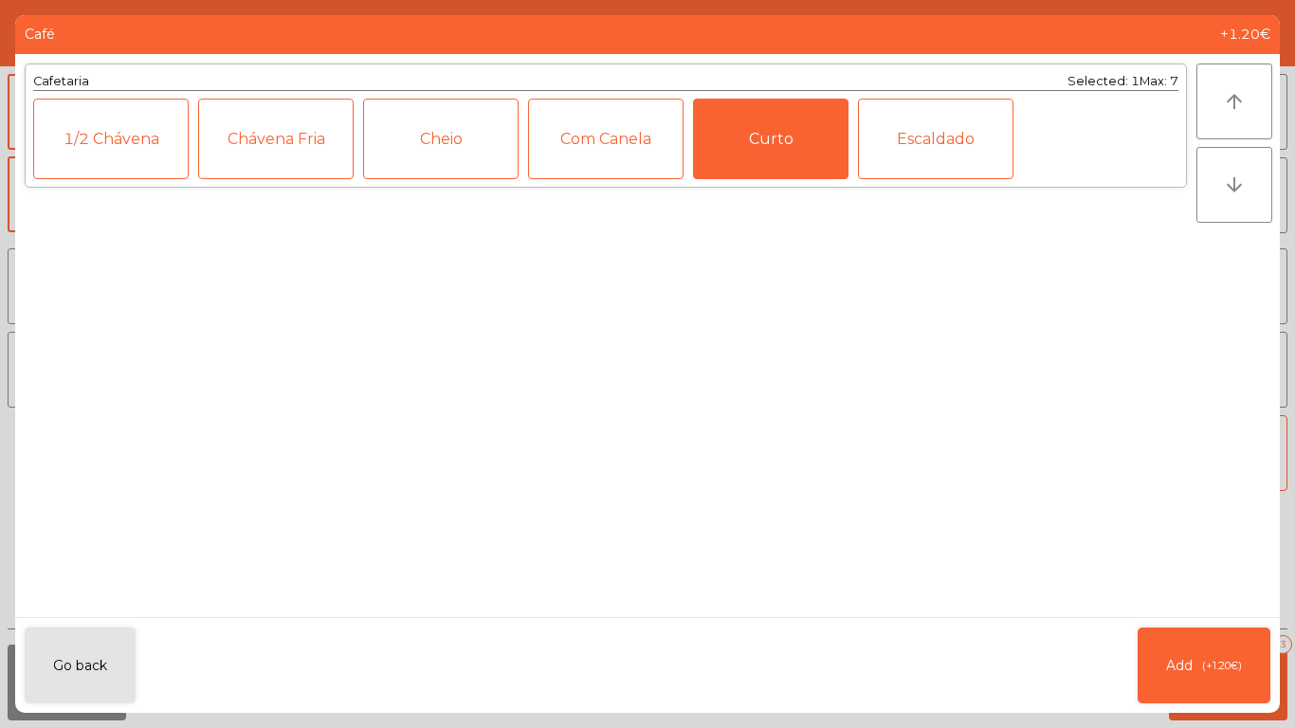
click at [798, 144] on div "Curto" at bounding box center [770, 139] width 155 height 81
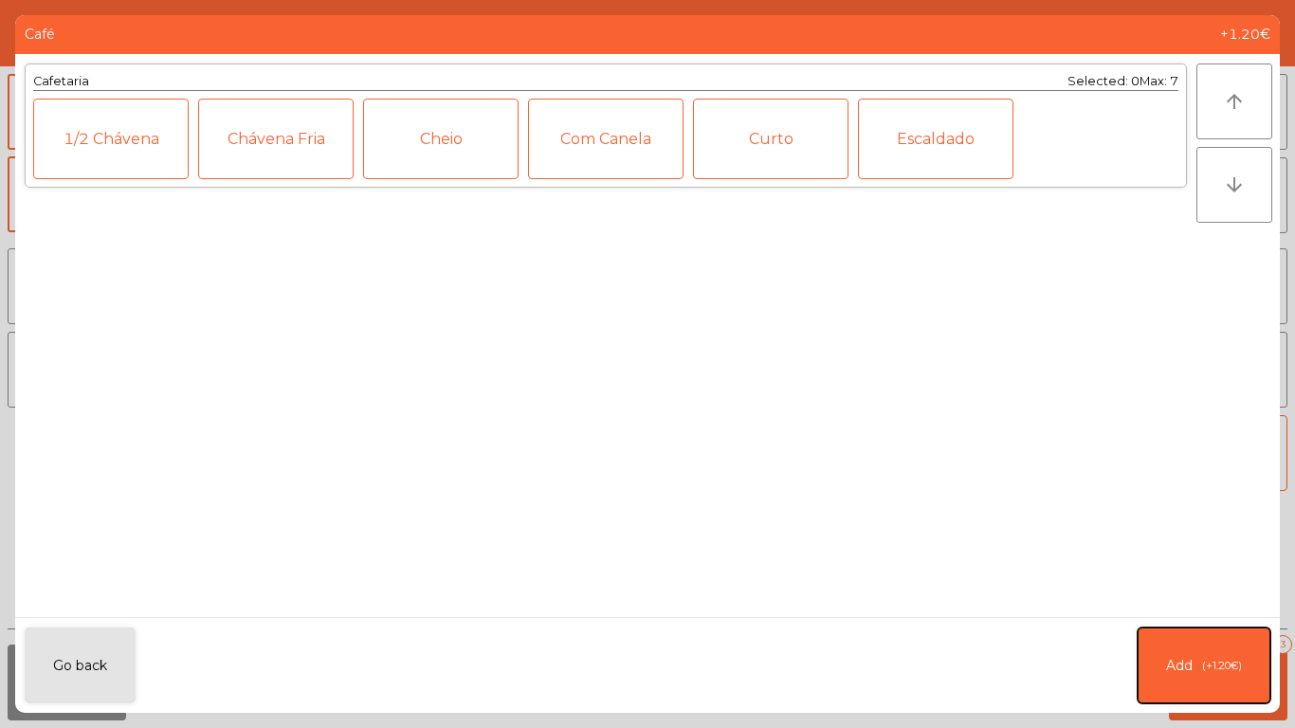
click at [1225, 683] on button "Add (+1.20€)" at bounding box center [1203, 665] width 133 height 76
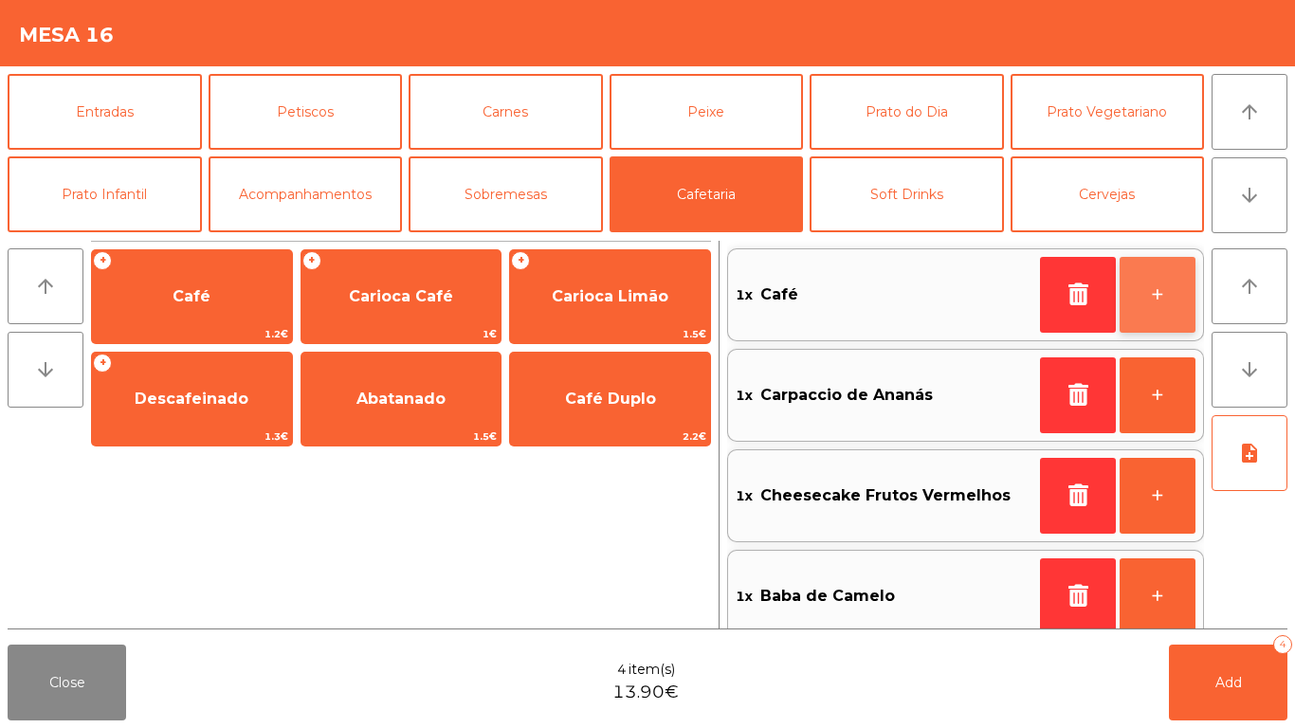
click at [1174, 281] on button "+" at bounding box center [1157, 295] width 76 height 76
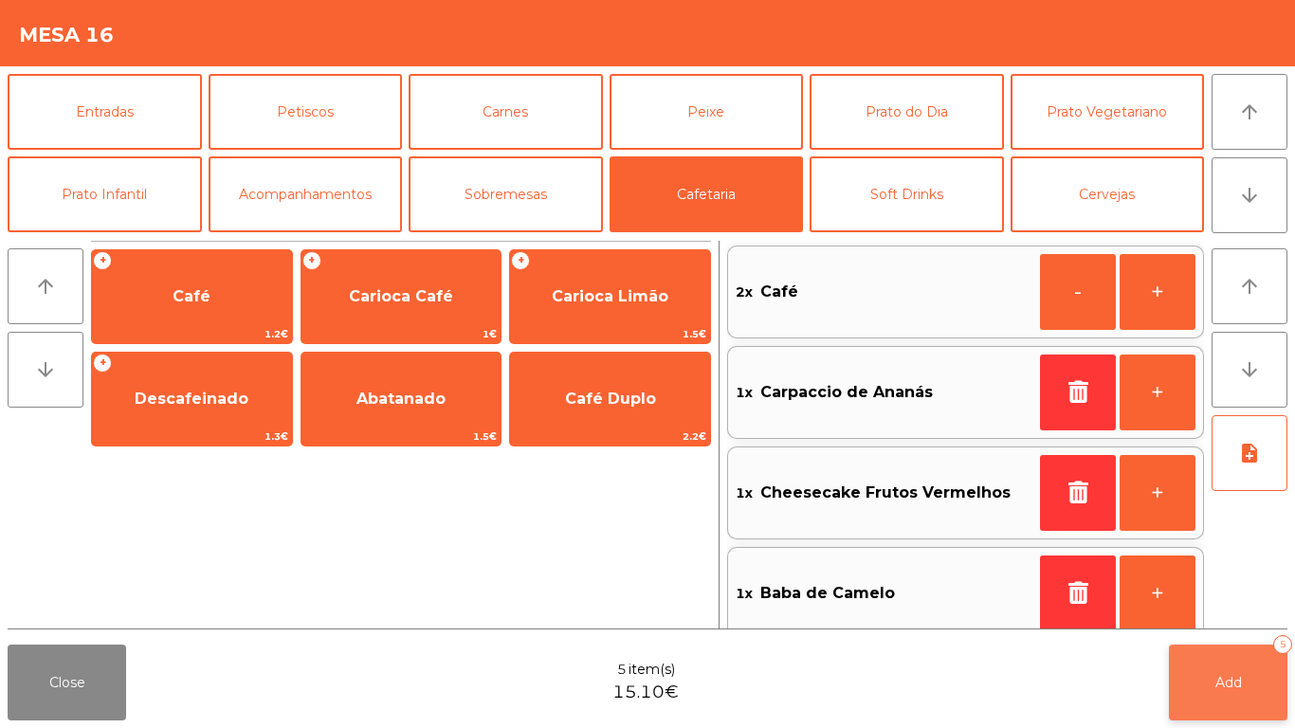
click at [1204, 666] on button "Add 5" at bounding box center [1227, 682] width 118 height 76
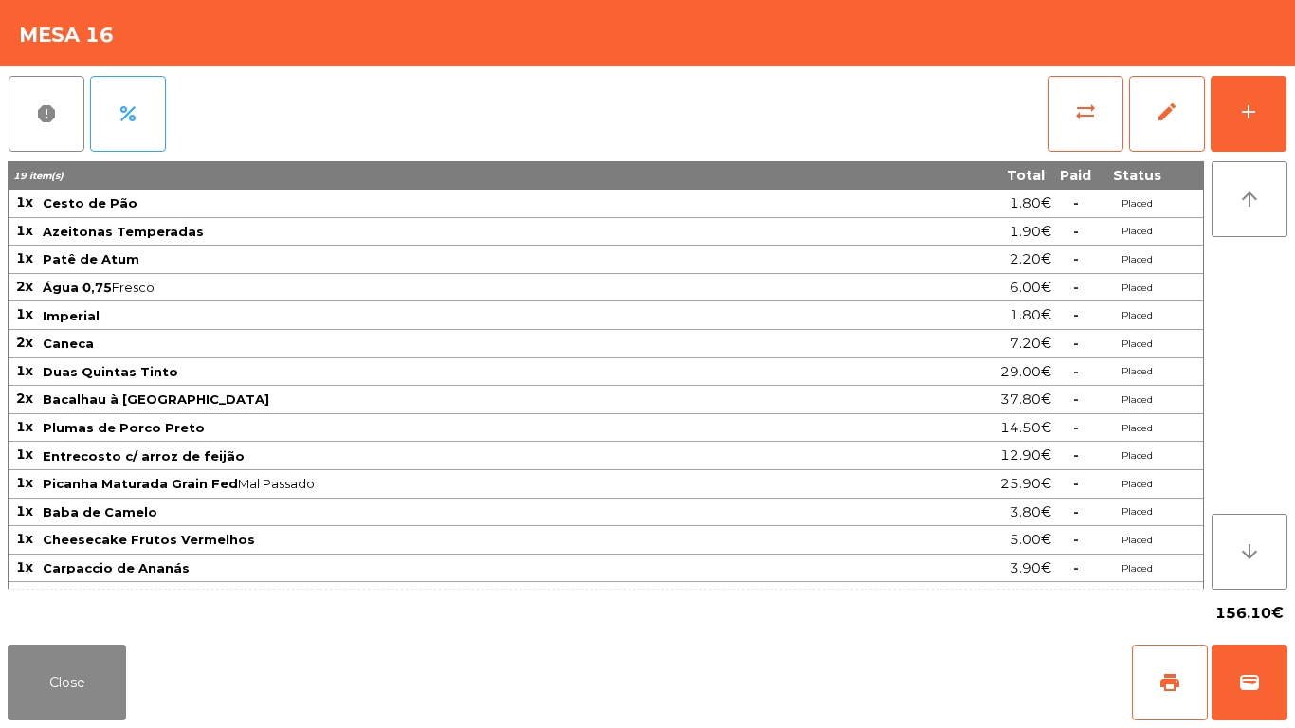
click at [480, 548] on tbody "1x Cesto de Pão 1.80€ - Placed 1x Azeitonas Temperadas 1.90€ - Placed 1x Patê d…" at bounding box center [606, 400] width 1194 height 421
drag, startPoint x: 38, startPoint y: 701, endPoint x: 291, endPoint y: 162, distance: 595.6
click at [44, 683] on button "Close" at bounding box center [67, 682] width 118 height 76
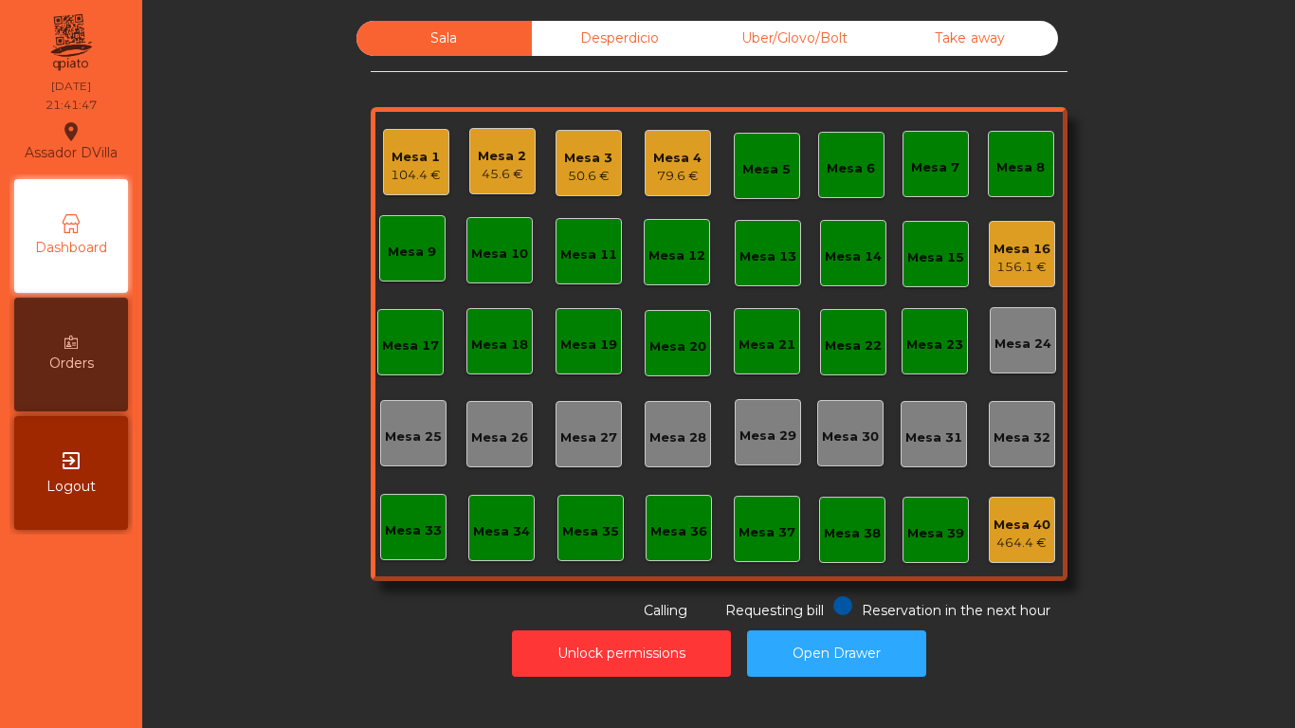
click at [399, 158] on div "Mesa 1" at bounding box center [415, 157] width 50 height 19
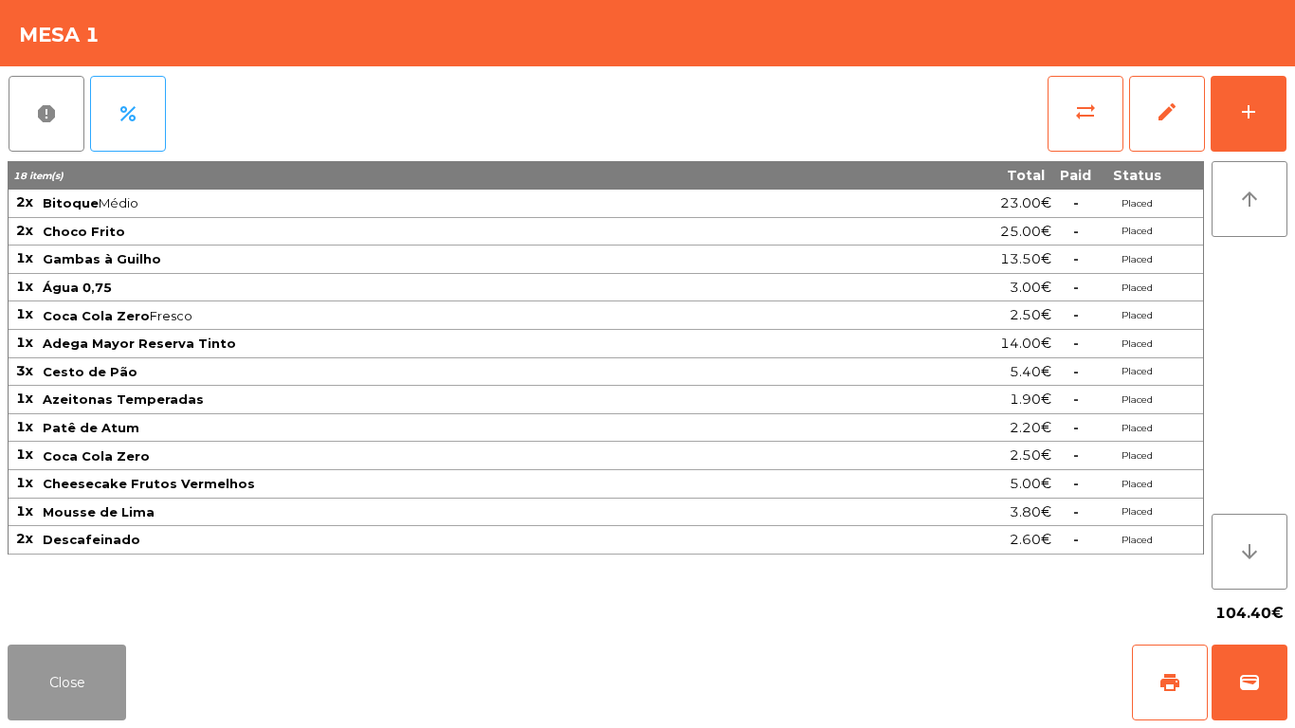
drag, startPoint x: 98, startPoint y: 676, endPoint x: 112, endPoint y: 669, distance: 15.7
click at [114, 667] on button "Close" at bounding box center [67, 682] width 118 height 76
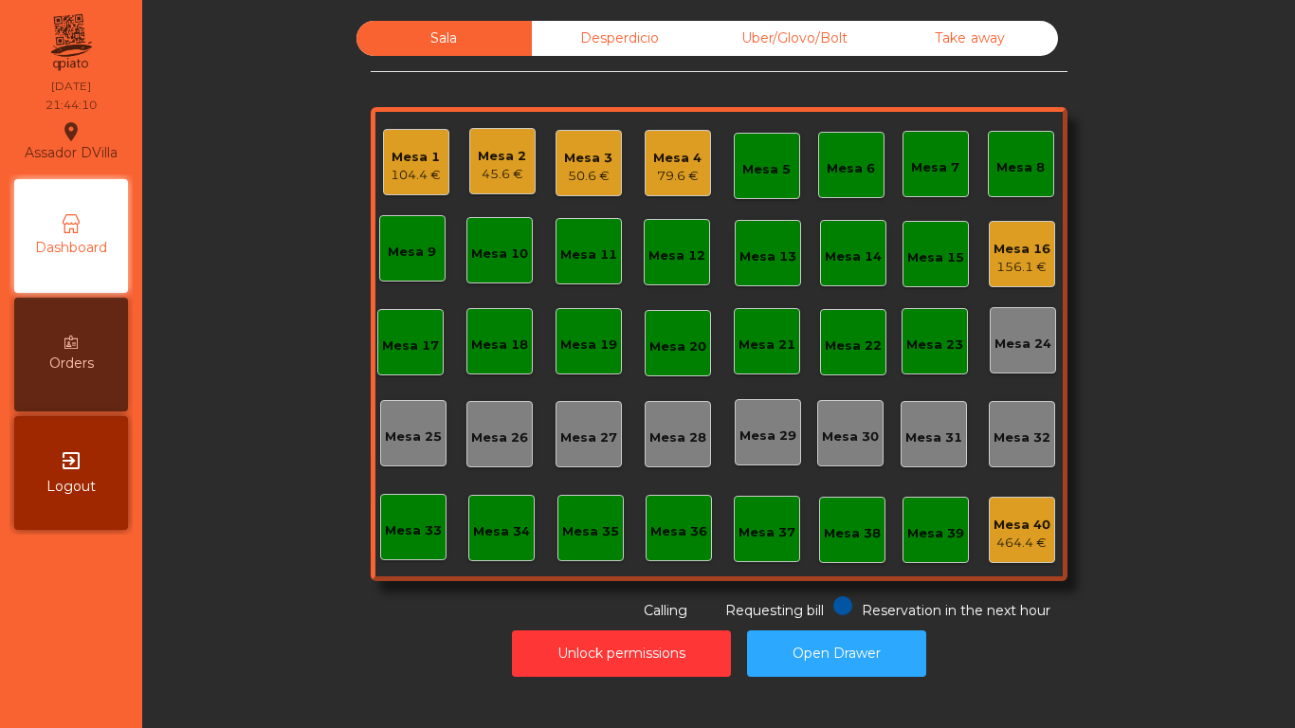
click at [586, 168] on div "50.6 €" at bounding box center [588, 176] width 48 height 19
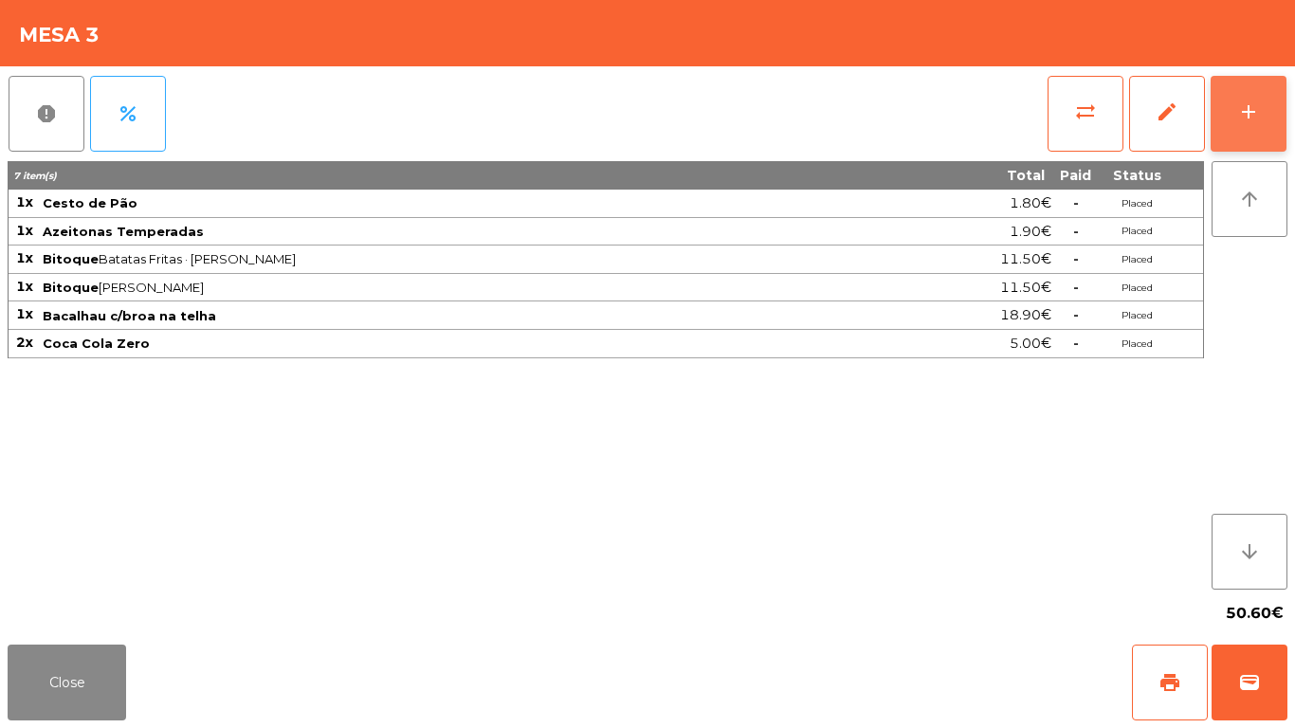
click at [1263, 86] on button "add" at bounding box center [1248, 114] width 76 height 76
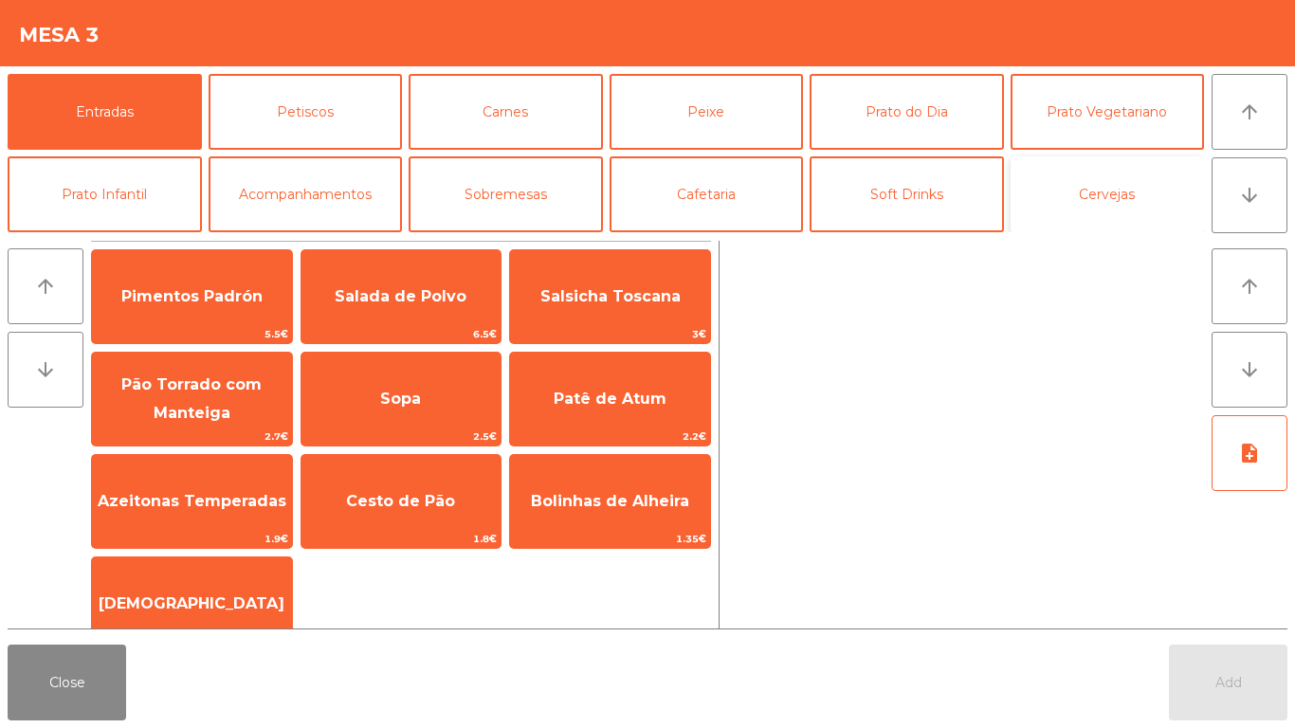
click at [1056, 193] on button "Cervejas" at bounding box center [1107, 194] width 194 height 76
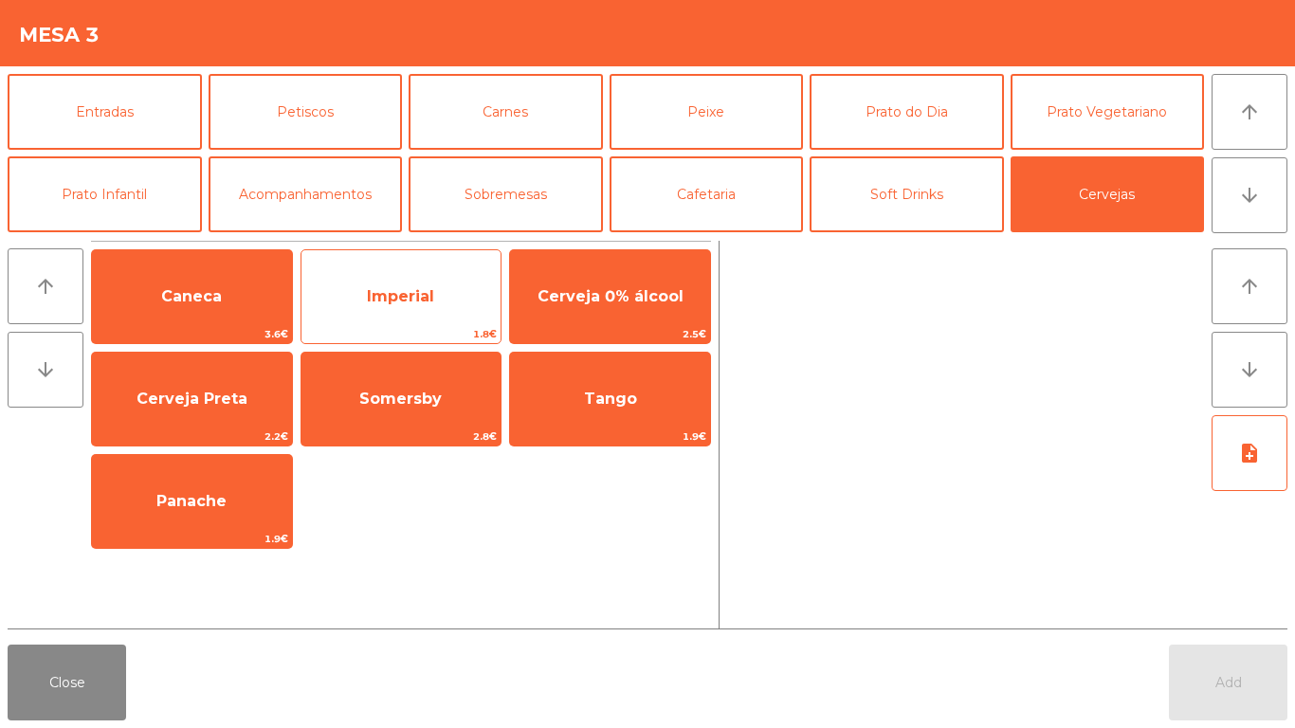
click at [388, 299] on span "Imperial" at bounding box center [400, 296] width 67 height 18
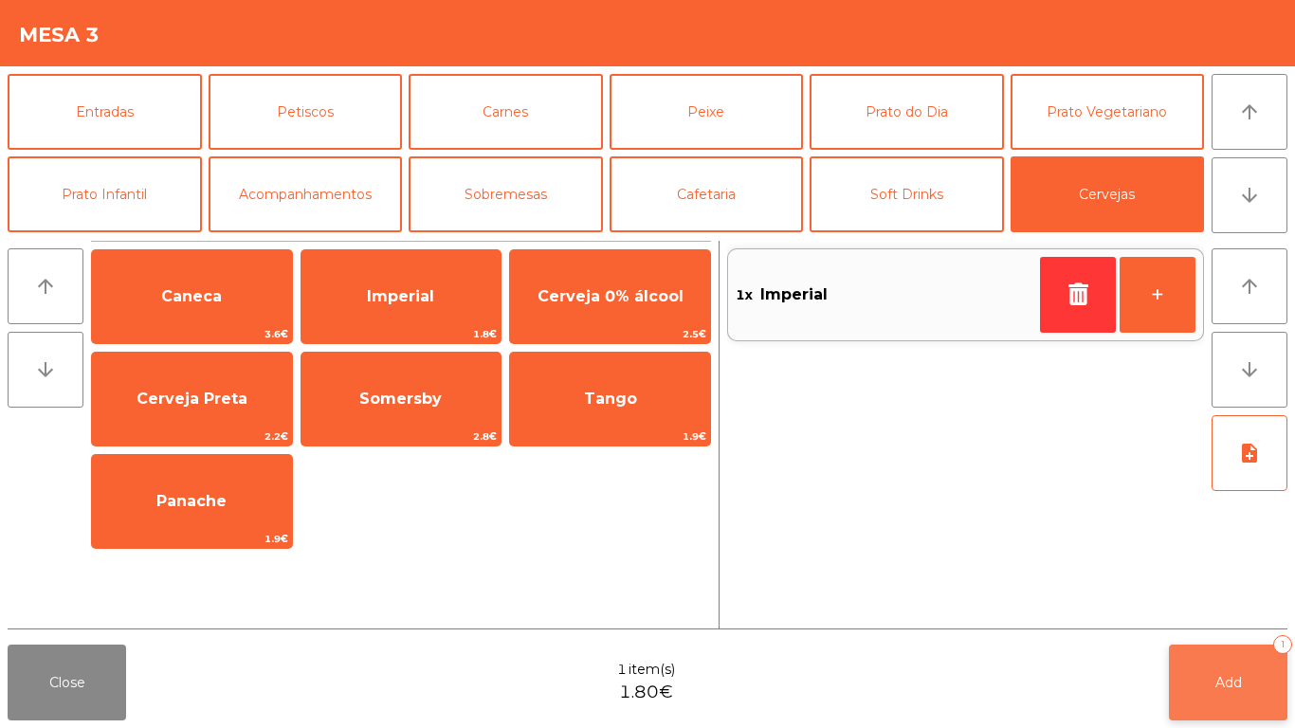
click at [1215, 695] on button "Add 1" at bounding box center [1227, 682] width 118 height 76
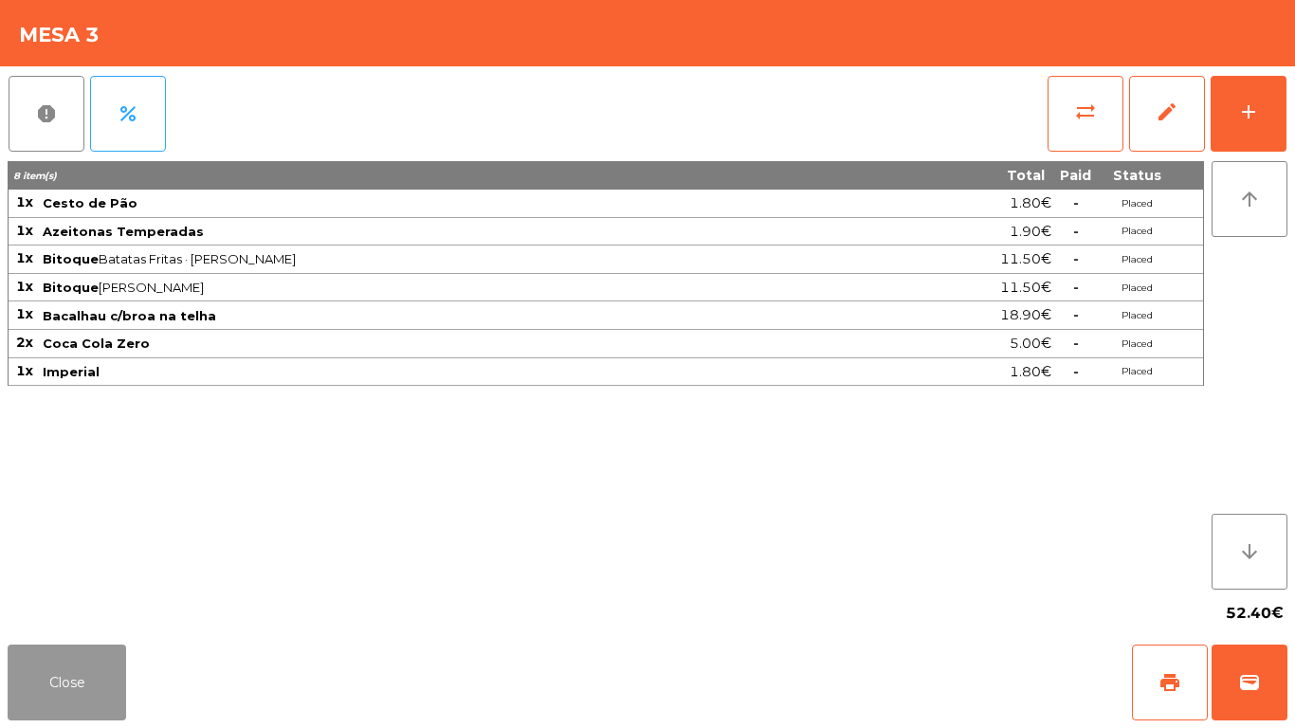
drag, startPoint x: 39, startPoint y: 684, endPoint x: 72, endPoint y: 701, distance: 37.3
click at [39, 686] on button "Close" at bounding box center [67, 682] width 118 height 76
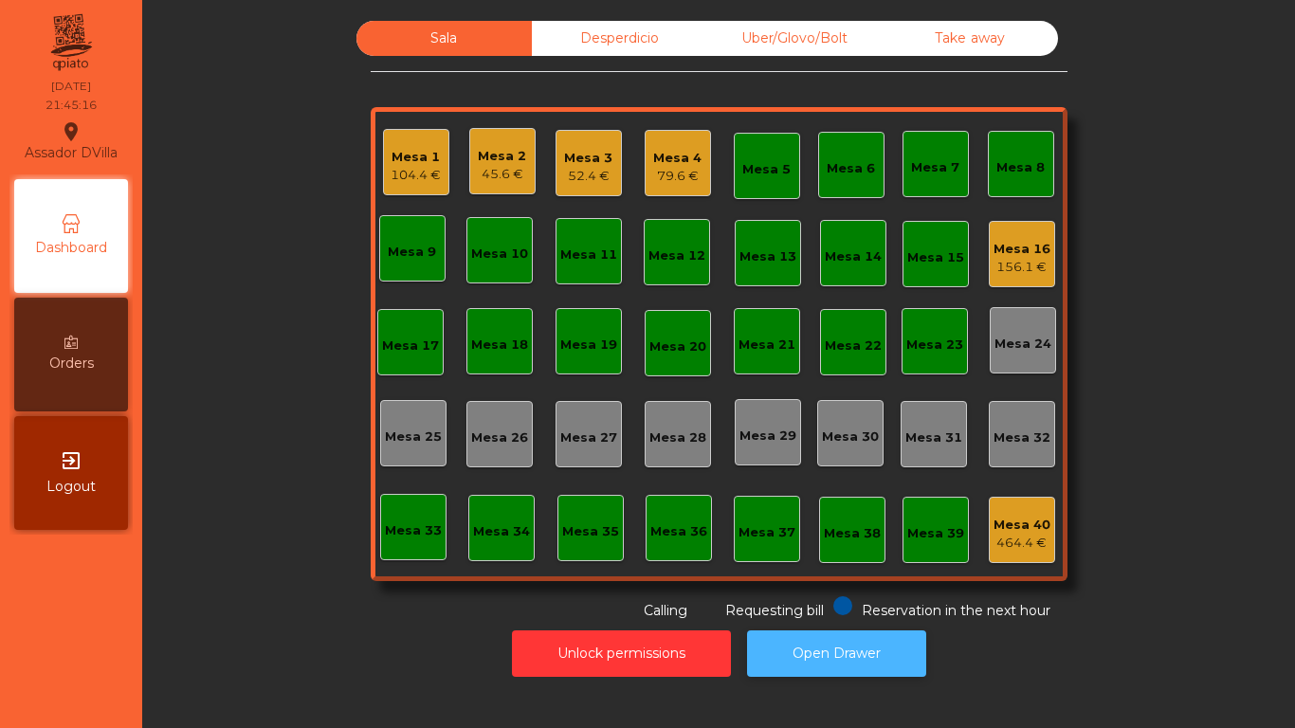
click at [876, 645] on button "Open Drawer" at bounding box center [836, 653] width 179 height 46
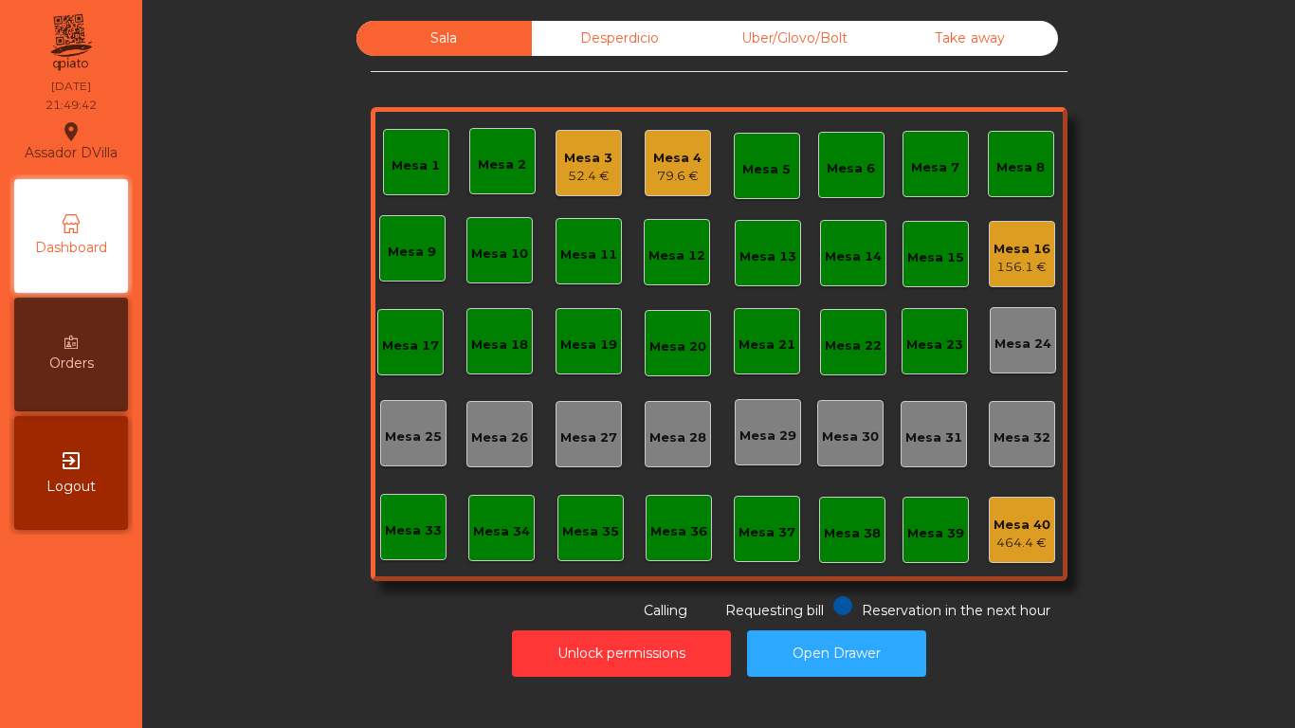
click at [624, 624] on div "Unlock permissions Open Drawer" at bounding box center [718, 653] width 1101 height 65
click at [661, 640] on button "Unlock permissions" at bounding box center [621, 653] width 219 height 46
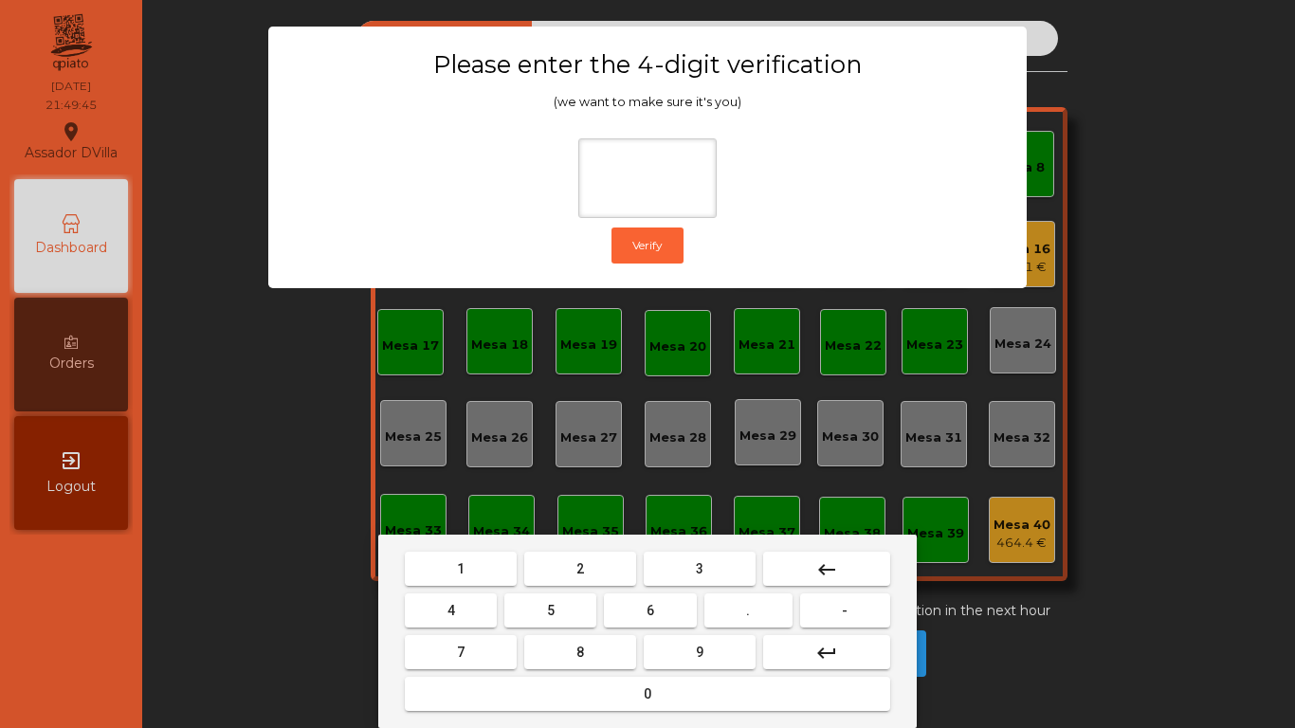
drag, startPoint x: 593, startPoint y: 581, endPoint x: 519, endPoint y: 573, distance: 74.3
click at [590, 579] on button "2" at bounding box center [580, 569] width 112 height 34
drag, startPoint x: 469, startPoint y: 606, endPoint x: 753, endPoint y: 623, distance: 284.8
click at [469, 607] on button "4" at bounding box center [451, 610] width 92 height 34
click at [679, 609] on button "6" at bounding box center [650, 610] width 92 height 34
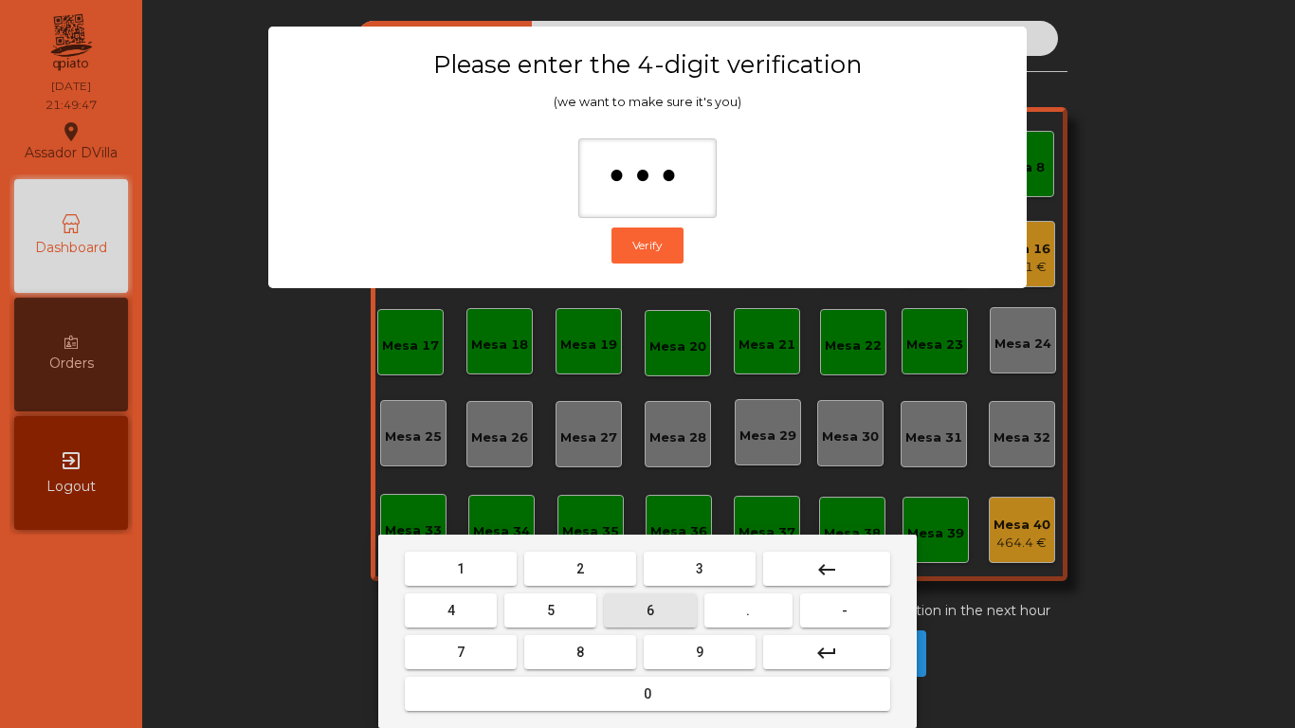
click at [700, 654] on span "9" at bounding box center [700, 651] width 8 height 15
type input "****"
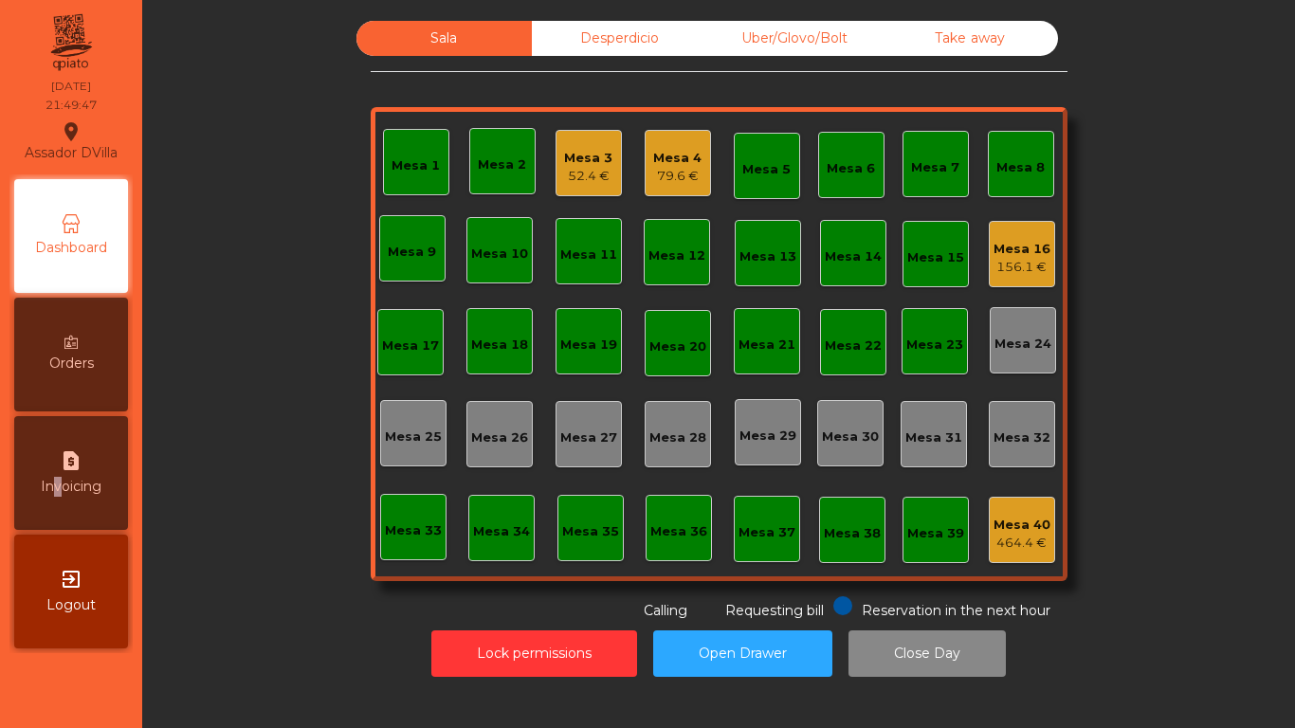
click at [50, 469] on div "request_page Invoicing" at bounding box center [71, 473] width 114 height 114
select select "*"
select select "****"
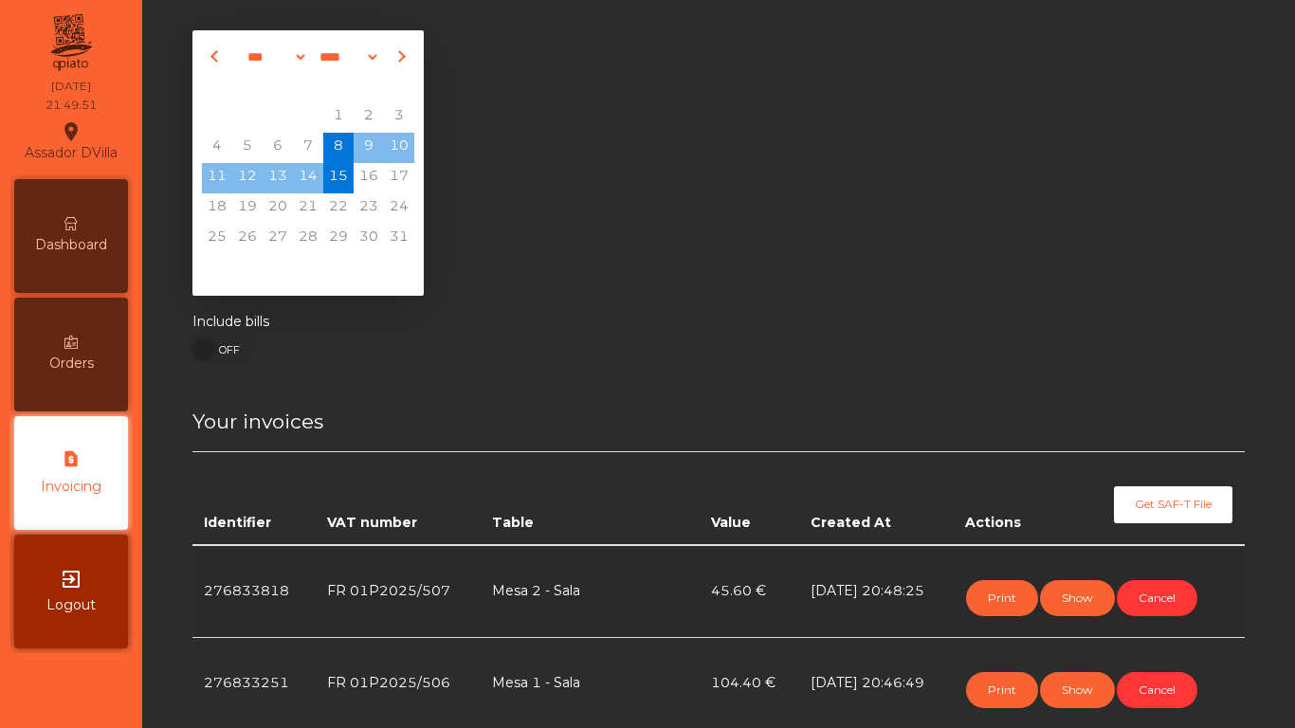
click at [91, 233] on div "Dashboard" at bounding box center [71, 236] width 114 height 114
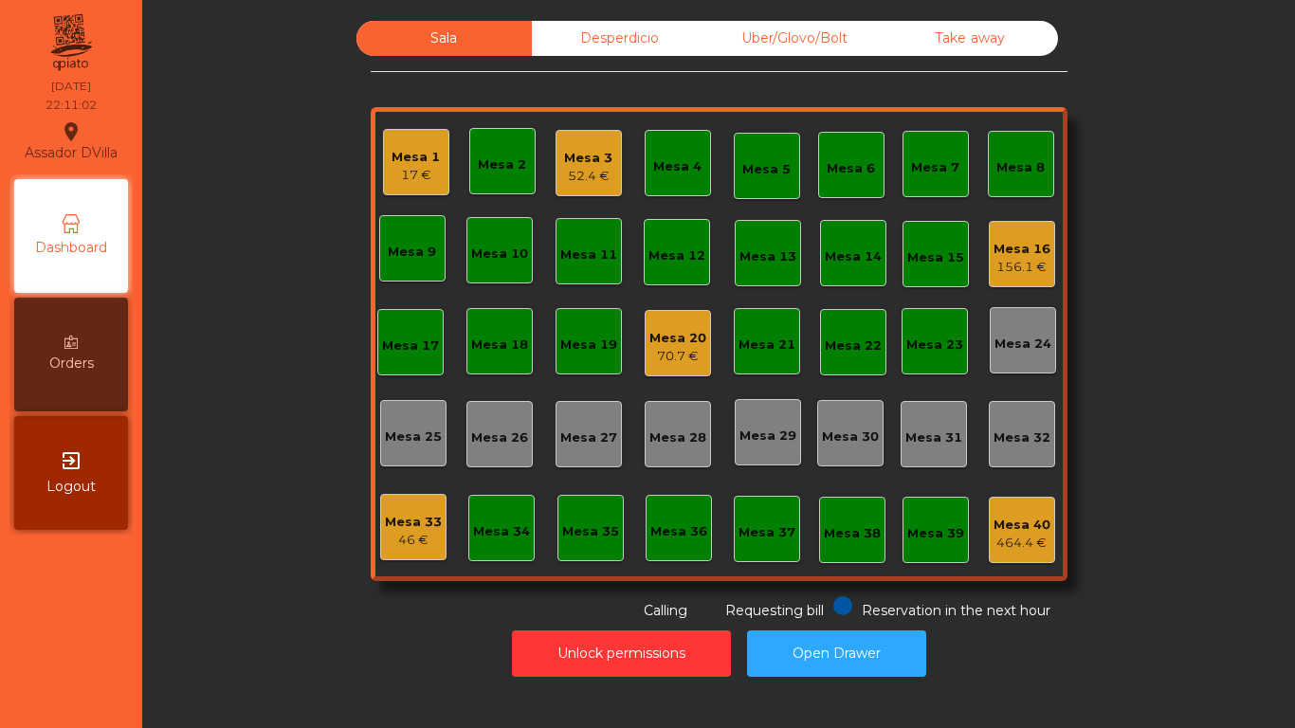
click at [123, 254] on div "Dashboard" at bounding box center [71, 236] width 114 height 114
click at [399, 528] on div "Mesa 33" at bounding box center [413, 522] width 57 height 19
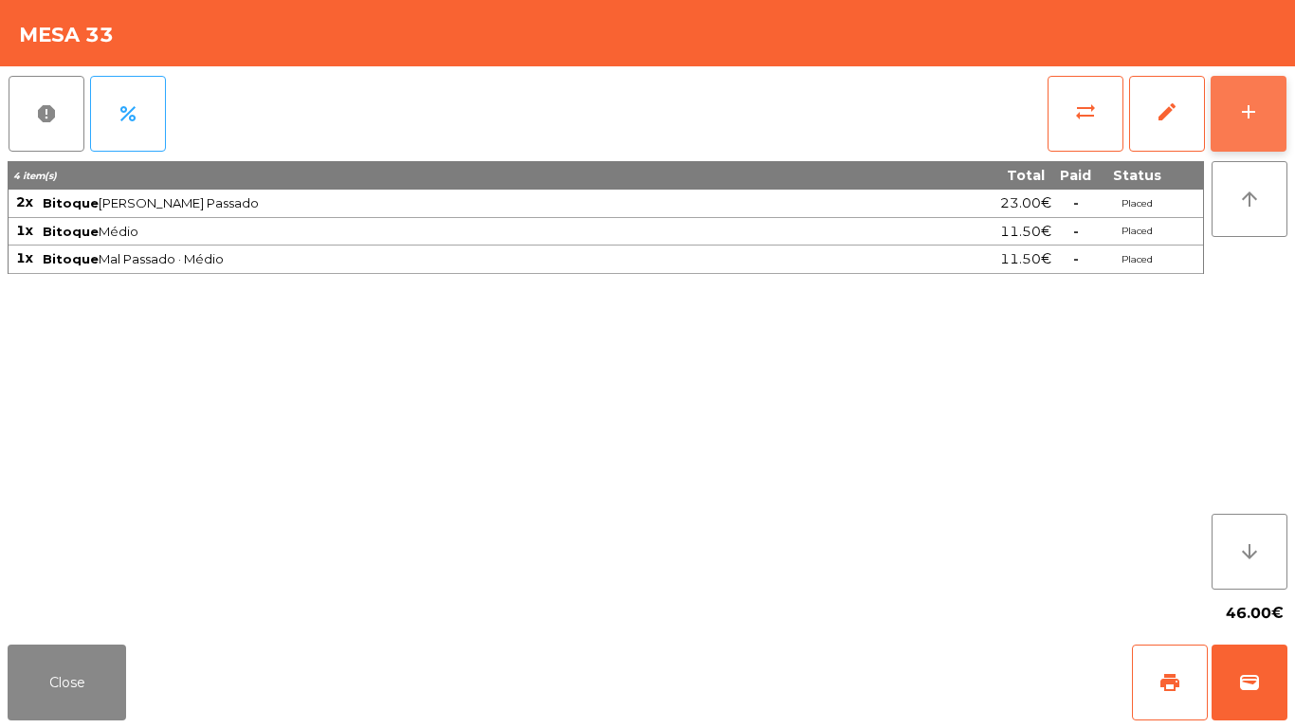
click at [1237, 123] on button "add" at bounding box center [1248, 114] width 76 height 76
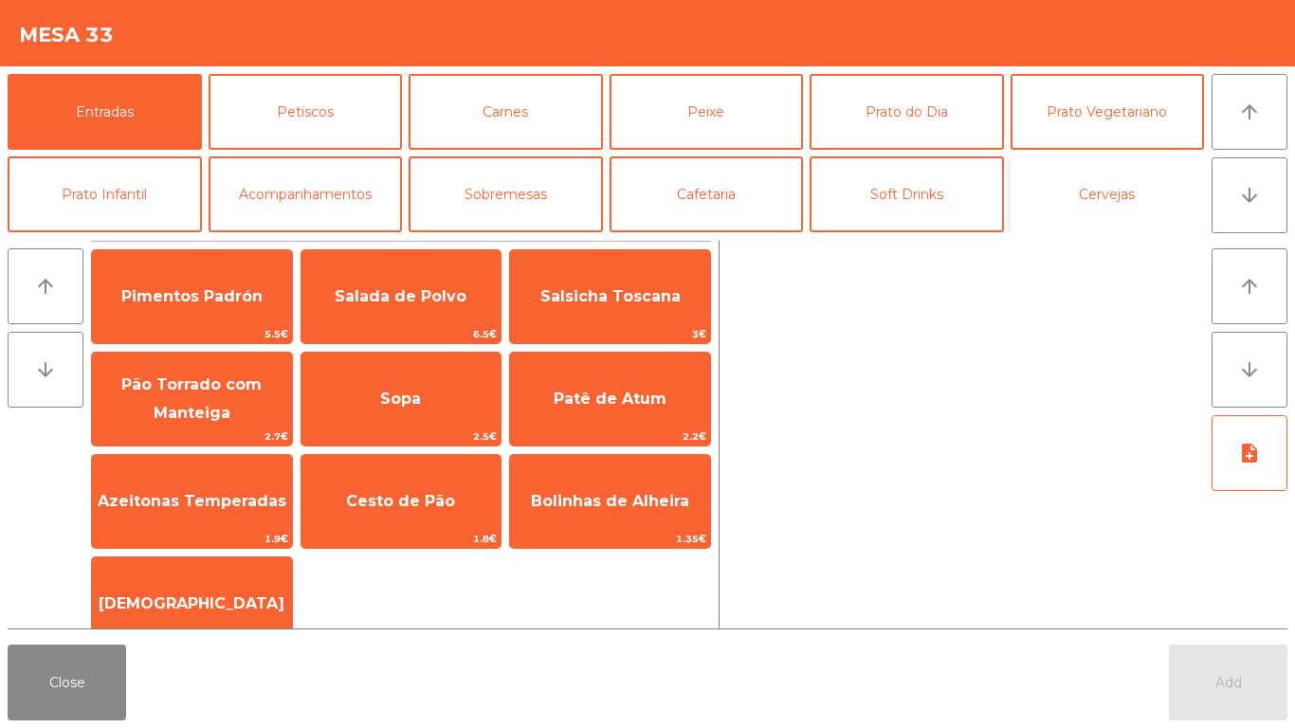
click at [1065, 192] on button "Cervejas" at bounding box center [1107, 194] width 194 height 76
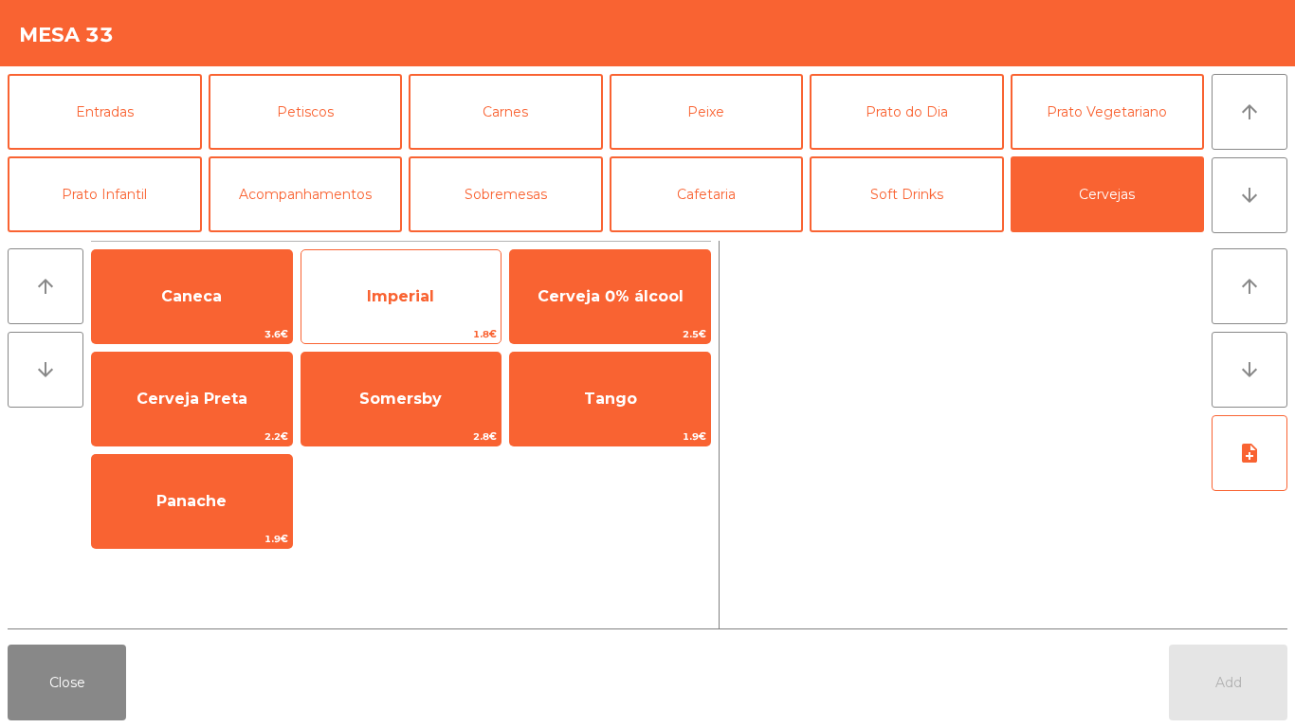
click at [345, 296] on span "Imperial" at bounding box center [401, 296] width 200 height 51
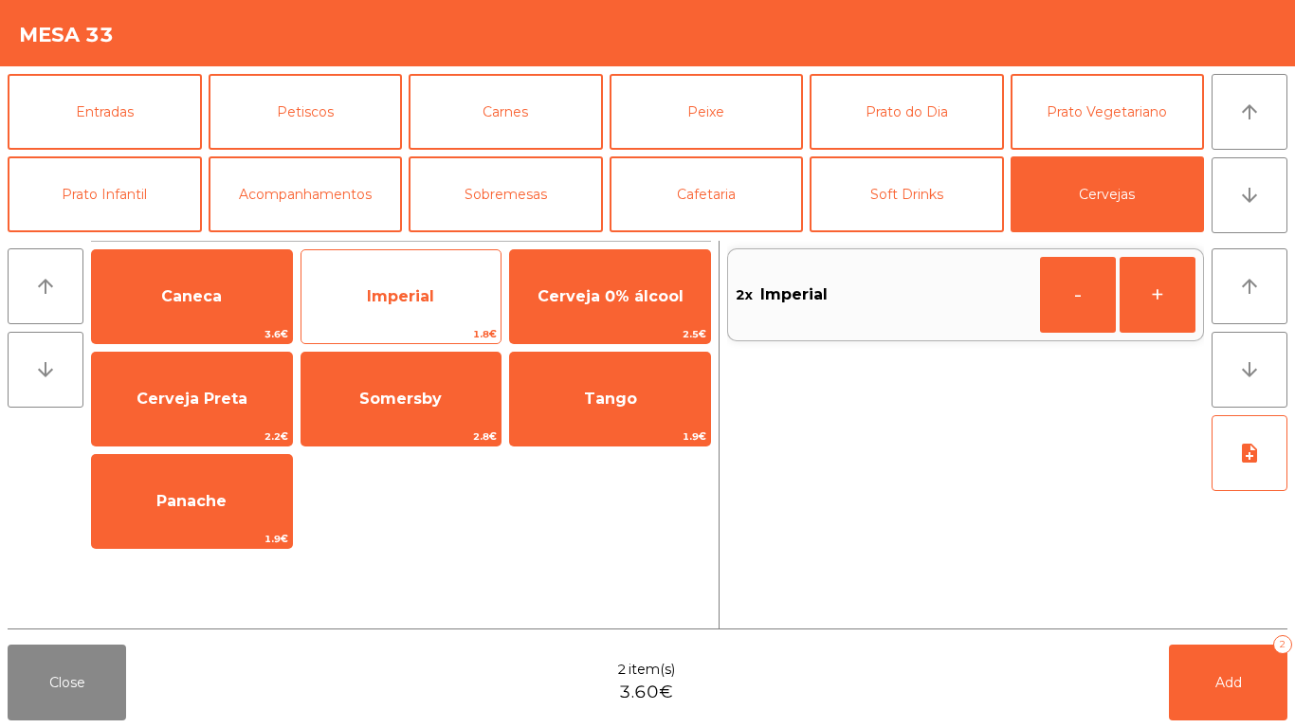
click at [345, 296] on span "Imperial" at bounding box center [401, 296] width 200 height 51
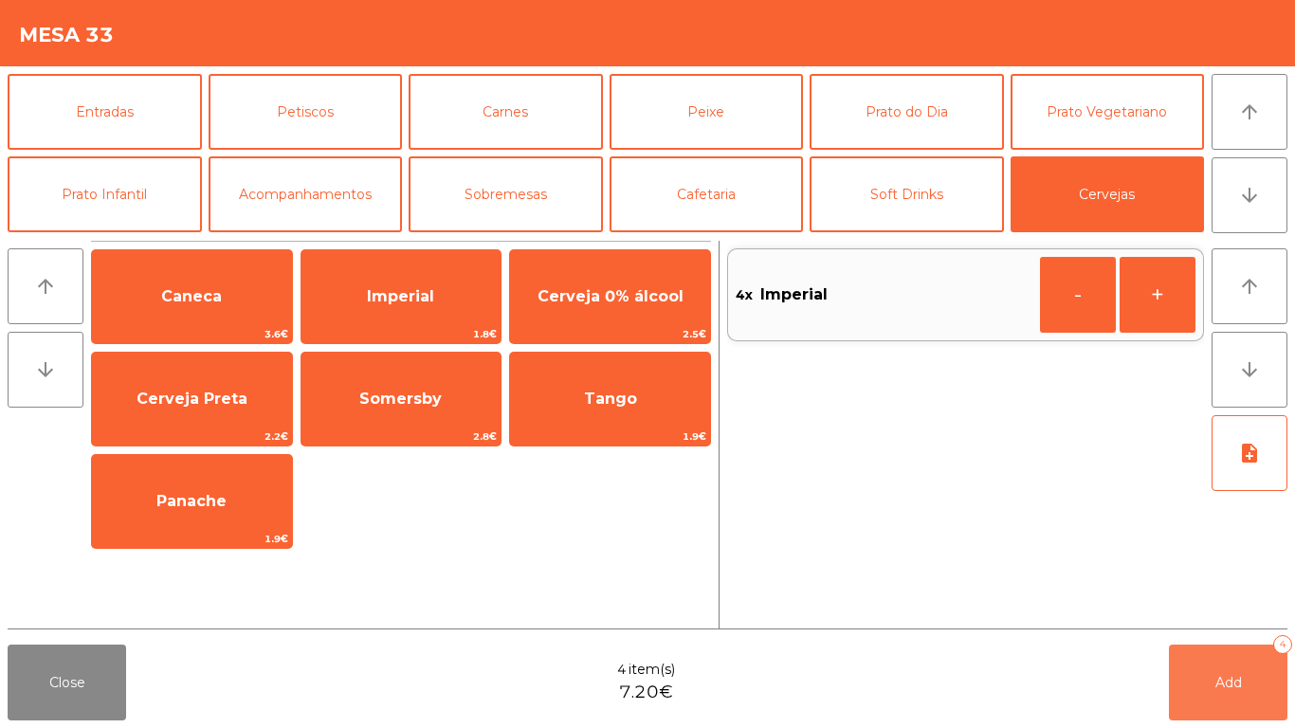
drag, startPoint x: 1265, startPoint y: 681, endPoint x: 1168, endPoint y: 671, distance: 98.2
click at [1260, 681] on button "Add 4" at bounding box center [1227, 682] width 118 height 76
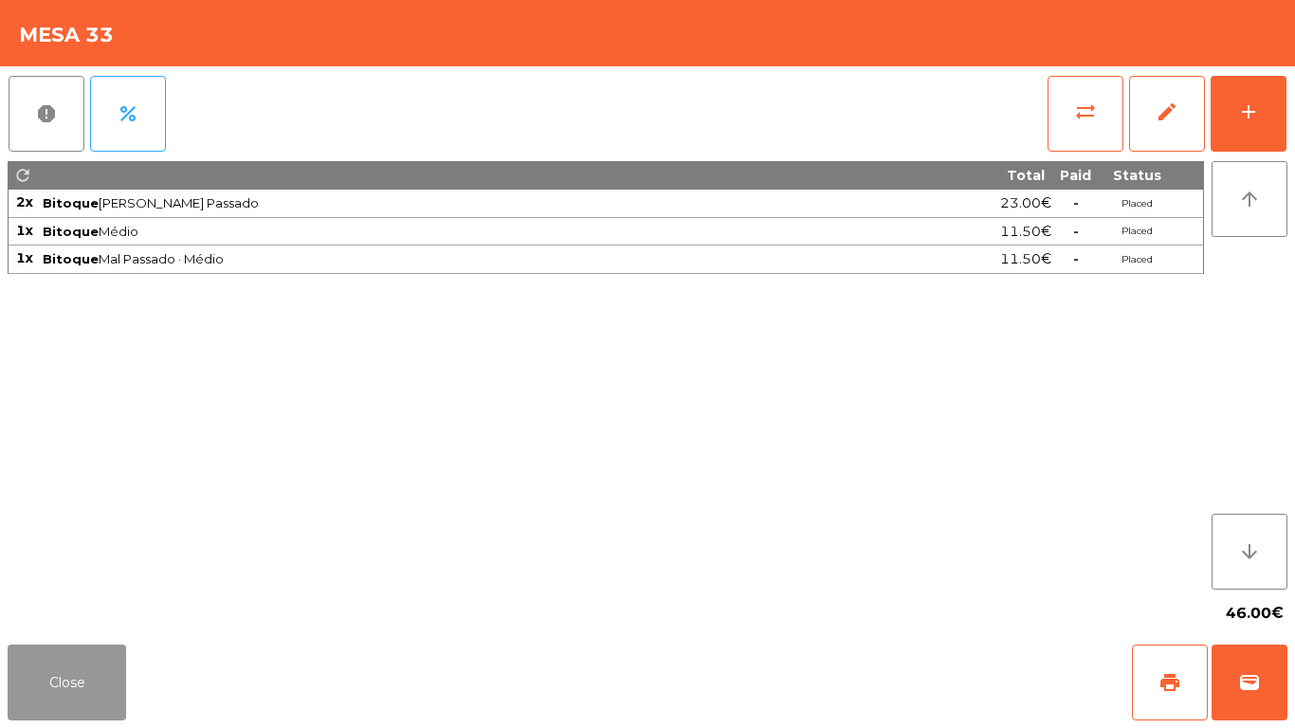
click at [54, 653] on button "Close" at bounding box center [67, 682] width 118 height 76
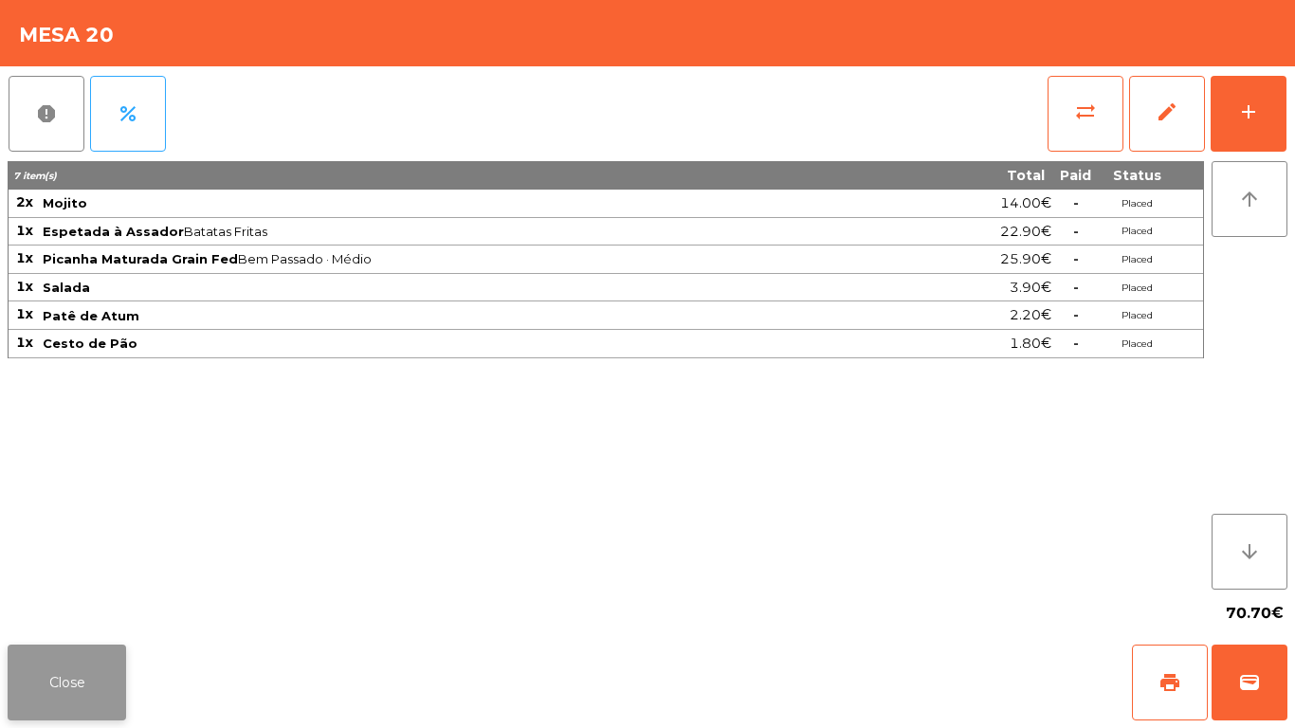
click at [77, 657] on button "Close" at bounding box center [67, 682] width 118 height 76
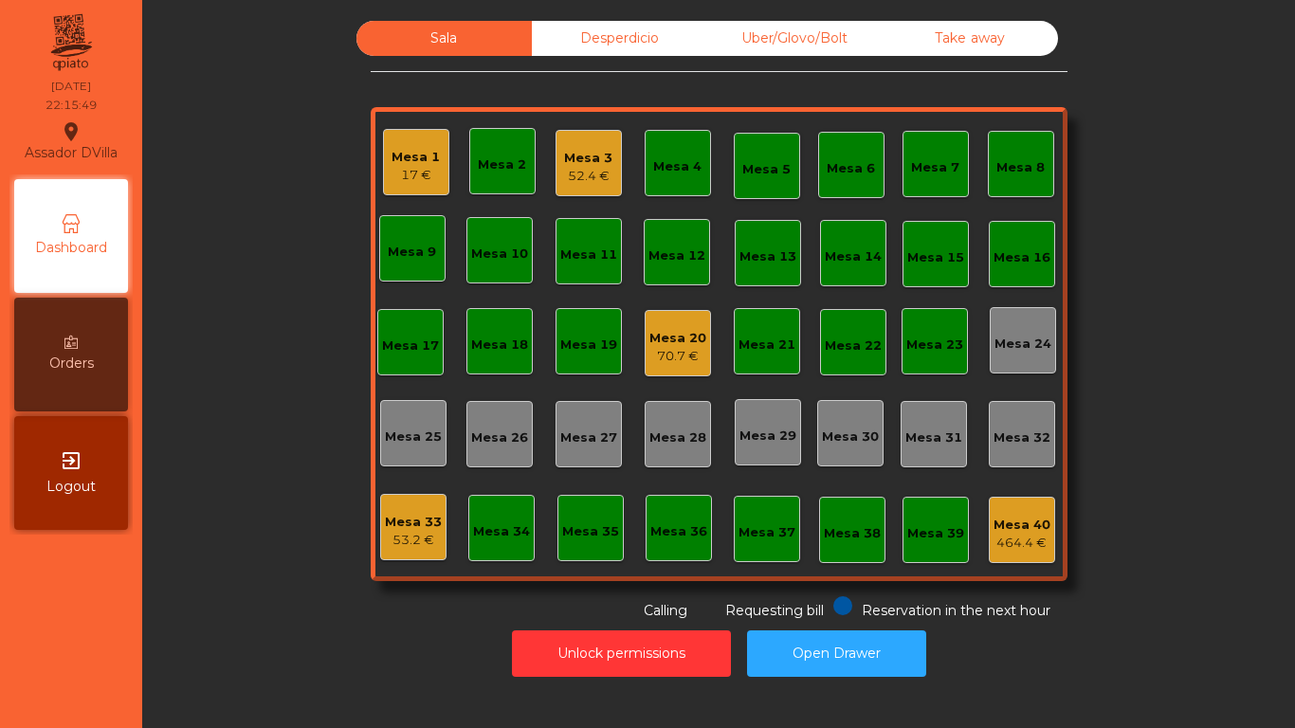
click at [597, 154] on div "Mesa 3" at bounding box center [588, 158] width 48 height 19
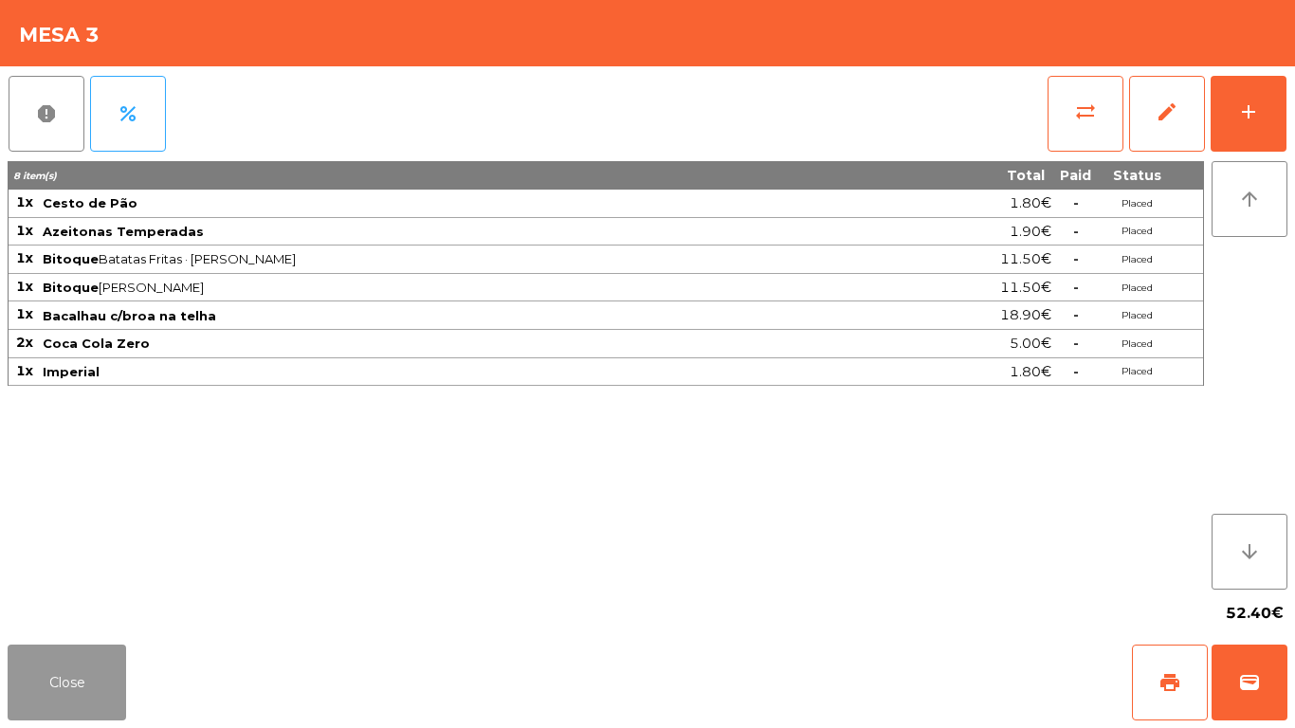
click at [57, 681] on button "Close" at bounding box center [67, 682] width 118 height 76
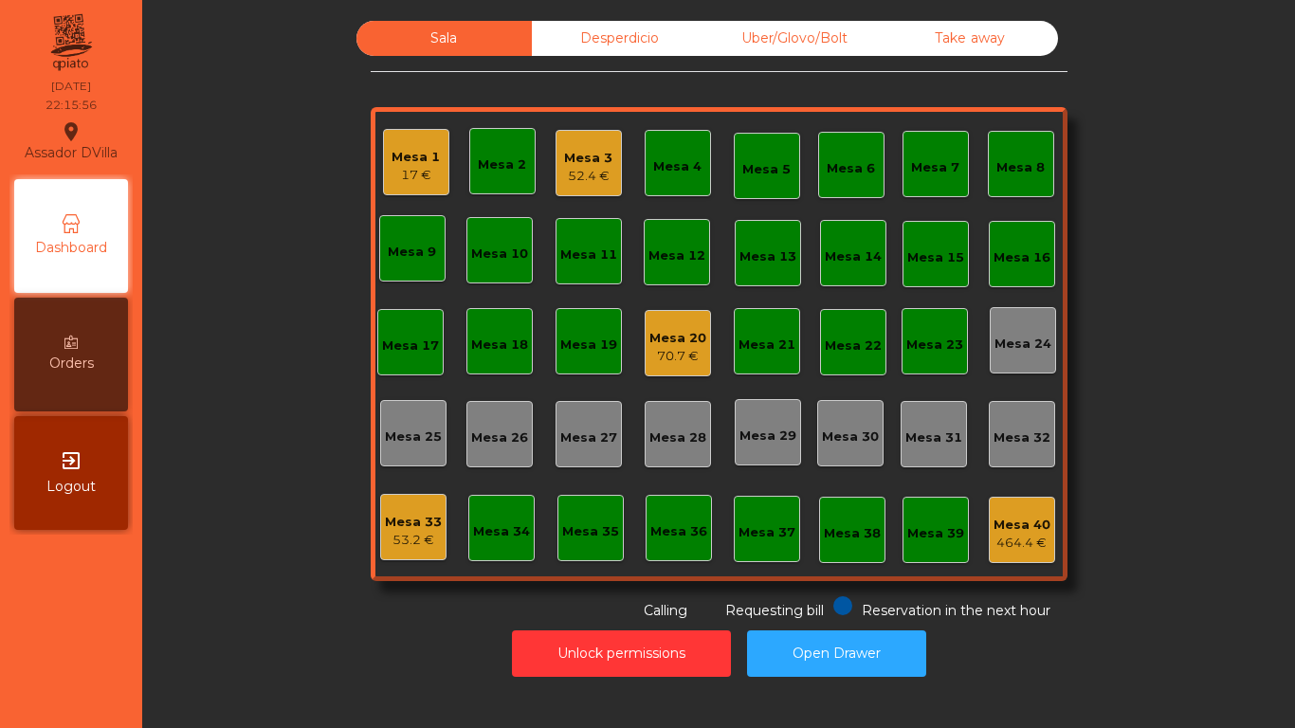
click at [431, 160] on div "Mesa 1 17 €" at bounding box center [416, 162] width 66 height 66
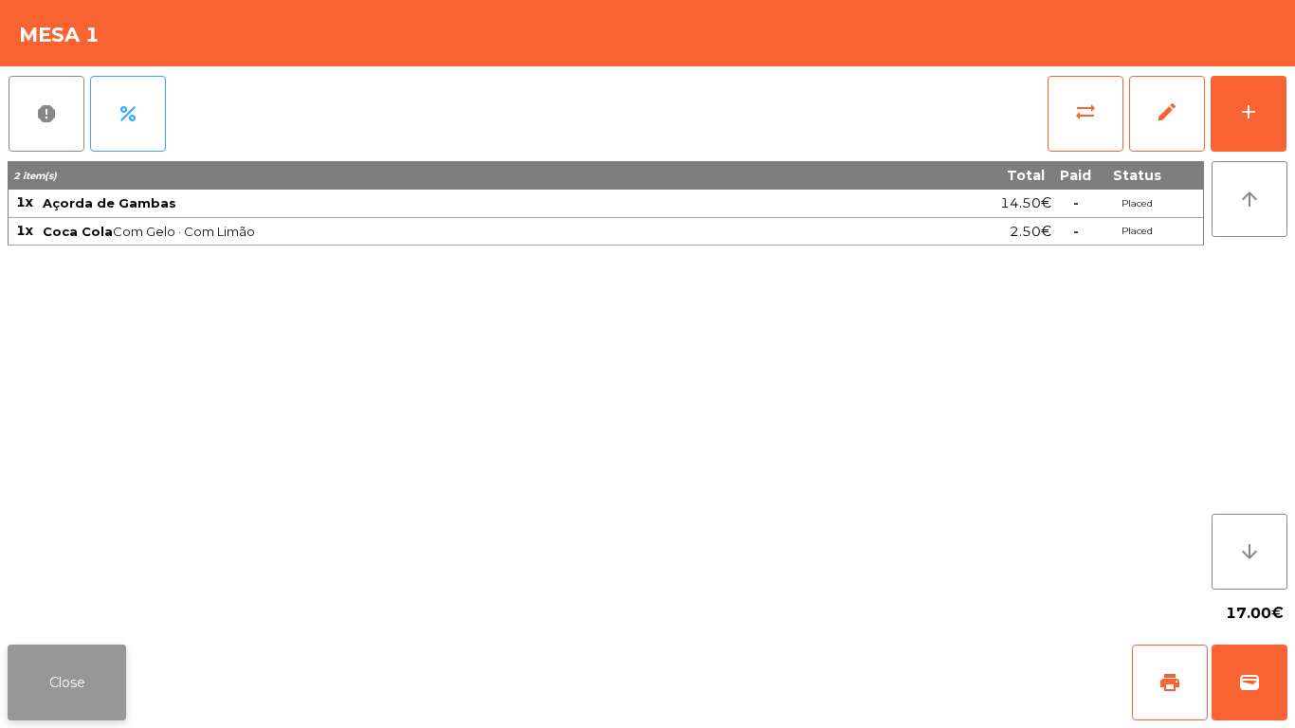
click at [36, 698] on button "Close" at bounding box center [67, 682] width 118 height 76
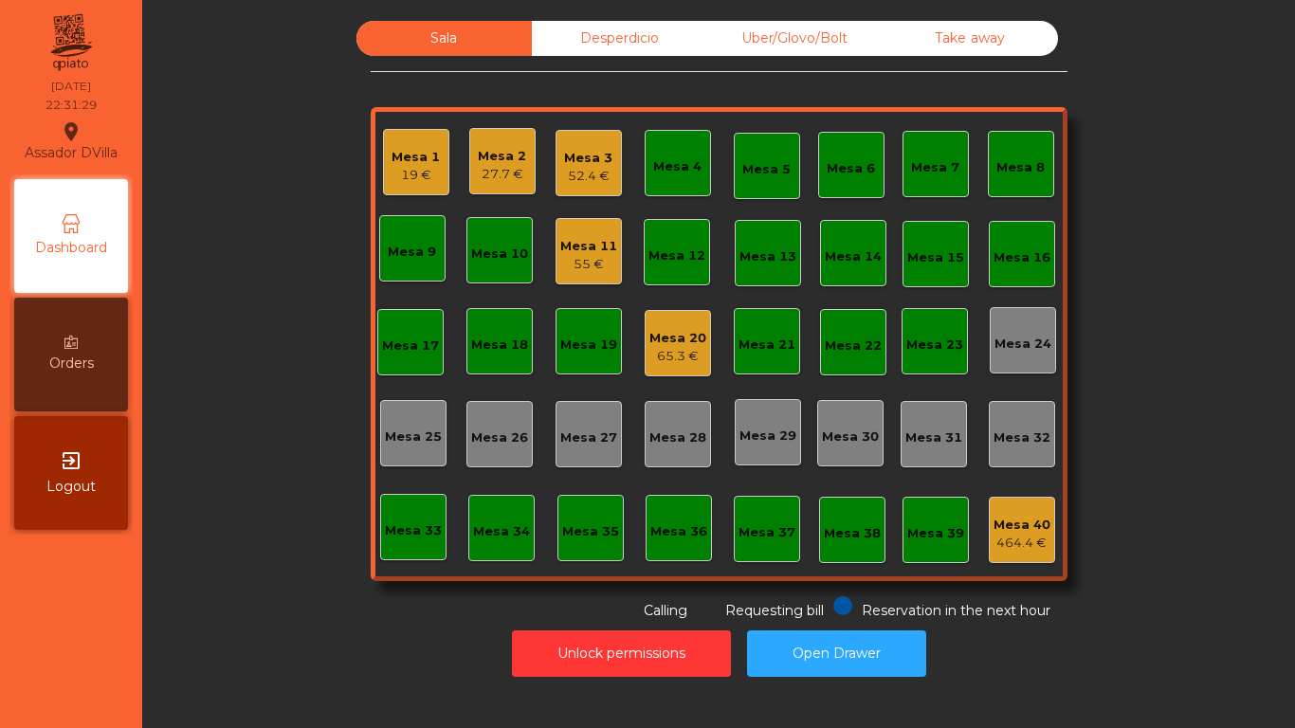
click at [652, 594] on div "Sala Desperdicio Uber/Glovo/Bolt Take away Mesa 1 19 € Mesa 2 27.7 € Mesa 3 52.…" at bounding box center [719, 321] width 697 height 600
click at [715, 633] on button "Unlock permissions" at bounding box center [621, 653] width 219 height 46
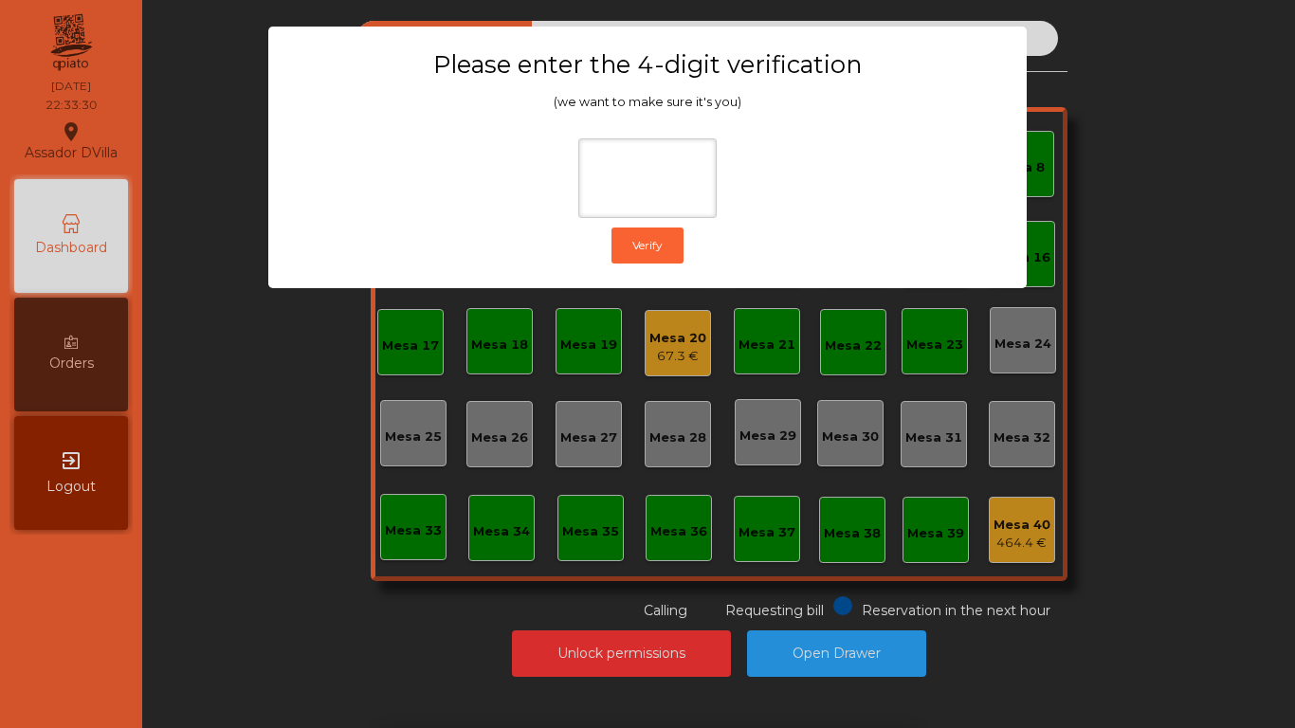
click at [1199, 372] on ngb-modal-window "Please enter the 4-digit verification (we want to make sure it's you) Verify" at bounding box center [647, 364] width 1230 height 728
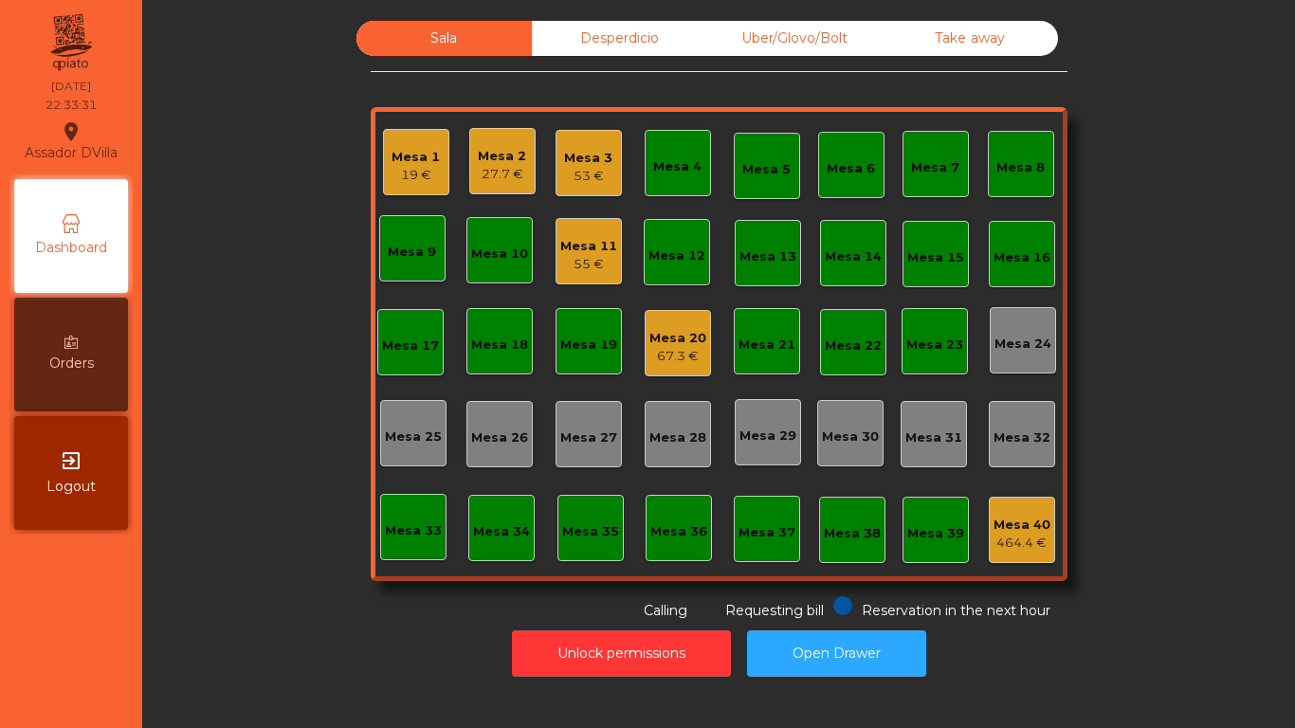
click at [584, 173] on div "53 €" at bounding box center [588, 176] width 48 height 19
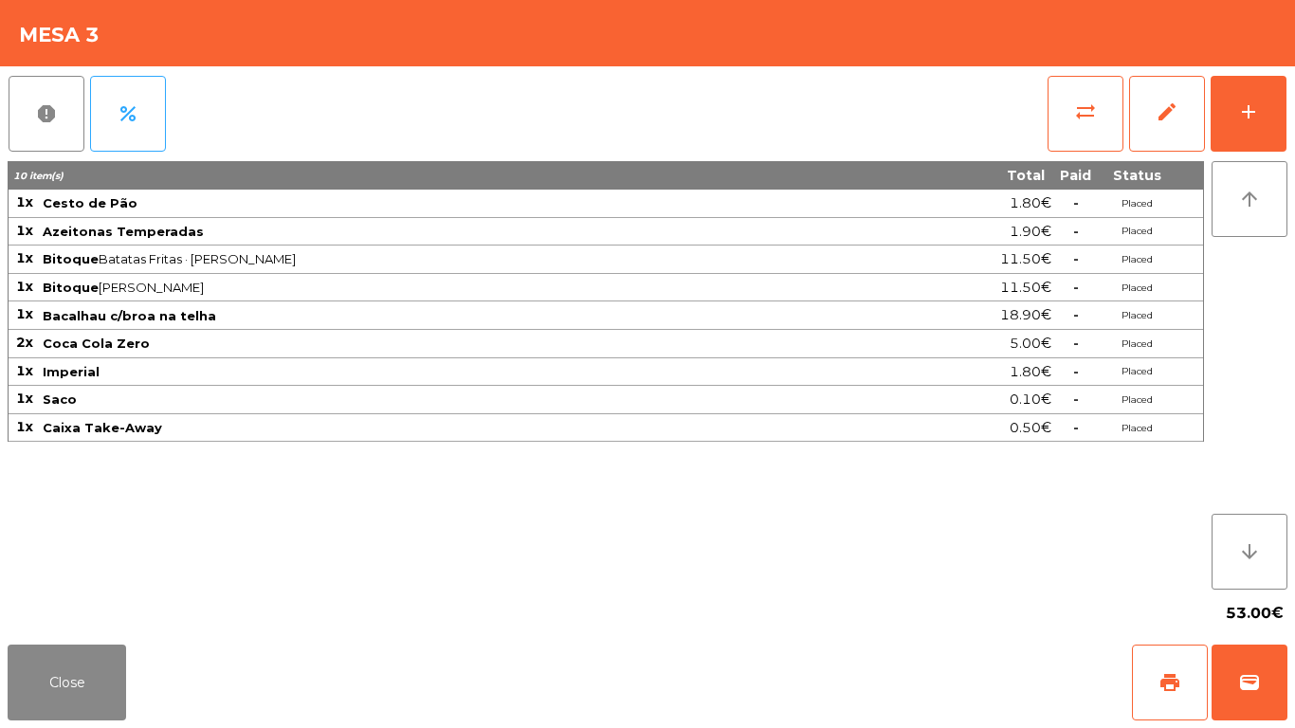
click at [1288, 110] on div "report percent sync_alt edit add 10 item(s) Total Paid Status 1x Cesto de Pão 1…" at bounding box center [647, 351] width 1295 height 570
click at [1258, 94] on button "add" at bounding box center [1248, 114] width 76 height 76
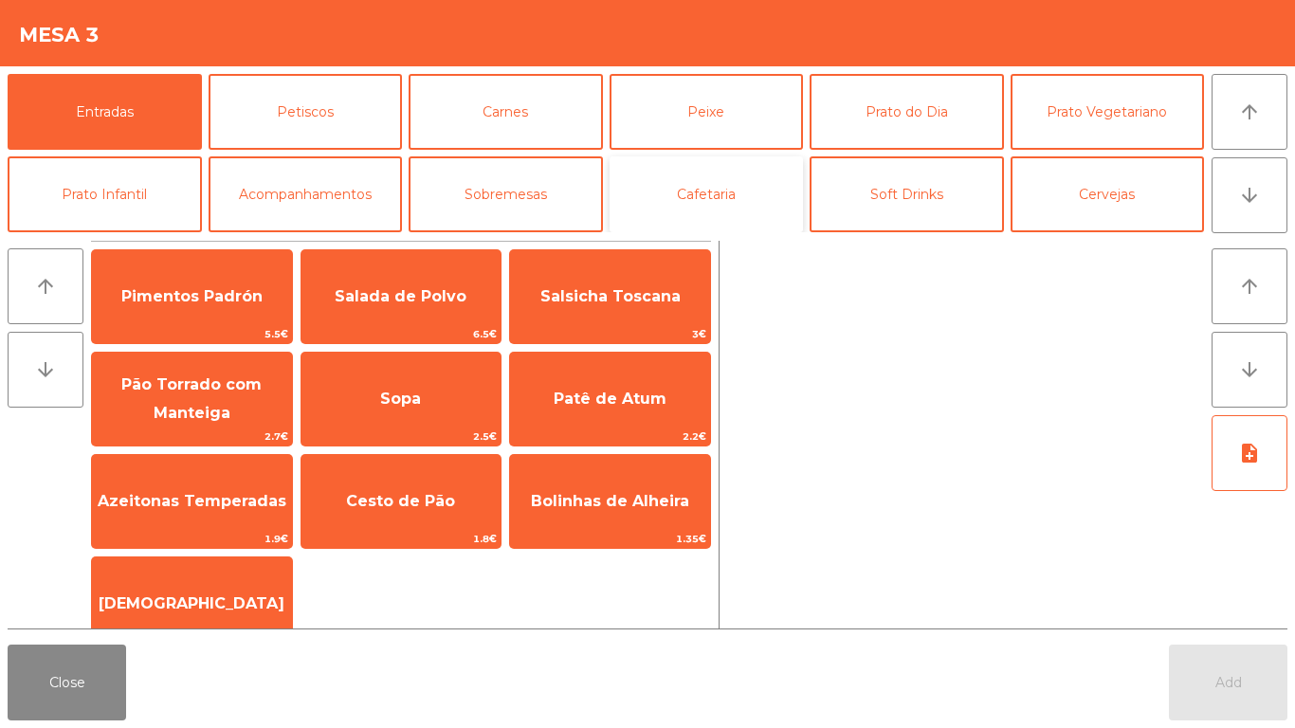
click at [760, 197] on button "Cafetaria" at bounding box center [706, 194] width 194 height 76
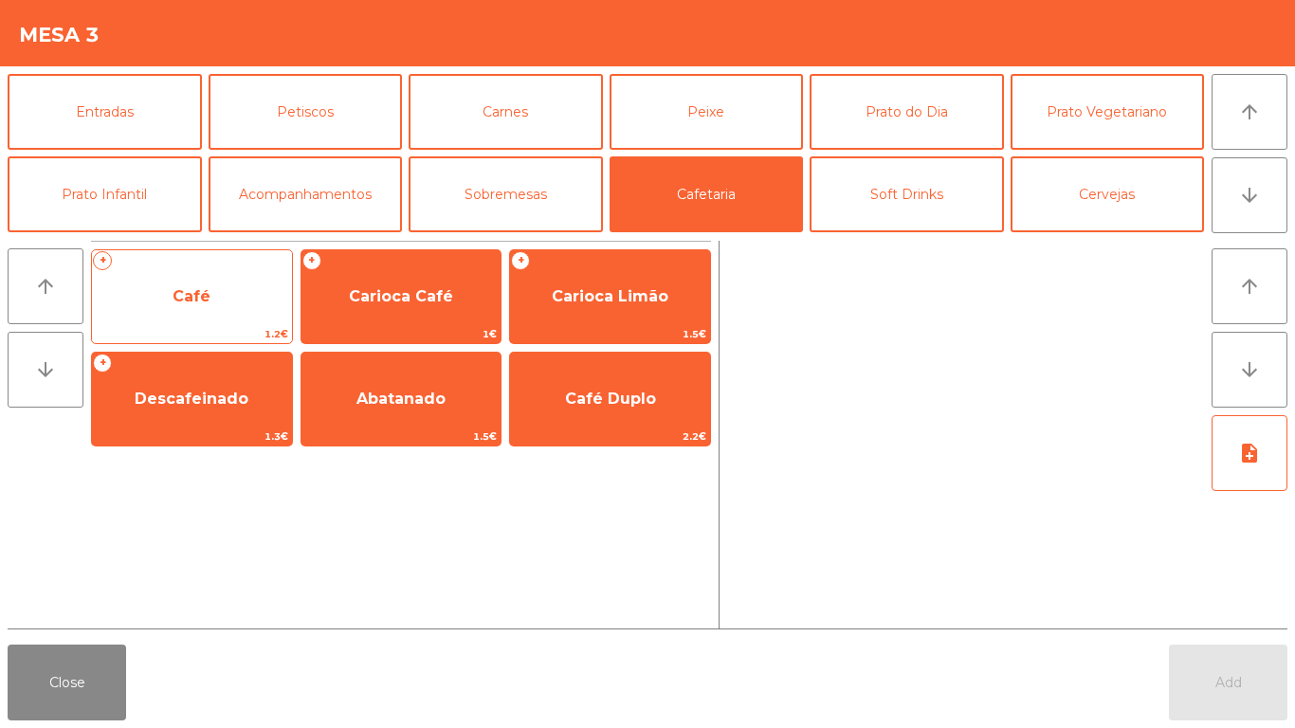
click at [206, 301] on span "Café" at bounding box center [191, 296] width 38 height 18
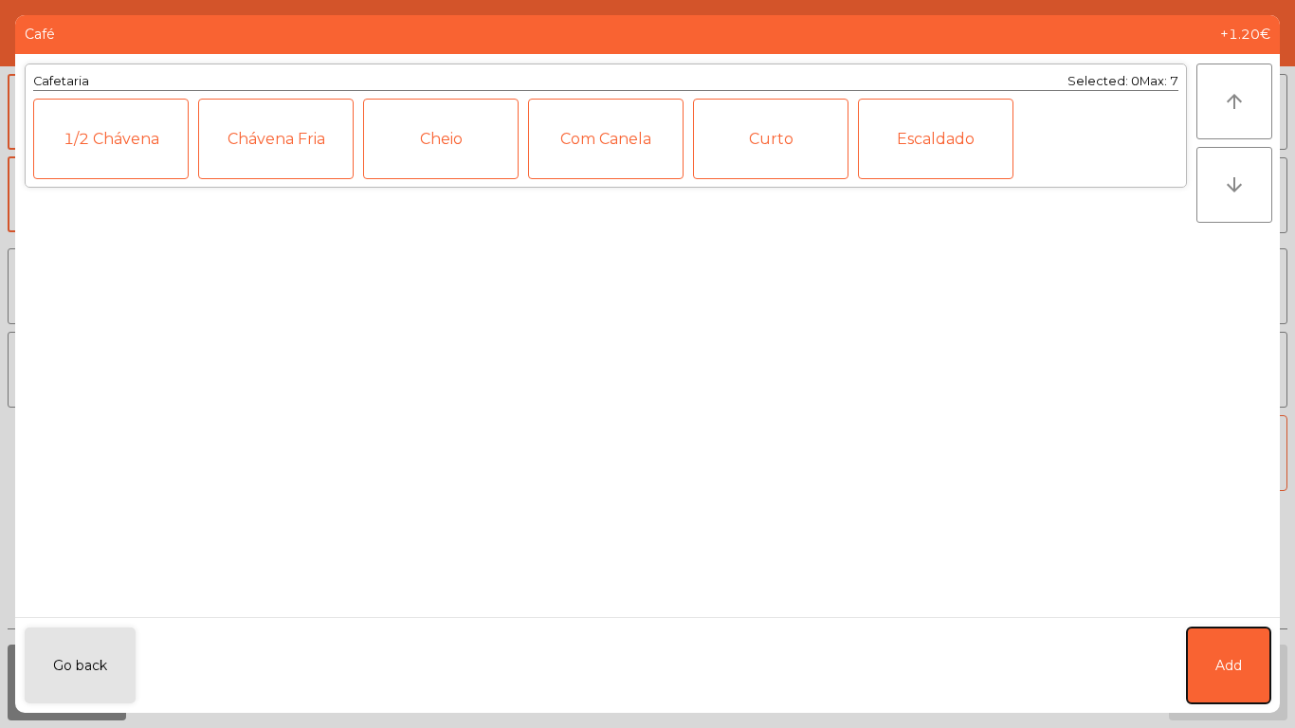
click at [1245, 657] on button "Add" at bounding box center [1227, 665] width 83 height 76
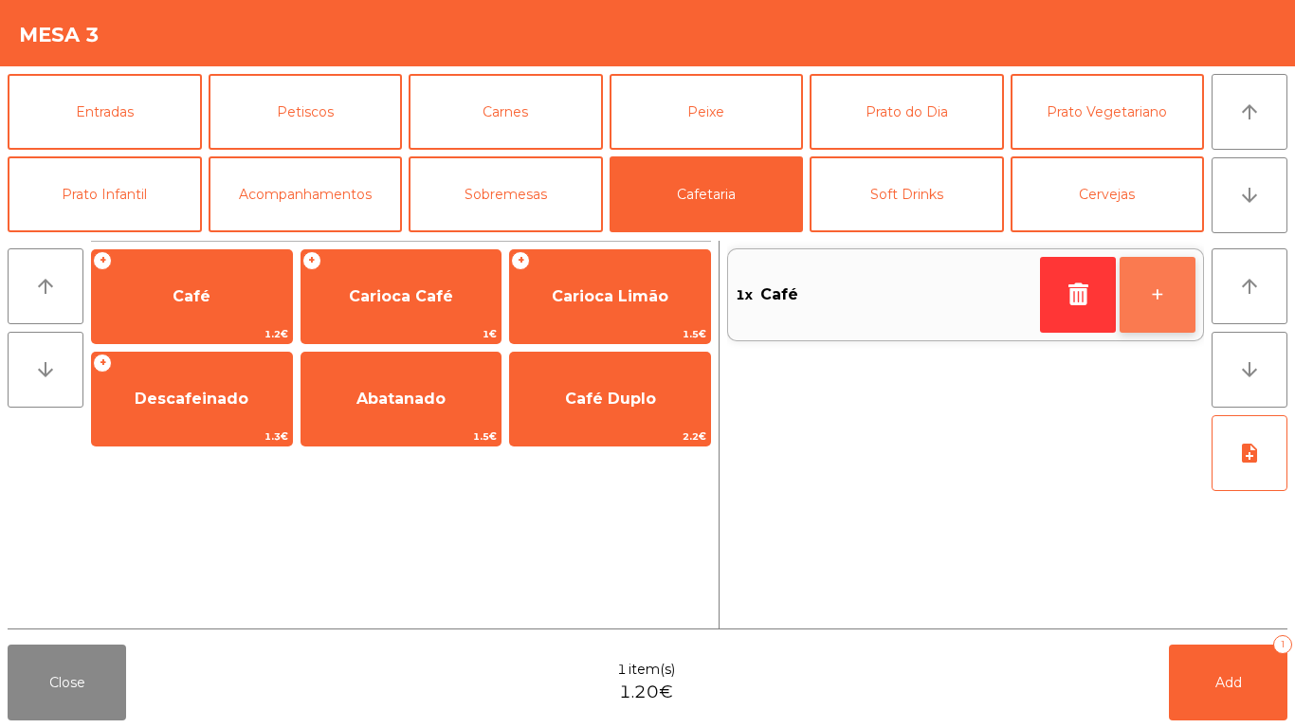
click at [1183, 273] on button "+" at bounding box center [1157, 295] width 76 height 76
click at [1170, 281] on button "+" at bounding box center [1157, 295] width 76 height 76
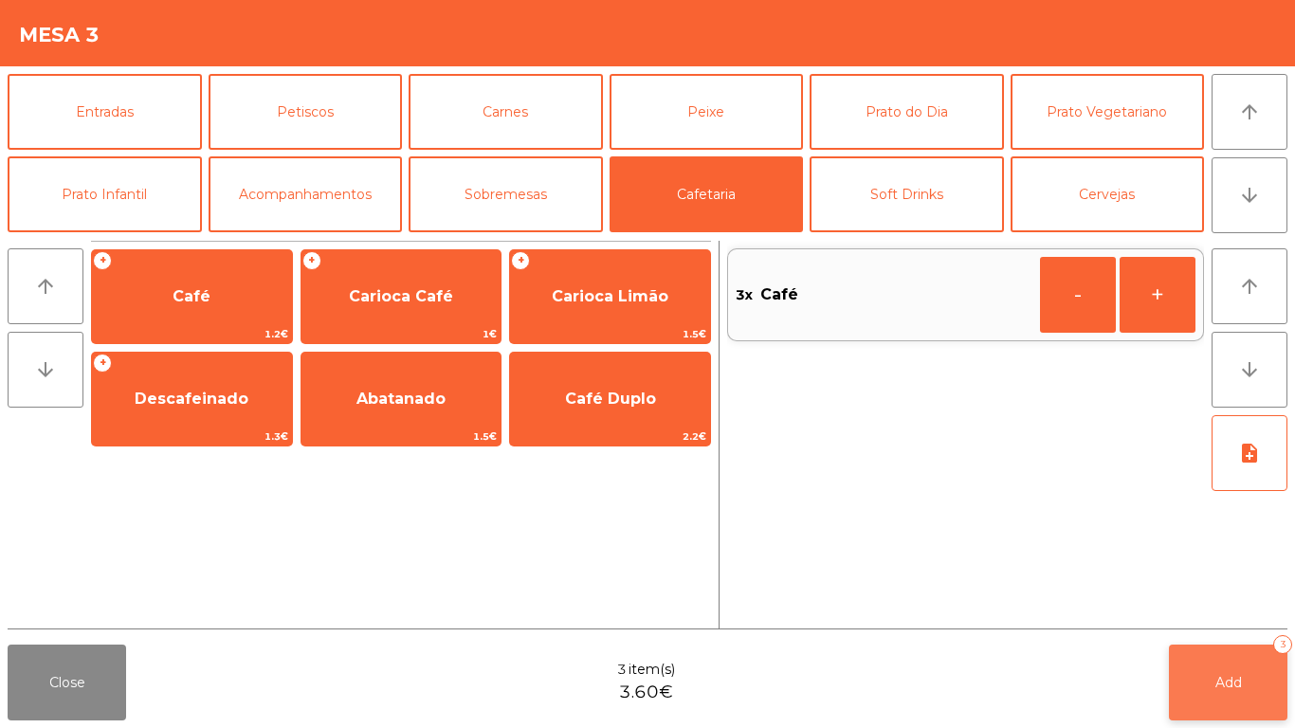
click at [1243, 663] on button "Add 3" at bounding box center [1227, 682] width 118 height 76
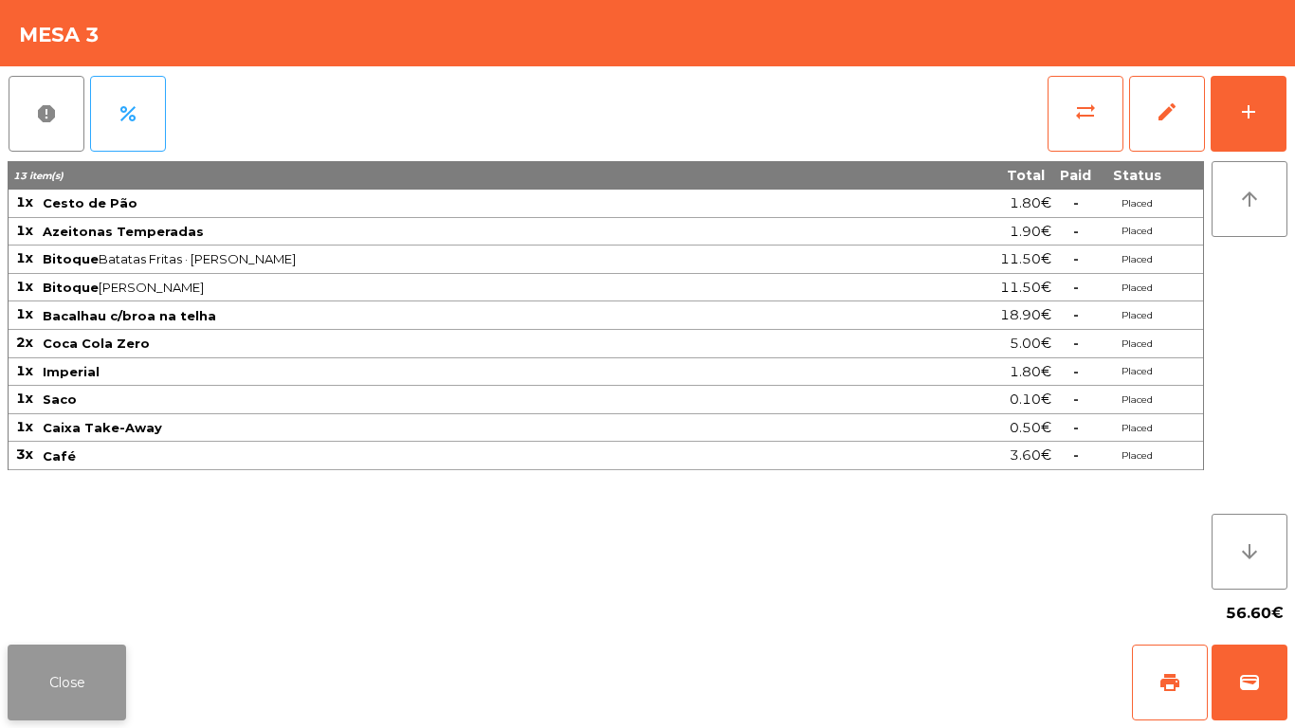
click at [56, 675] on button "Close" at bounding box center [67, 682] width 118 height 76
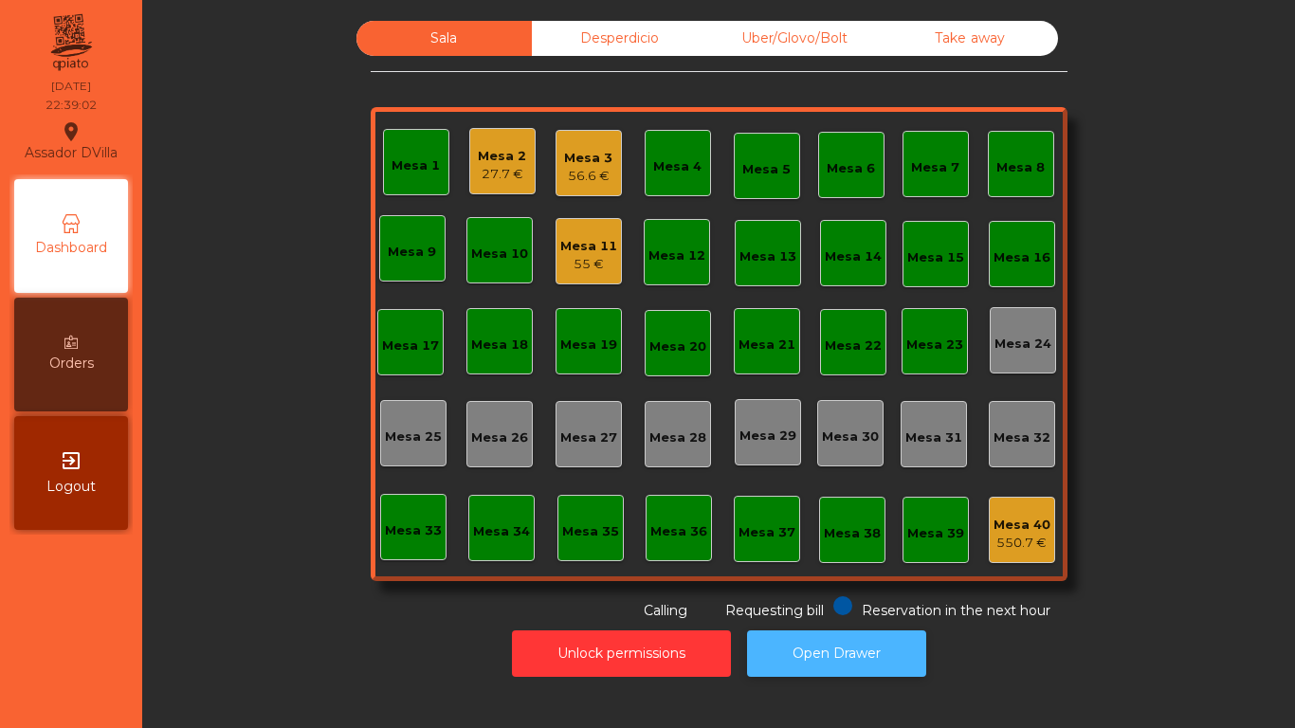
click at [823, 636] on button "Open Drawer" at bounding box center [836, 653] width 179 height 46
click at [560, 253] on div "Mesa 11" at bounding box center [588, 246] width 57 height 19
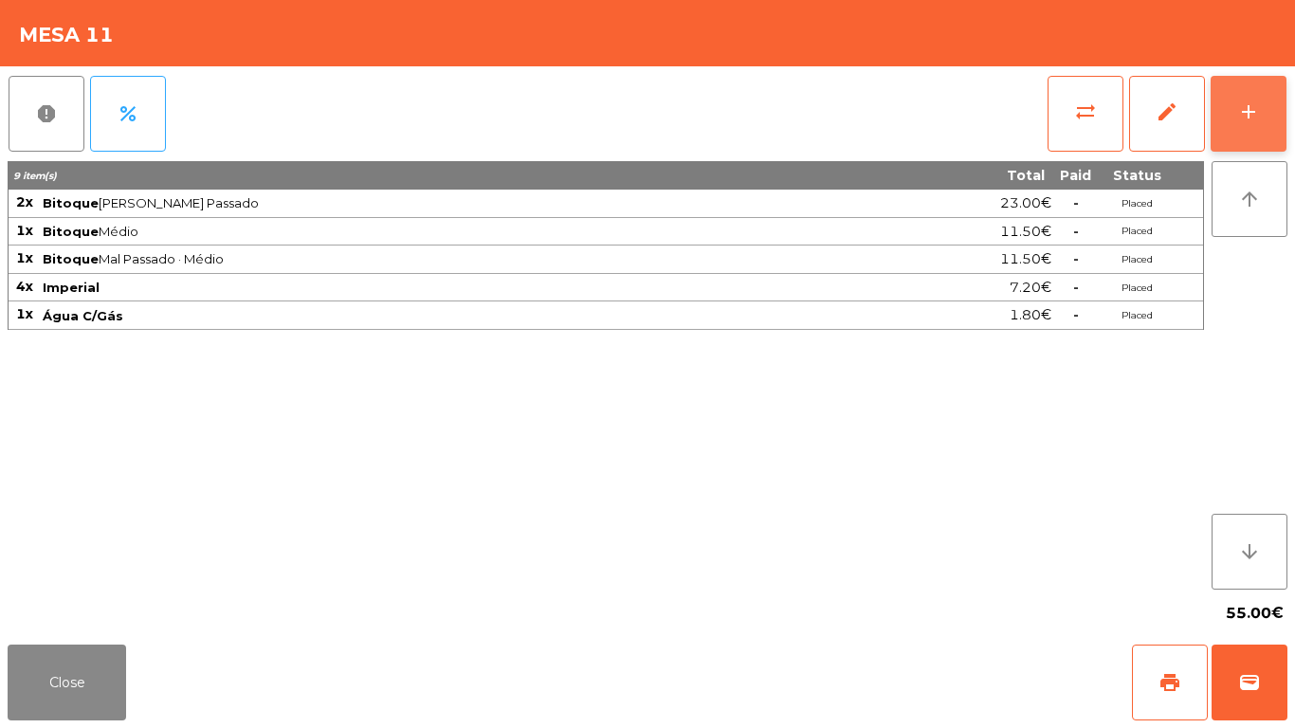
click at [1273, 113] on button "add" at bounding box center [1248, 114] width 76 height 76
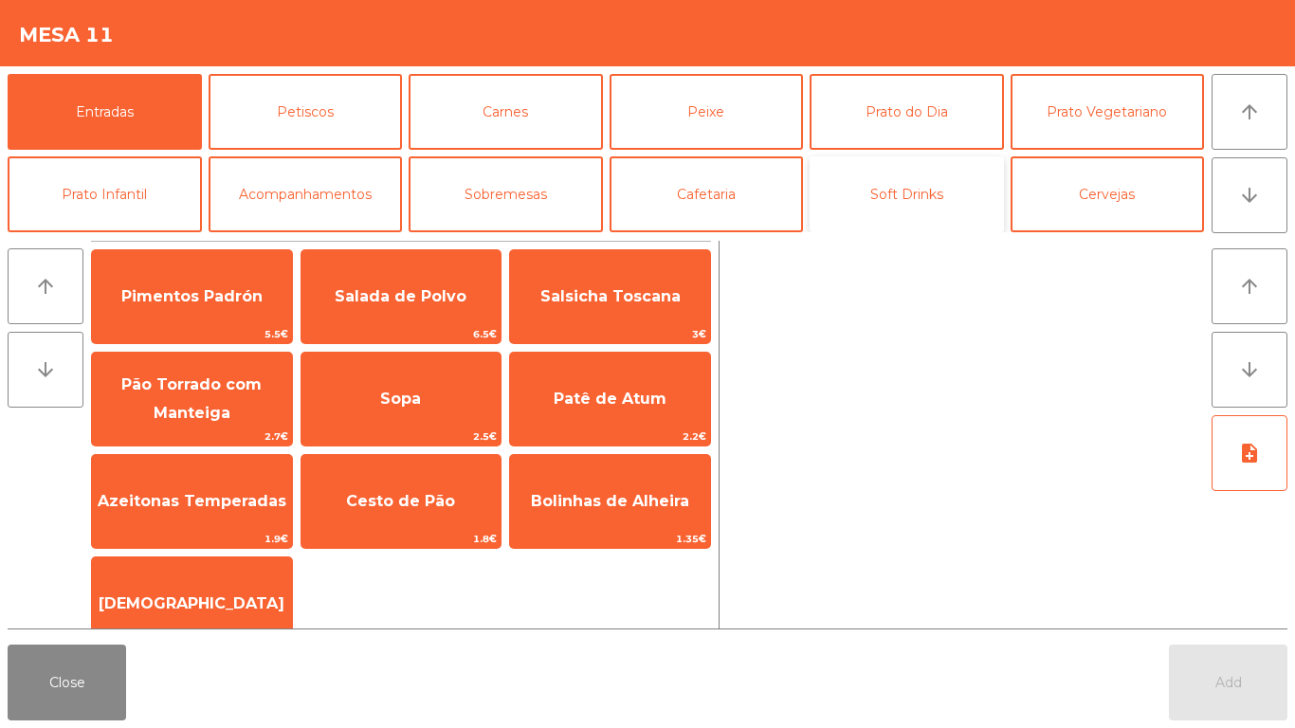
click at [929, 181] on button "Soft Drinks" at bounding box center [906, 194] width 194 height 76
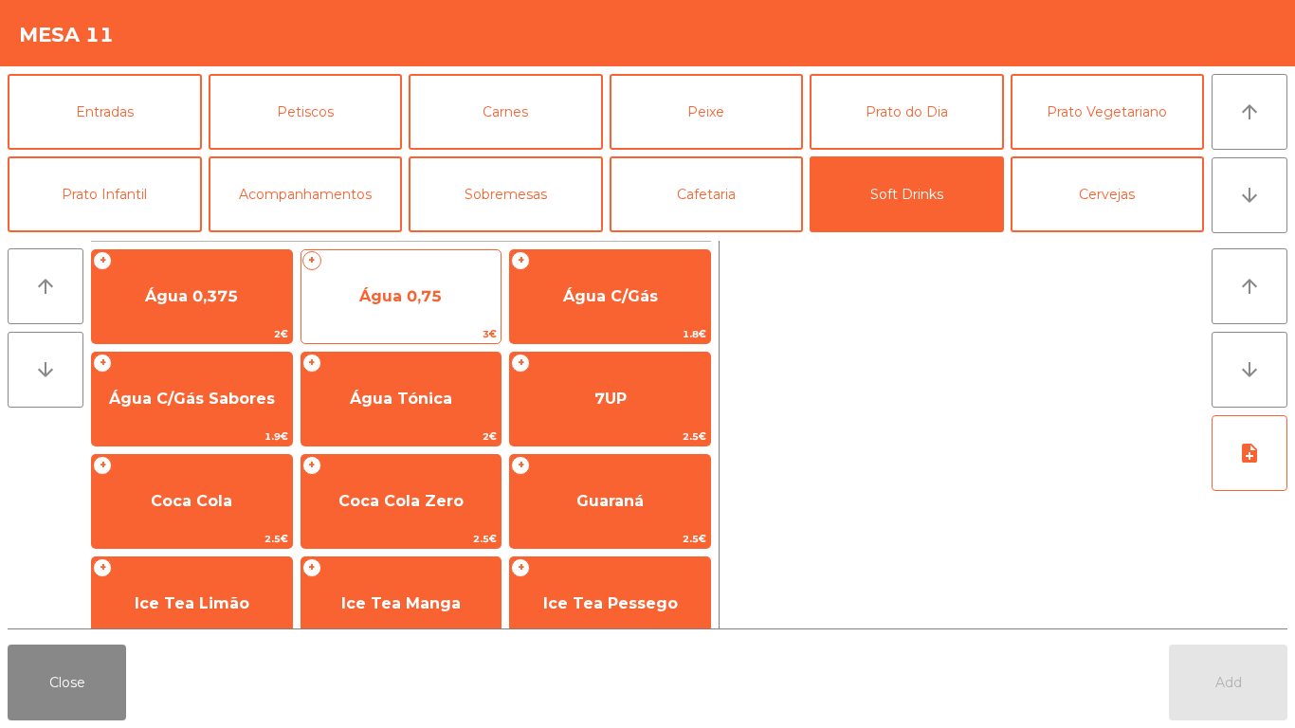
click at [378, 299] on span "Água 0,75" at bounding box center [400, 296] width 82 height 18
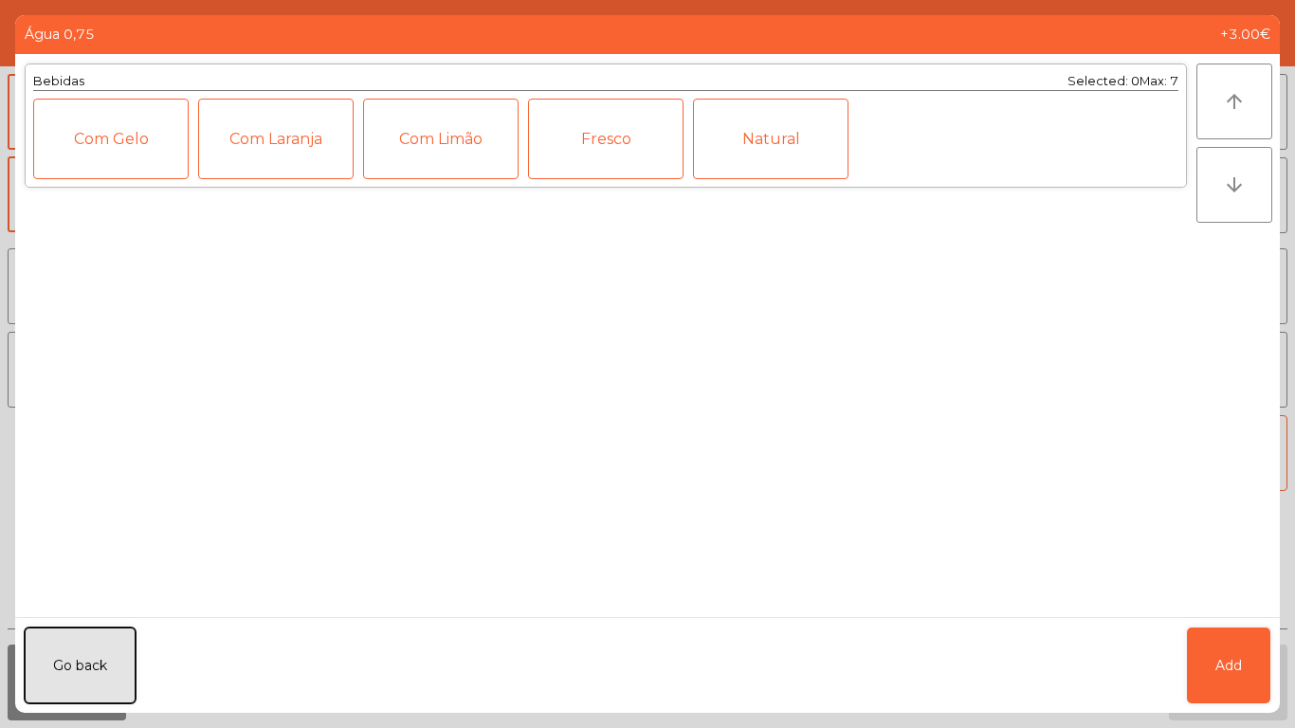
click at [82, 643] on button "Go back" at bounding box center [80, 665] width 111 height 76
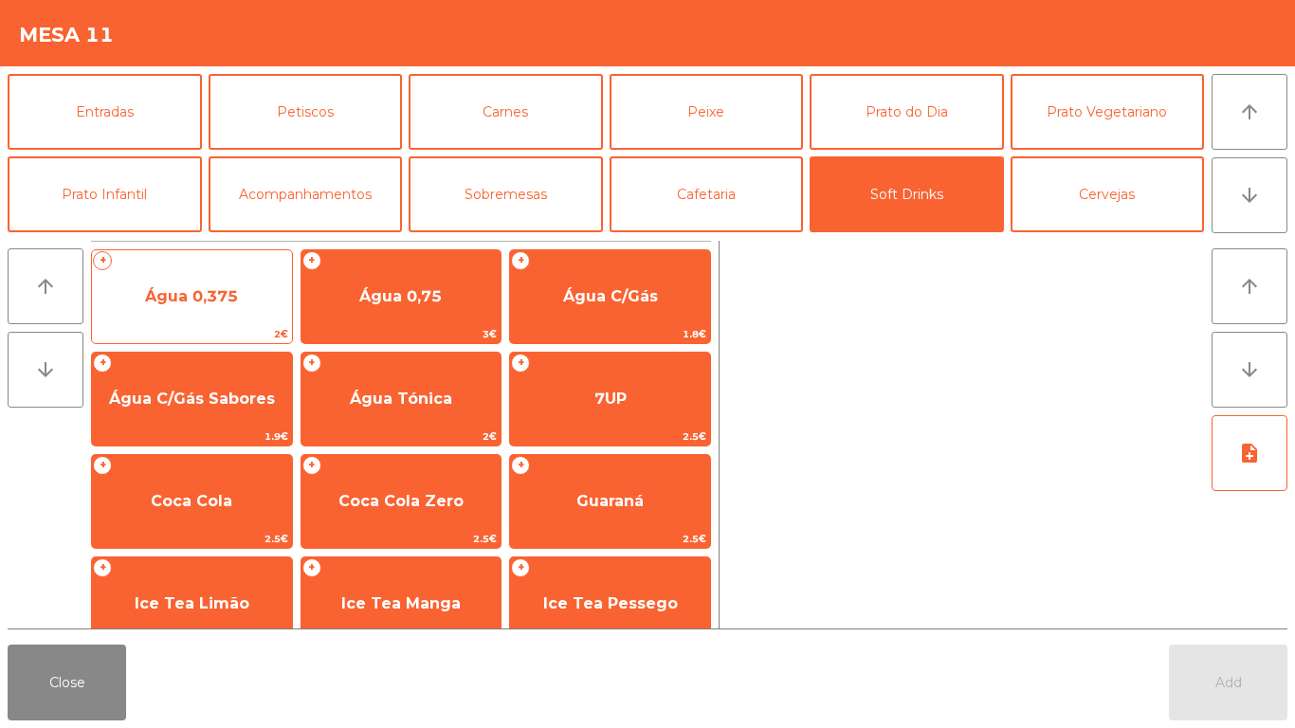
click at [146, 298] on span "Água 0,375" at bounding box center [191, 296] width 93 height 18
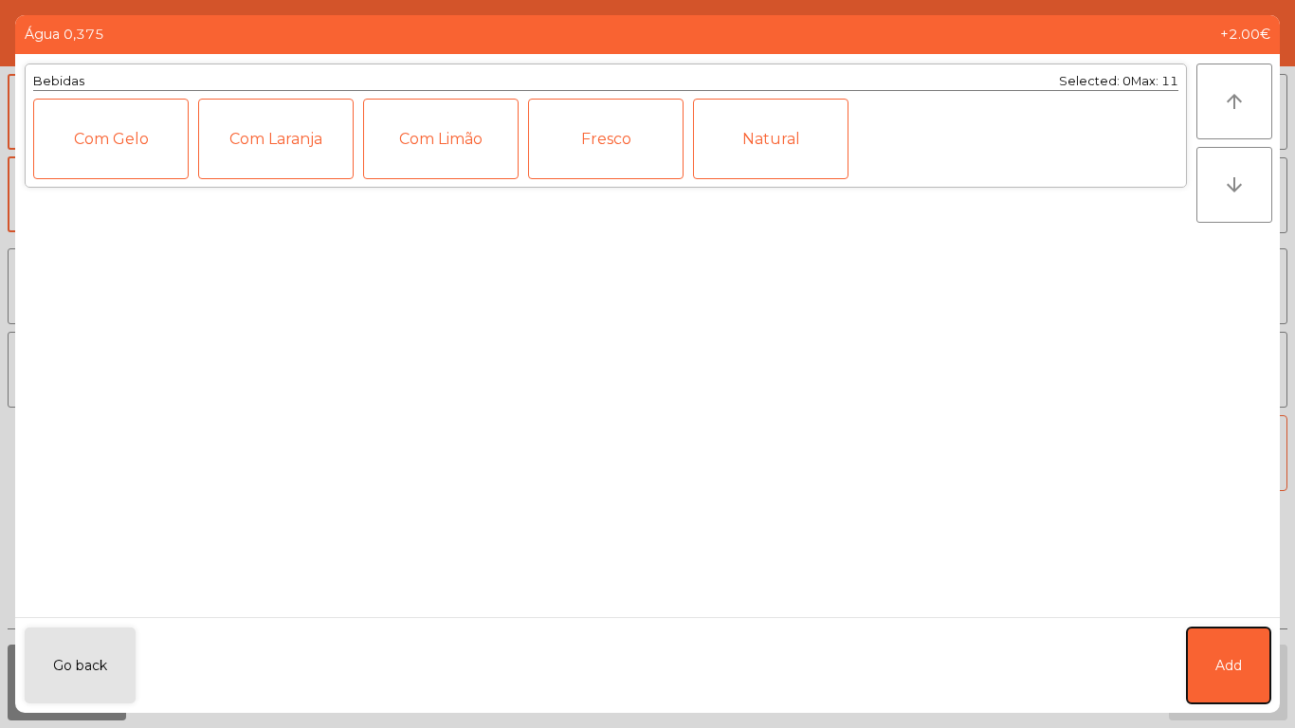
click at [1202, 633] on button "Add" at bounding box center [1227, 665] width 83 height 76
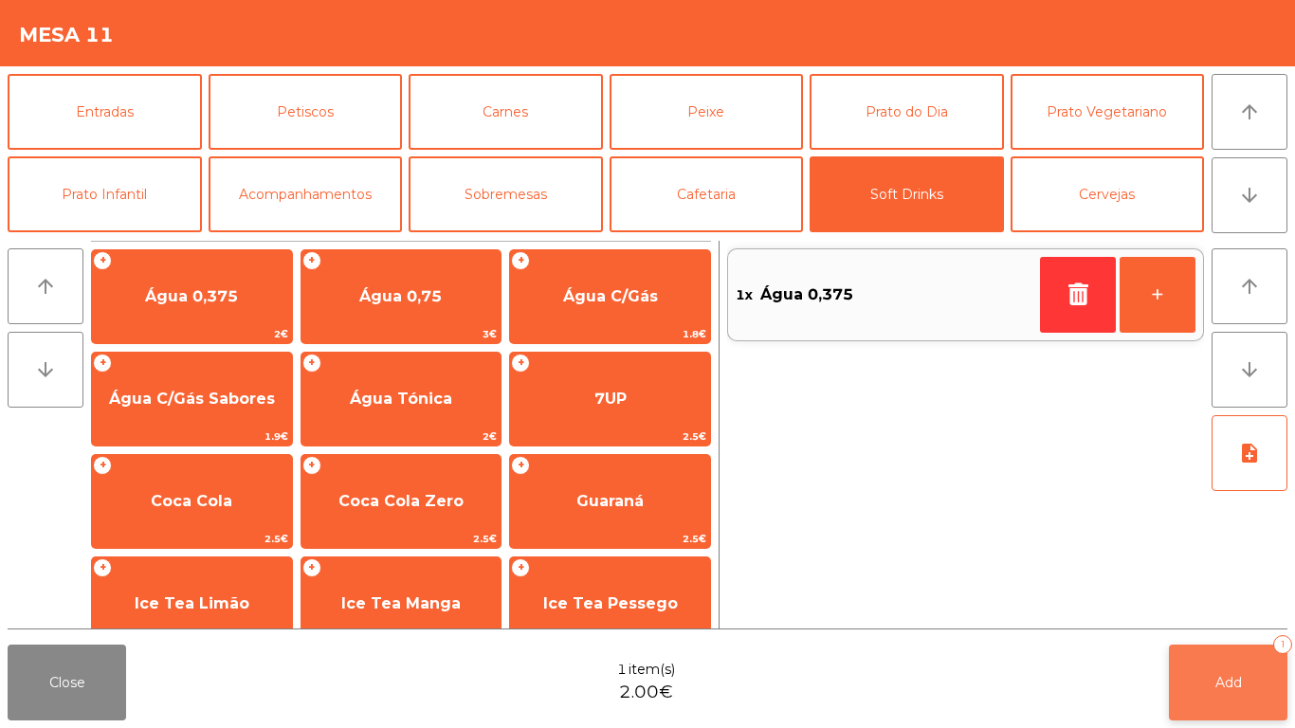
click at [1243, 668] on button "Add 1" at bounding box center [1227, 682] width 118 height 76
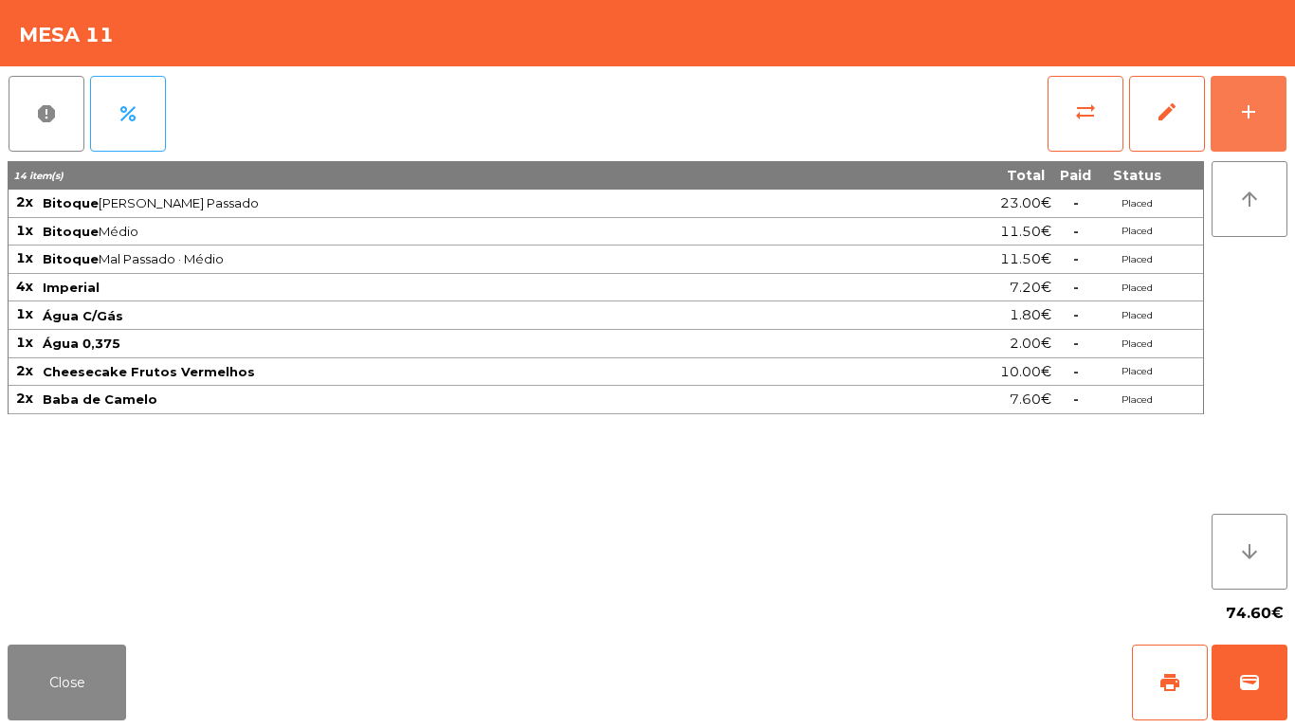
click at [1210, 76] on button "add" at bounding box center [1248, 114] width 76 height 76
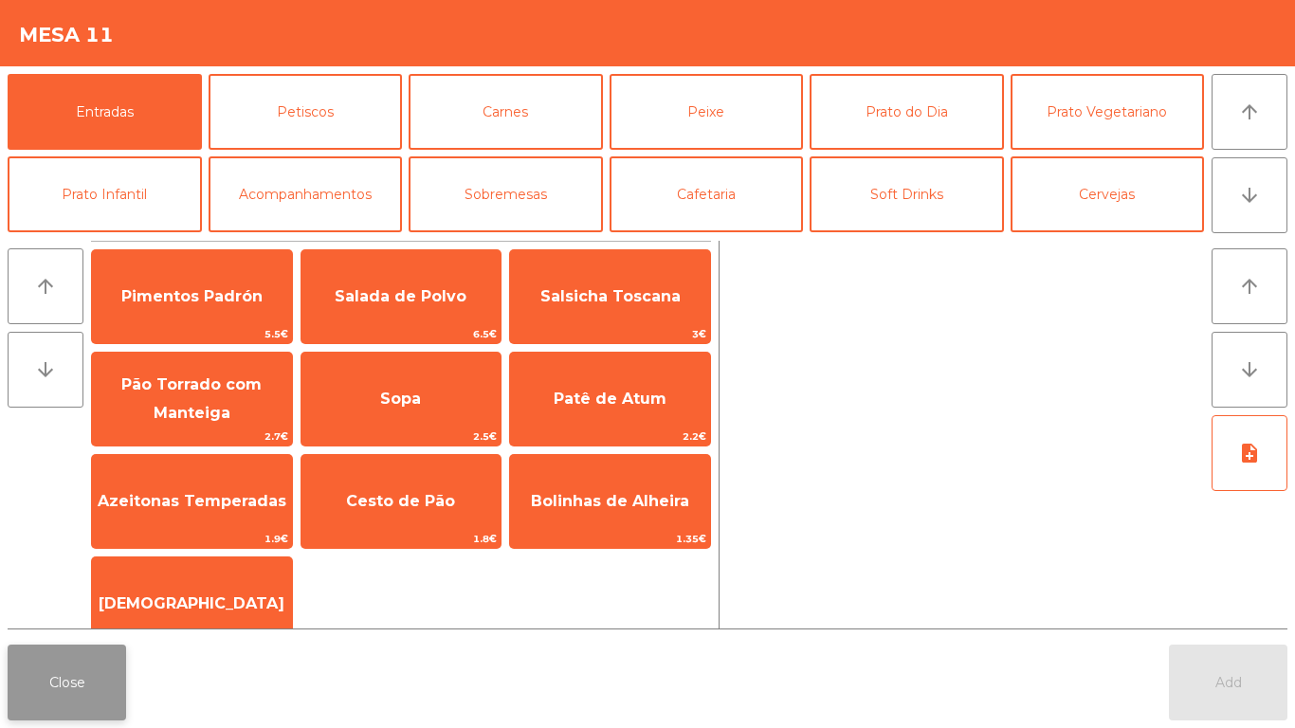
click at [66, 654] on button "Close" at bounding box center [67, 682] width 118 height 76
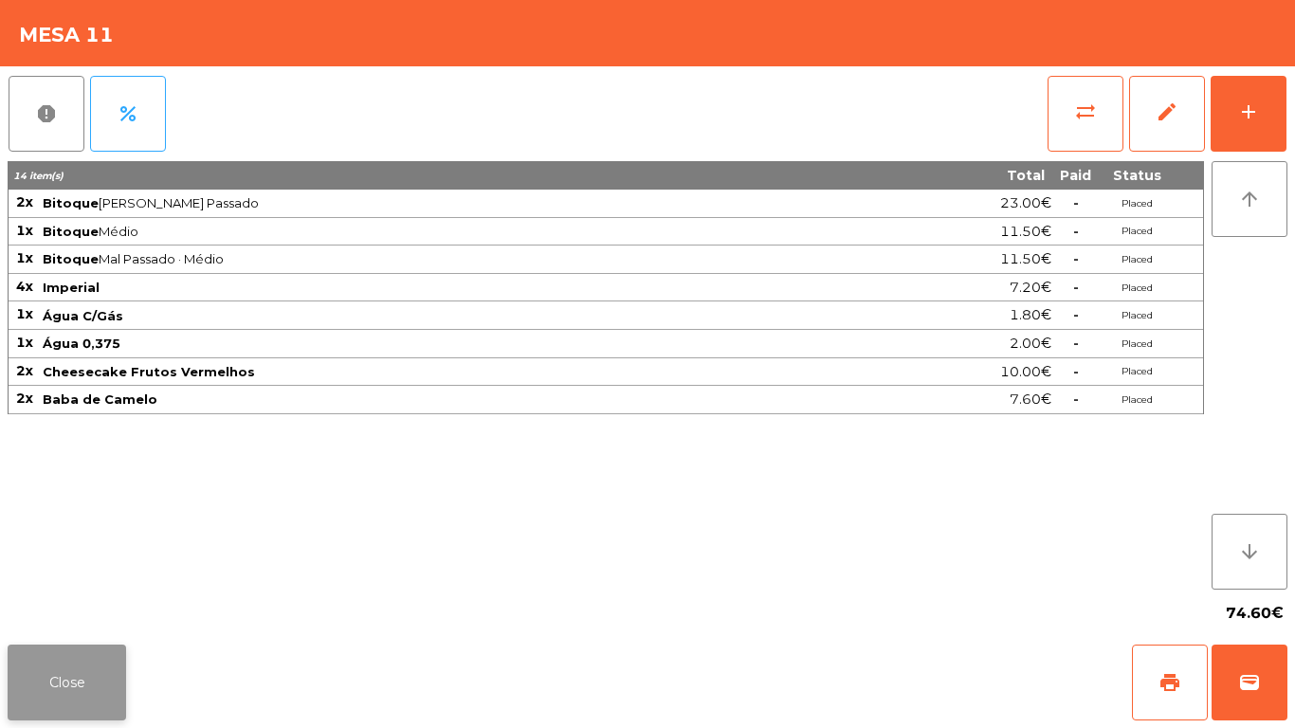
click at [60, 681] on button "Close" at bounding box center [67, 682] width 118 height 76
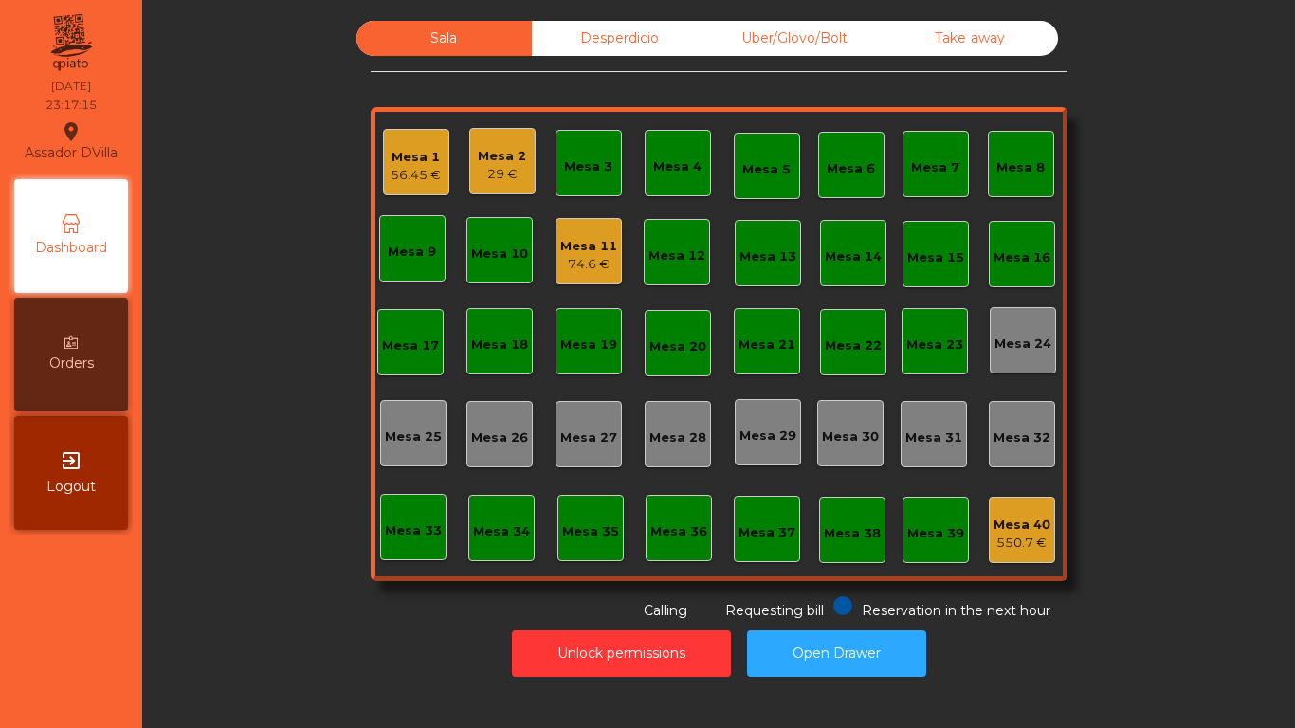
click at [481, 190] on div "Mesa 2 29 €" at bounding box center [502, 161] width 66 height 66
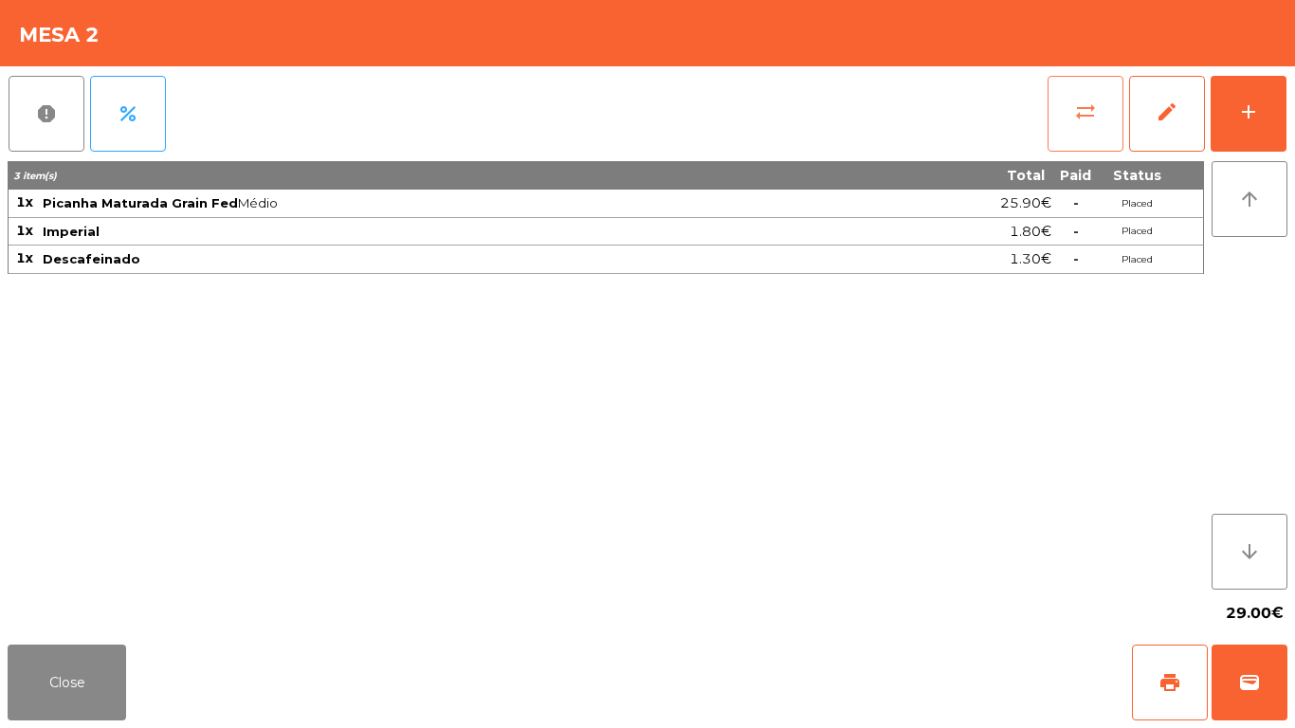
click at [1072, 91] on button "sync_alt" at bounding box center [1085, 114] width 76 height 76
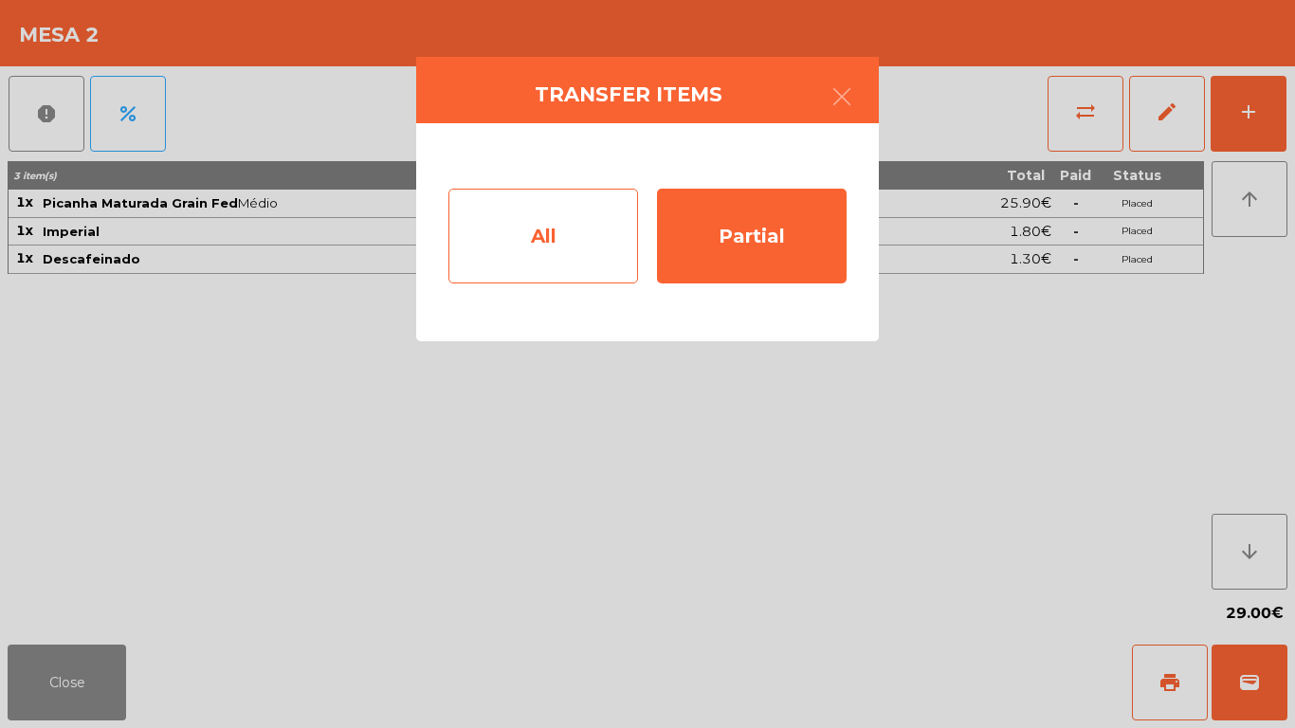
click at [484, 220] on div "All" at bounding box center [543, 236] width 190 height 95
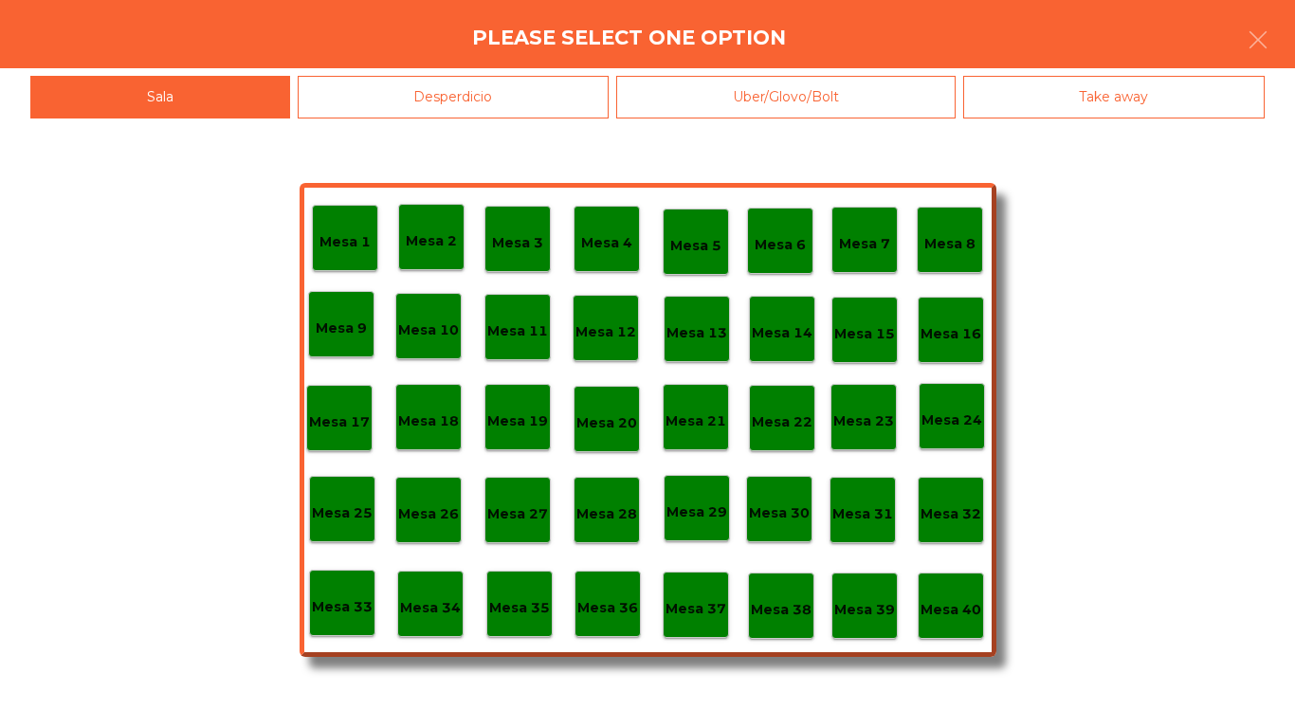
click at [975, 601] on p "Mesa 40" at bounding box center [950, 610] width 61 height 22
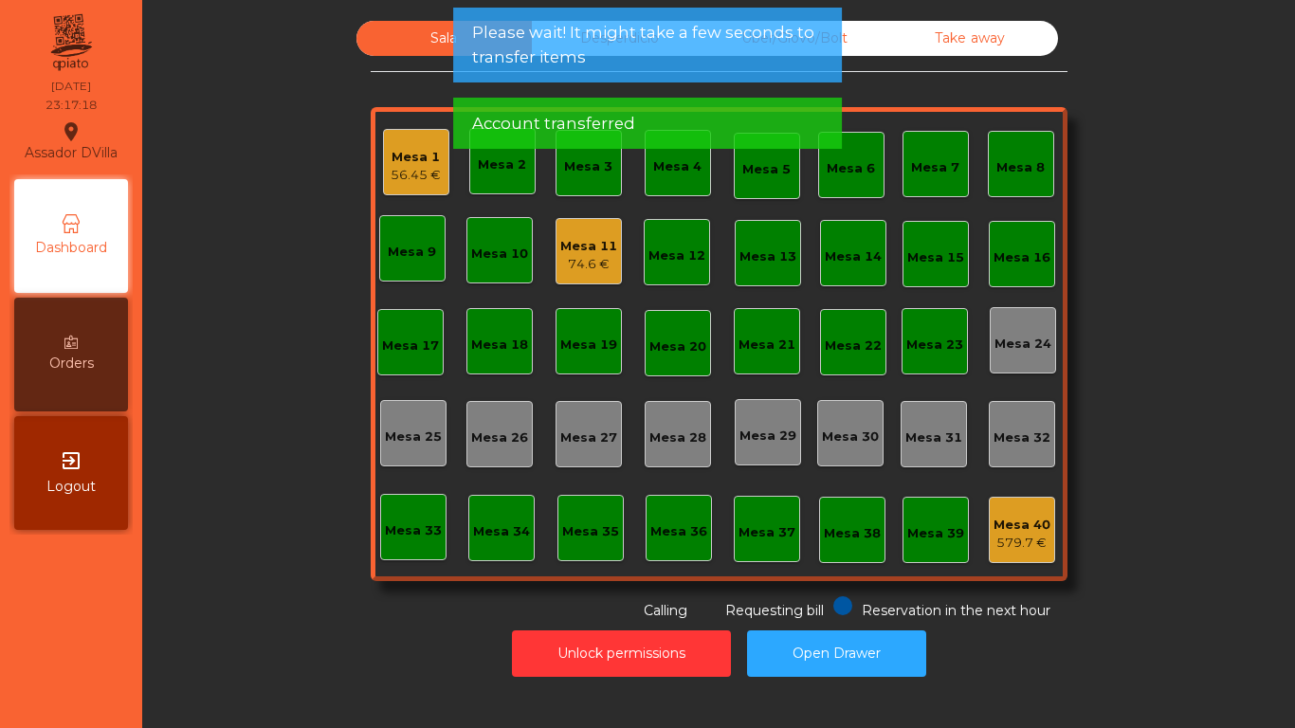
click at [651, 115] on div "Account transferred" at bounding box center [647, 124] width 351 height 24
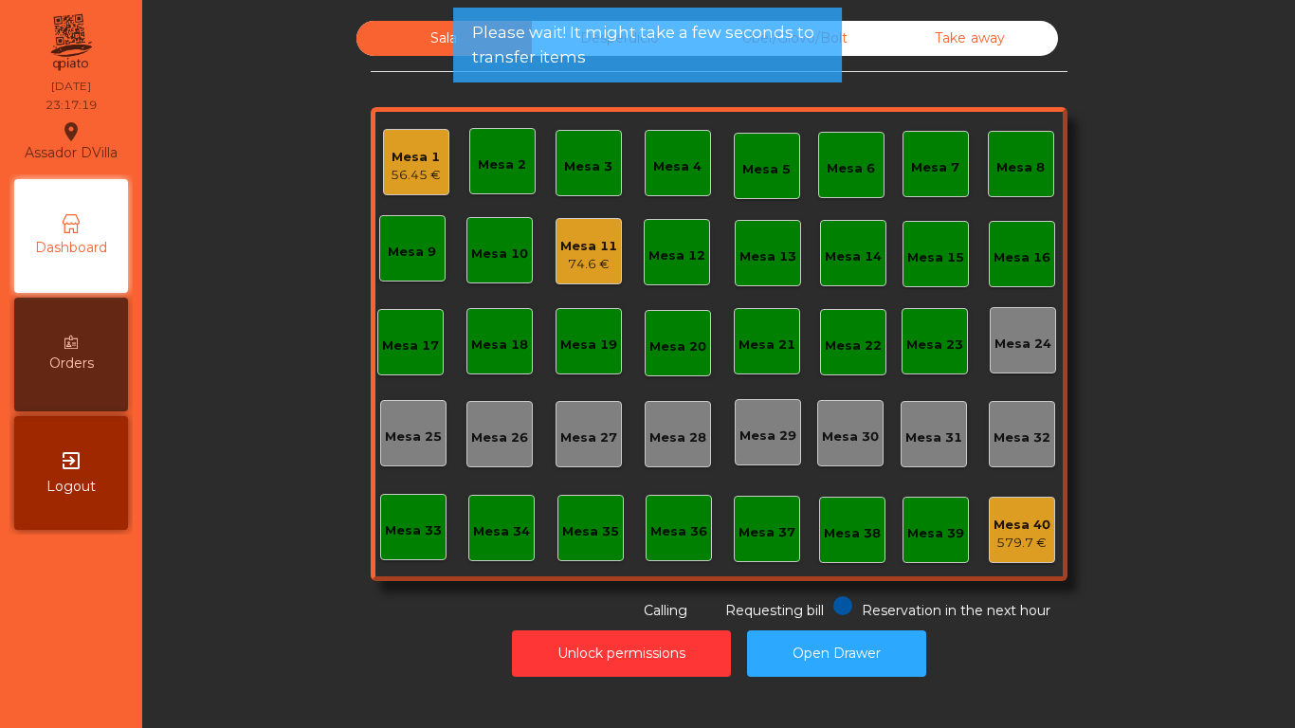
click at [631, 114] on div "Mesa 1 56.45 € Mesa 2 Mesa 3 Mesa 4 Mesa 5 Mesa 6 Mesa 7 Mesa 8 Mesa 9 Mesa 10 …" at bounding box center [719, 344] width 697 height 474
click at [632, 68] on span "Please wait! It might take a few seconds to transfer items" at bounding box center [647, 44] width 351 height 47
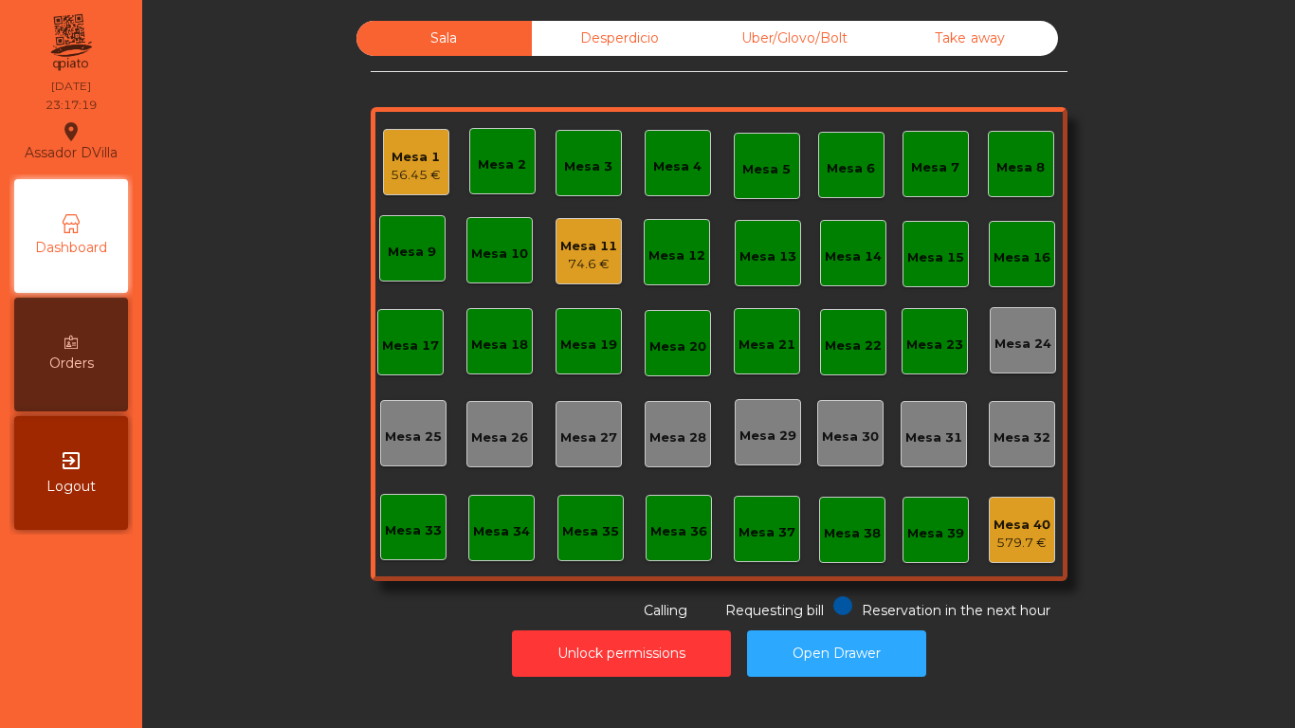
click at [625, 90] on app-alert "Please wait! It might take a few seconds to transfer items" at bounding box center [647, 53] width 389 height 90
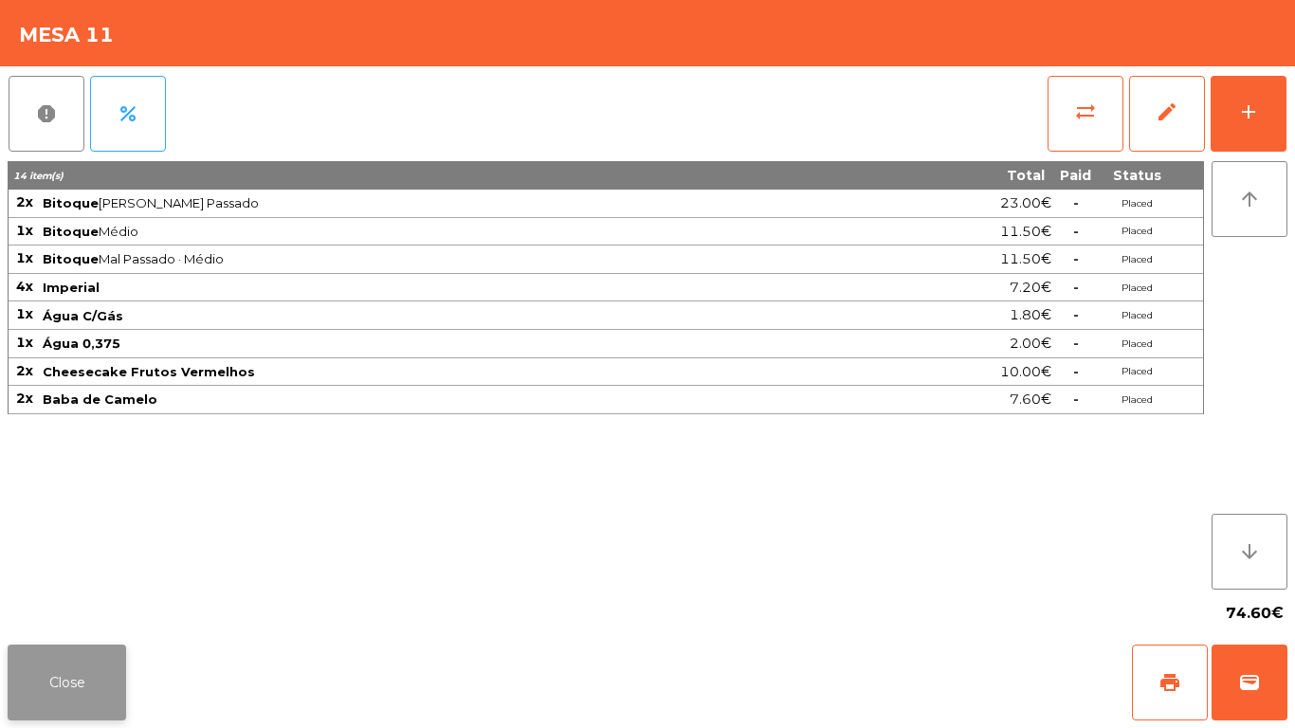
click at [15, 686] on button "Close" at bounding box center [67, 682] width 118 height 76
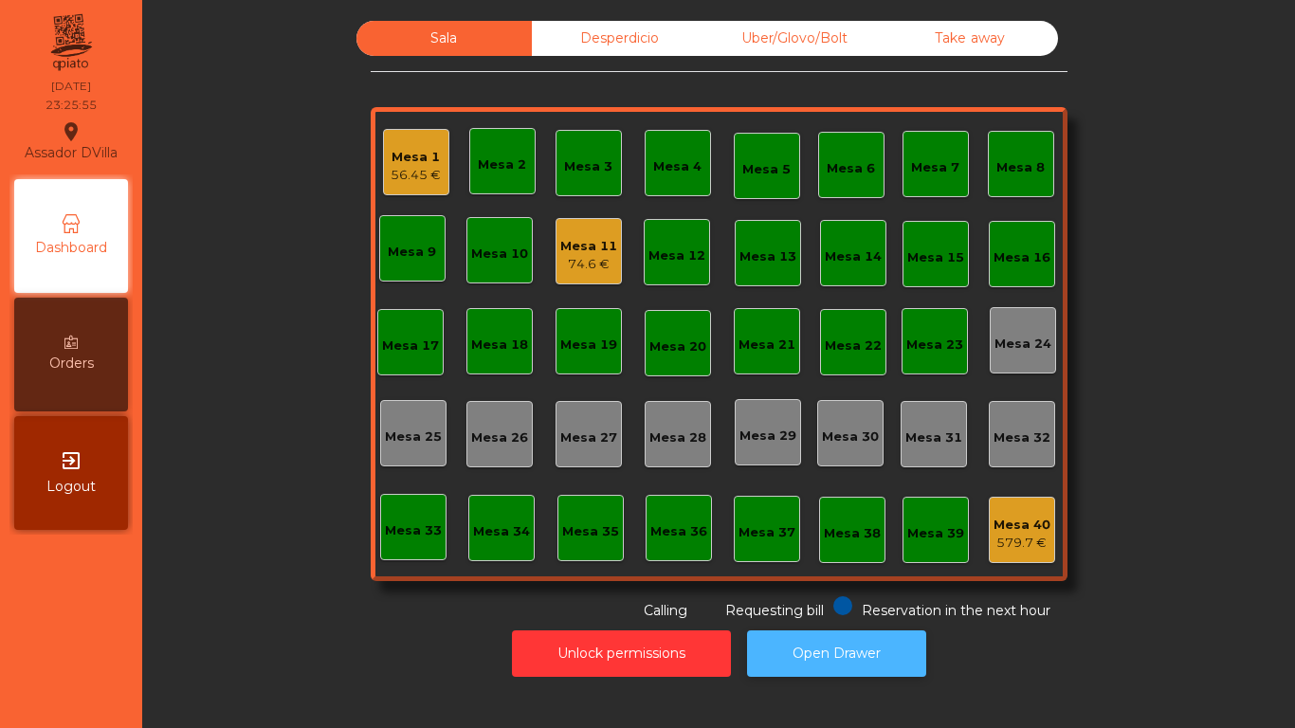
click at [879, 634] on button "Open Drawer" at bounding box center [836, 653] width 179 height 46
click at [587, 273] on div "74.6 €" at bounding box center [588, 264] width 57 height 19
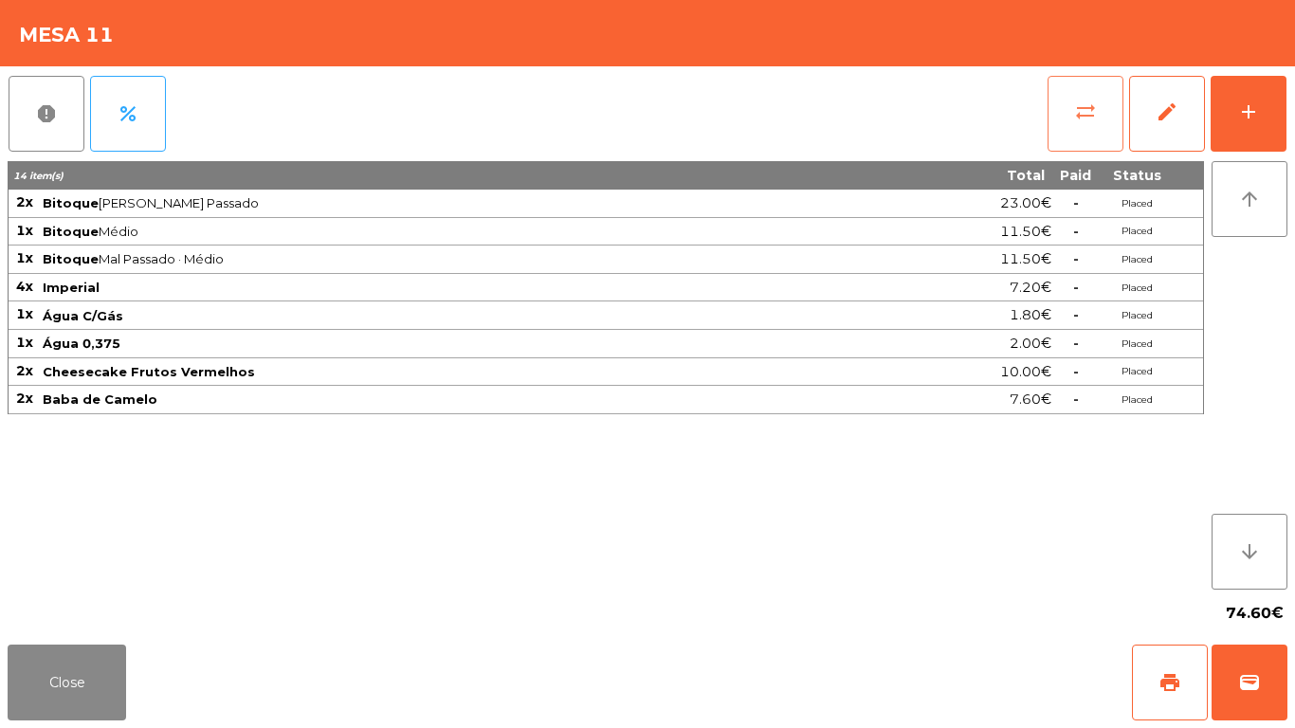
click at [1073, 109] on button "sync_alt" at bounding box center [1085, 114] width 76 height 76
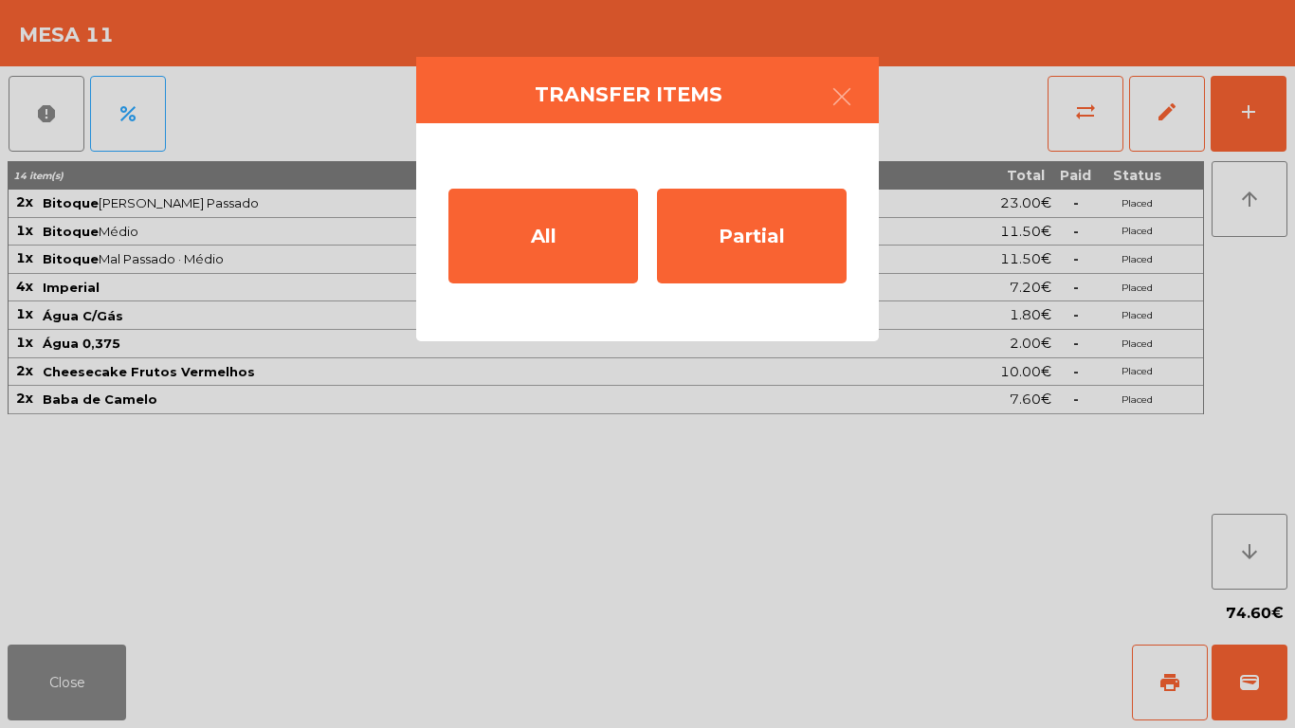
click at [859, 93] on button "button" at bounding box center [841, 98] width 53 height 57
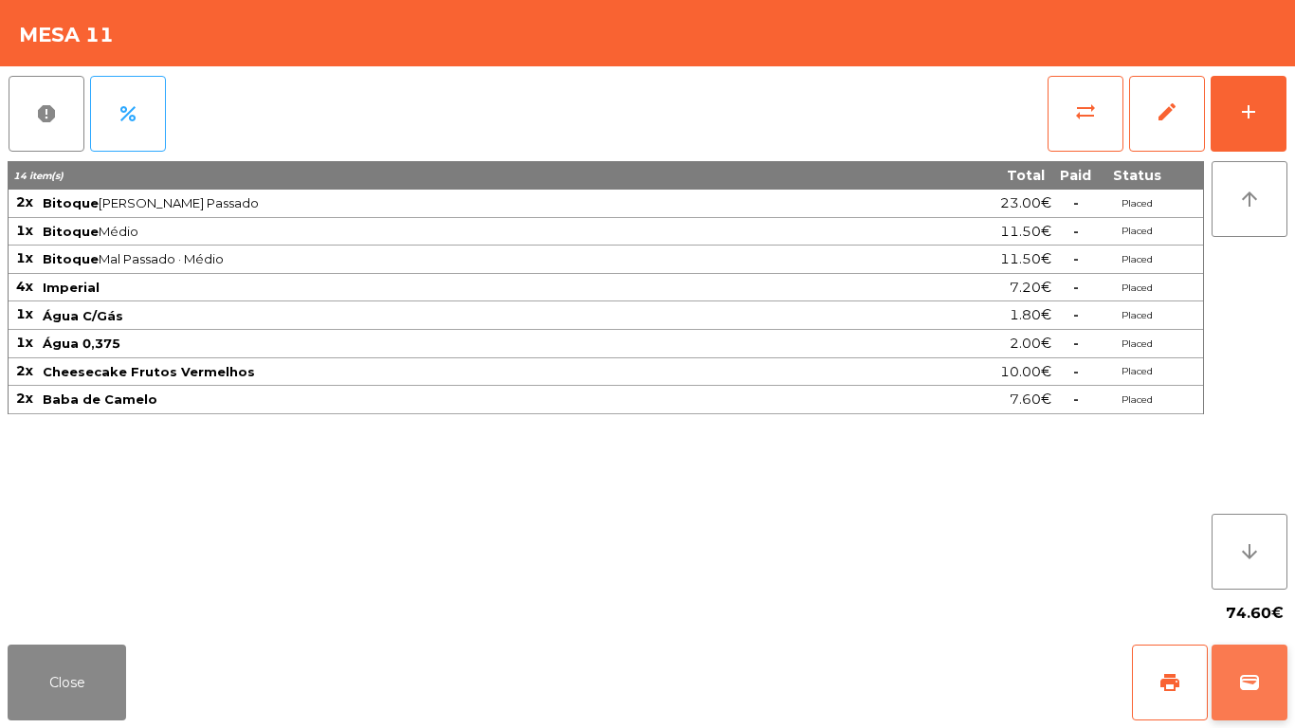
click at [1251, 672] on span "wallet" at bounding box center [1249, 682] width 23 height 23
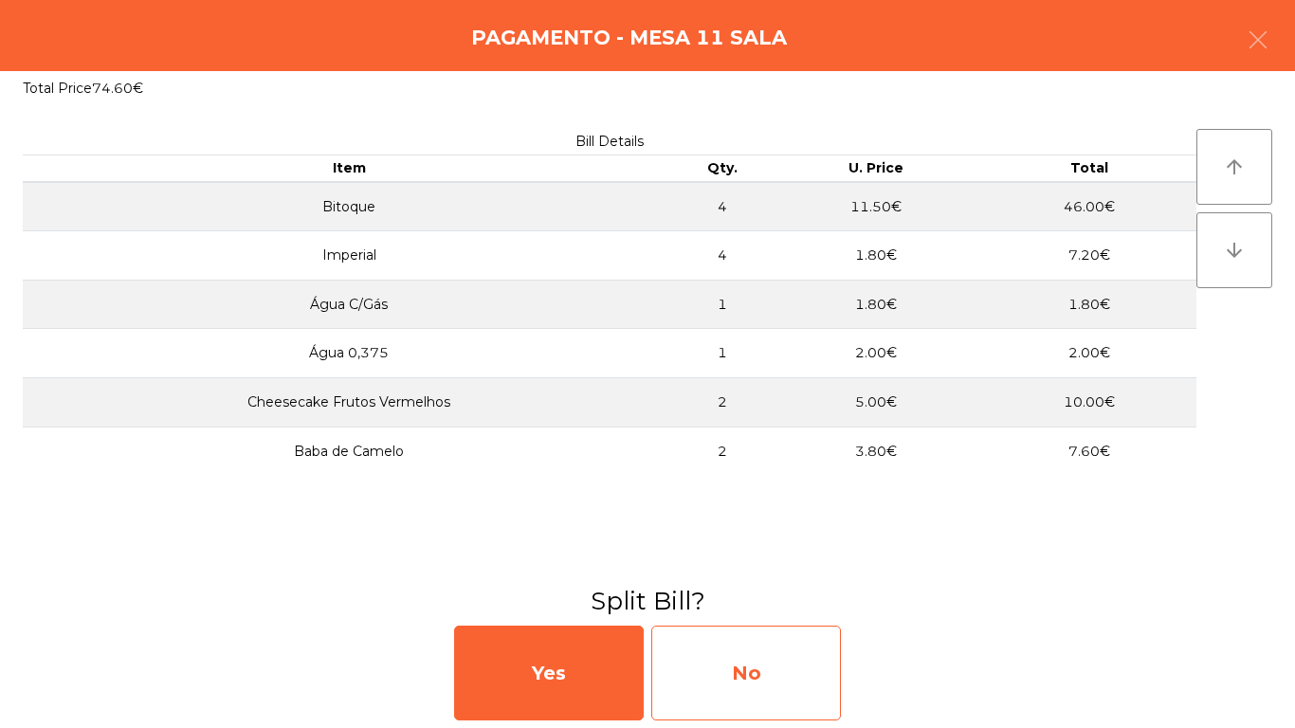
drag, startPoint x: 718, startPoint y: 664, endPoint x: 704, endPoint y: 658, distance: 15.7
click at [704, 658] on div "No" at bounding box center [746, 672] width 190 height 95
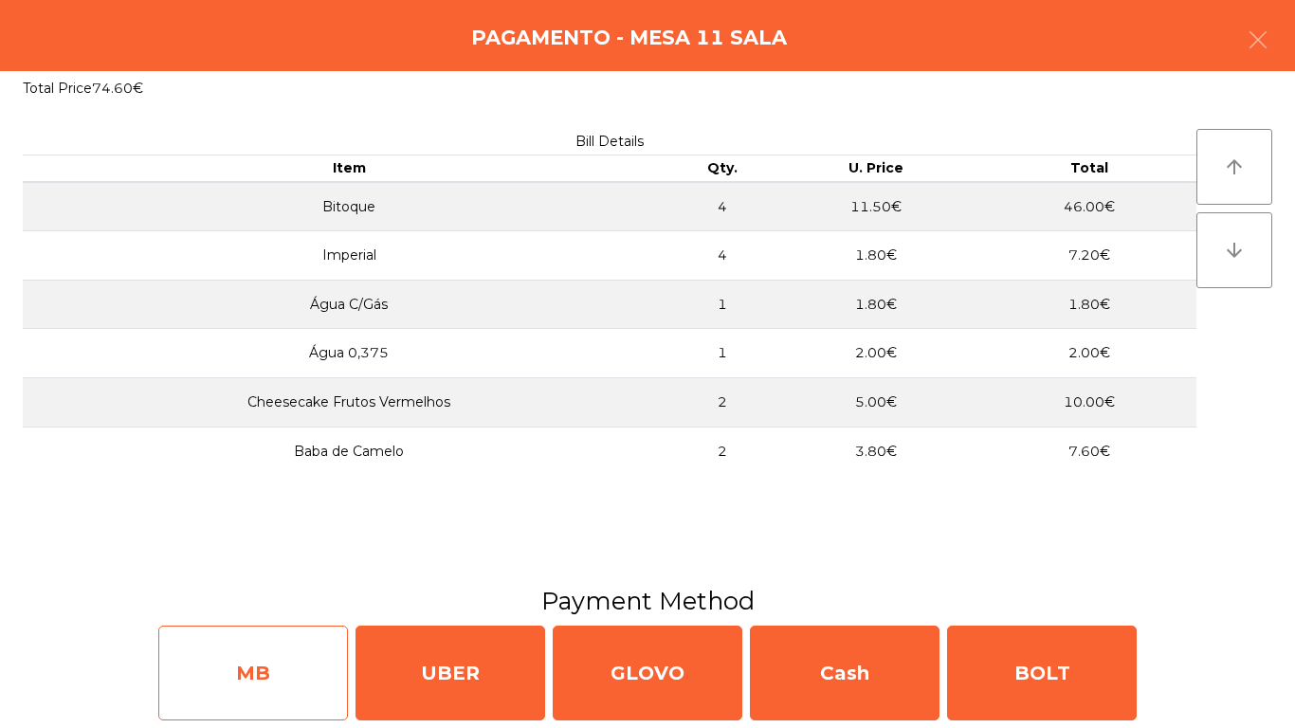
click at [225, 664] on div "MB" at bounding box center [253, 672] width 190 height 95
select select "**"
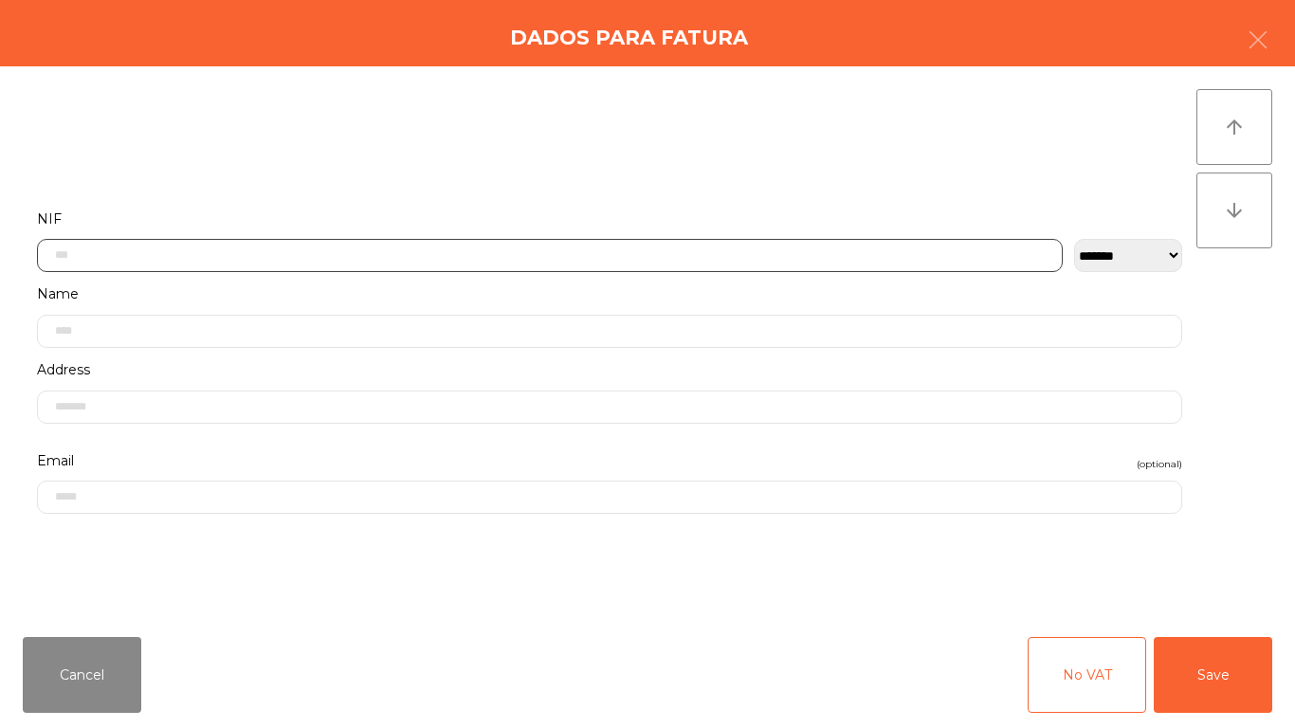
click at [620, 239] on input "text" at bounding box center [549, 255] width 1025 height 33
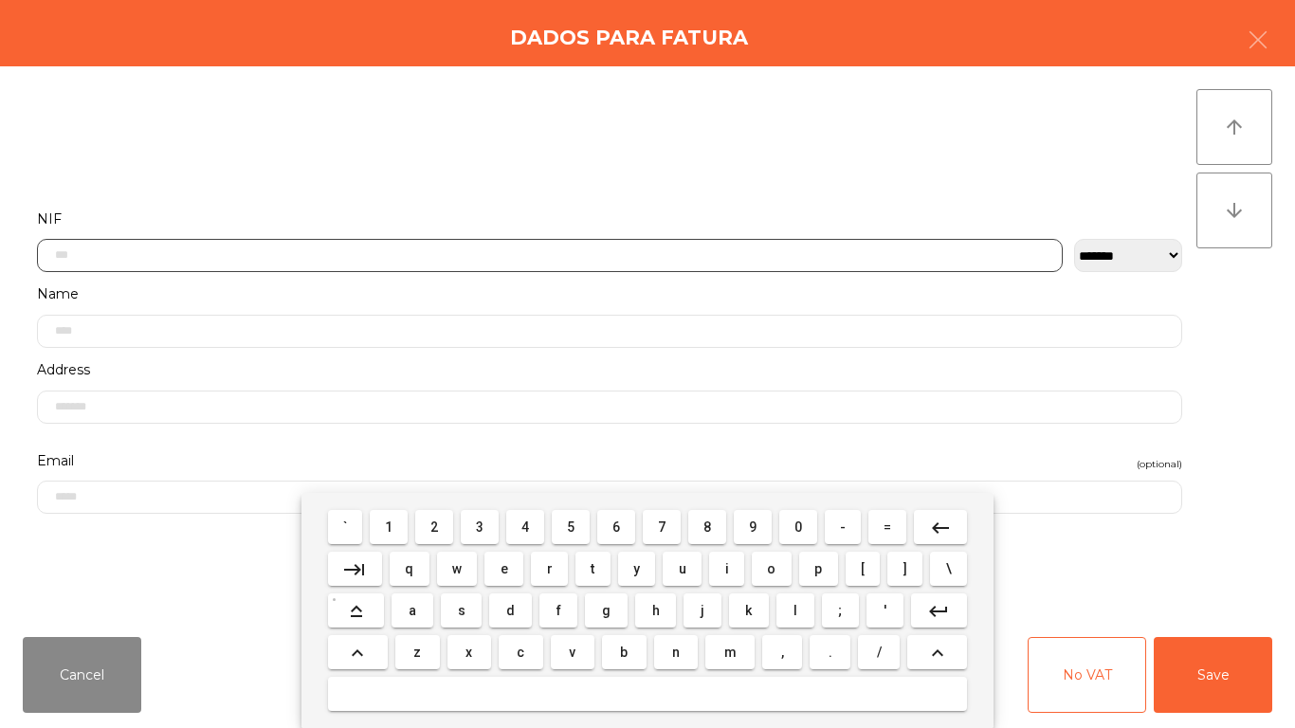
scroll to position [116, 0]
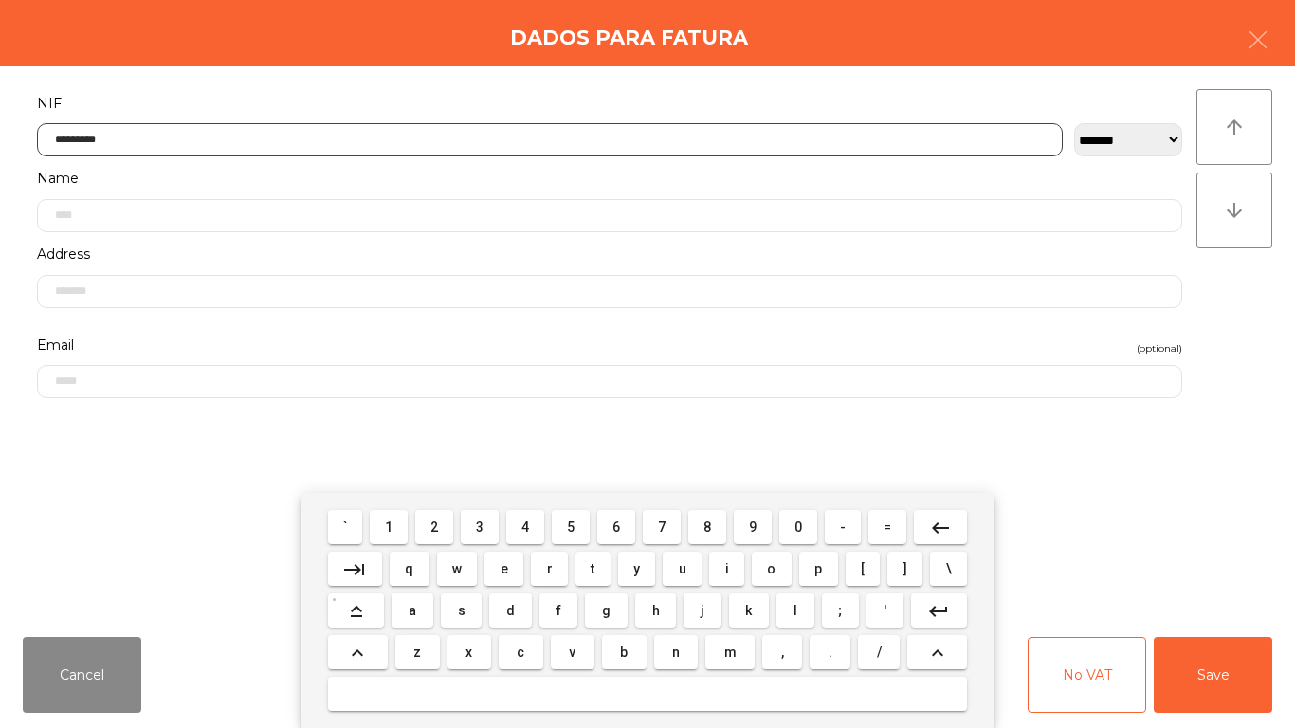
type input "*********"
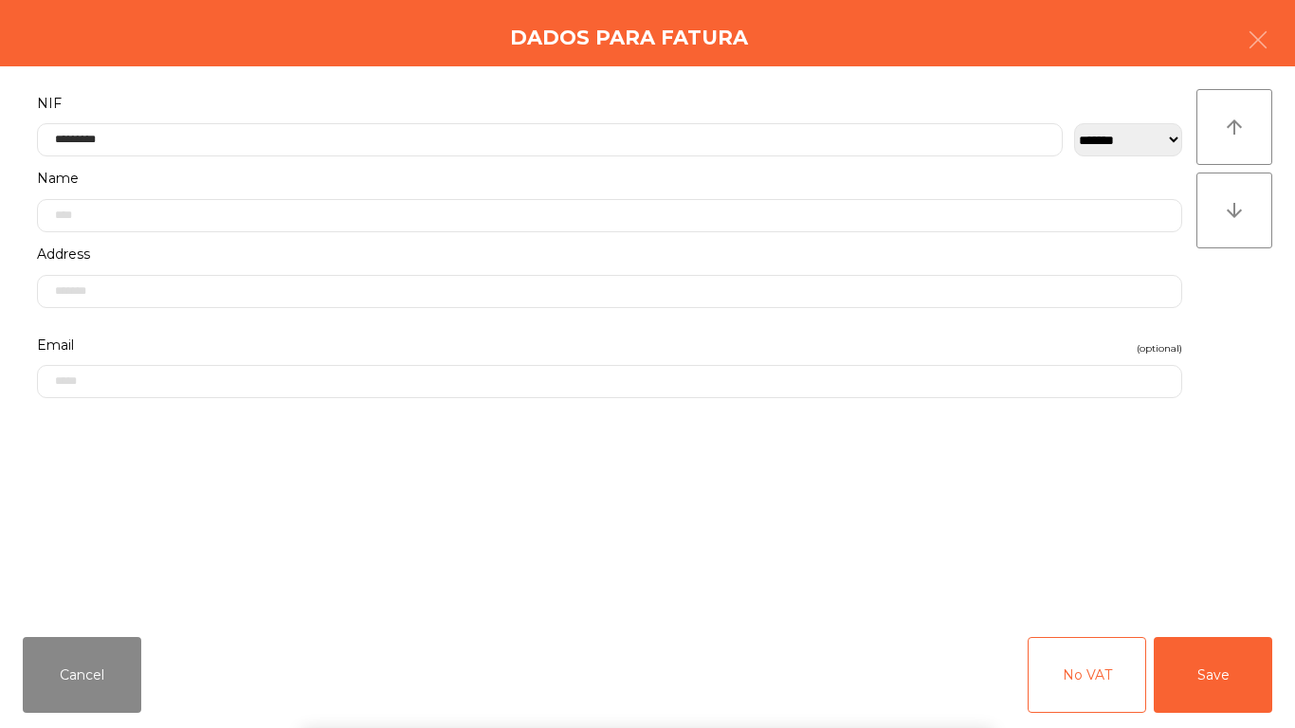
click at [1253, 656] on div "` 1 2 3 4 5 6 7 8 9 0 - = keyboard_backspace keyboard_tab q w e r t y u i o p […" at bounding box center [647, 610] width 1295 height 235
click at [1214, 705] on button "Save" at bounding box center [1212, 675] width 118 height 76
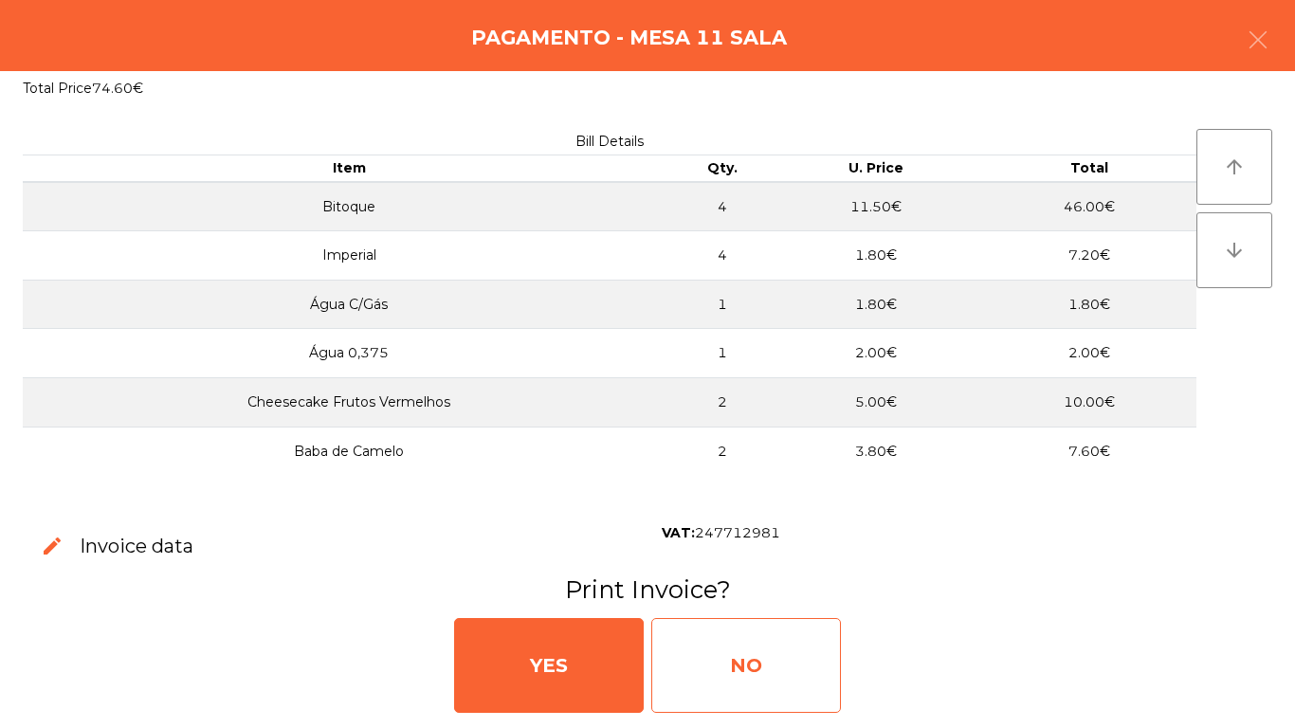
click at [781, 702] on div "NO" at bounding box center [746, 665] width 190 height 95
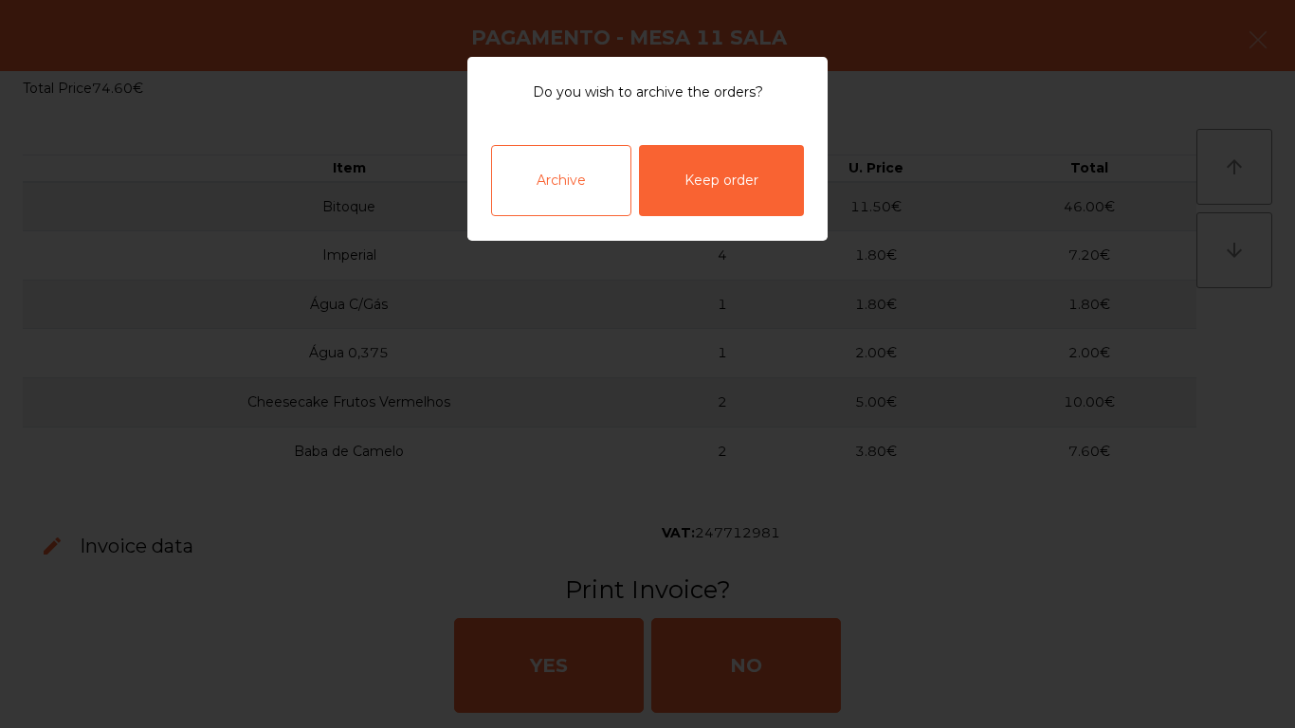
click at [556, 161] on div "Archive" at bounding box center [561, 180] width 140 height 71
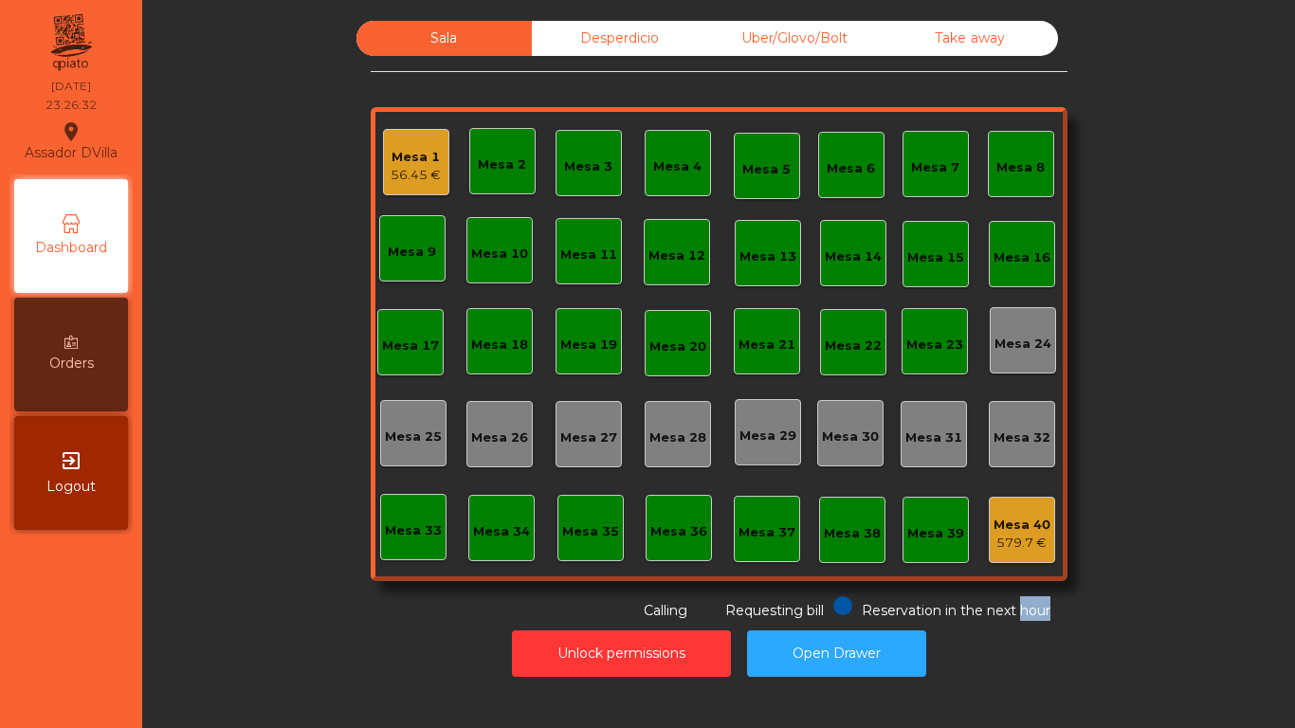
click at [1206, 690] on div "Sala Desperdicio Uber/Glovo/Bolt Take away Mesa 1 56.45 € Mesa 2 Mesa 3 Mesa 4 …" at bounding box center [718, 364] width 1152 height 728
click at [838, 122] on div "Mesa 1 60.05 € Mesa 2 Mesa 3 Mesa 4 Mesa 5 Mesa 6 Mesa 7 Mesa 8 Mesa 9 Mesa 10 …" at bounding box center [719, 344] width 697 height 474
click at [840, 639] on button "Open Drawer" at bounding box center [836, 653] width 179 height 46
click at [437, 153] on div "Mesa 1 60.05 €" at bounding box center [416, 162] width 66 height 66
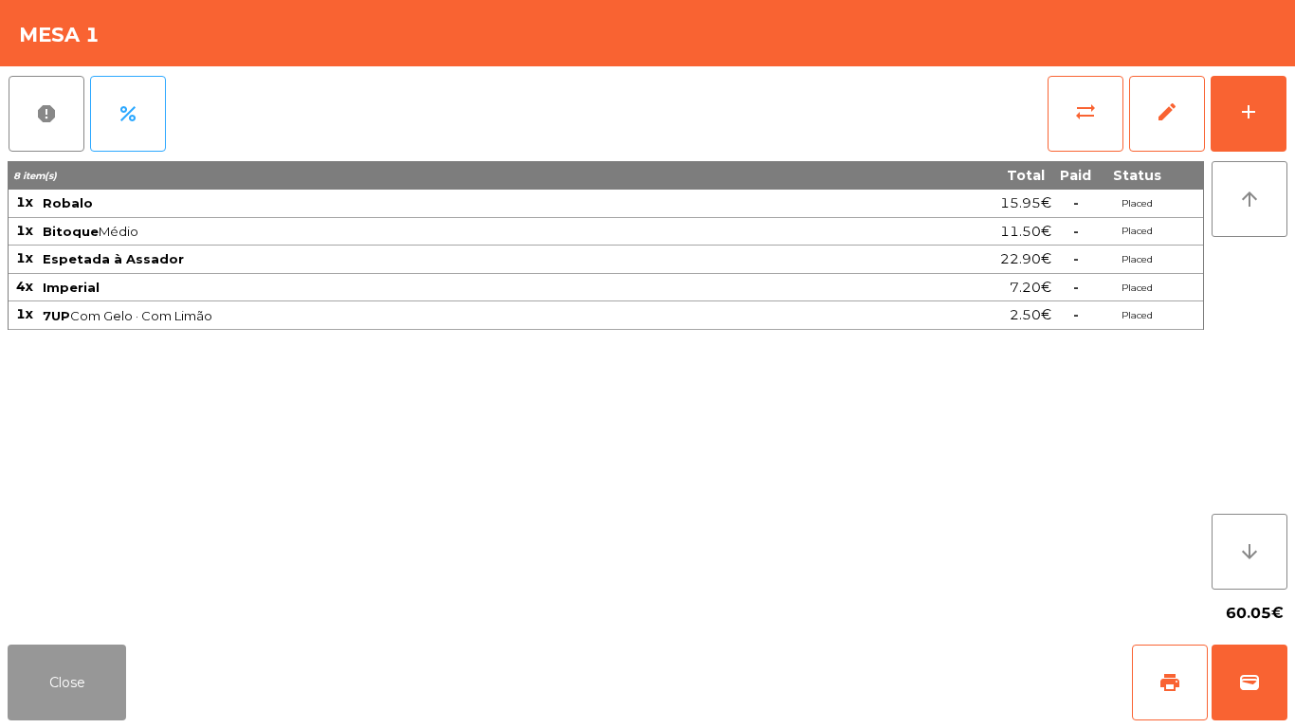
click at [29, 674] on button "Close" at bounding box center [67, 682] width 118 height 76
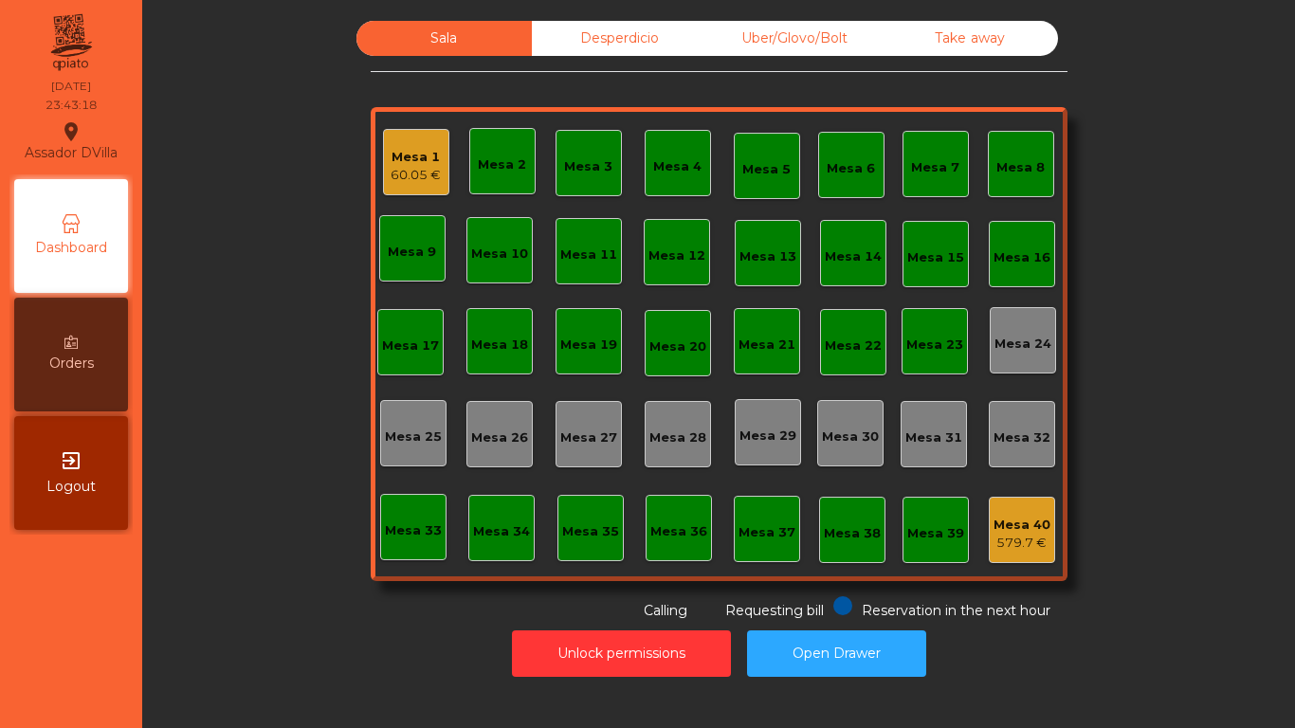
click at [394, 158] on div "Mesa 1" at bounding box center [415, 157] width 50 height 19
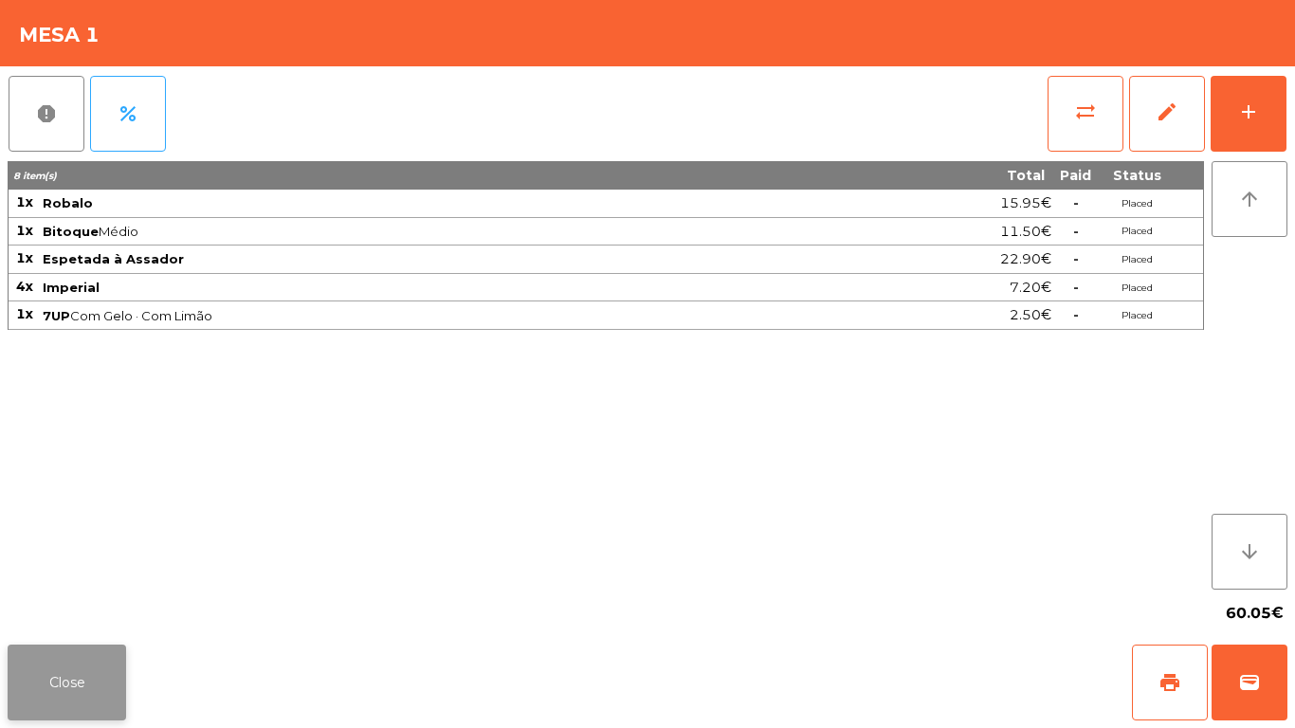
click at [113, 655] on button "Close" at bounding box center [67, 682] width 118 height 76
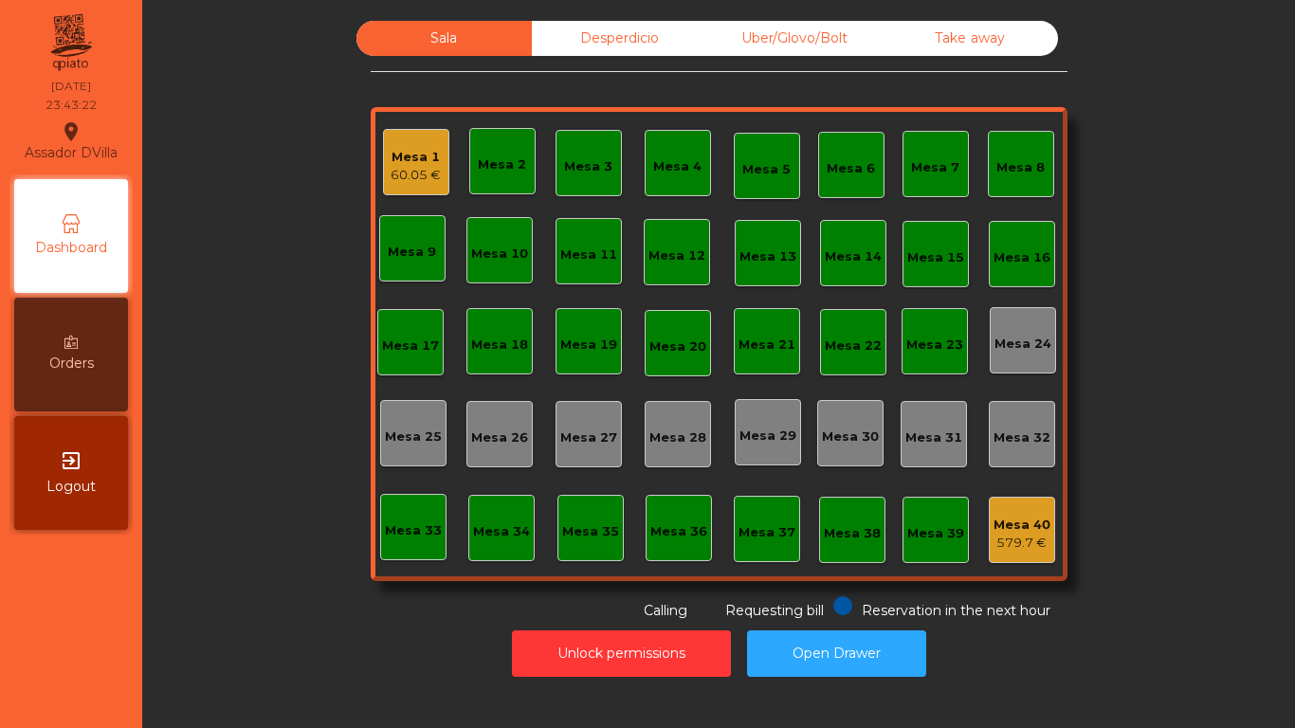
click at [407, 172] on div "60.05 €" at bounding box center [415, 175] width 50 height 19
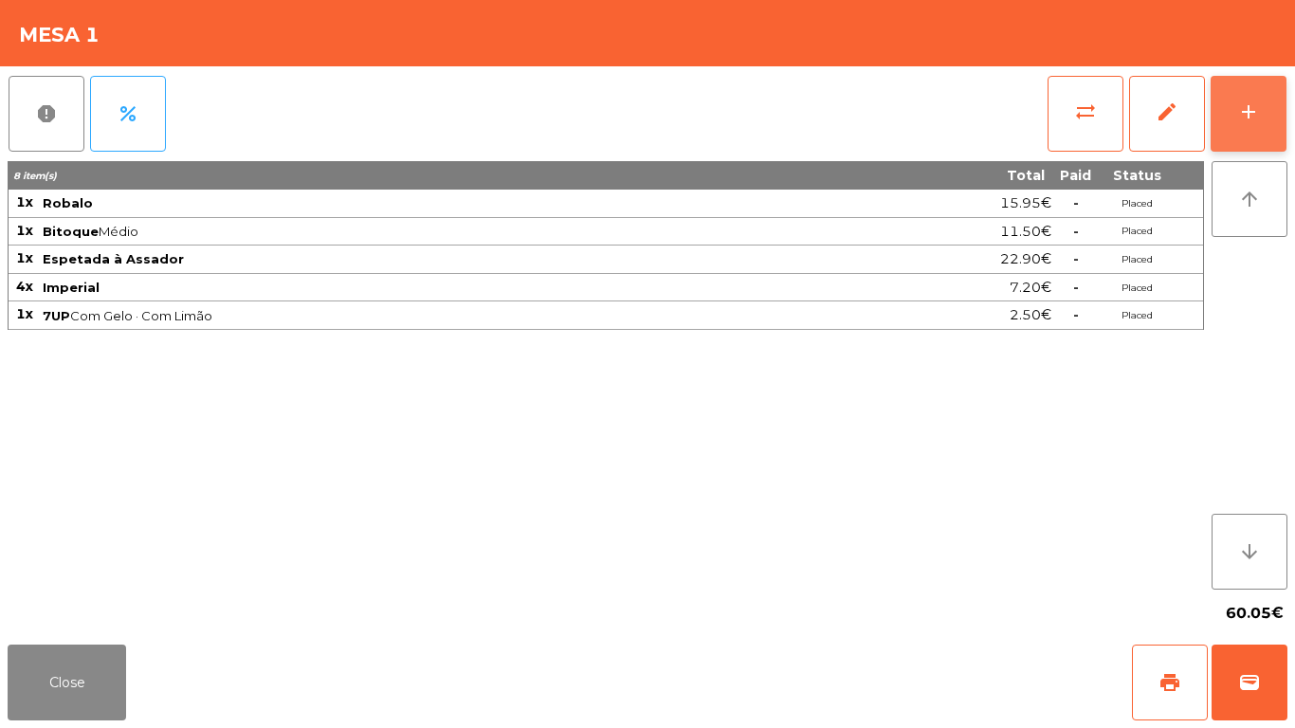
click at [1262, 126] on button "add" at bounding box center [1248, 114] width 76 height 76
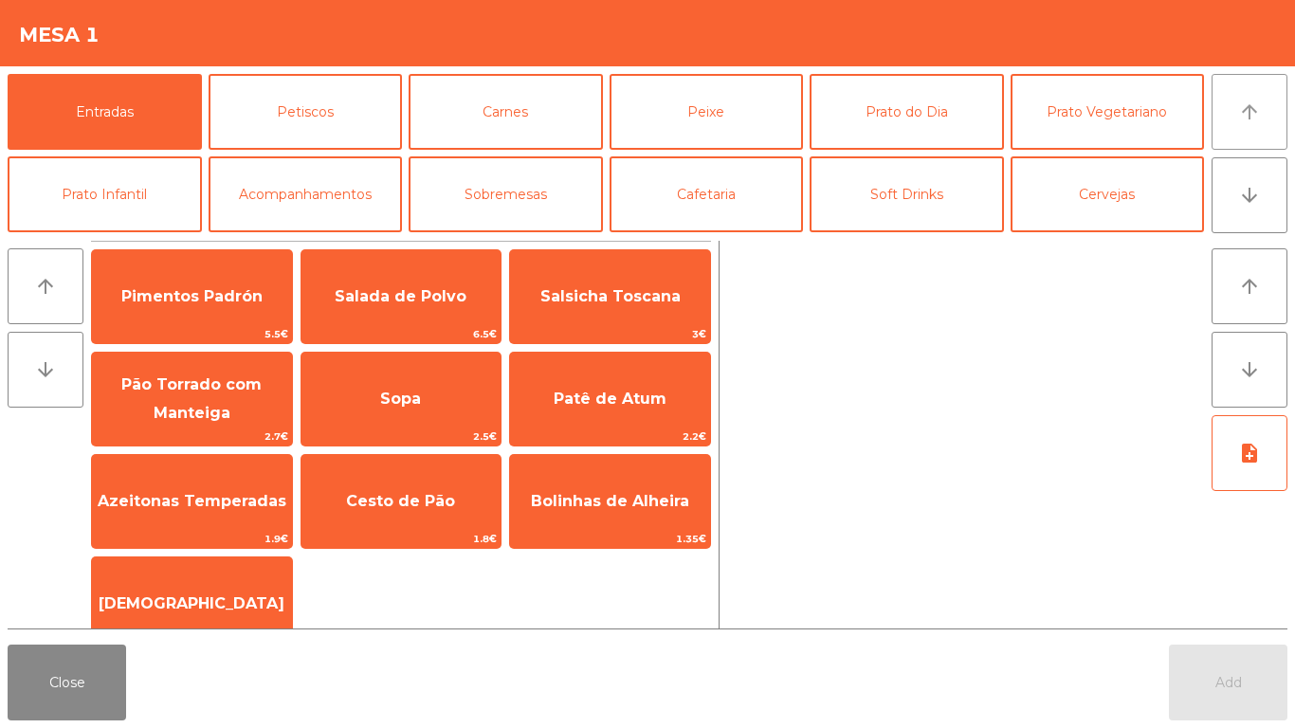
click at [1262, 126] on button "arrow_upward" at bounding box center [1249, 112] width 76 height 76
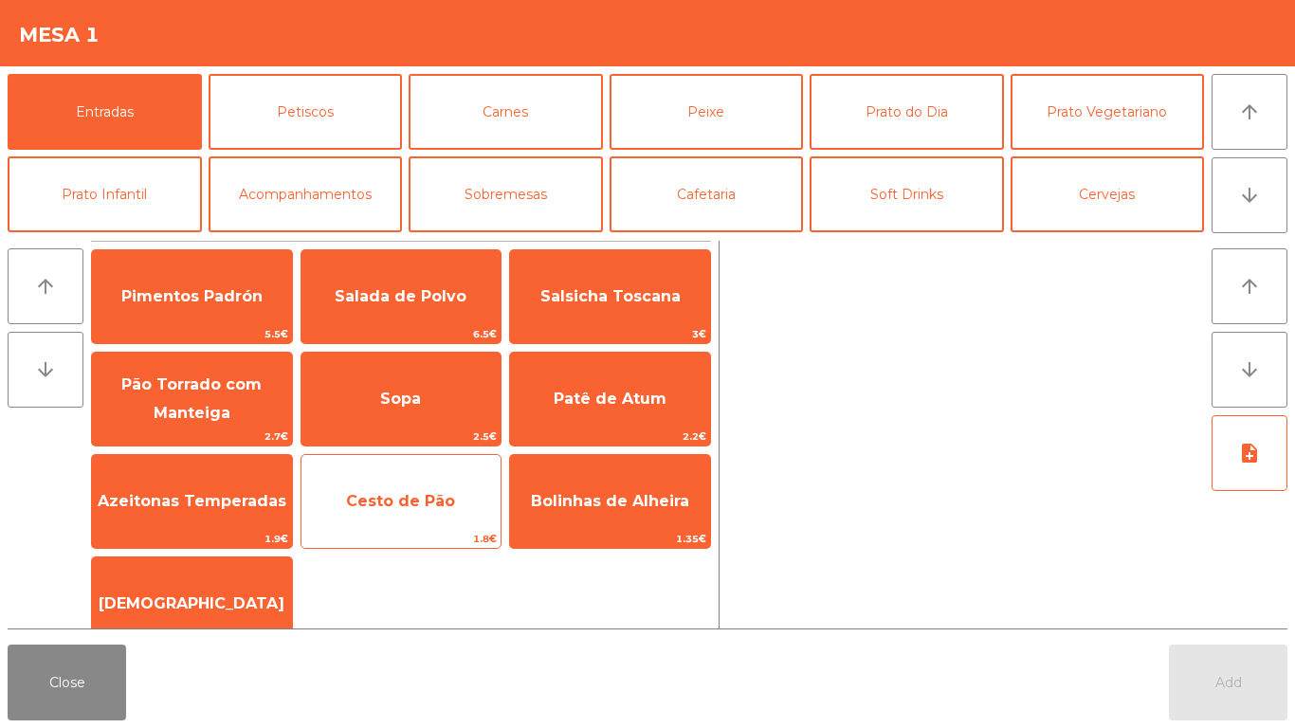
drag, startPoint x: 234, startPoint y: 490, endPoint x: 404, endPoint y: 531, distance: 174.5
click at [233, 489] on span "Azeitonas Temperadas" at bounding box center [192, 501] width 200 height 51
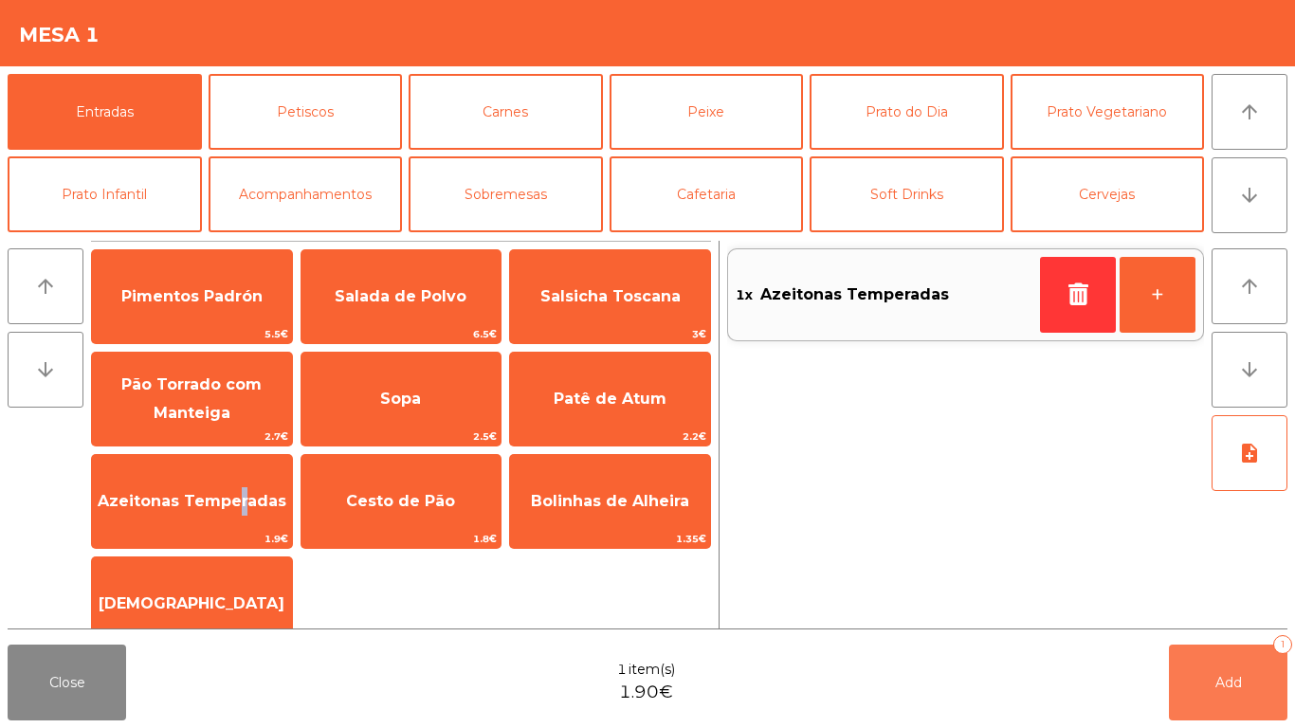
click at [1225, 670] on button "Add 1" at bounding box center [1227, 682] width 118 height 76
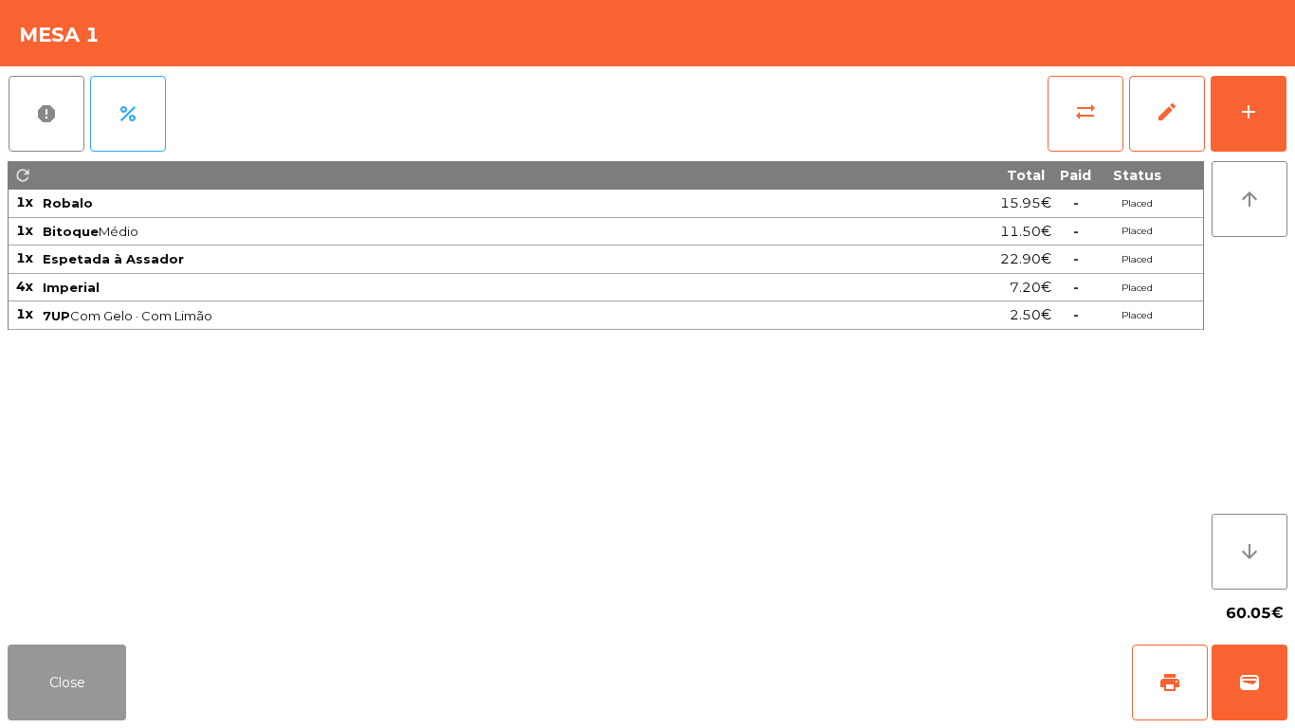
drag, startPoint x: 90, startPoint y: 701, endPoint x: 81, endPoint y: 695, distance: 11.6
click at [88, 698] on button "Close" at bounding box center [67, 682] width 118 height 76
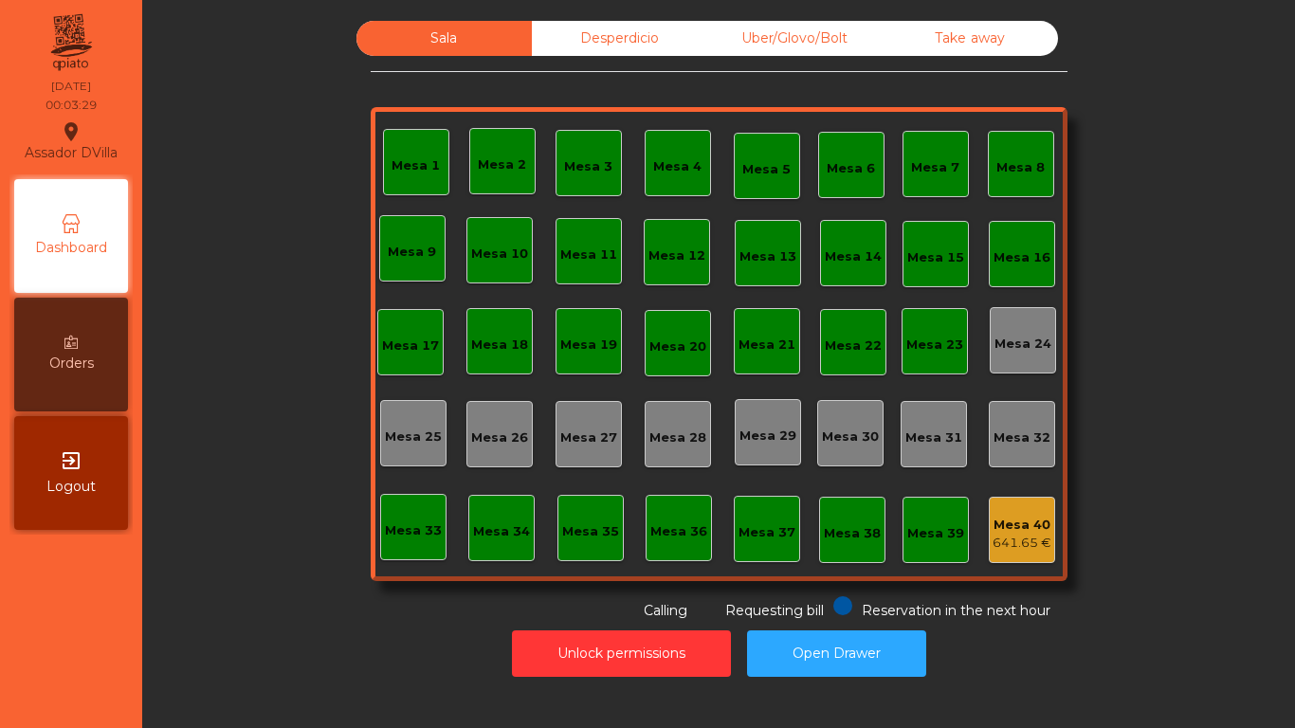
click at [151, 727] on div "Assador DVilla location_on 16/08/2025 00:03:29 Dashboard Orders exit_to_app Log…" at bounding box center [647, 364] width 1295 height 728
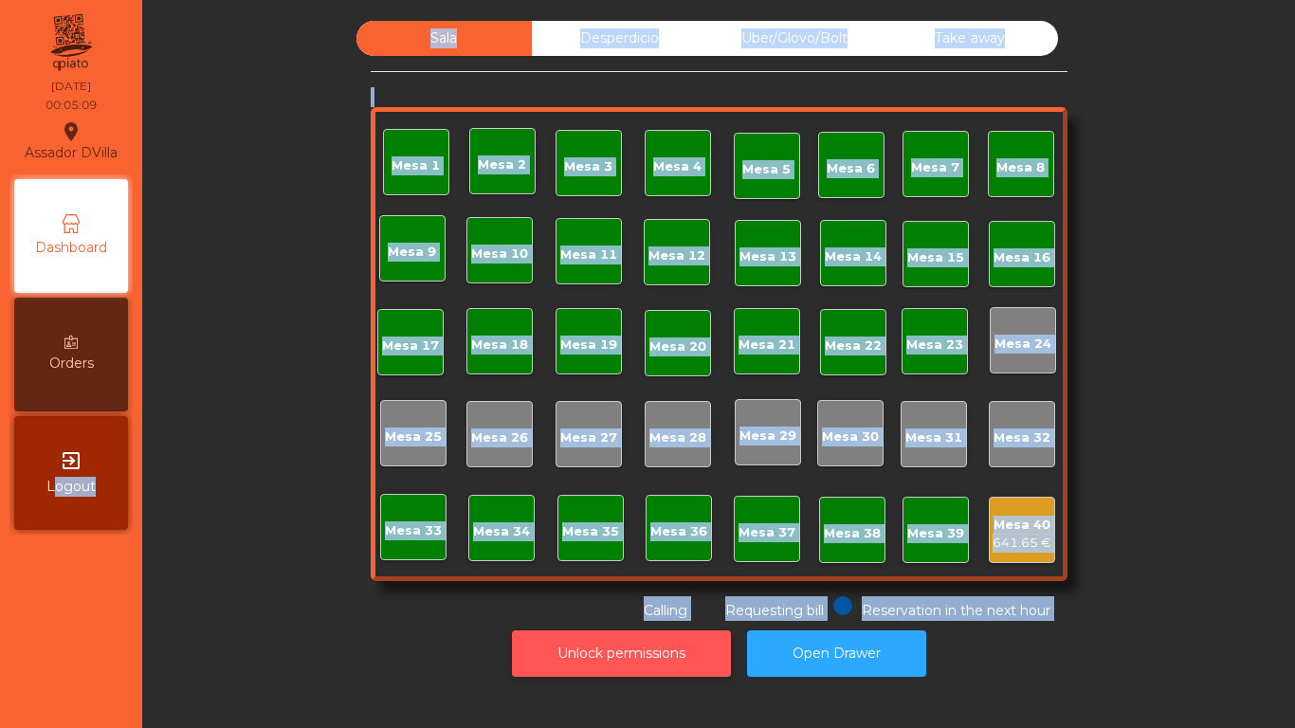
click at [566, 634] on button "Unlock permissions" at bounding box center [621, 653] width 219 height 46
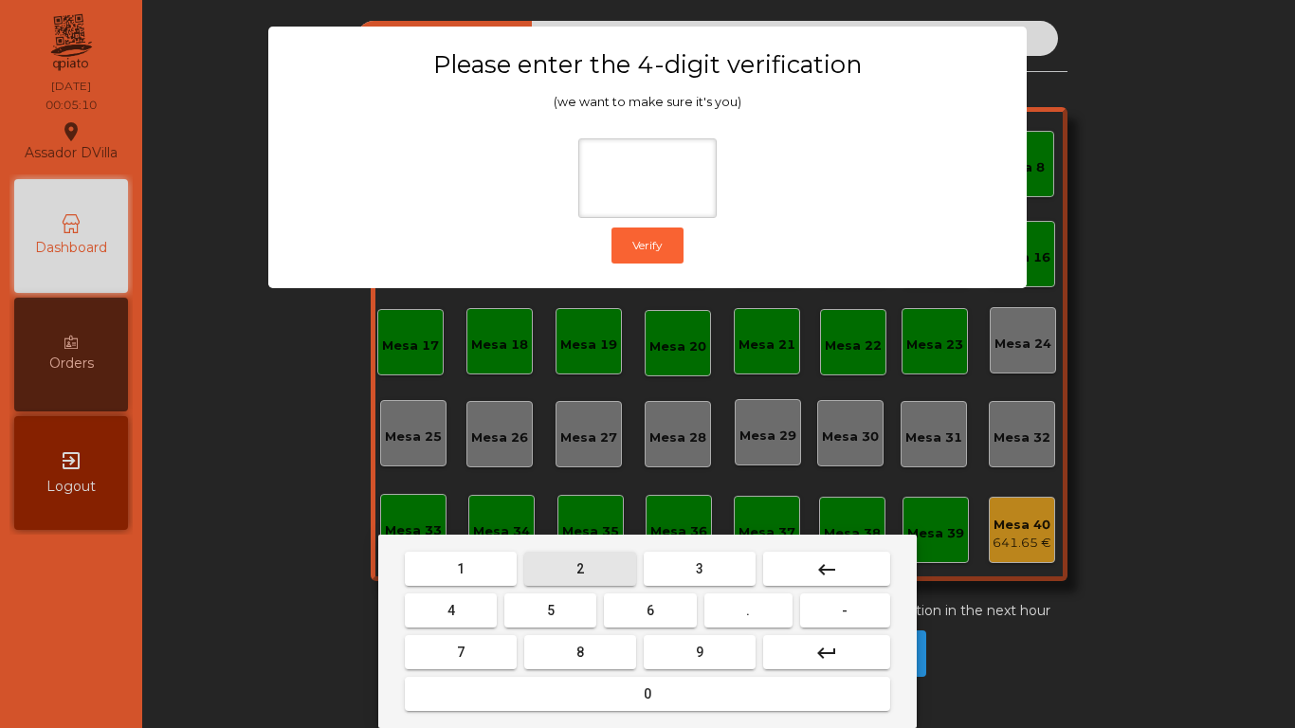
drag, startPoint x: 561, startPoint y: 565, endPoint x: 484, endPoint y: 599, distance: 84.0
click at [562, 567] on button "2" at bounding box center [580, 569] width 112 height 34
click at [483, 599] on button "4" at bounding box center [451, 610] width 92 height 34
drag, startPoint x: 643, startPoint y: 614, endPoint x: 677, endPoint y: 644, distance: 45.6
click at [647, 621] on button "6" at bounding box center [650, 610] width 92 height 34
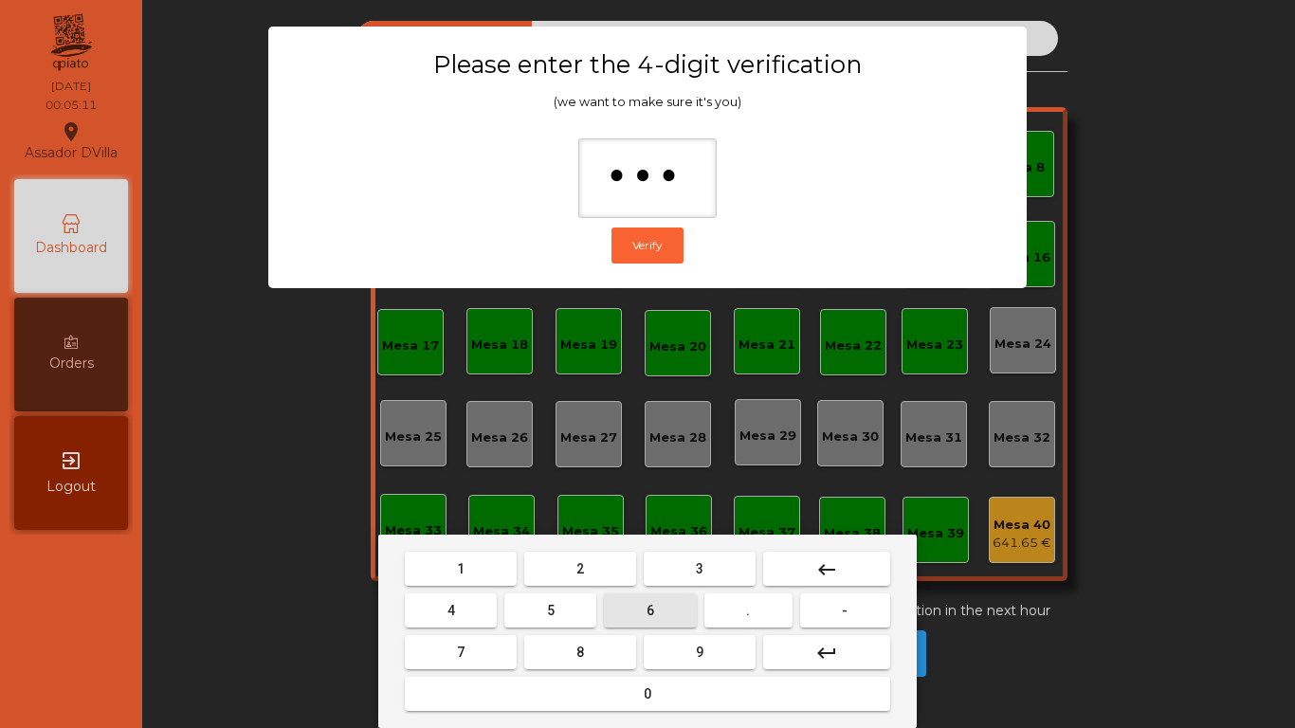
click at [678, 644] on button "9" at bounding box center [699, 652] width 112 height 34
type input "****"
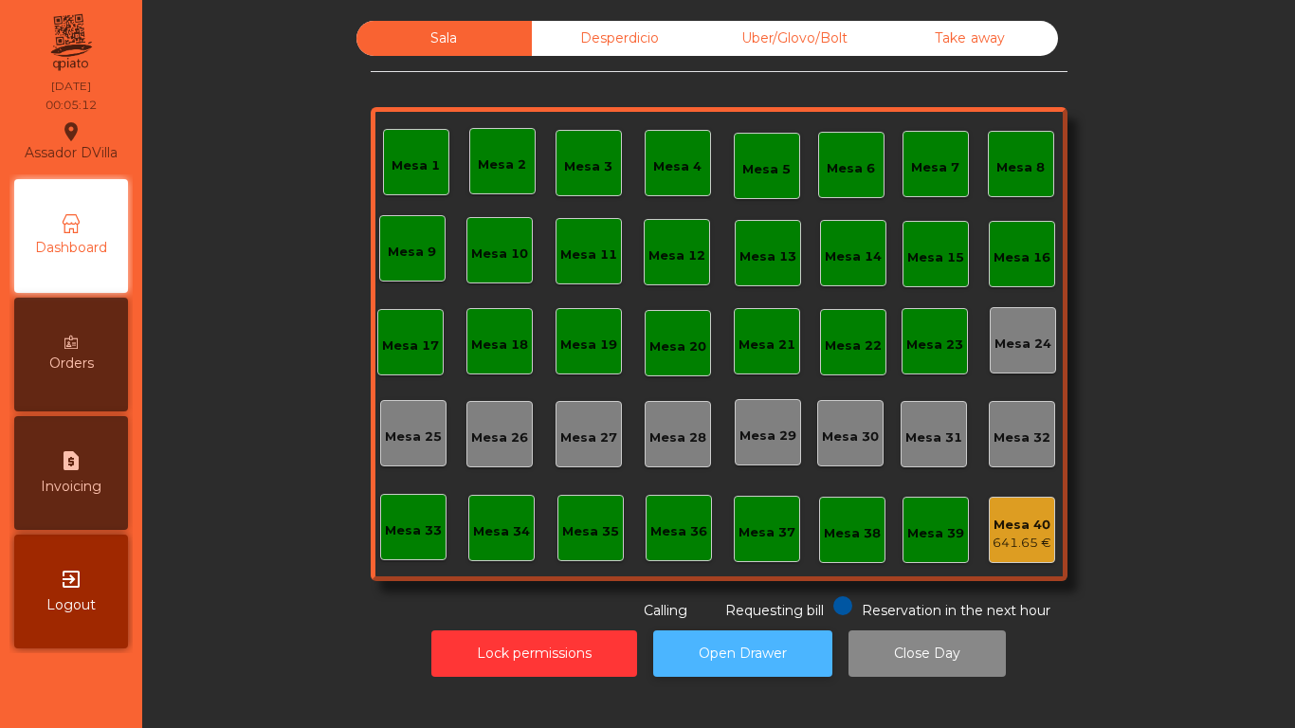
click at [776, 648] on button "Open Drawer" at bounding box center [742, 653] width 179 height 46
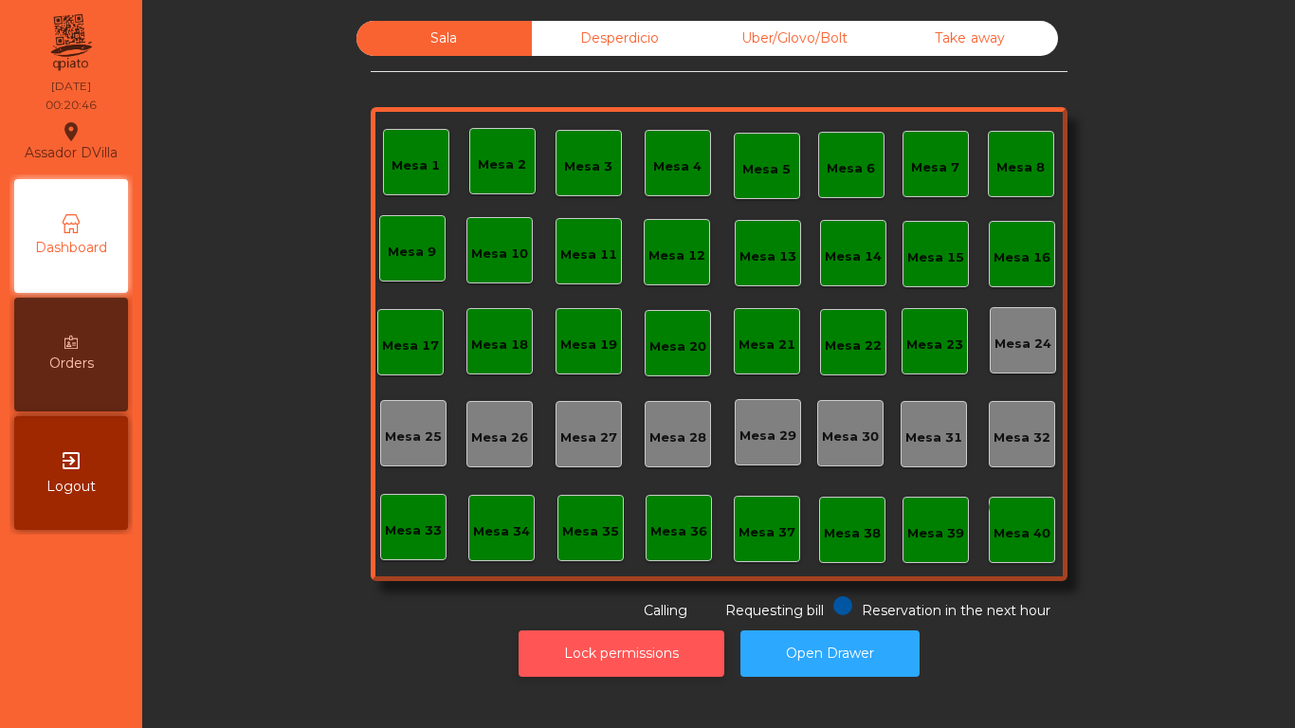
click at [697, 649] on button "Lock permissions" at bounding box center [621, 653] width 206 height 46
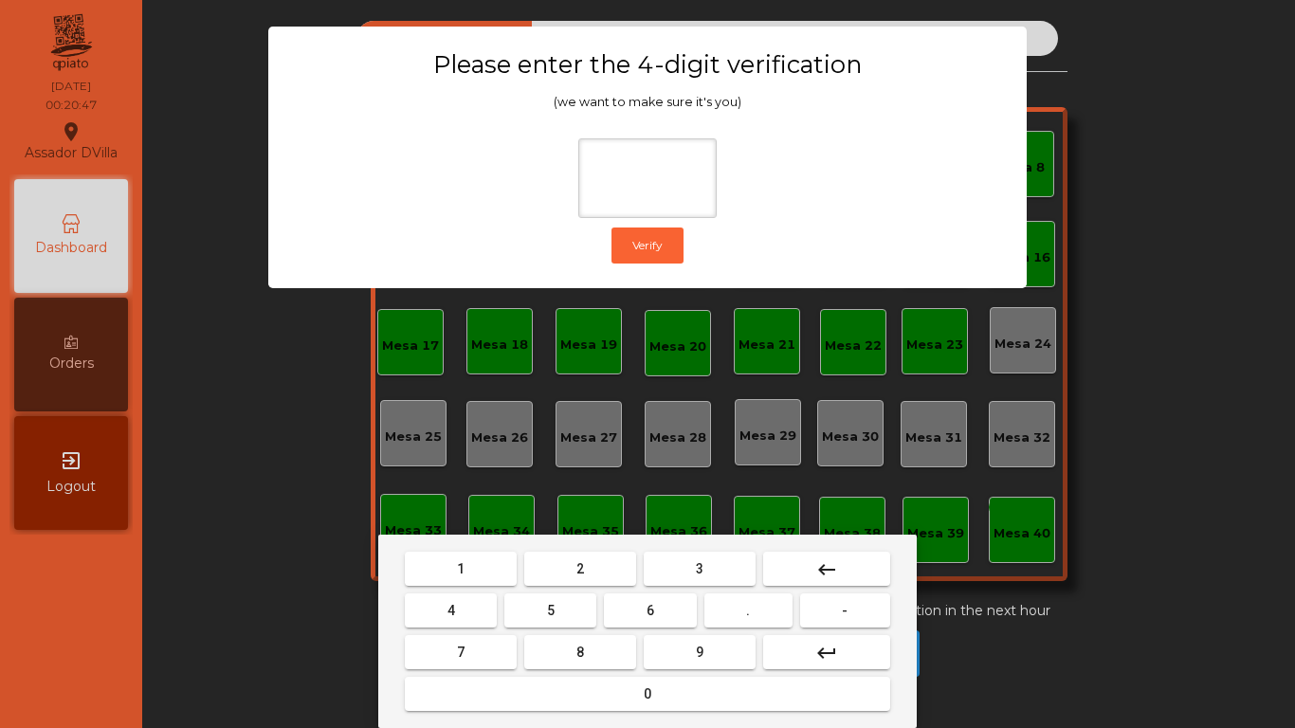
click at [574, 558] on button "2" at bounding box center [580, 569] width 112 height 34
click at [490, 601] on button "4" at bounding box center [451, 610] width 92 height 34
drag, startPoint x: 666, startPoint y: 619, endPoint x: 686, endPoint y: 644, distance: 32.4
click at [667, 619] on button "6" at bounding box center [650, 610] width 92 height 34
click at [688, 644] on button "9" at bounding box center [699, 652] width 112 height 34
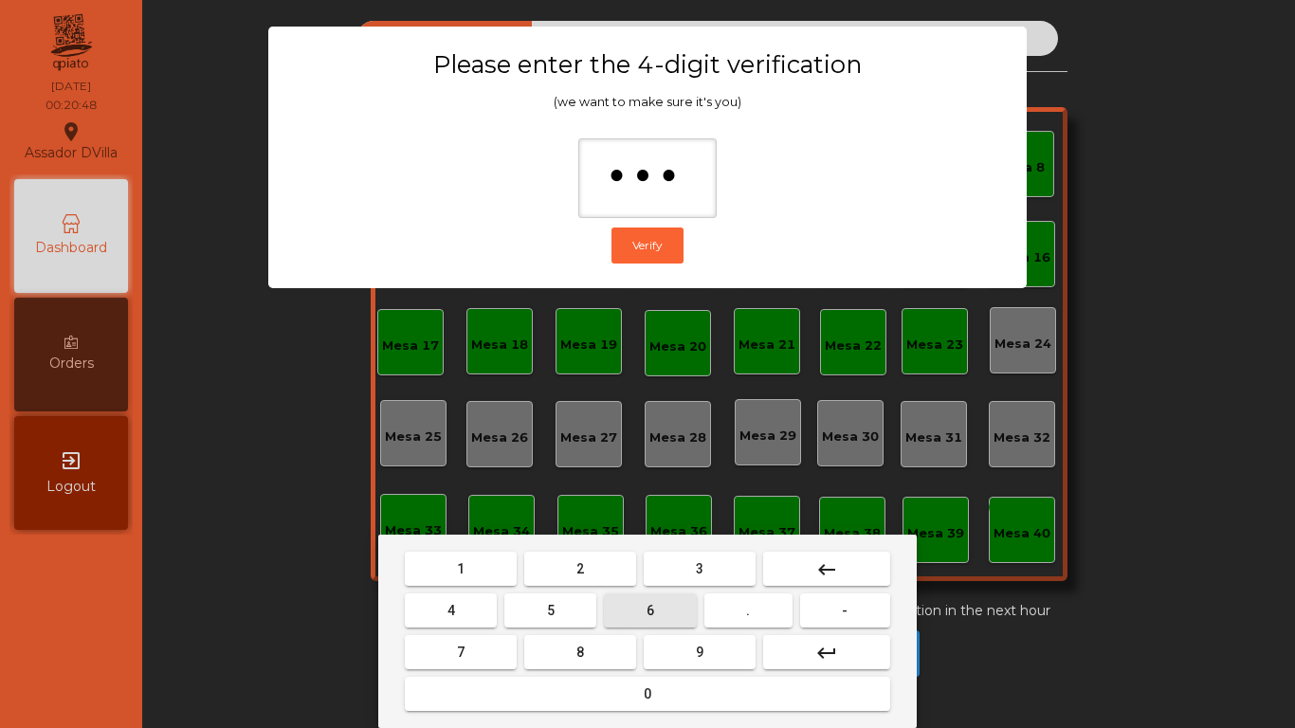
type input "****"
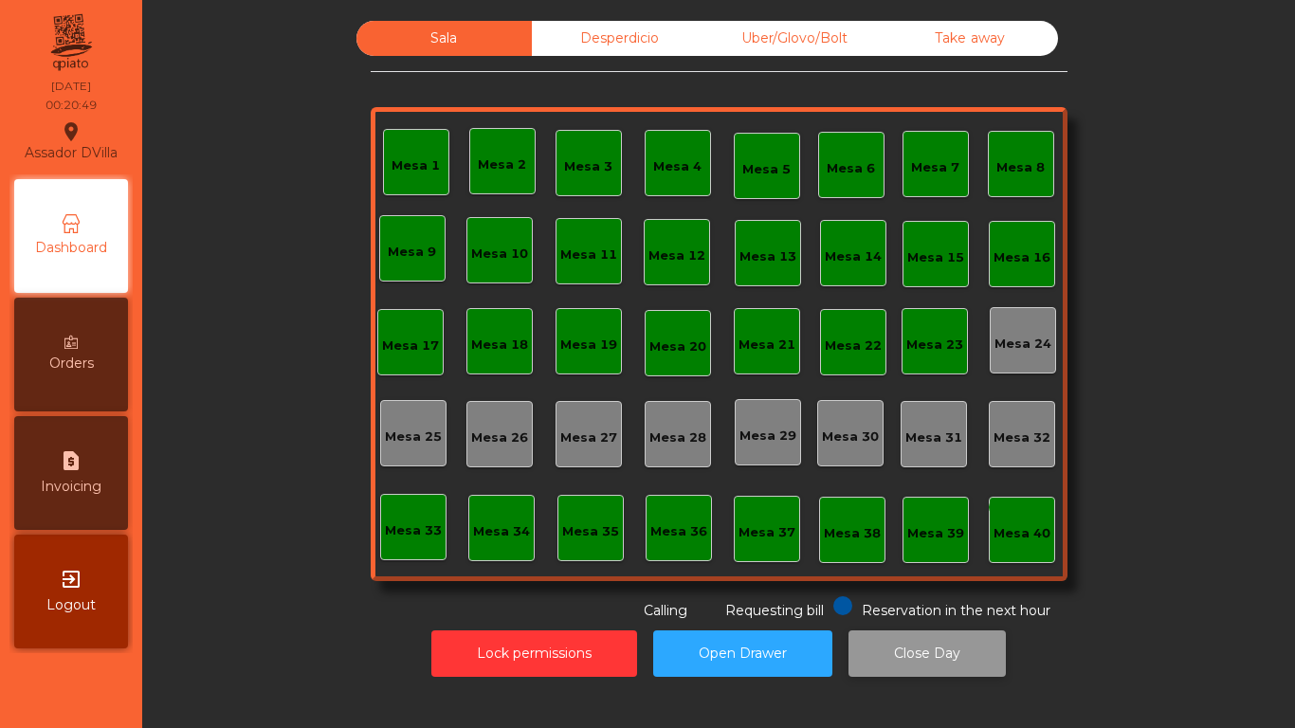
click at [853, 670] on button "Close Day" at bounding box center [926, 653] width 157 height 46
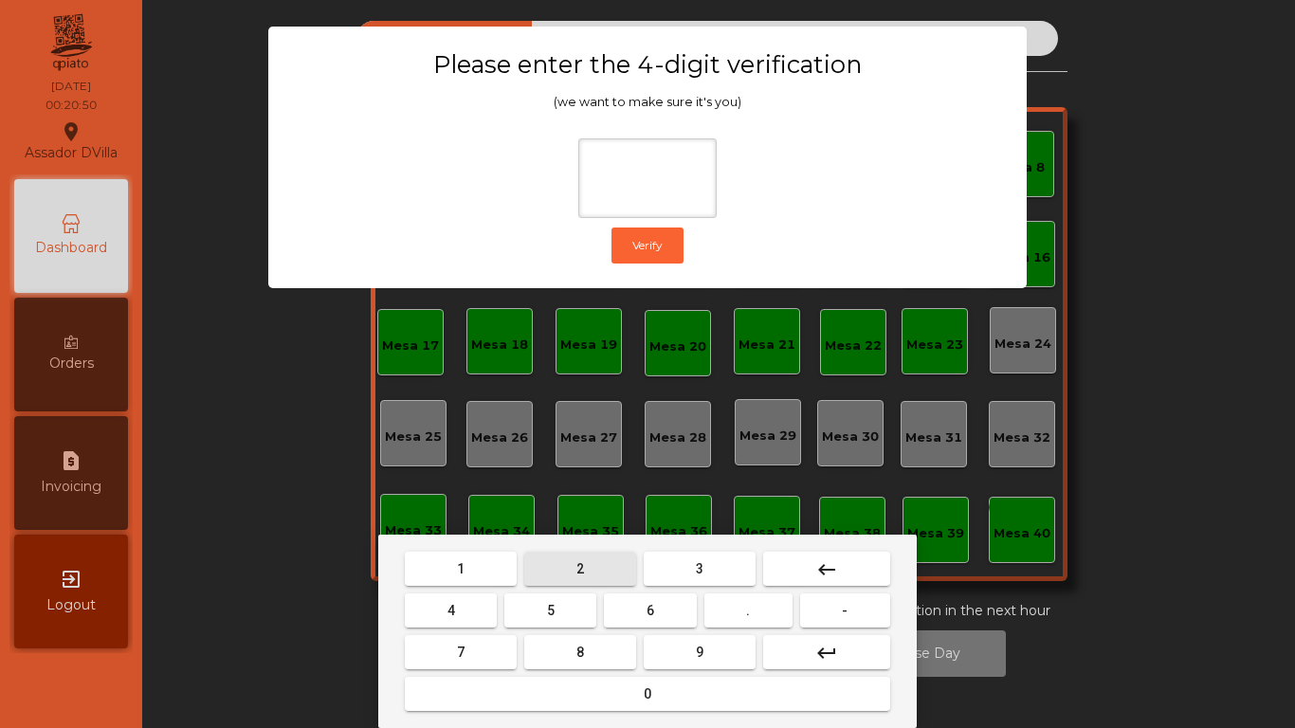
click at [570, 570] on button "2" at bounding box center [580, 569] width 112 height 34
click at [492, 605] on button "4" at bounding box center [451, 610] width 92 height 34
click at [677, 627] on mat-keyboard-key "6" at bounding box center [650, 610] width 100 height 42
click at [677, 623] on button "6" at bounding box center [650, 610] width 92 height 34
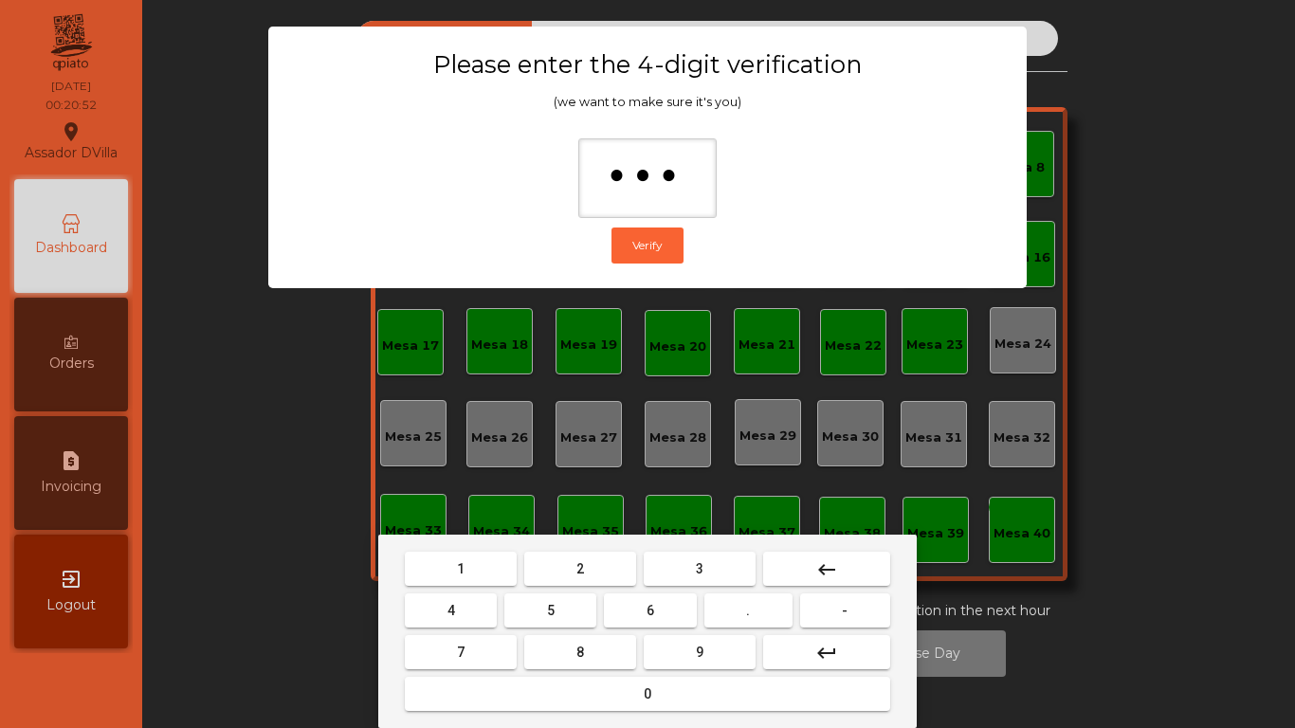
click at [685, 645] on button "9" at bounding box center [699, 652] width 112 height 34
type input "****"
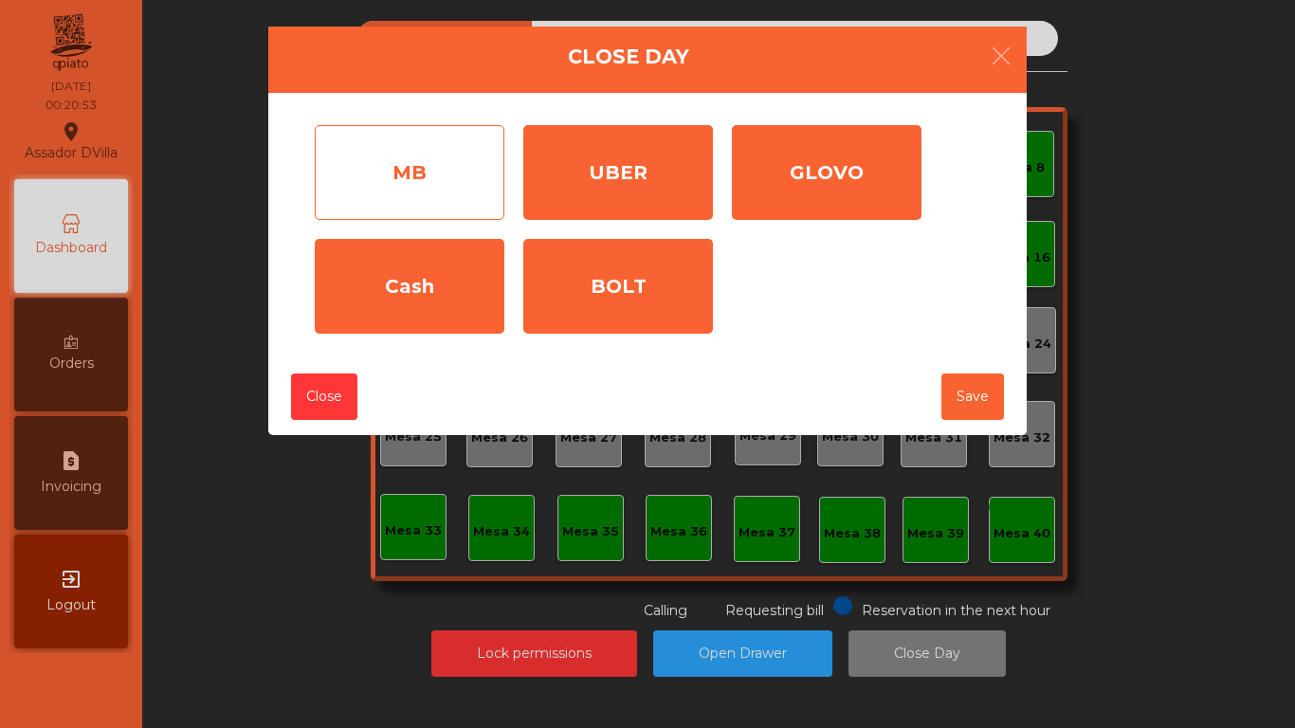
click at [467, 205] on div "MB" at bounding box center [410, 172] width 190 height 95
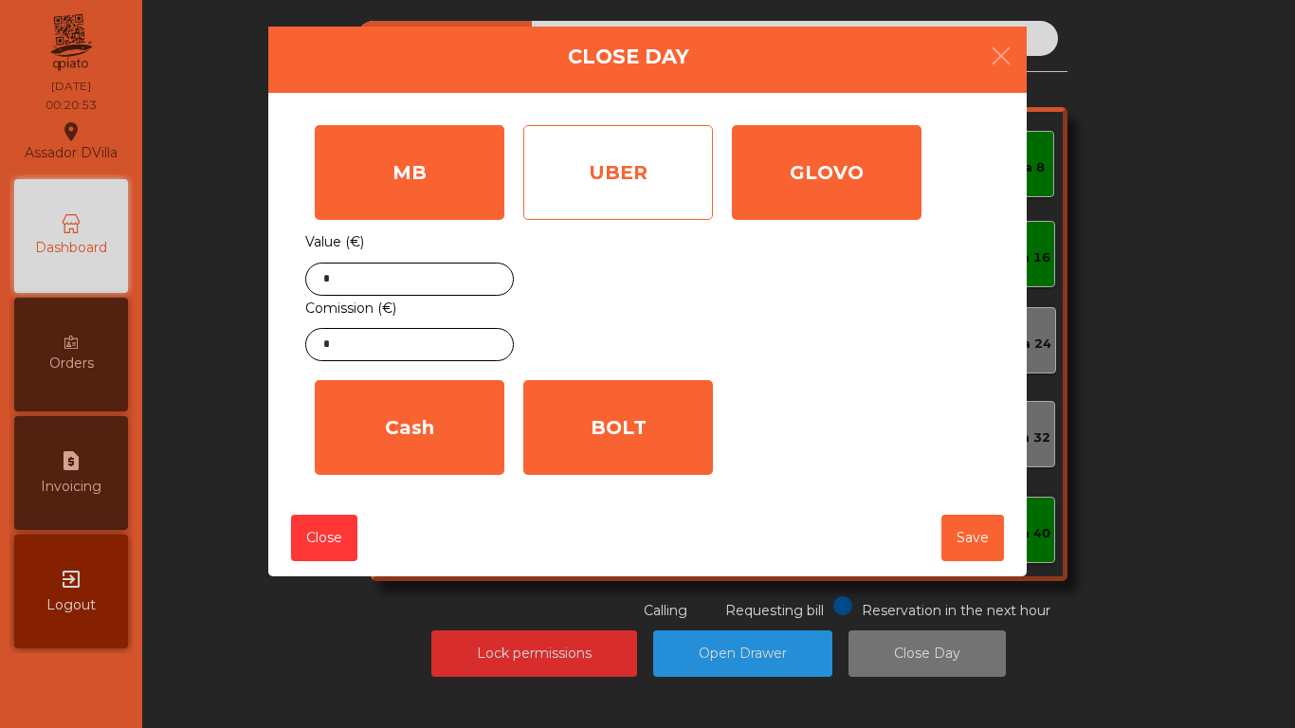
click at [635, 212] on div "UBER" at bounding box center [618, 172] width 190 height 95
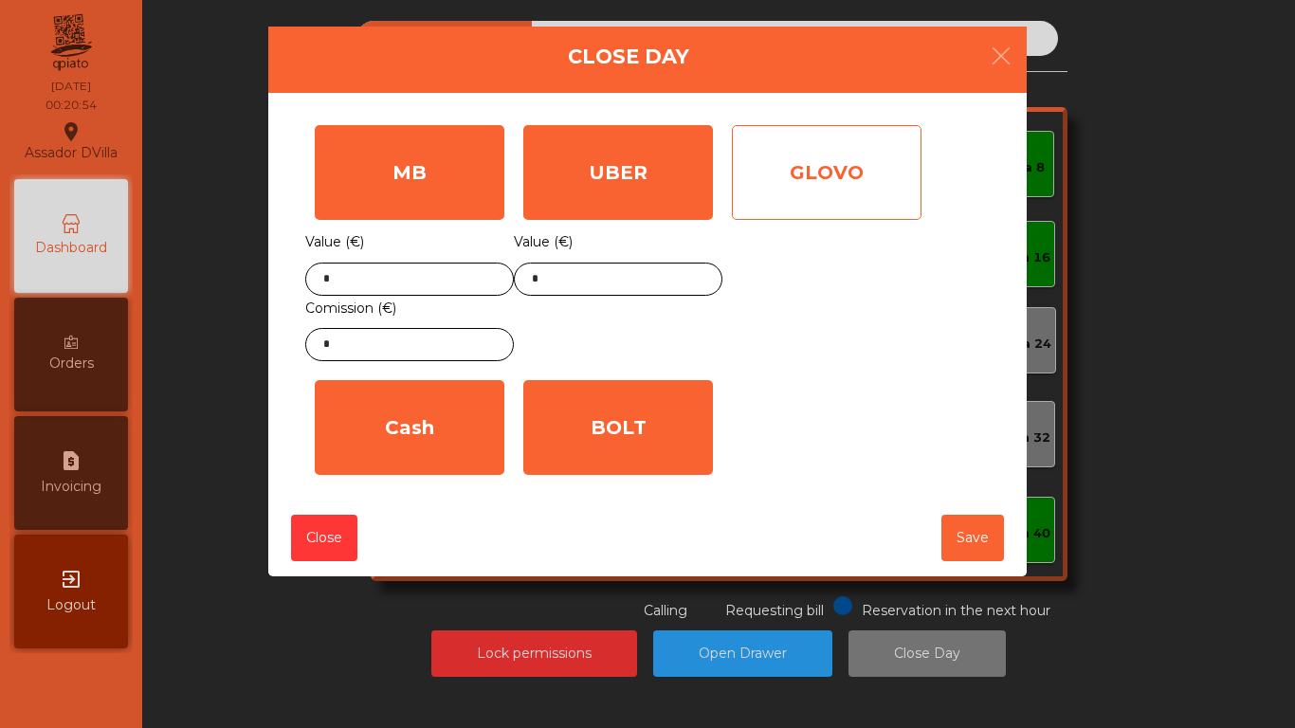
click at [813, 196] on div "GLOVO" at bounding box center [827, 172] width 190 height 95
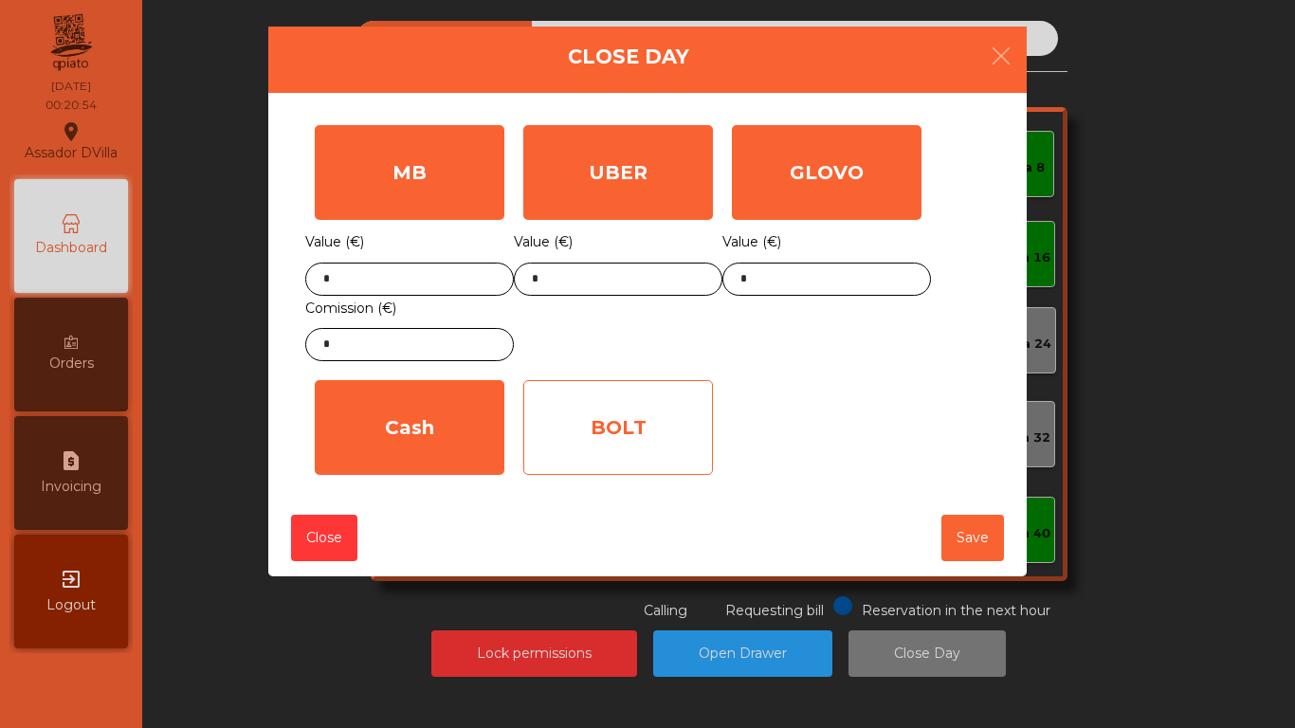
click at [659, 387] on div "BOLT" at bounding box center [618, 427] width 190 height 95
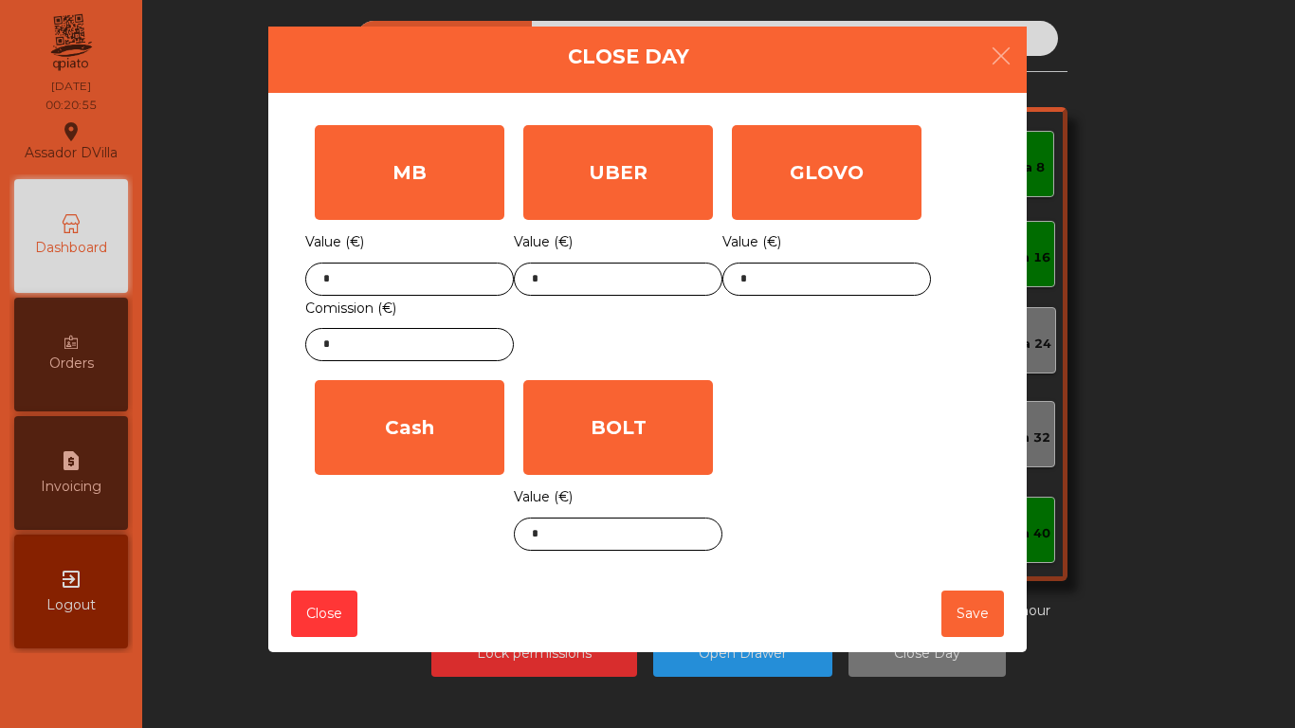
drag, startPoint x: 401, startPoint y: 419, endPoint x: 507, endPoint y: 487, distance: 126.2
click at [401, 420] on div "Cash" at bounding box center [410, 427] width 190 height 95
click at [372, 281] on input "*" at bounding box center [409, 279] width 208 height 33
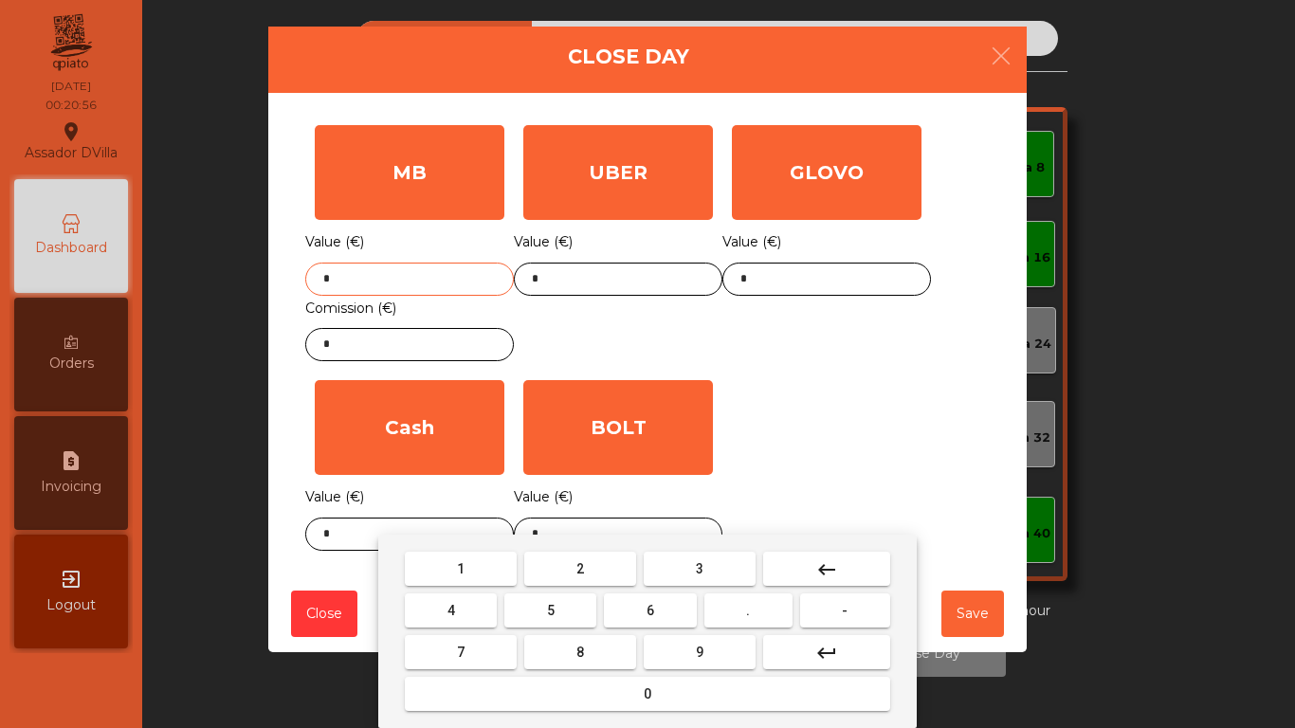
click at [372, 281] on input "*" at bounding box center [409, 279] width 208 height 33
drag, startPoint x: 480, startPoint y: 574, endPoint x: 617, endPoint y: 572, distance: 137.4
click at [505, 572] on button "1" at bounding box center [461, 569] width 112 height 34
click at [694, 574] on button "3" at bounding box center [699, 569] width 112 height 34
click at [682, 651] on button "9" at bounding box center [699, 652] width 112 height 34
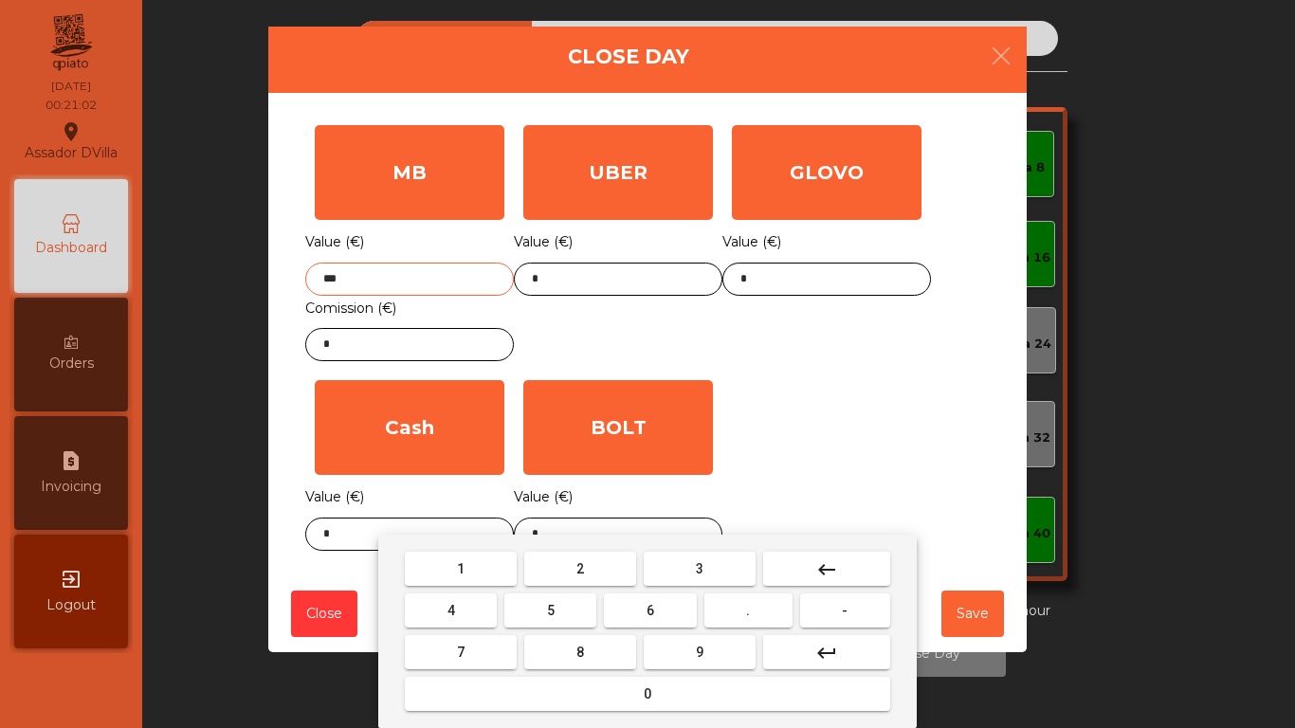
click at [610, 565] on button "2" at bounding box center [580, 569] width 112 height 34
click at [759, 610] on button "." at bounding box center [748, 610] width 88 height 34
click at [618, 612] on button "6" at bounding box center [650, 610] width 92 height 34
click at [511, 568] on button "1" at bounding box center [461, 569] width 112 height 34
type input "*******"
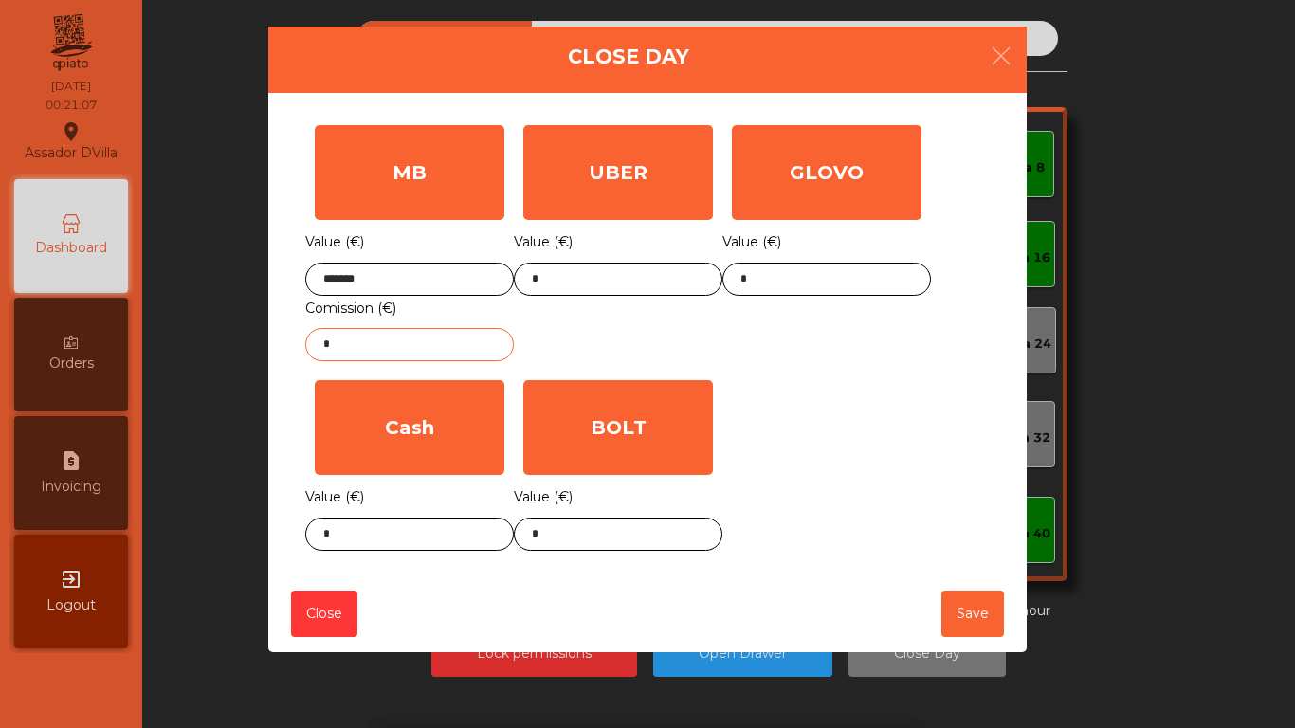
click at [468, 342] on input "*" at bounding box center [409, 344] width 208 height 33
click at [468, 341] on input "*" at bounding box center [409, 344] width 208 height 33
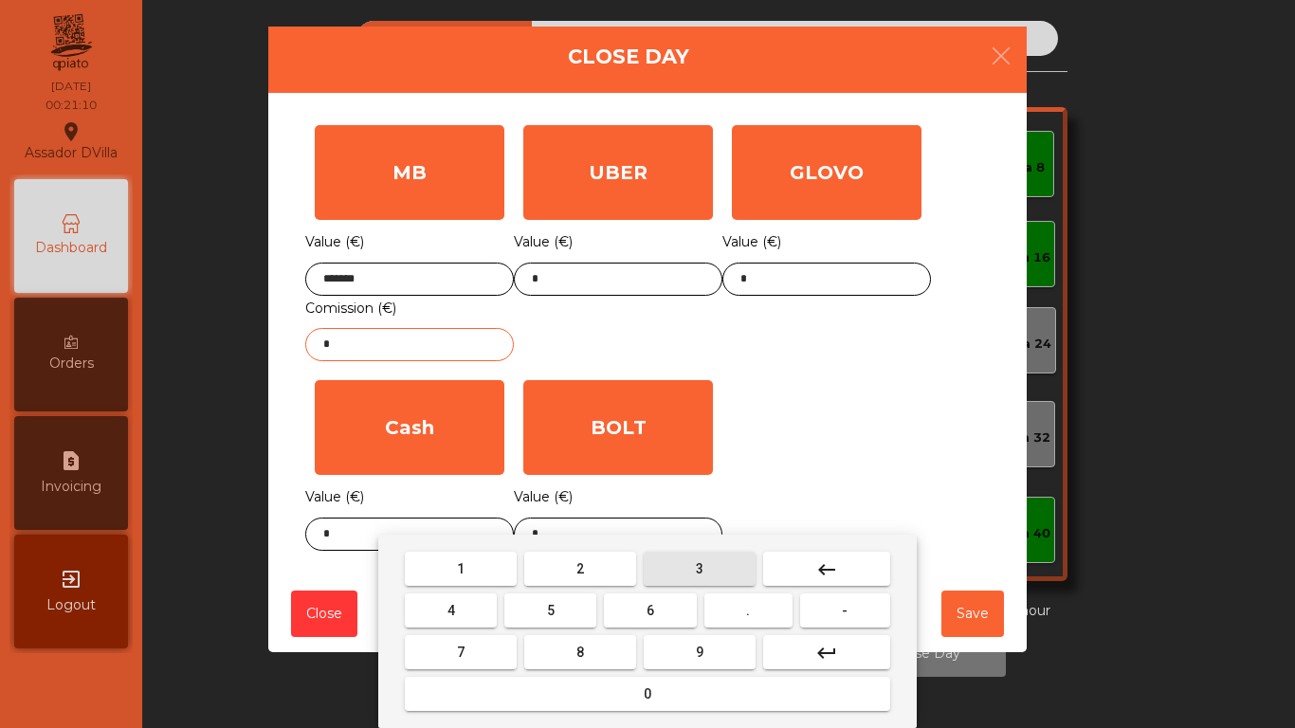
click at [692, 584] on button "3" at bounding box center [699, 569] width 112 height 34
click at [761, 611] on button "." at bounding box center [748, 610] width 88 height 34
click at [738, 699] on button "0" at bounding box center [647, 694] width 485 height 34
click at [739, 699] on button "0" at bounding box center [647, 694] width 485 height 34
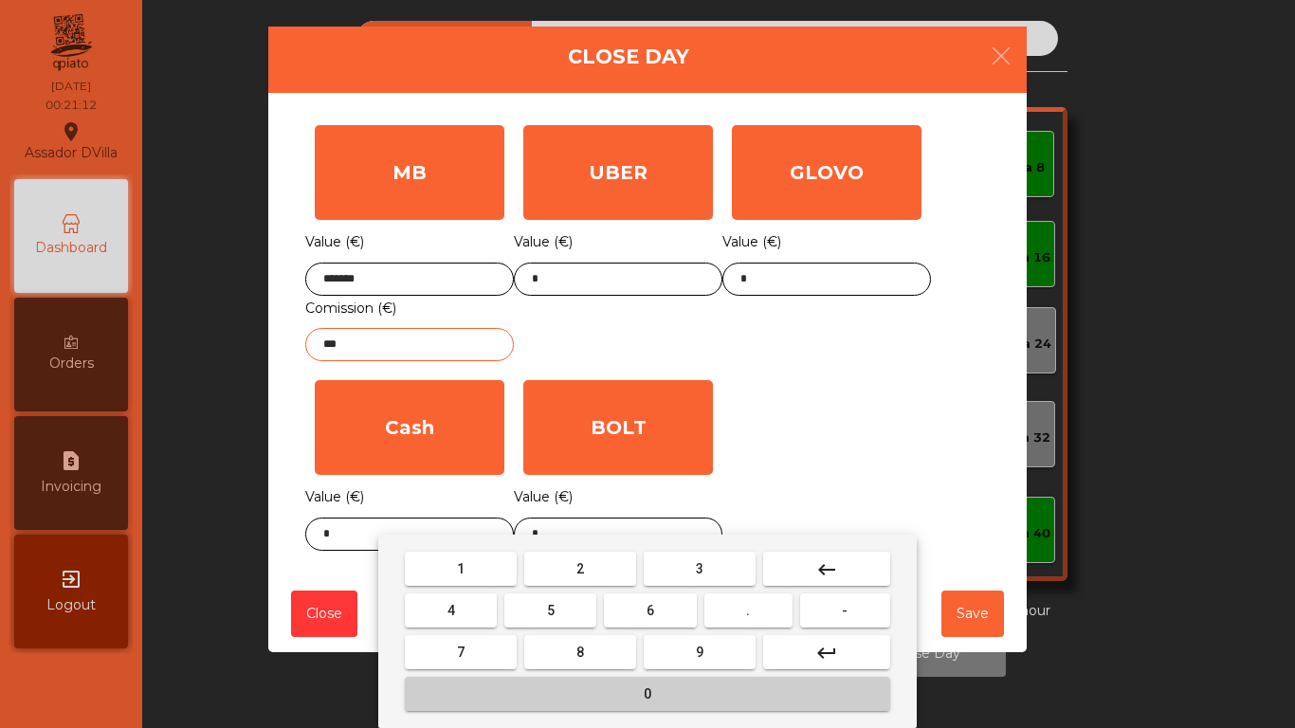
type input "****"
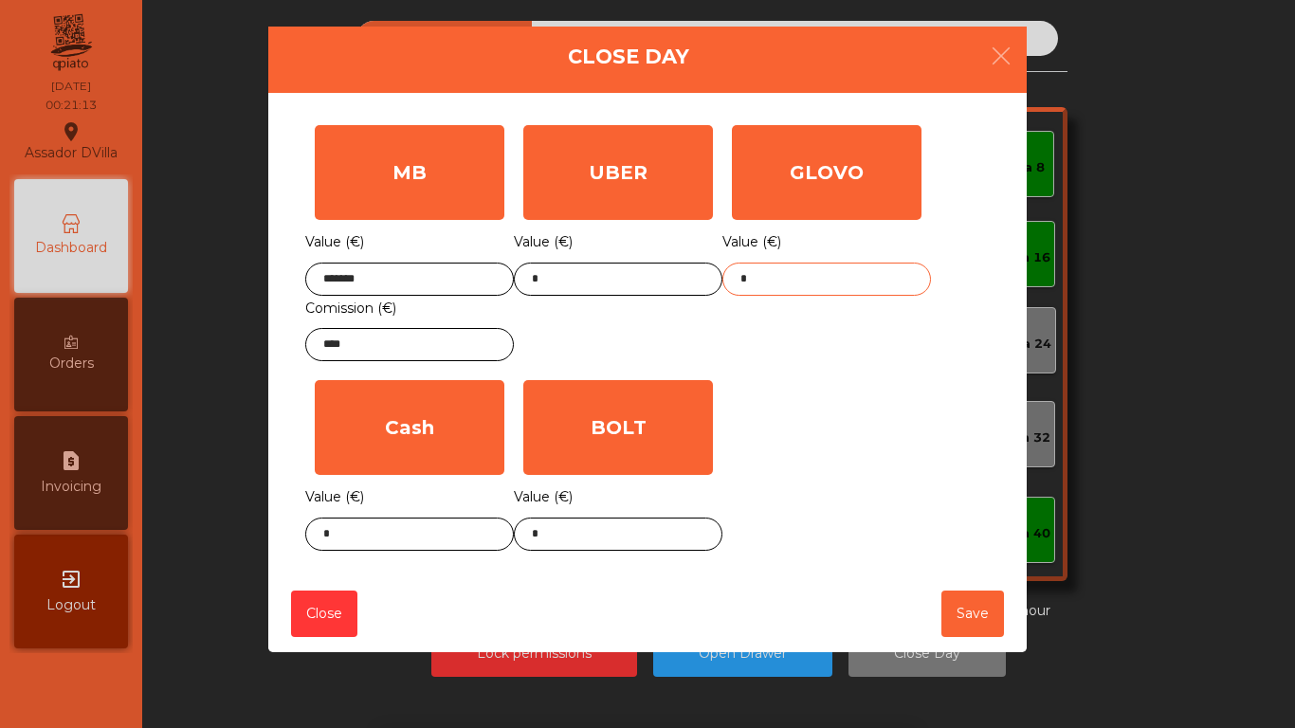
click at [797, 281] on input "*" at bounding box center [826, 279] width 208 height 33
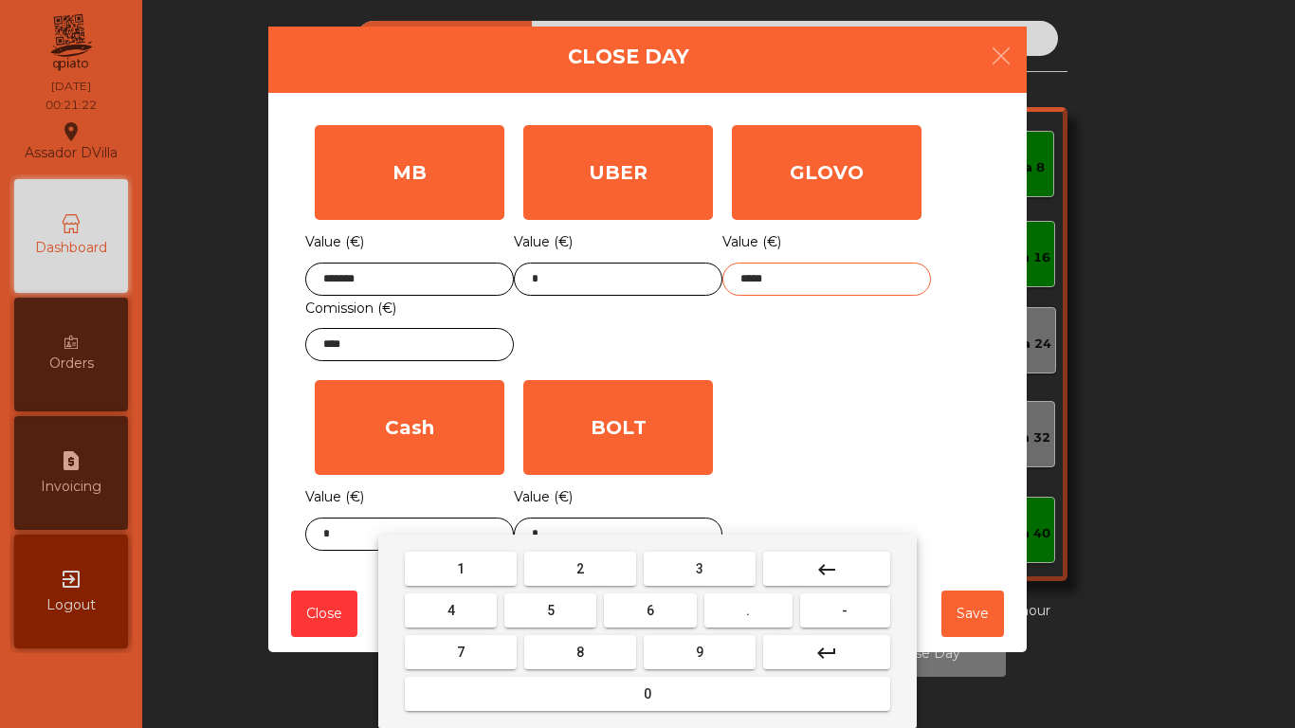
type input "*****"
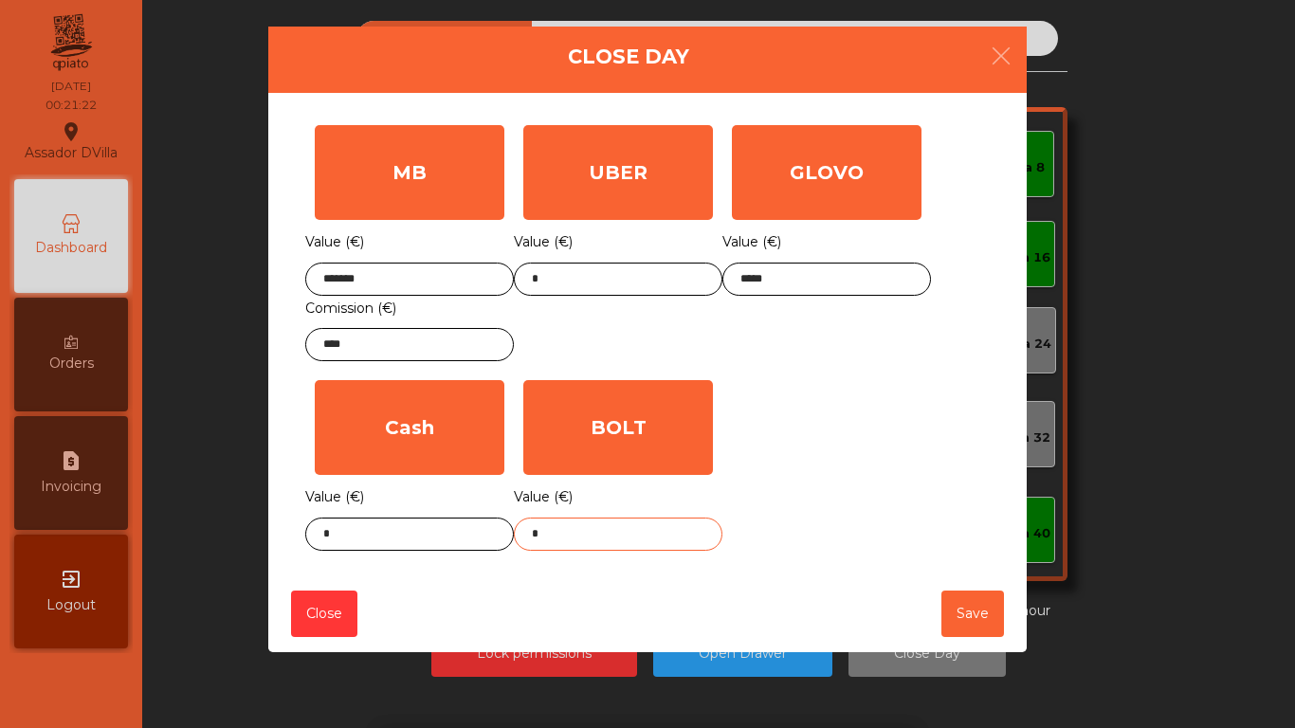
click at [638, 521] on input "*" at bounding box center [618, 533] width 208 height 33
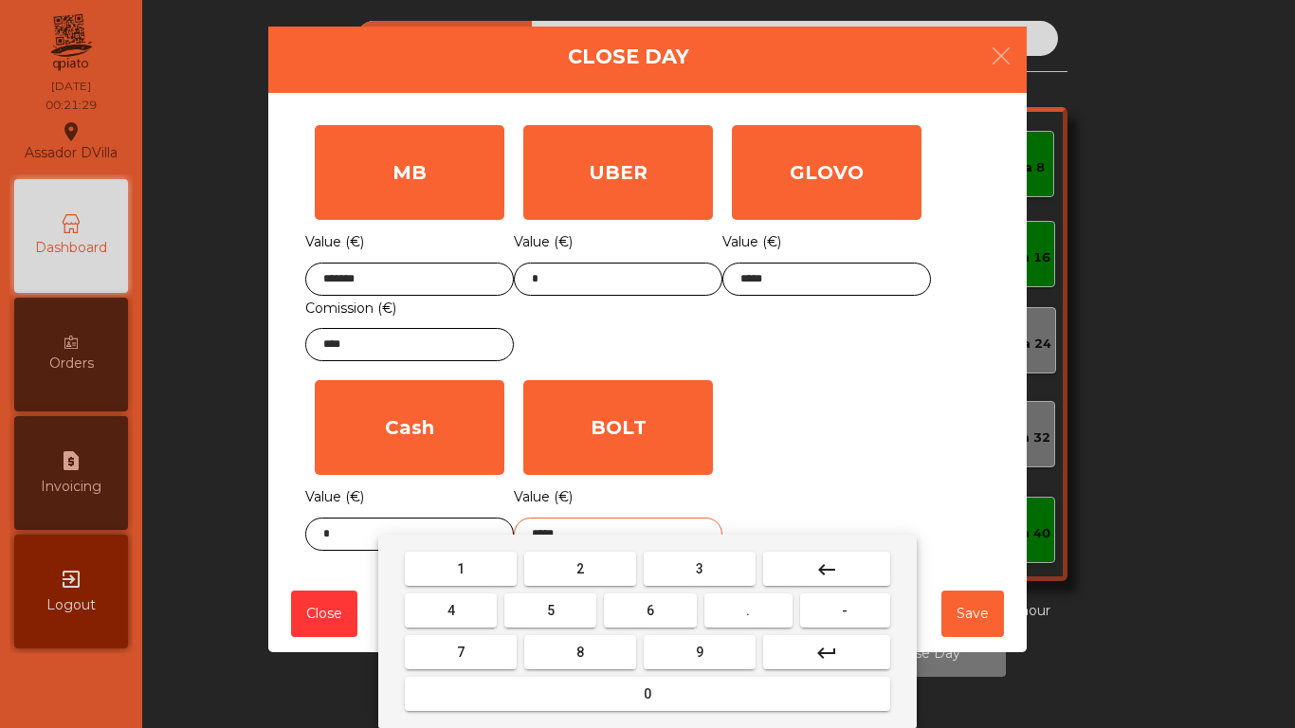
type input "*****"
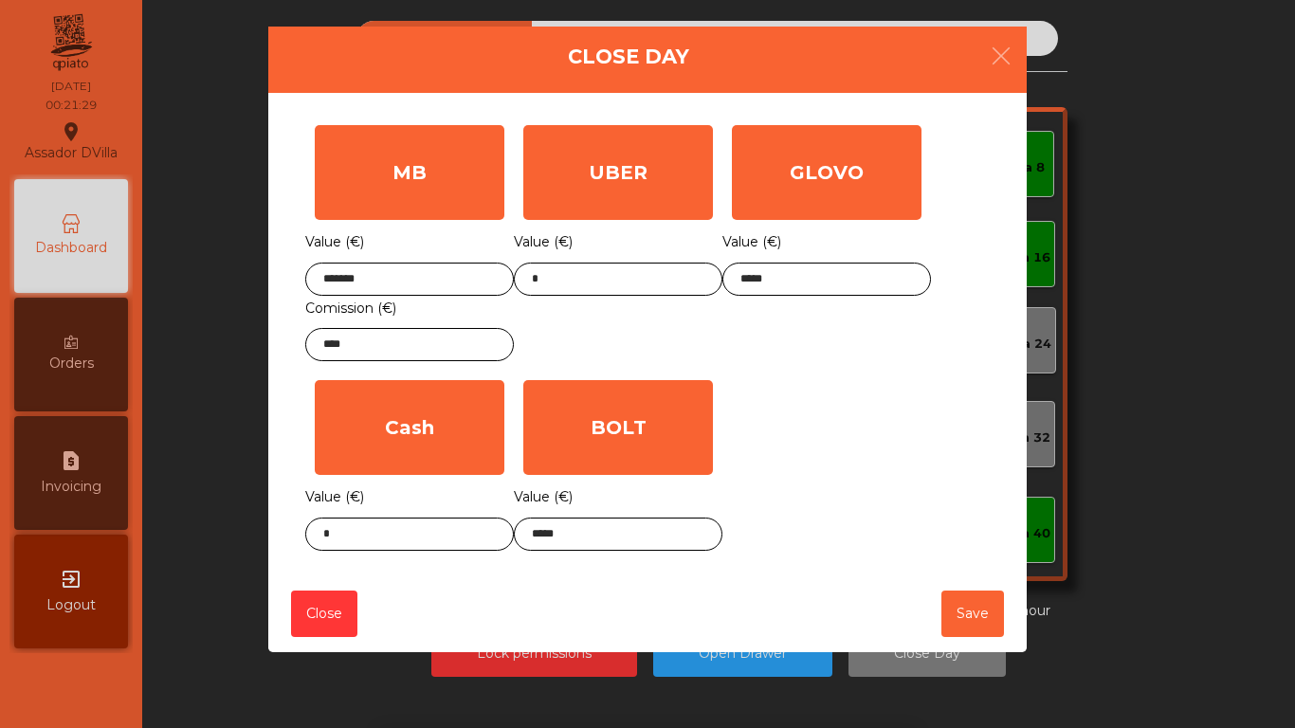
click at [326, 541] on div "1 2 3 keyboard_backspace 4 5 6 . - 7 8 9 keyboard_return 0" at bounding box center [647, 630] width 1295 height 193
click at [327, 540] on body "Assador DVilla location_on 16/08/2025 00:21:30 Dashboard Orders request_page In…" at bounding box center [647, 364] width 1295 height 728
click at [328, 540] on div "1 2 3 keyboard_backspace 4 5 6 . - 7 8 9 keyboard_return 0" at bounding box center [647, 630] width 1295 height 193
click at [330, 536] on body "Assador DVilla location_on 16/08/2025 00:21:31 Dashboard Orders request_page In…" at bounding box center [647, 364] width 1295 height 728
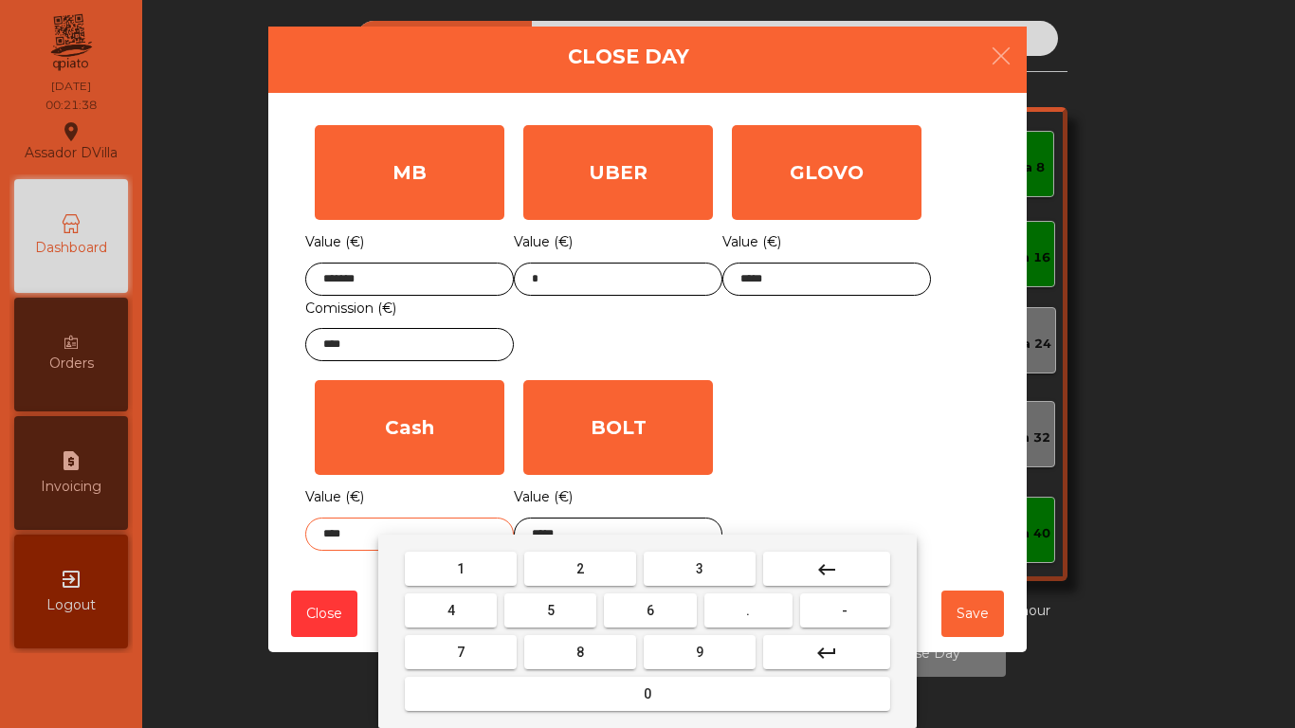
type input "****"
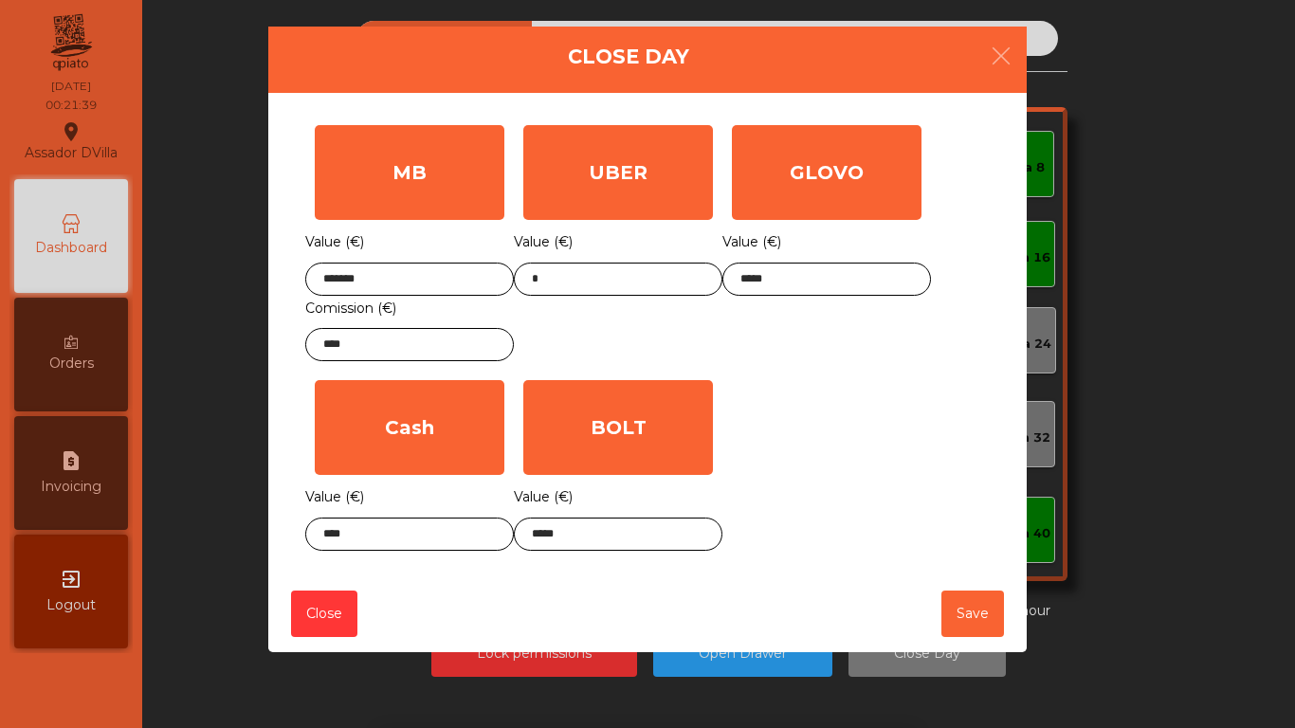
click at [776, 451] on div "MB Value (€) ******* Comission (€) **** UBER Value (€) * GLOVO Value (€) ***** …" at bounding box center [647, 338] width 684 height 444
click at [969, 620] on button "Save" at bounding box center [972, 613] width 63 height 46
